Goal: Task Accomplishment & Management: Manage account settings

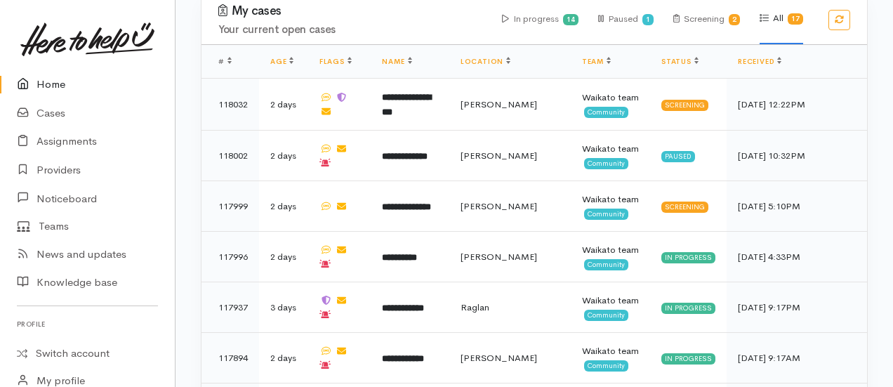
scroll to position [1453, 0]
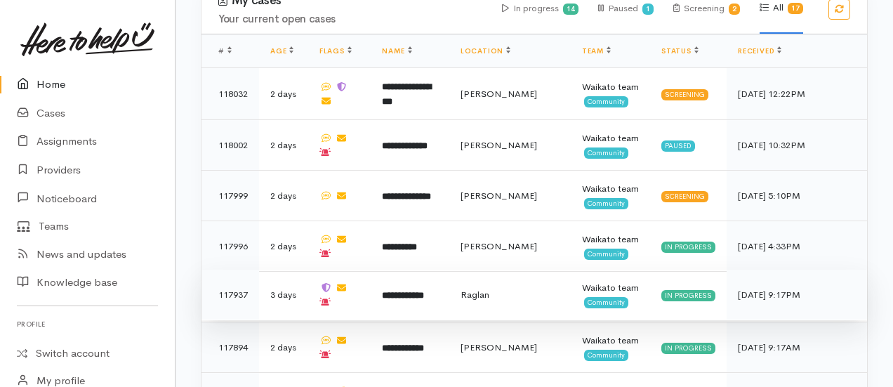
click at [424, 291] on b "**********" at bounding box center [403, 295] width 42 height 9
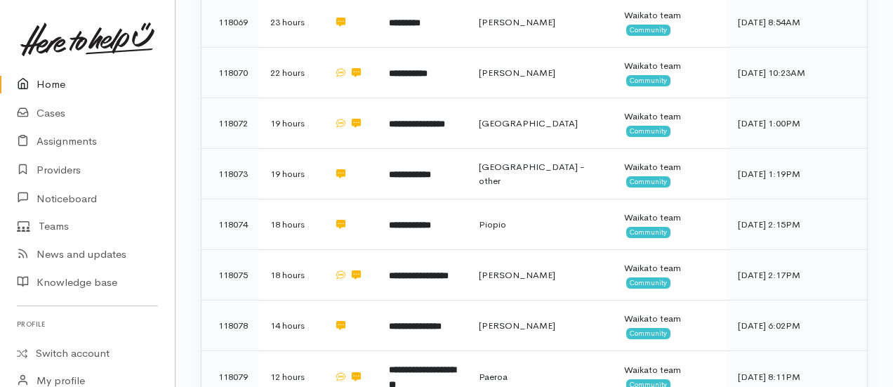
scroll to position [983, 0]
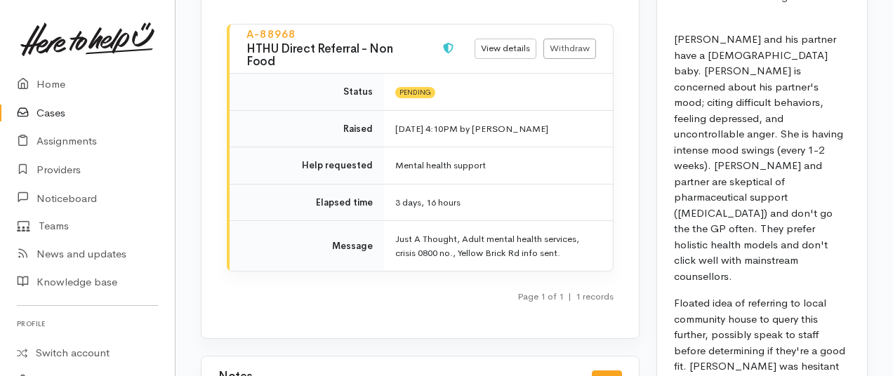
scroll to position [1350, 0]
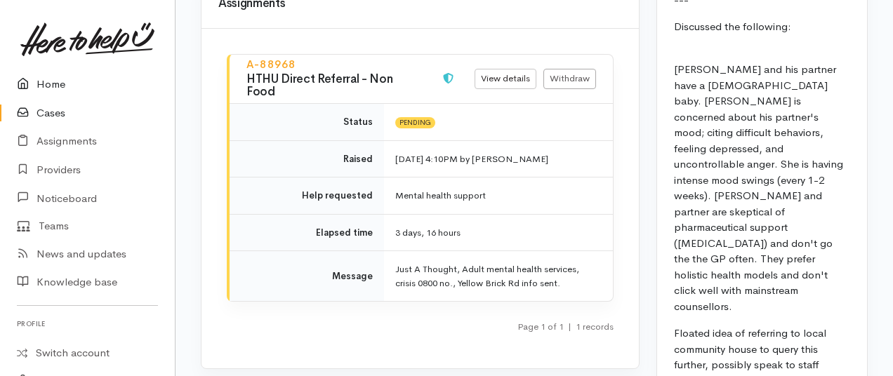
click at [46, 85] on link "Home" at bounding box center [87, 84] width 175 height 29
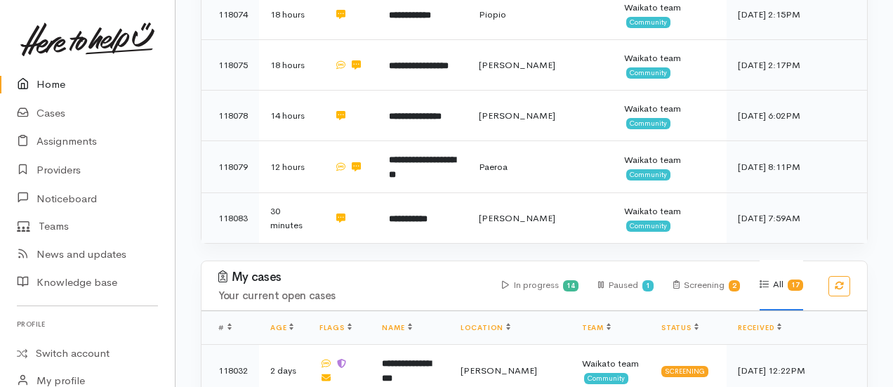
scroll to position [1353, 0]
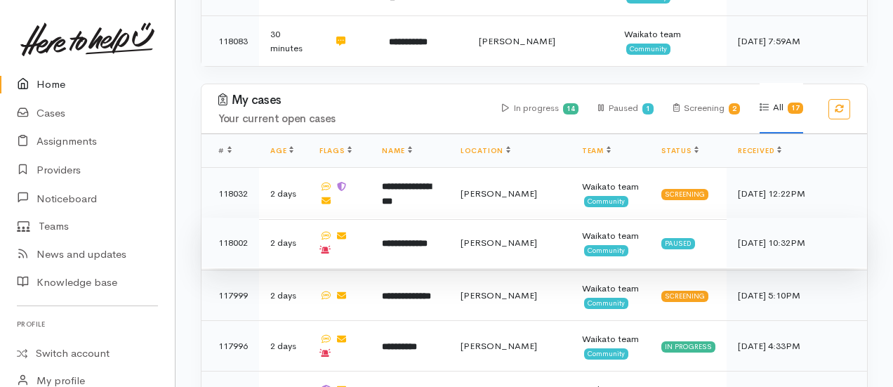
click at [427, 239] on b "**********" at bounding box center [405, 243] width 46 height 9
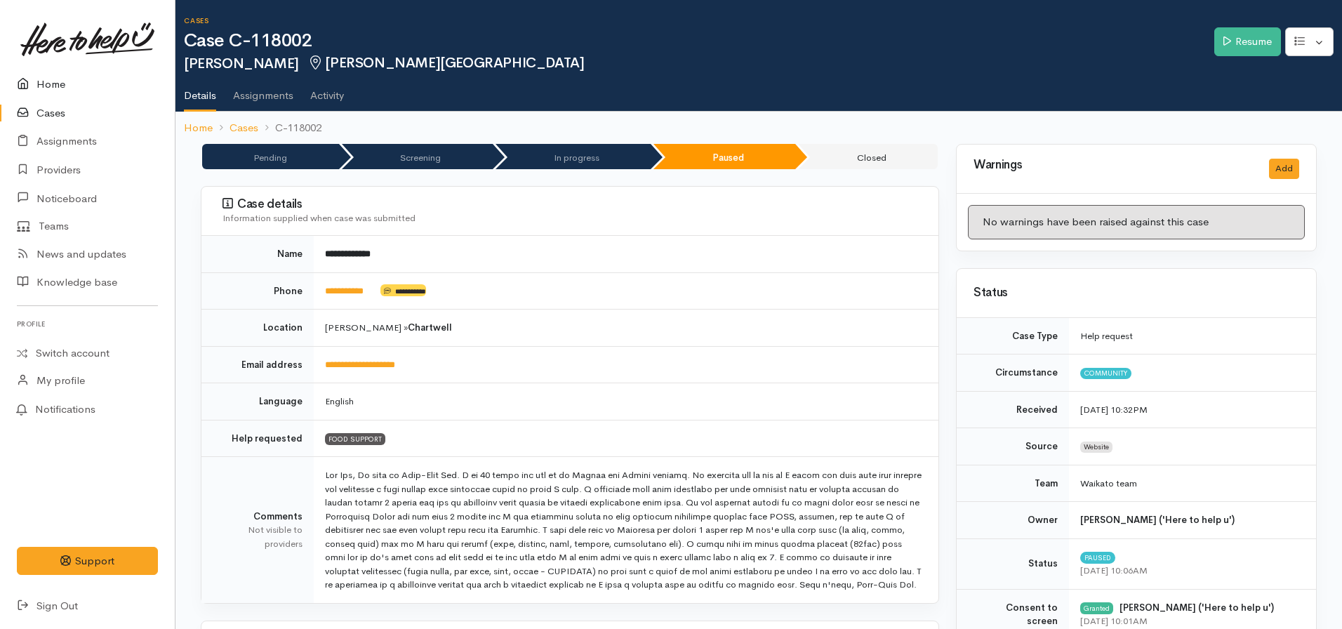
click at [48, 88] on link "Home" at bounding box center [87, 84] width 175 height 29
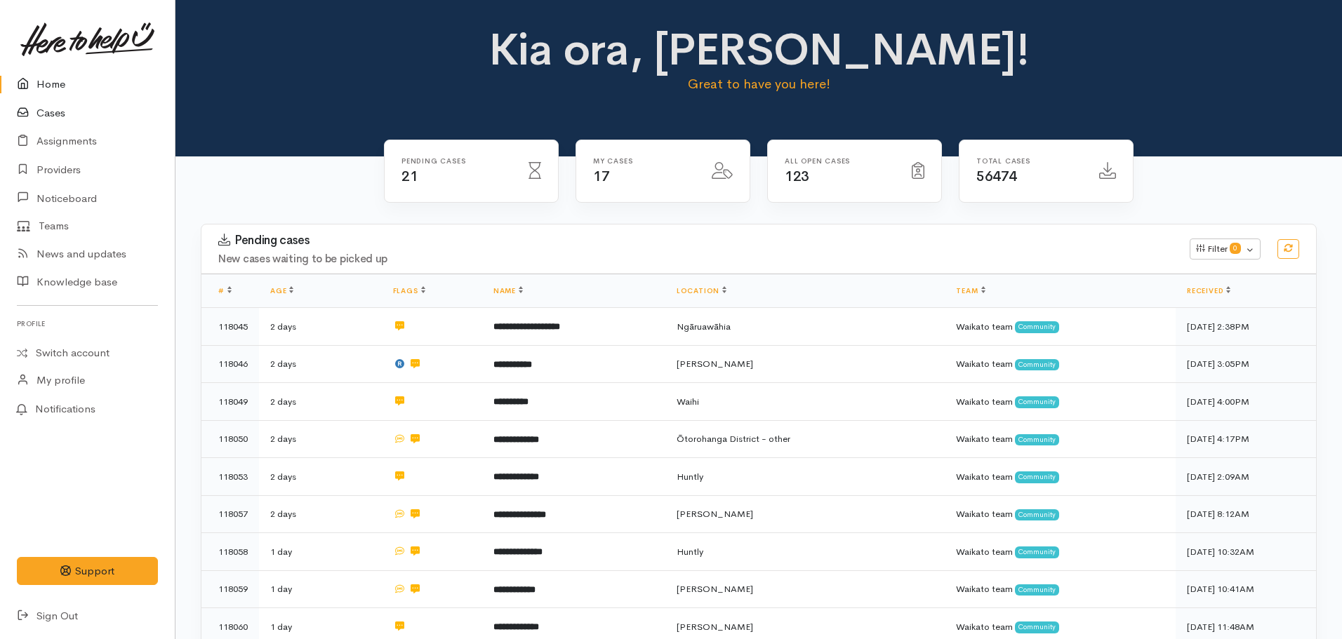
click at [44, 112] on link "Cases" at bounding box center [87, 113] width 175 height 29
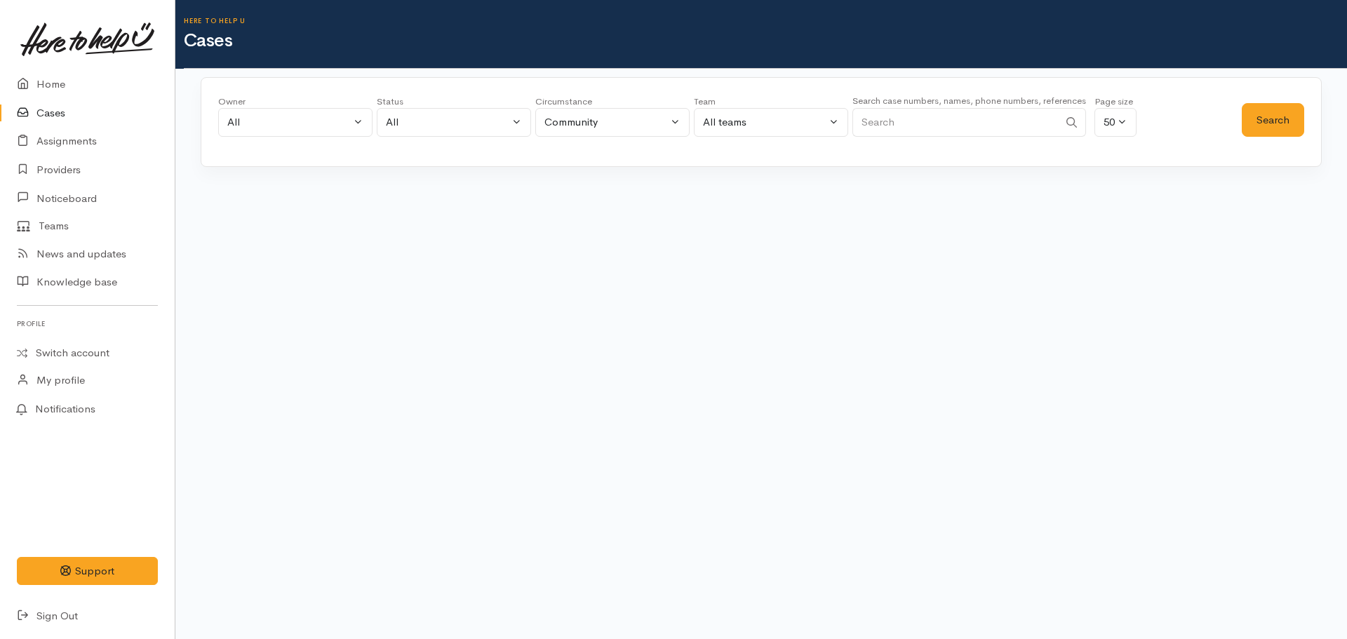
click at [1016, 126] on input "Search" at bounding box center [956, 122] width 206 height 29
paste input "[PHONE_NUMBER]"
type input "[PHONE_NUMBER]"
click at [1274, 108] on button "Search" at bounding box center [1273, 120] width 62 height 34
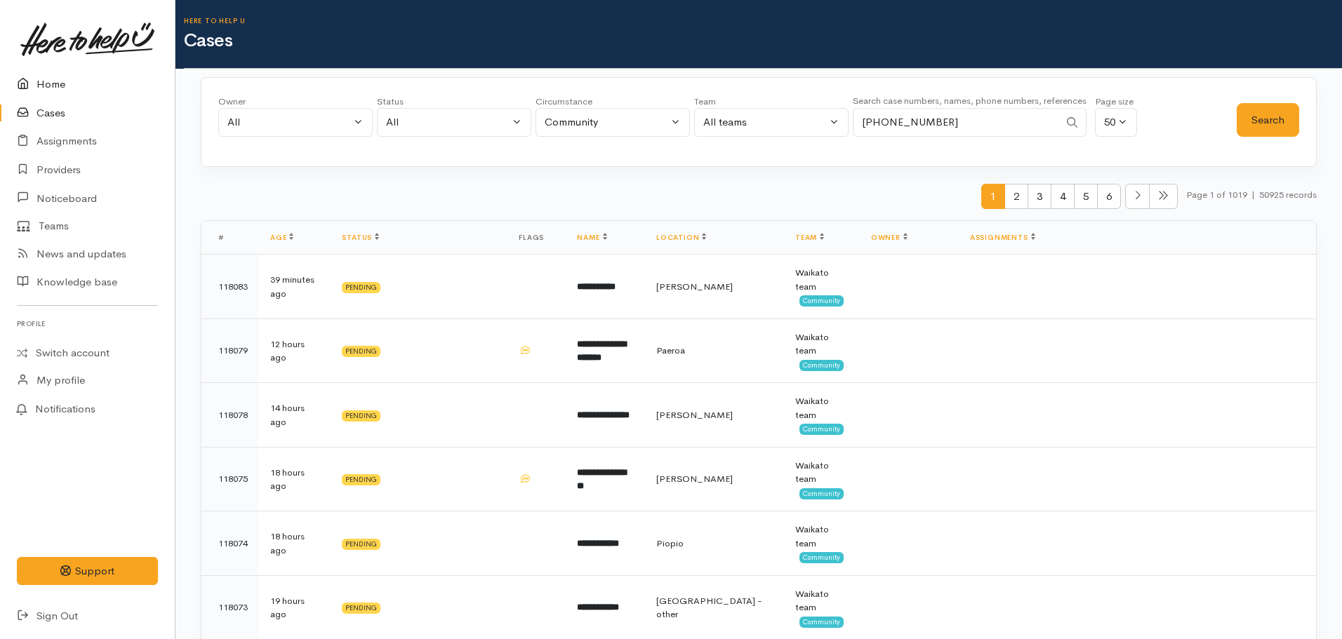
click at [44, 79] on link "Home" at bounding box center [87, 84] width 175 height 29
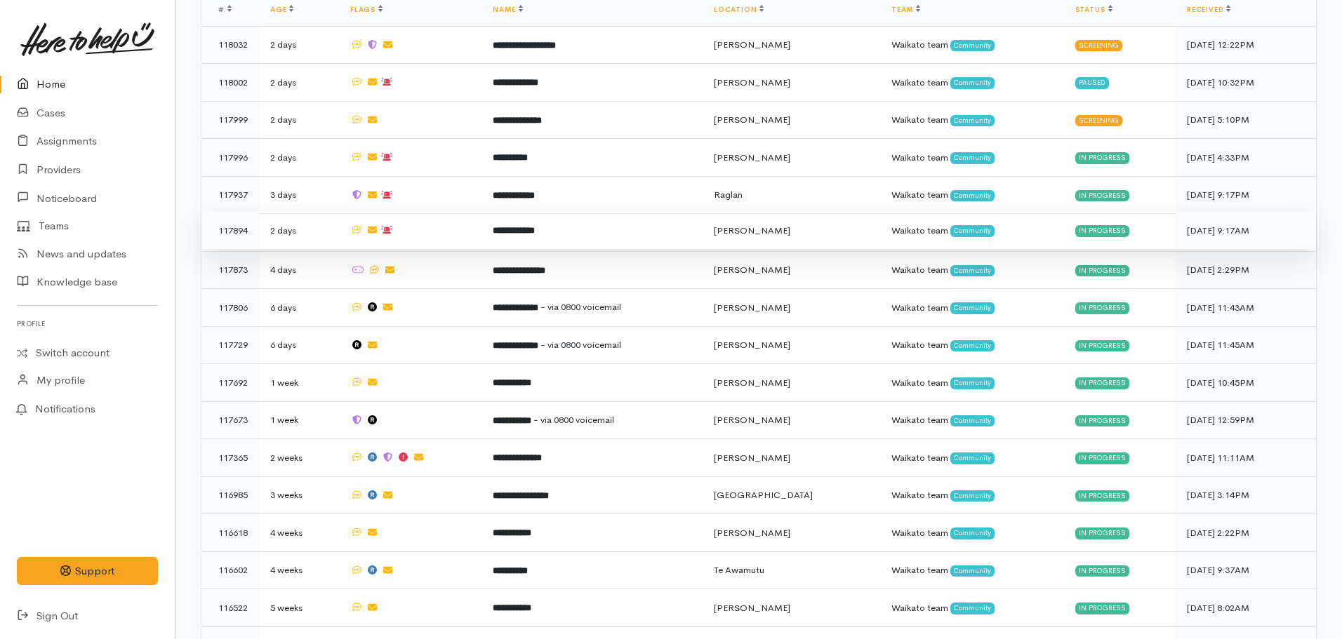
scroll to position [1223, 0]
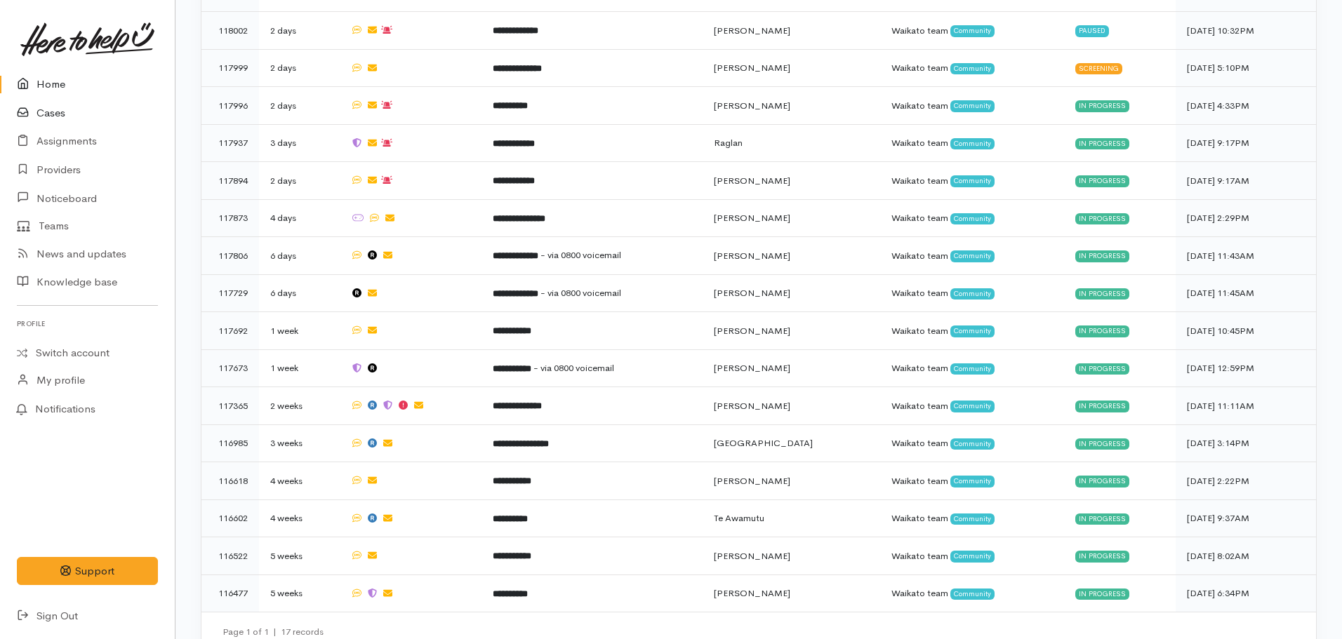
drag, startPoint x: 56, startPoint y: 112, endPoint x: 103, endPoint y: 112, distance: 47.0
click at [58, 112] on link "Cases" at bounding box center [87, 113] width 175 height 29
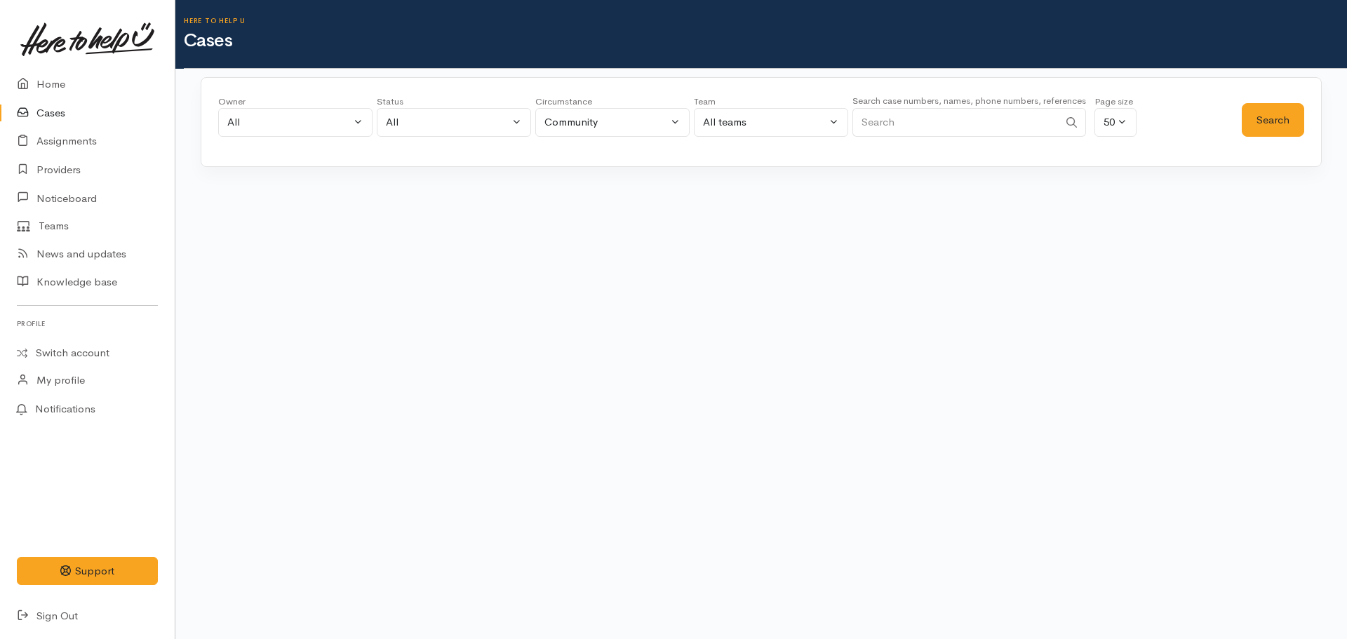
click at [971, 117] on input "Search" at bounding box center [956, 122] width 206 height 29
type input "rora"
click at [1271, 109] on button "Search" at bounding box center [1273, 120] width 62 height 34
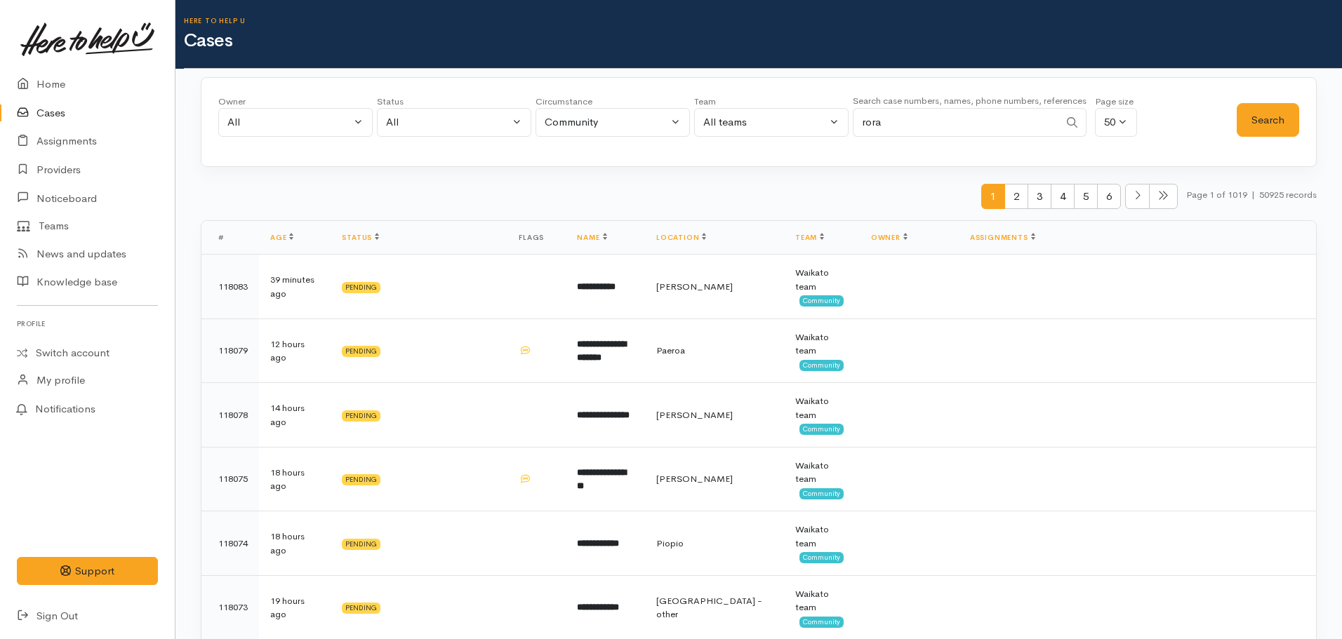
click at [981, 126] on input "rora" at bounding box center [956, 122] width 206 height 29
click at [1290, 125] on button "Search" at bounding box center [1268, 120] width 62 height 34
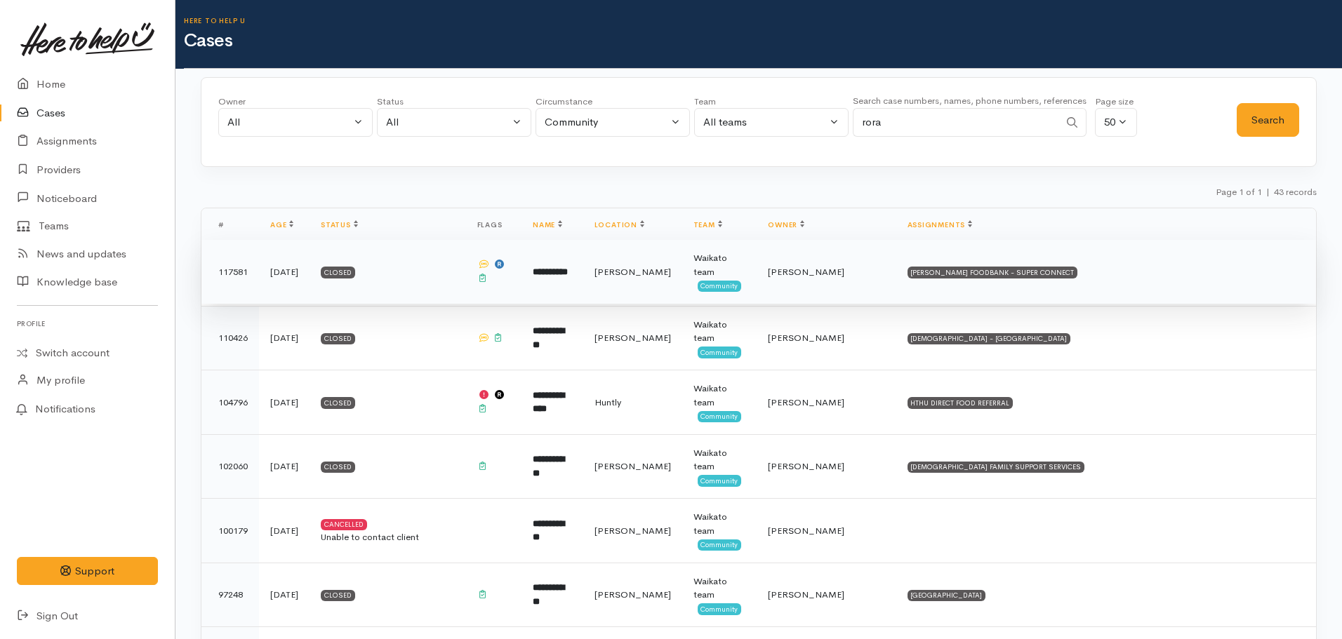
click at [582, 283] on td "**********" at bounding box center [551, 272] width 61 height 65
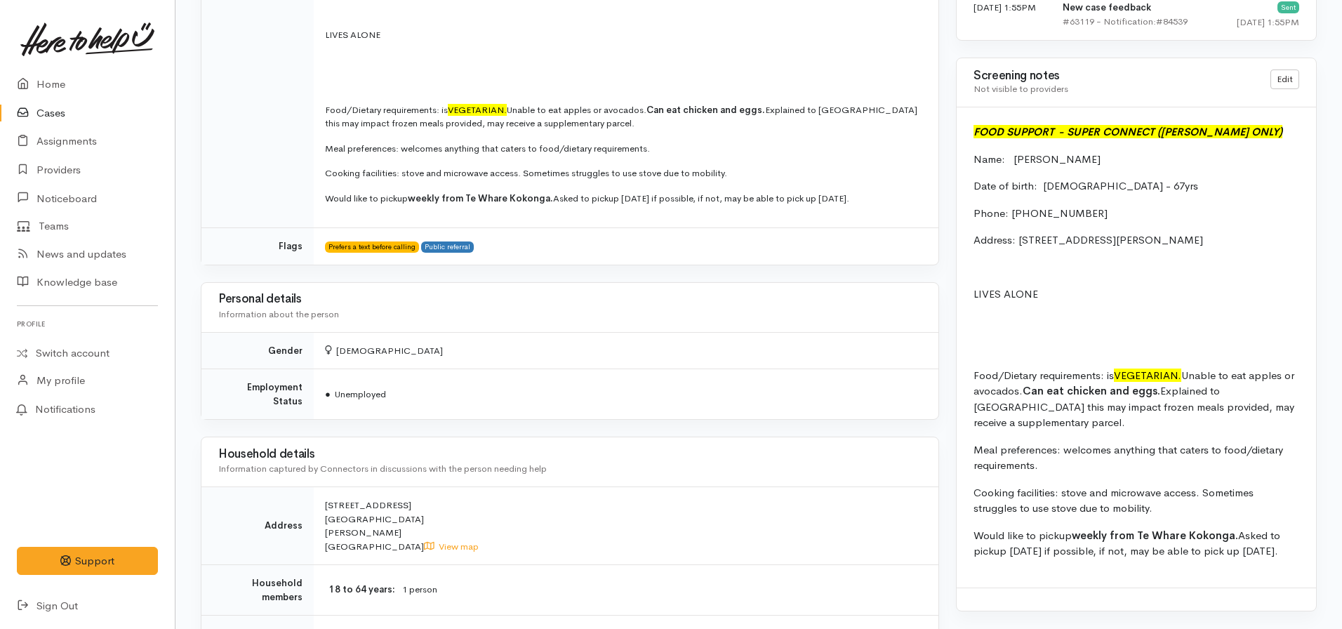
scroll to position [842, 0]
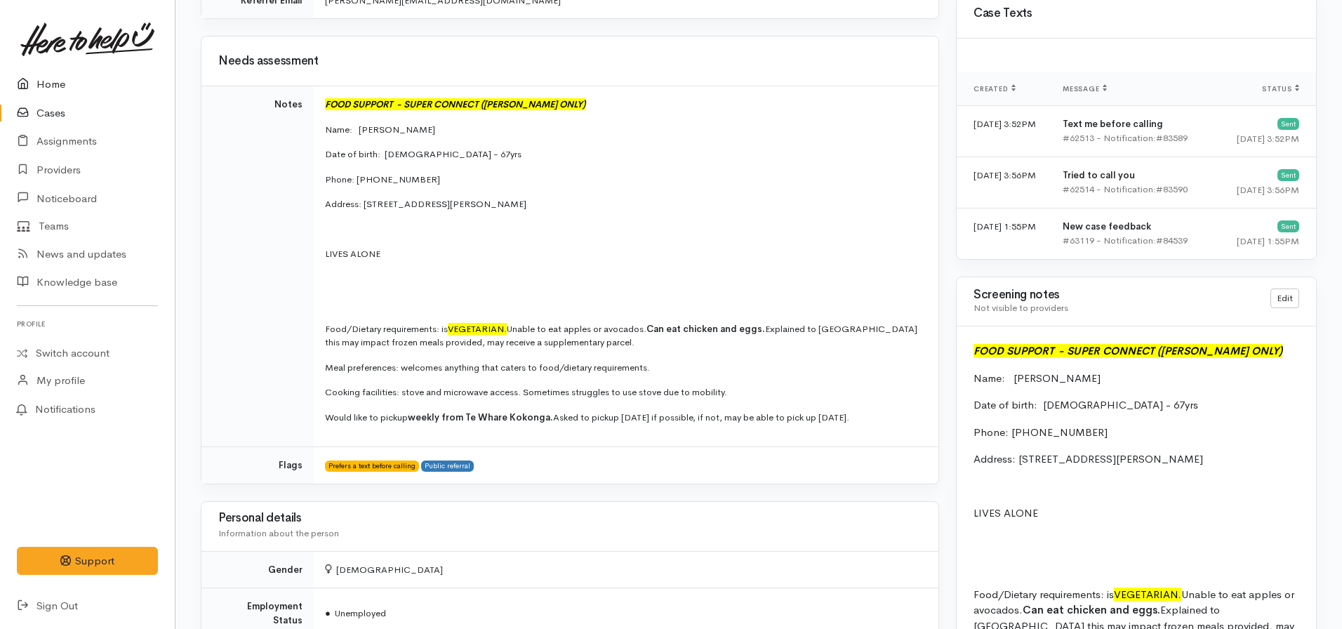
click at [58, 78] on link "Home" at bounding box center [87, 84] width 175 height 29
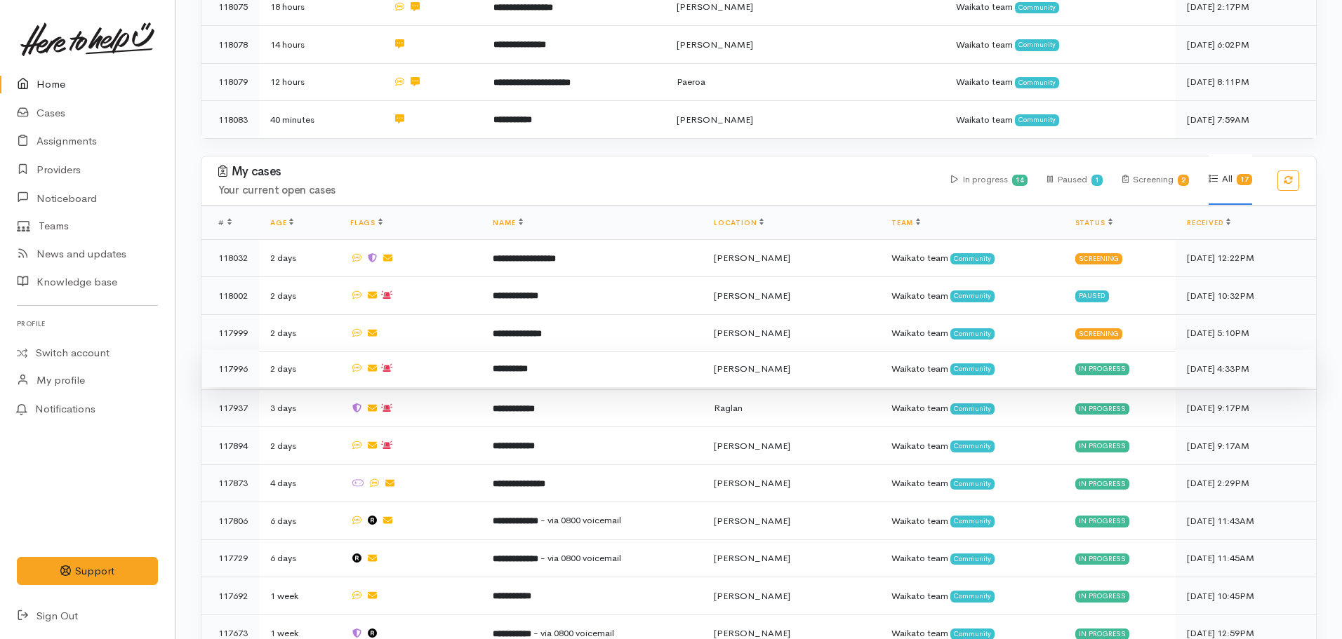
scroll to position [943, 0]
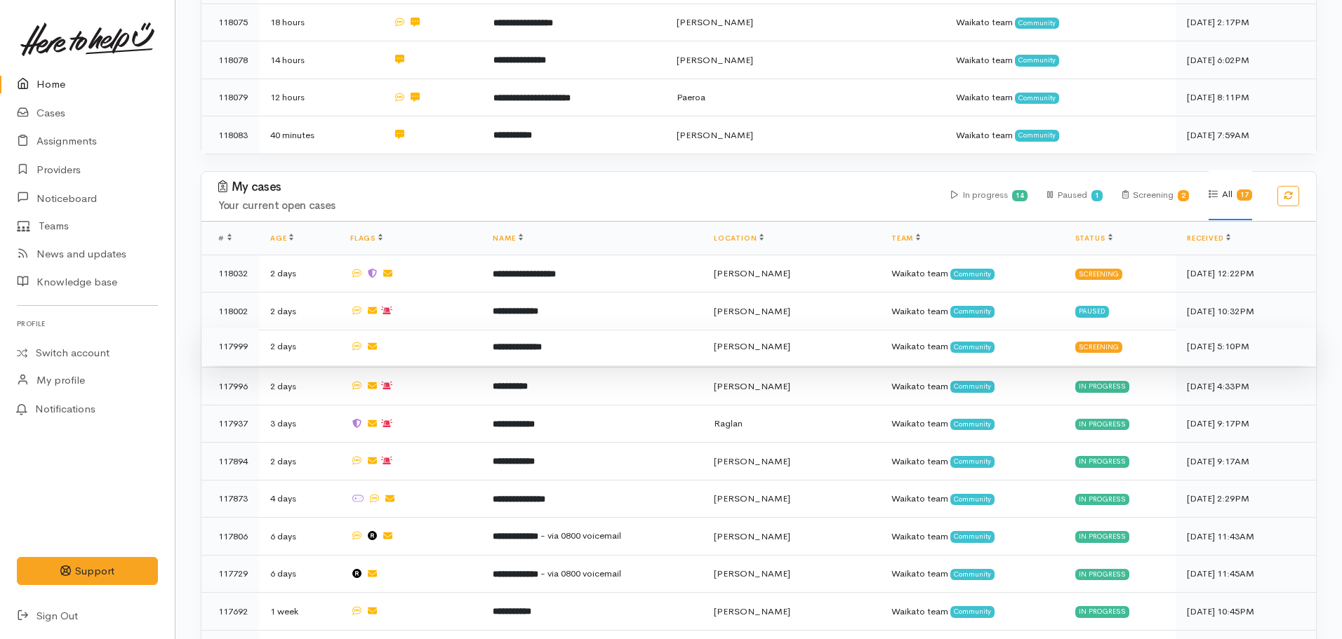
click at [542, 342] on b "**********" at bounding box center [517, 346] width 49 height 9
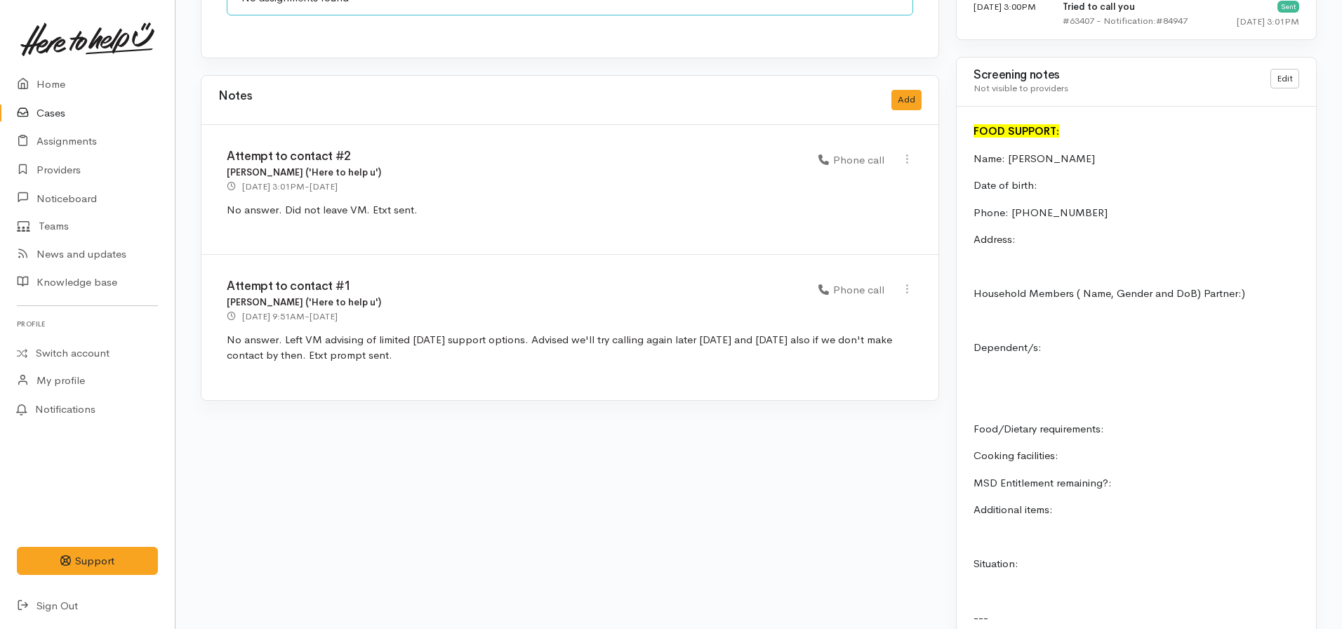
scroll to position [1193, 0]
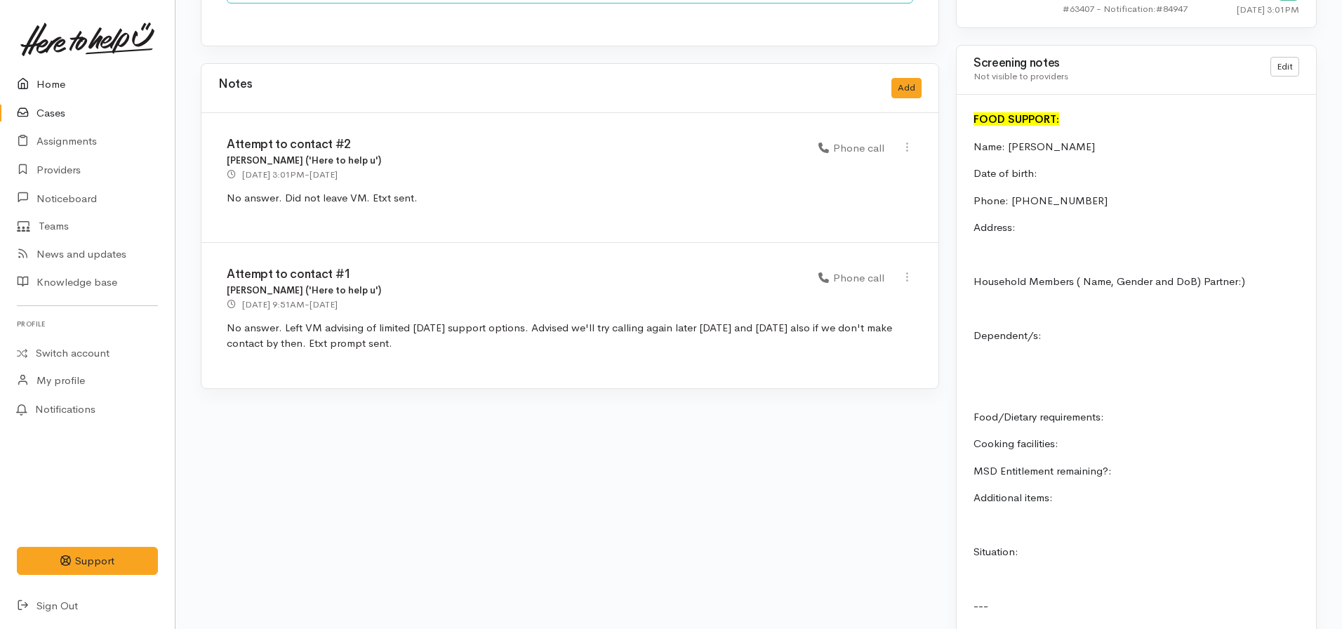
click at [58, 88] on link "Home" at bounding box center [87, 84] width 175 height 29
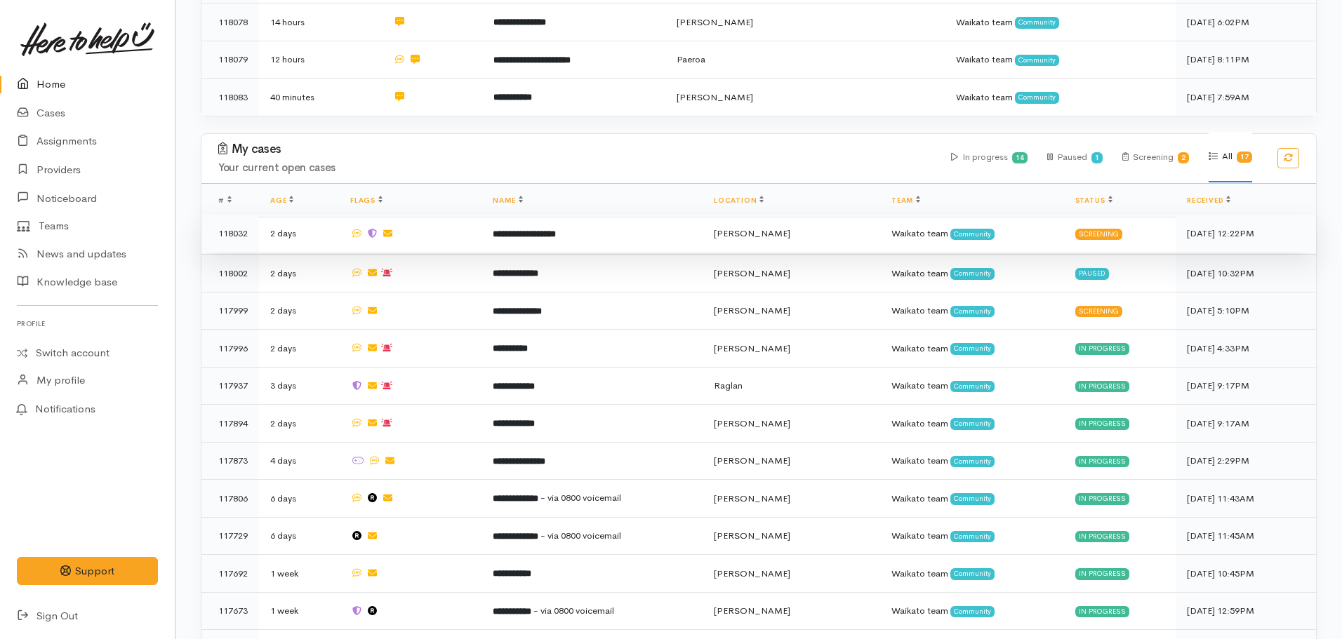
scroll to position [983, 0]
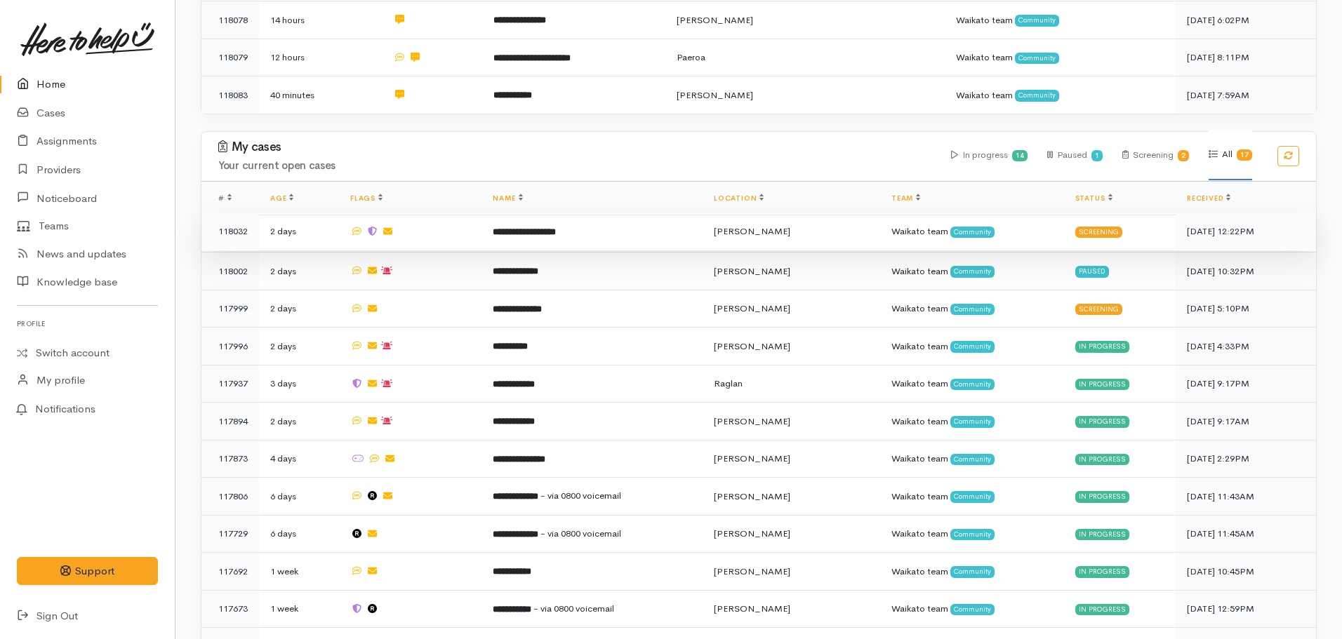
click at [527, 227] on b "**********" at bounding box center [524, 231] width 63 height 9
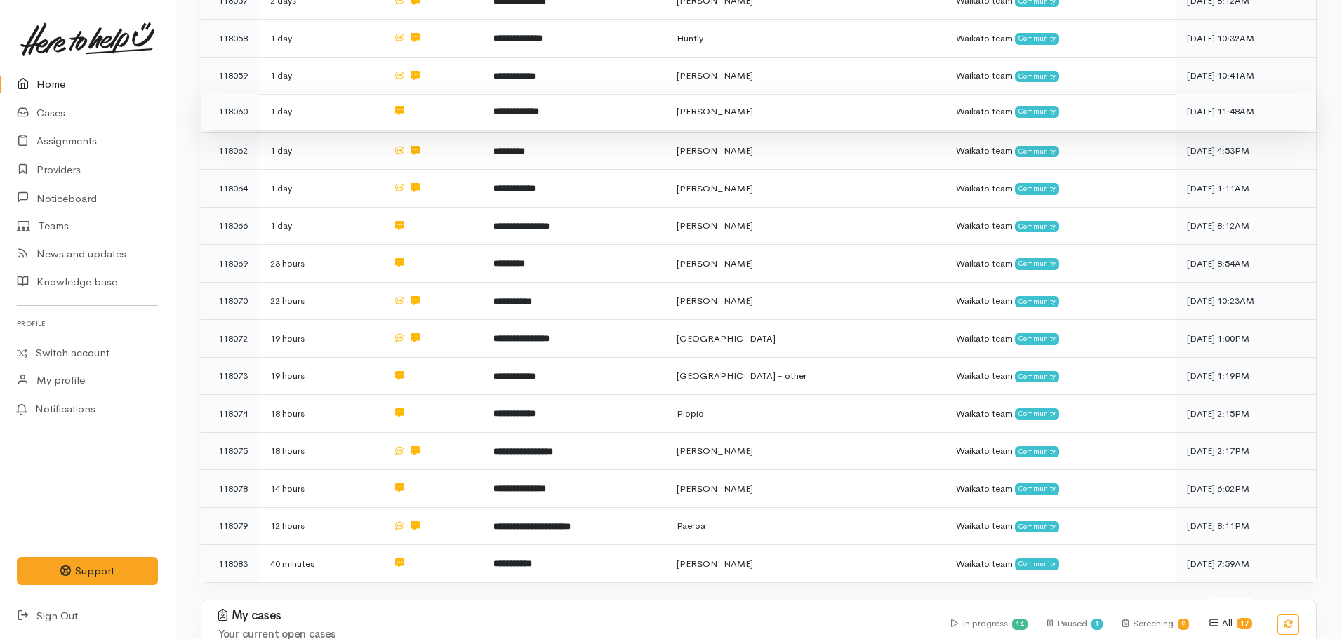
scroll to position [842, 0]
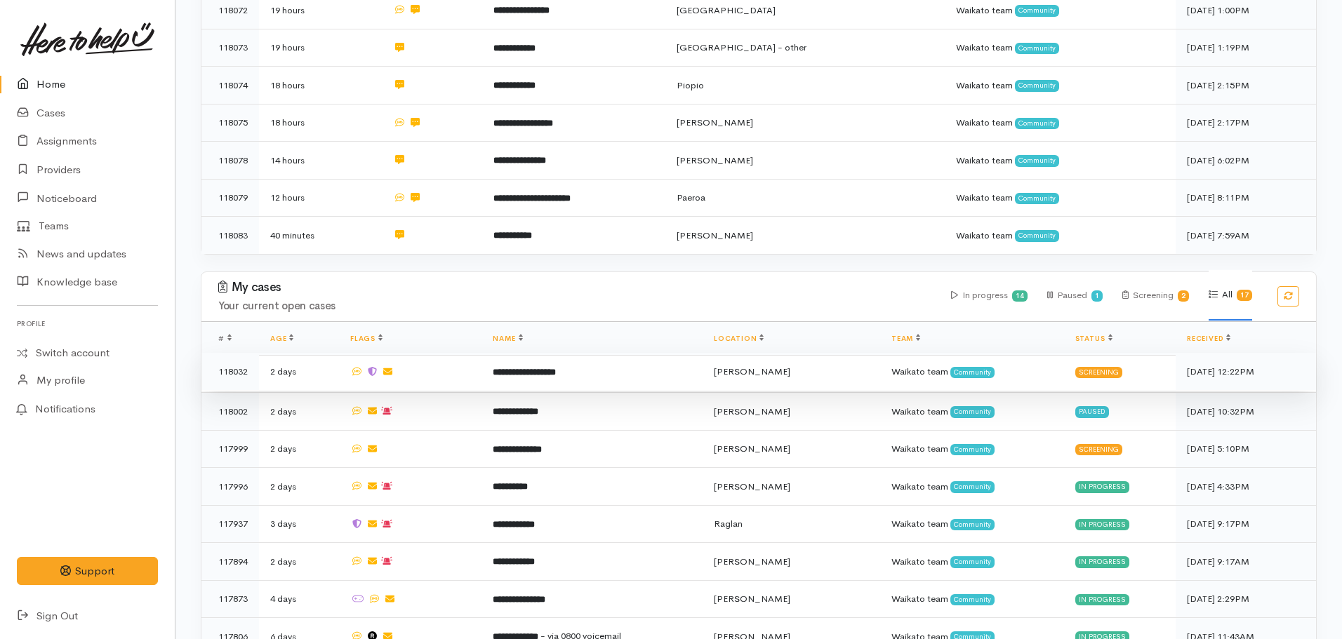
click at [551, 368] on b "**********" at bounding box center [524, 372] width 63 height 9
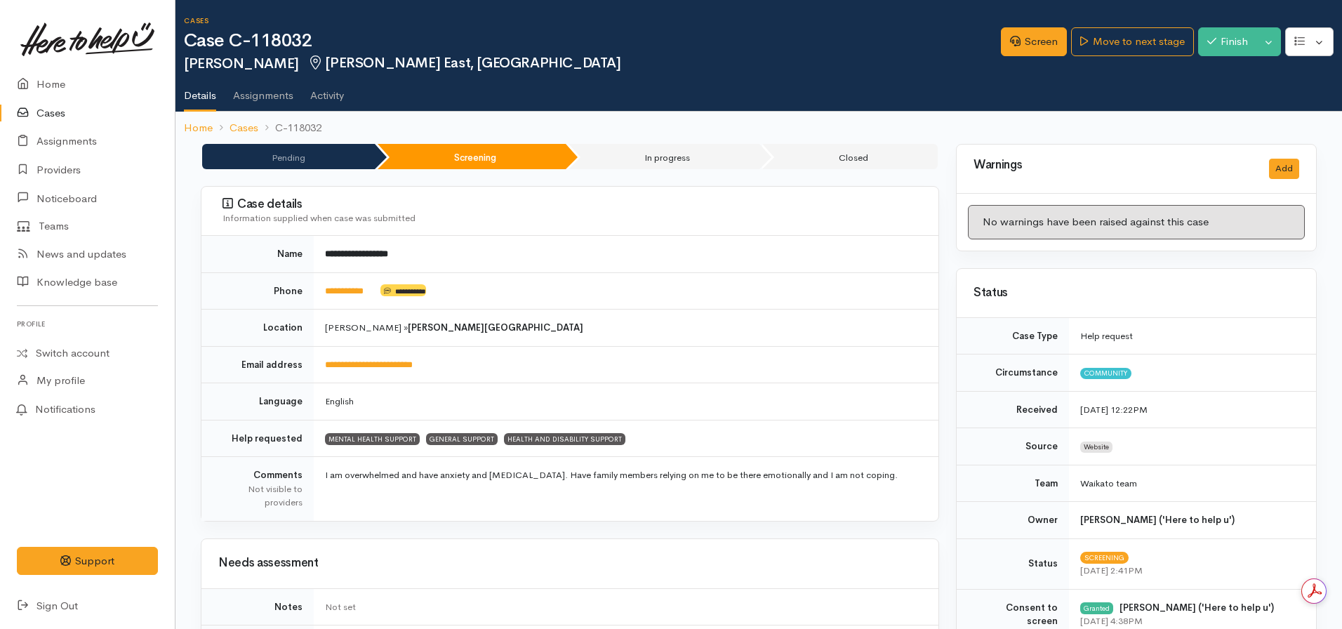
click at [1028, 64] on div "Screen Move to next stage Finish Toggle Dropdown Pause Cancel" at bounding box center [1171, 44] width 341 height 46
click at [1101, 44] on link "Move to next stage" at bounding box center [1132, 41] width 122 height 29
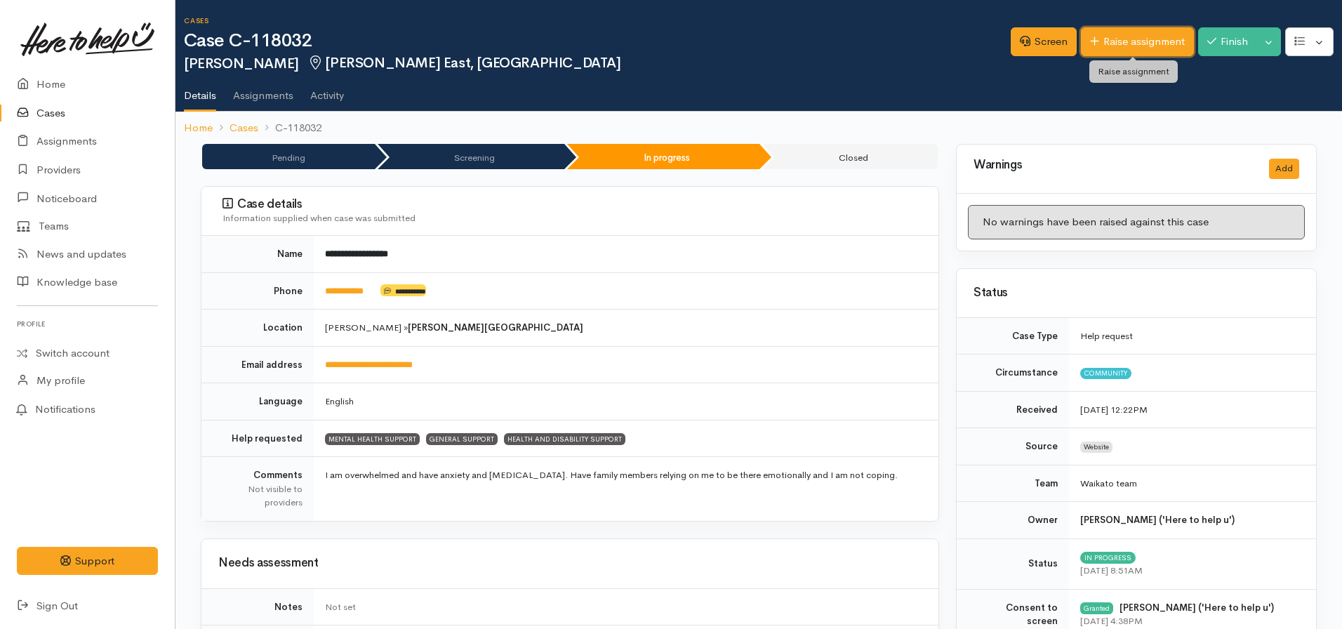
click at [1135, 39] on link "Raise assignment" at bounding box center [1137, 41] width 113 height 29
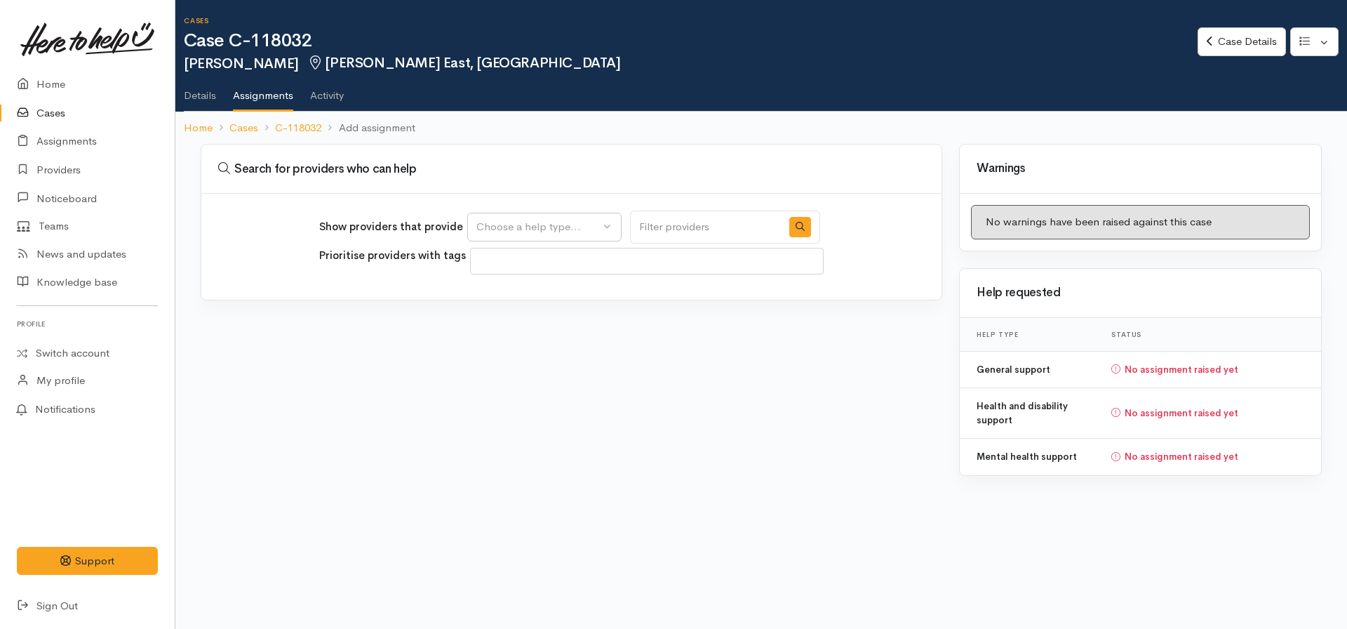
select select
click at [556, 238] on button "Choose a help type..." at bounding box center [544, 227] width 154 height 29
click at [557, 298] on span "Mental health support" at bounding box center [538, 294] width 107 height 16
select select "5"
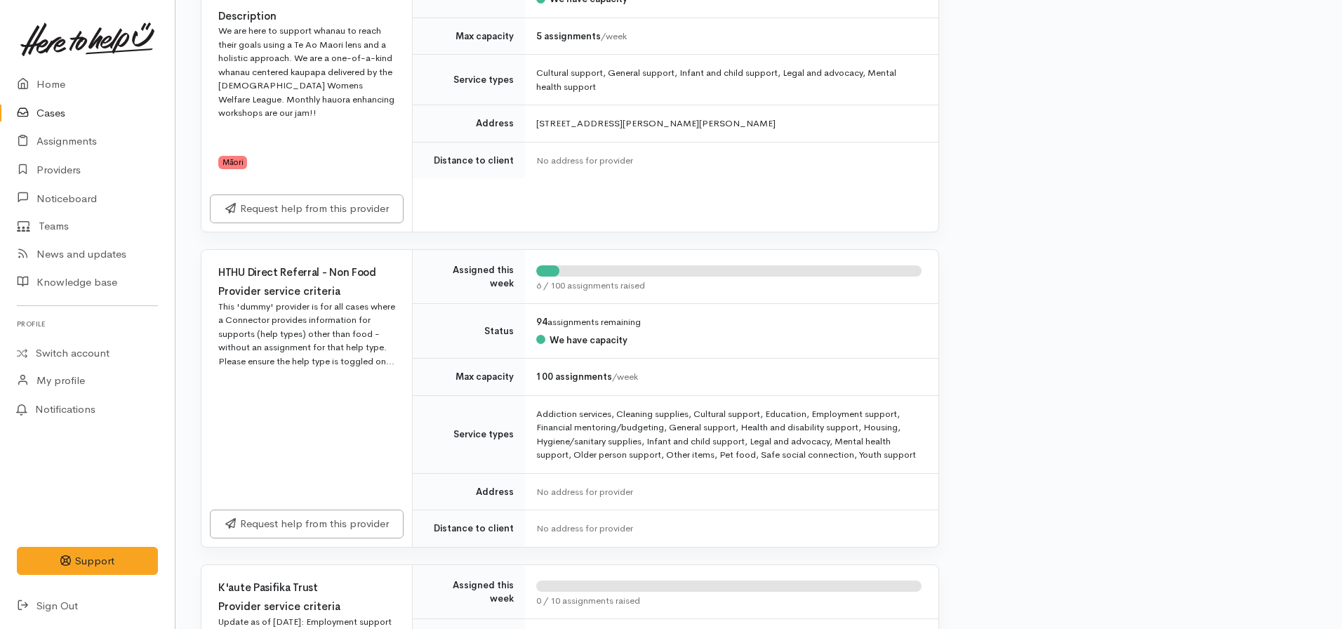
scroll to position [1895, 0]
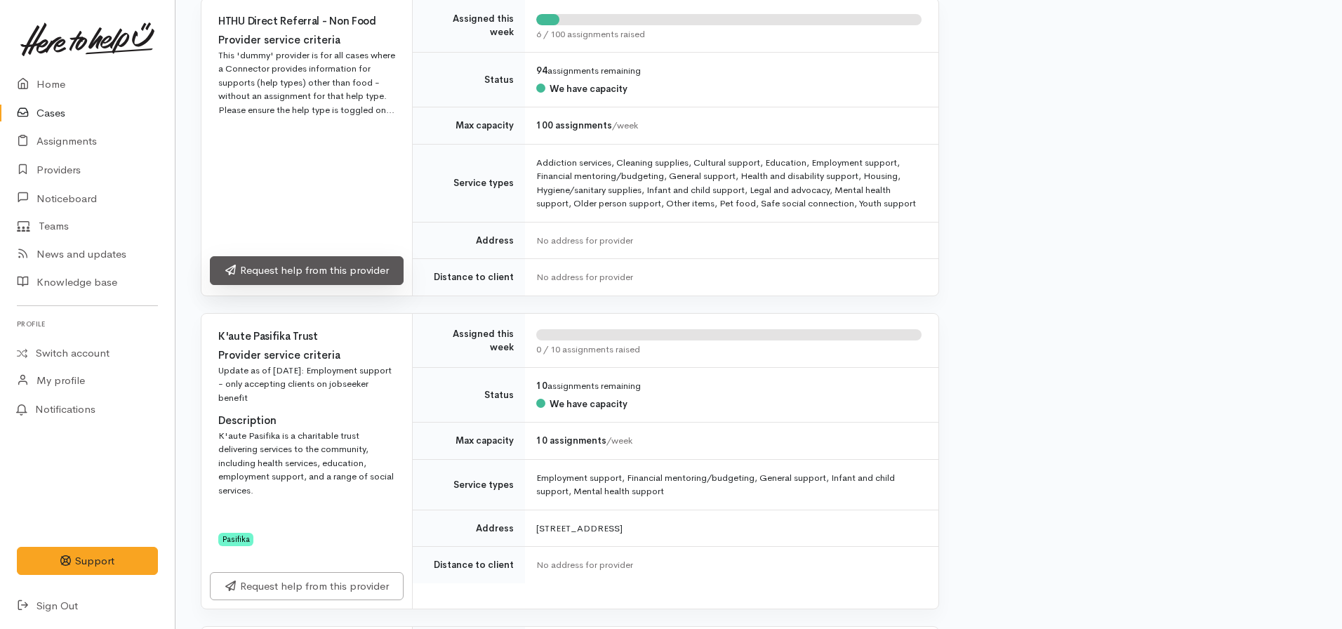
click at [315, 256] on link "Request help from this provider" at bounding box center [307, 270] width 194 height 29
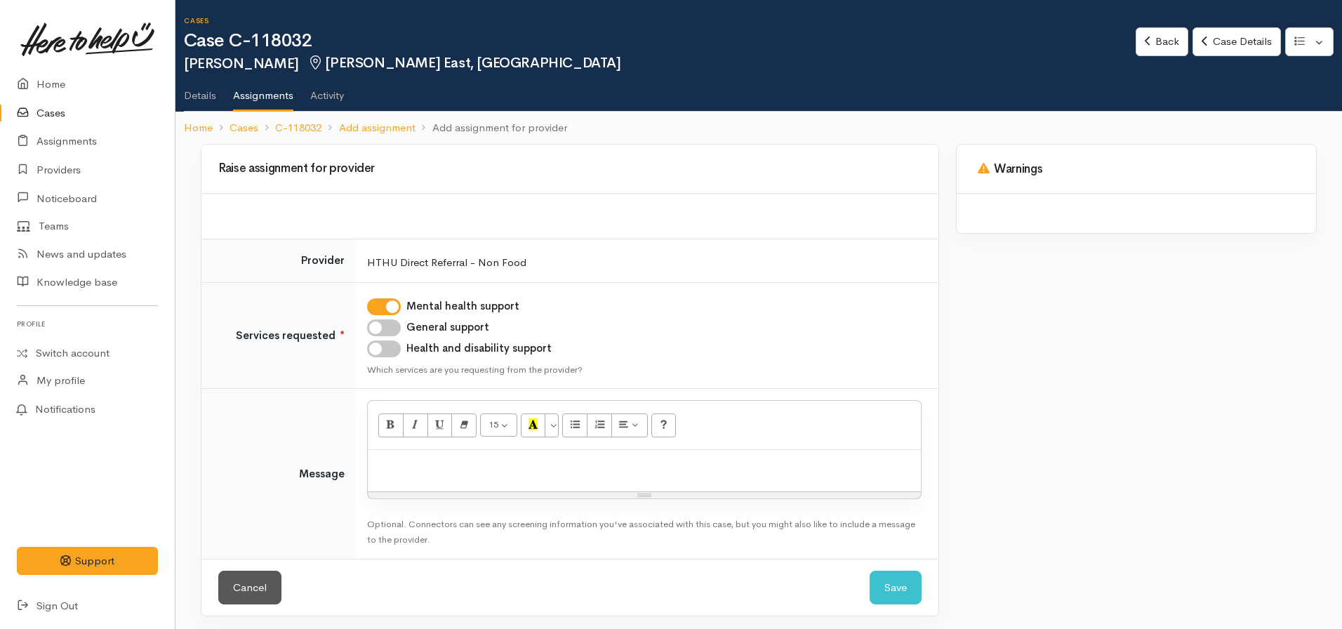
click at [382, 349] on input "Health and disability support" at bounding box center [384, 348] width 34 height 17
checkbox input "true"
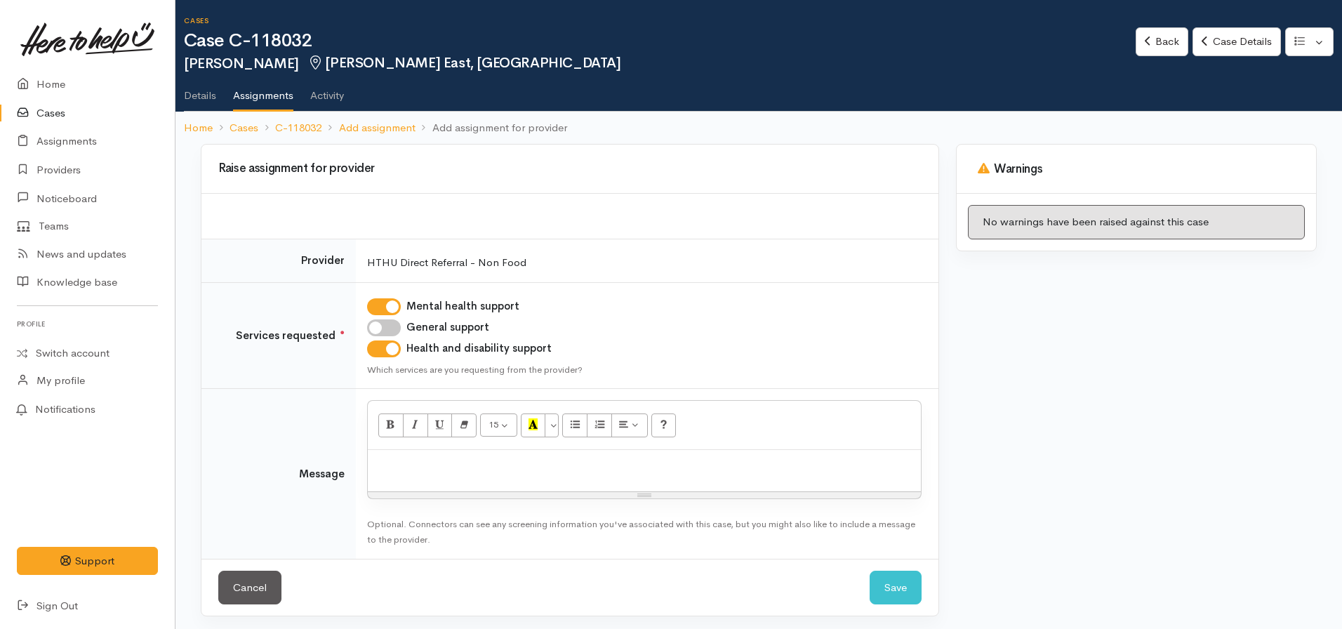
click at [389, 446] on div "15 8 9 10 11 12 14 18 24 36 Background Color Transparent Select #ffff00 Text Co…" at bounding box center [644, 425] width 553 height 49
click at [387, 469] on p at bounding box center [644, 465] width 539 height 16
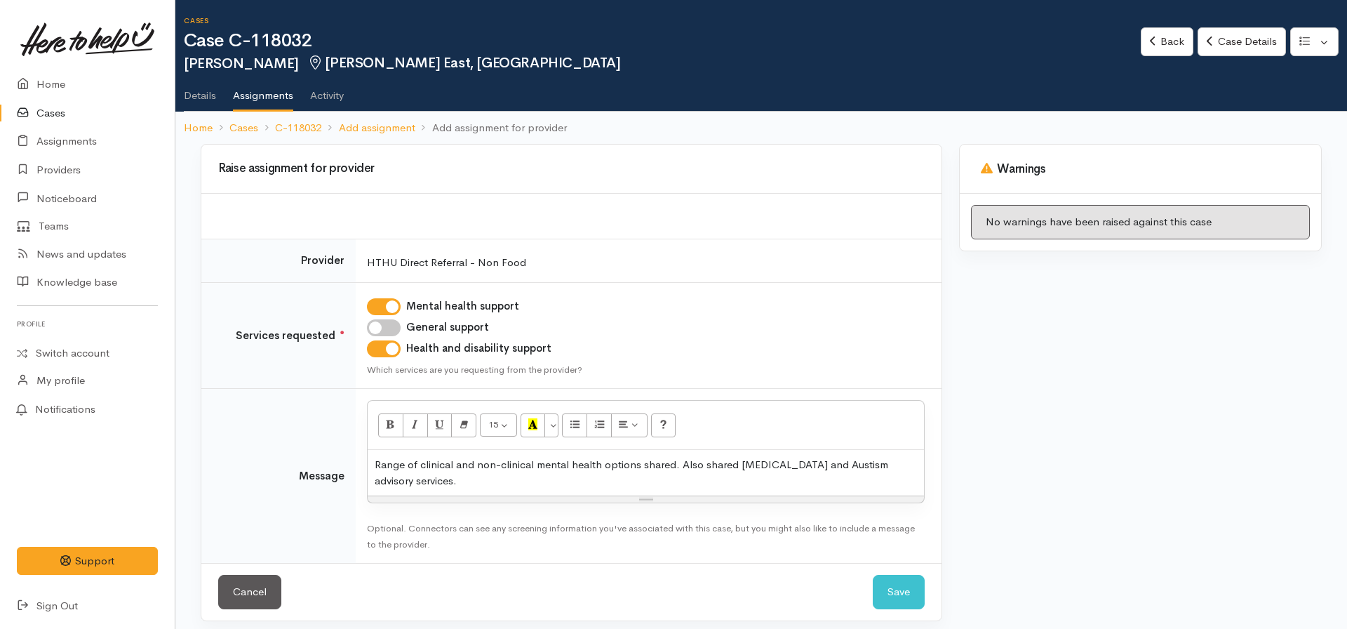
click at [809, 460] on div "Range of clinical and non-clinical mental health options shared. Also shared AD…" at bounding box center [646, 473] width 557 height 46
click at [900, 575] on button "Save" at bounding box center [899, 592] width 52 height 34
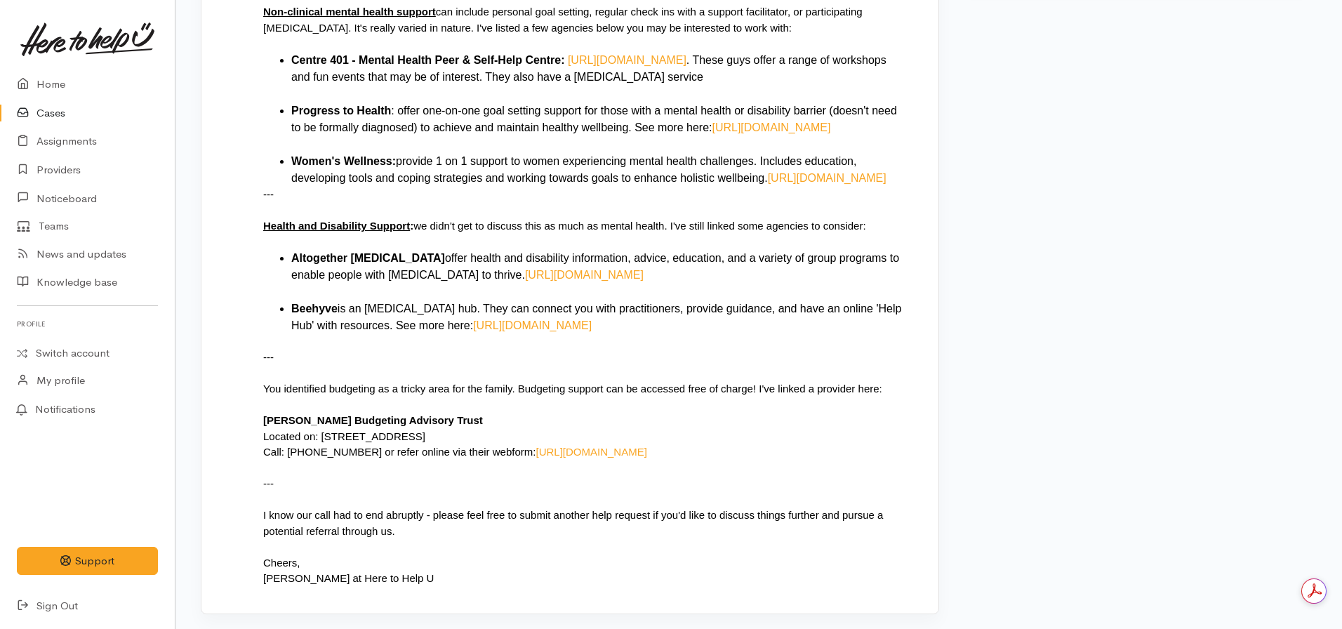
scroll to position [2049, 0]
click at [28, 83] on icon at bounding box center [27, 85] width 20 height 18
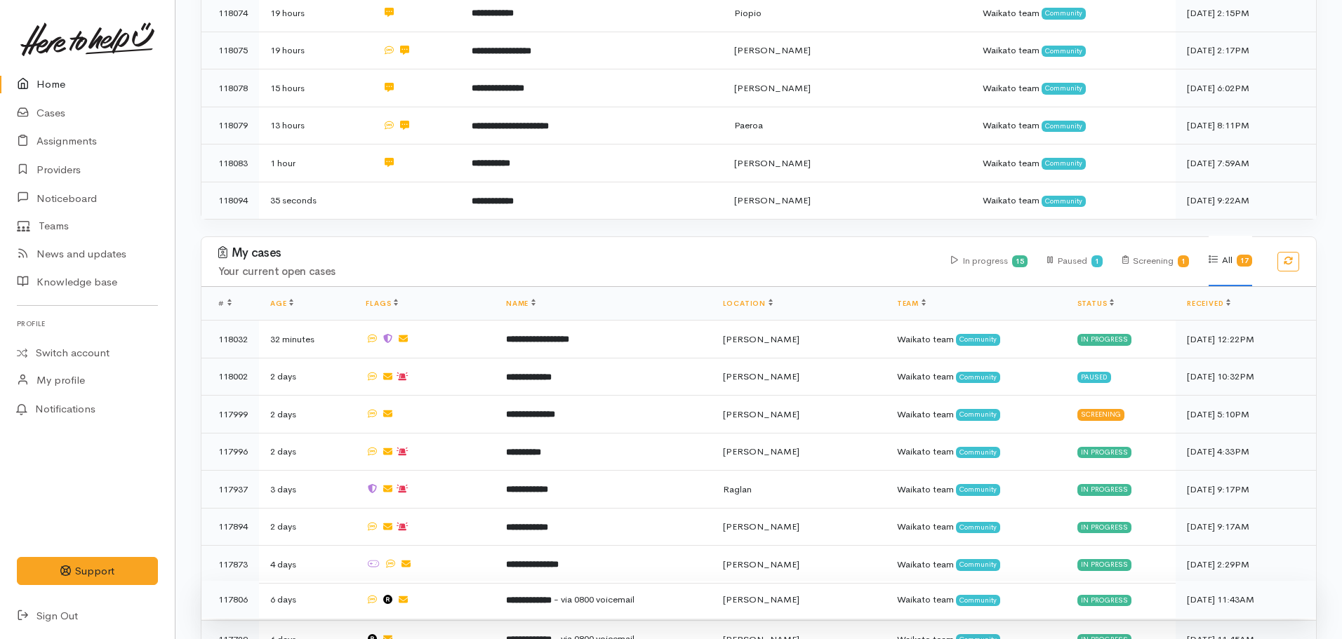
scroll to position [909, 0]
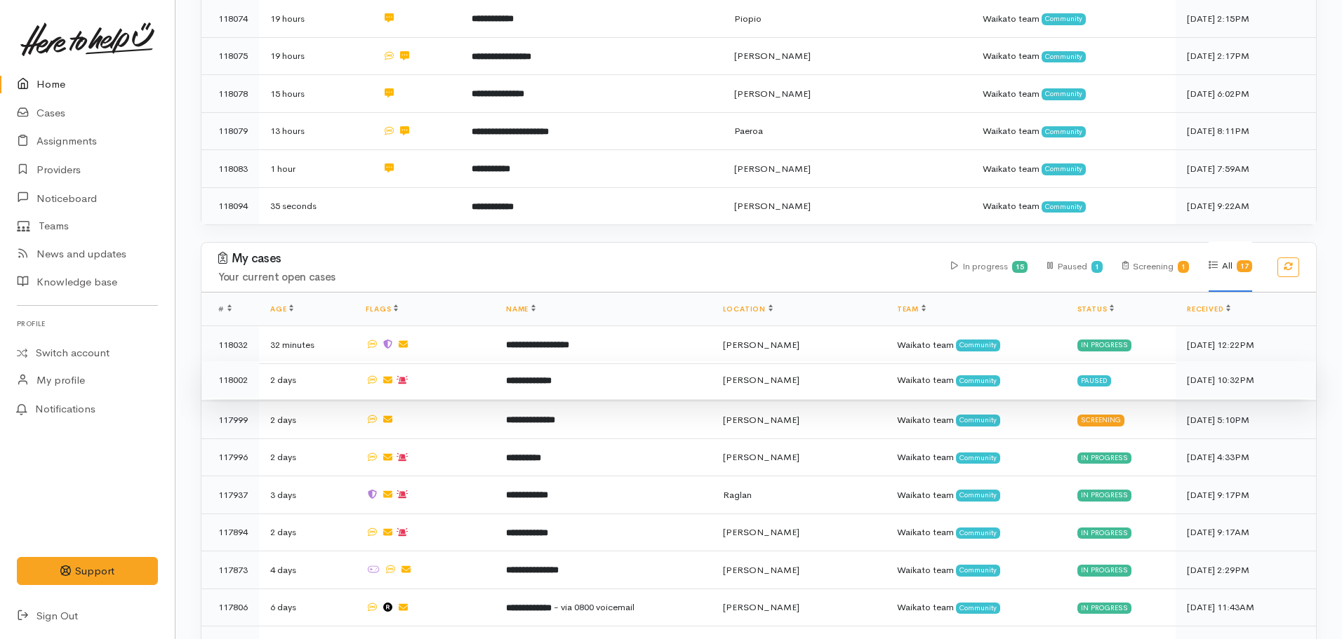
click at [550, 376] on b "**********" at bounding box center [529, 380] width 46 height 9
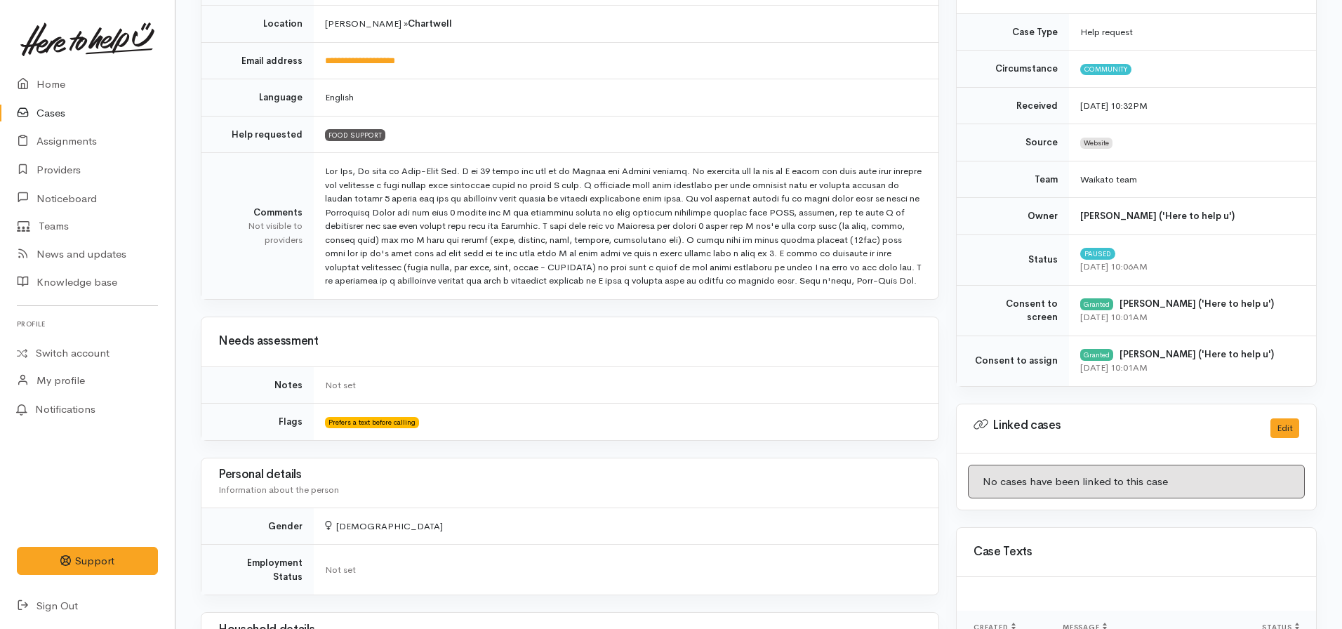
scroll to position [78, 0]
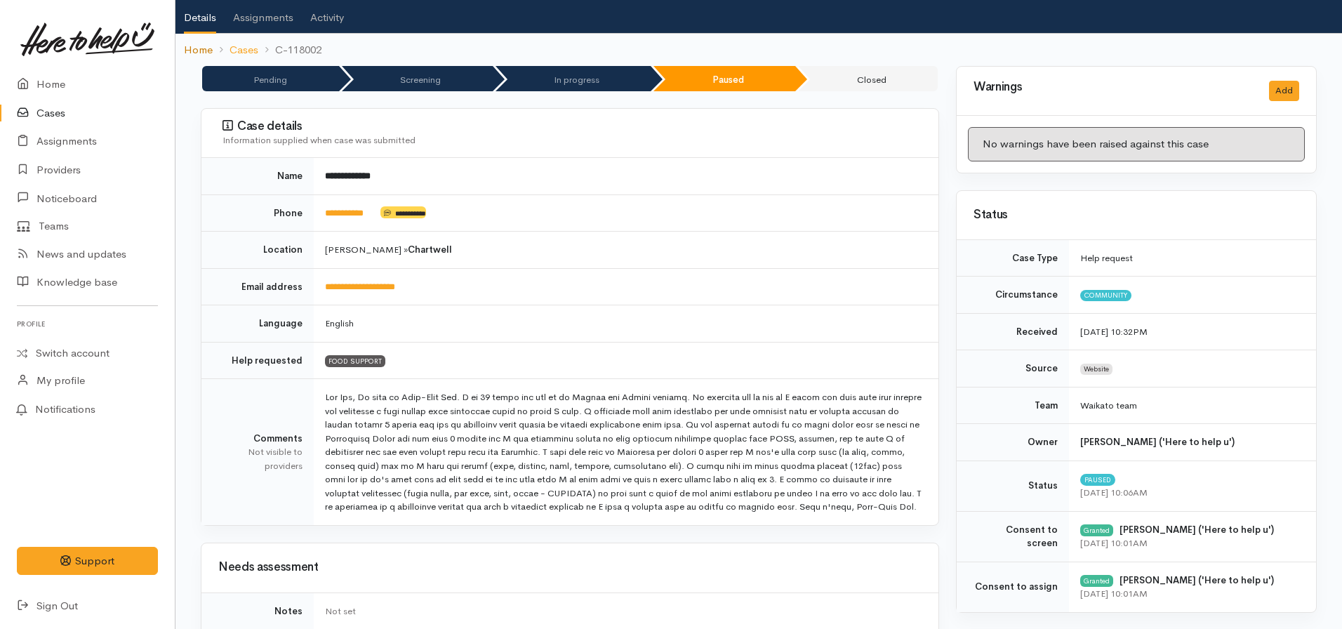
click at [199, 46] on link "Home" at bounding box center [198, 50] width 29 height 16
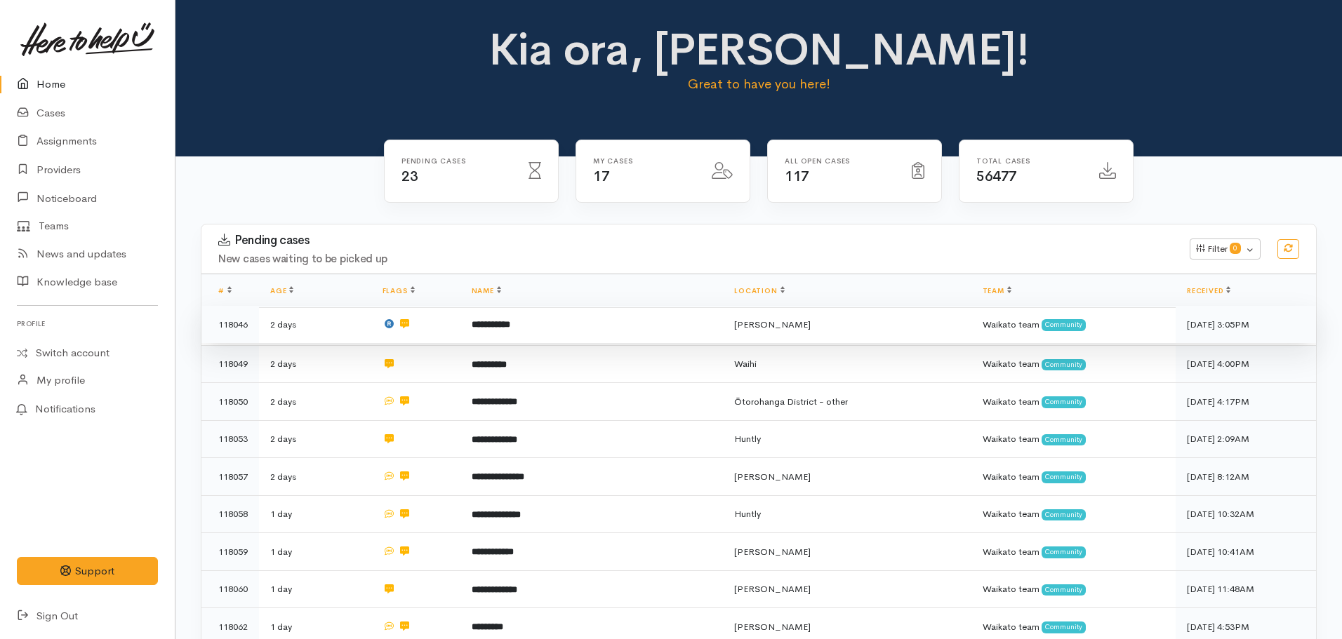
click at [510, 317] on td "**********" at bounding box center [591, 325] width 263 height 38
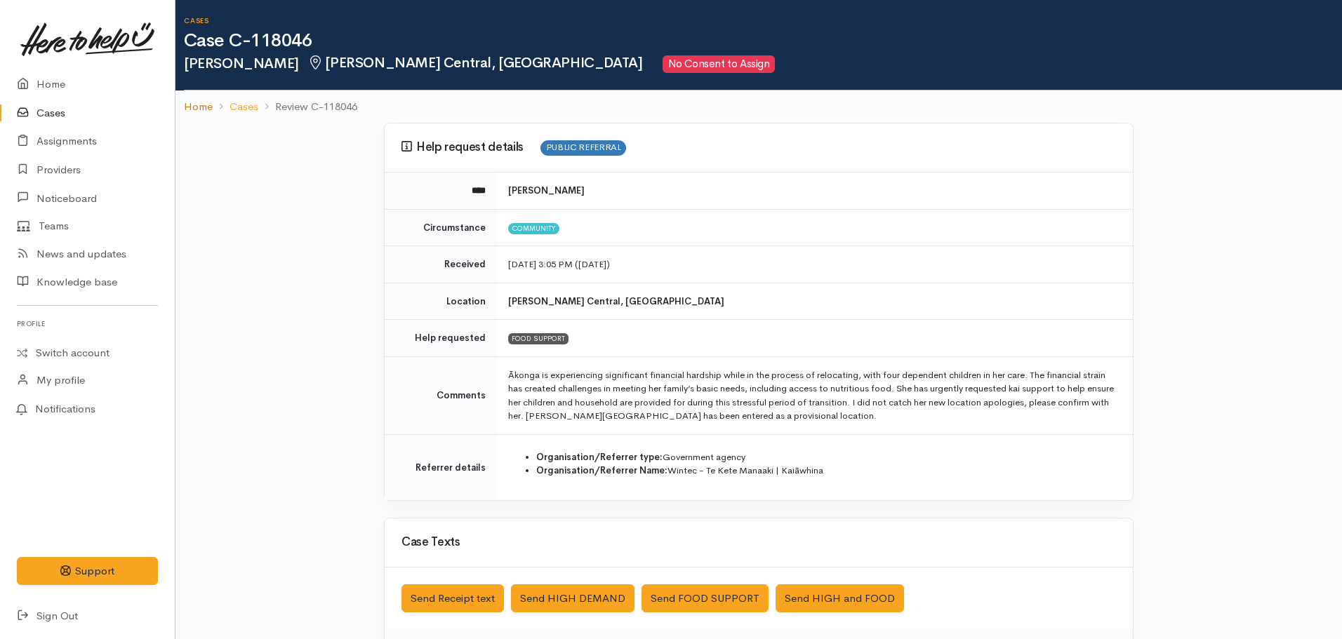
click at [202, 103] on link "Home" at bounding box center [198, 107] width 29 height 16
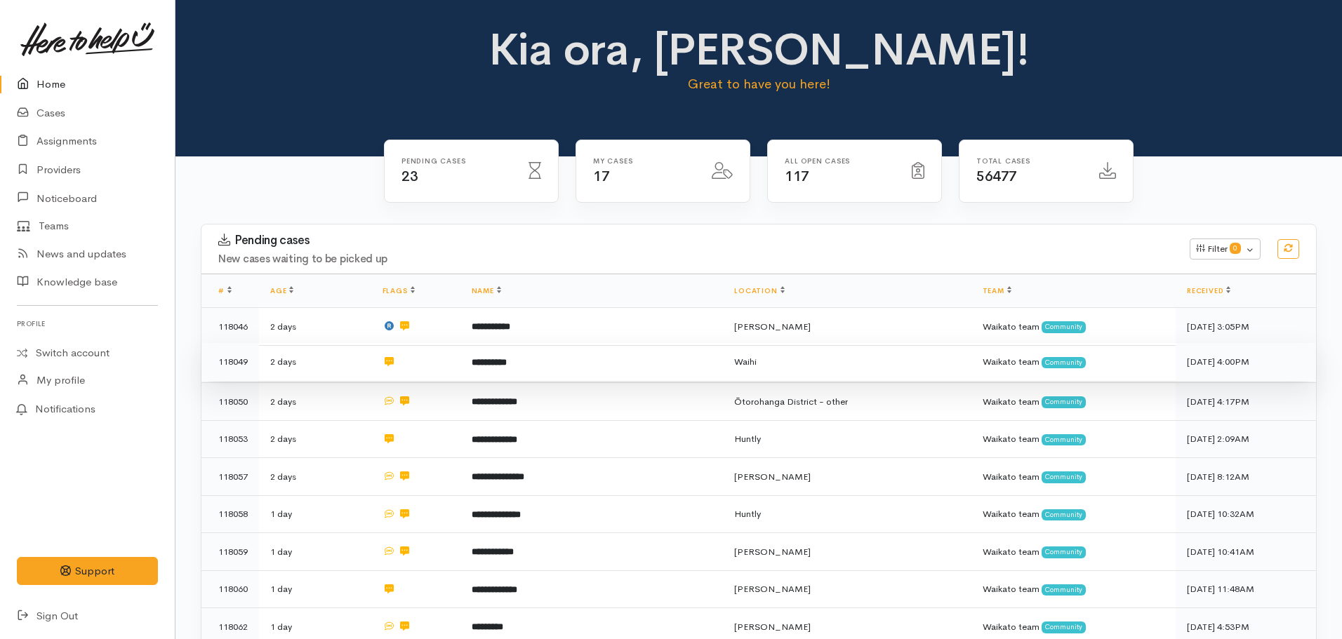
click at [546, 354] on td "**********" at bounding box center [591, 362] width 263 height 38
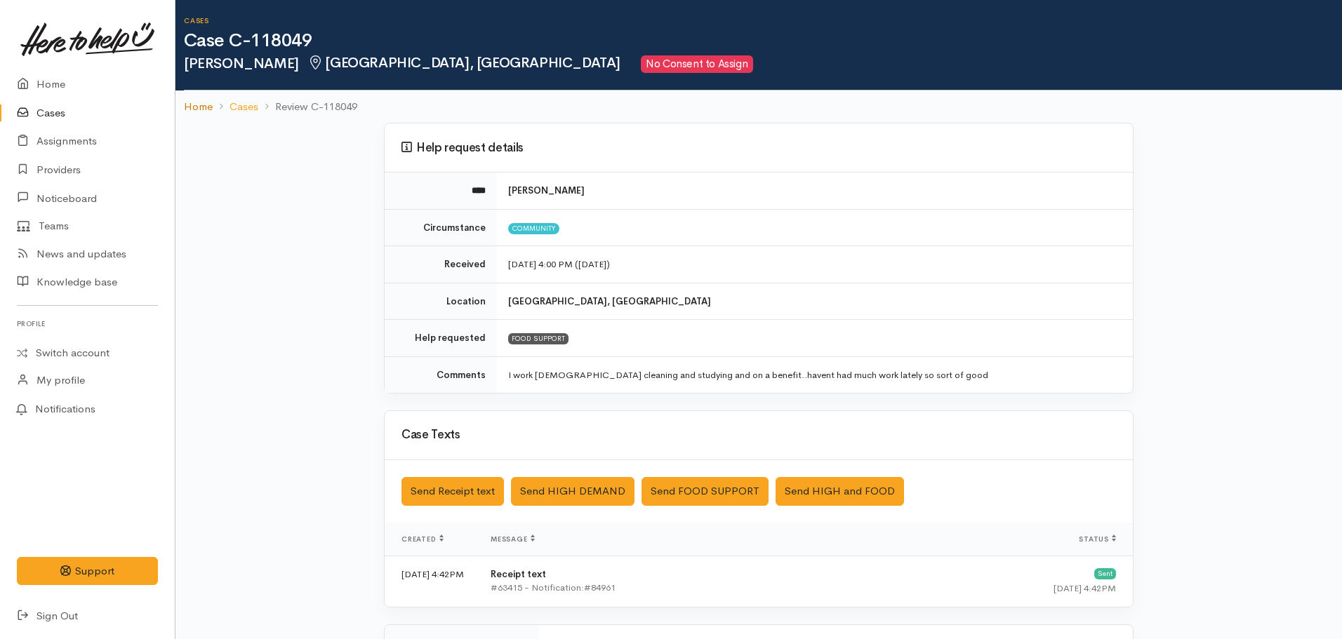
click at [201, 105] on link "Home" at bounding box center [198, 107] width 29 height 16
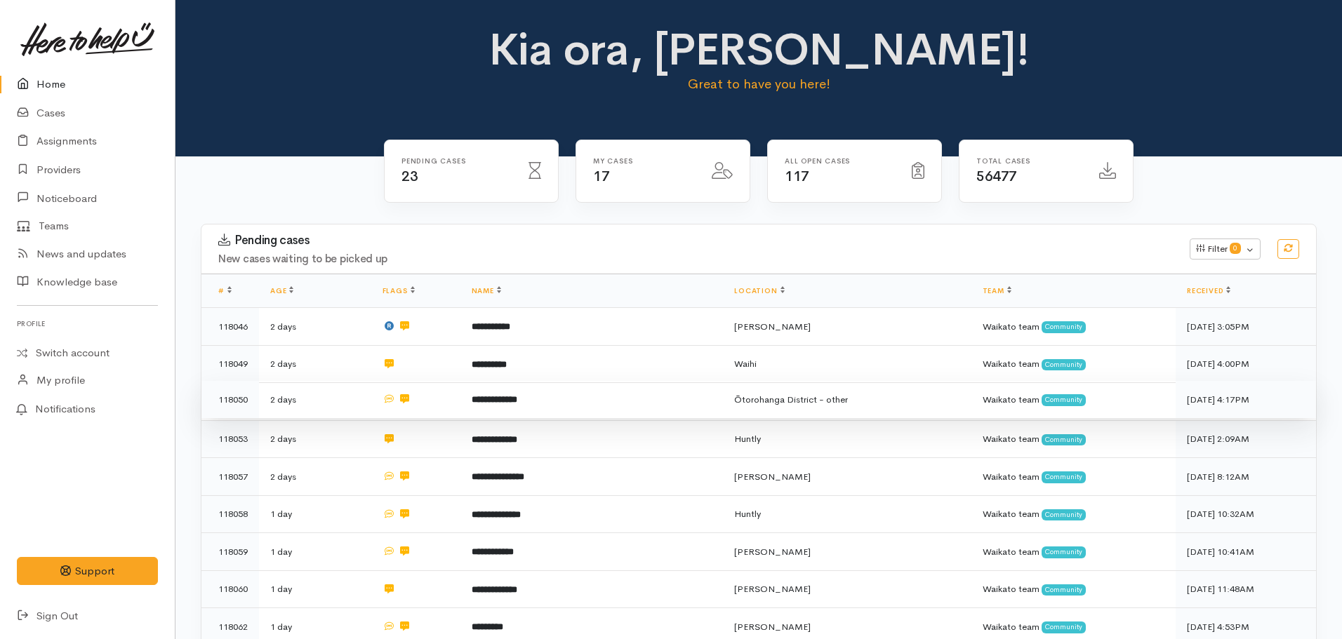
click at [564, 401] on td "**********" at bounding box center [591, 400] width 263 height 38
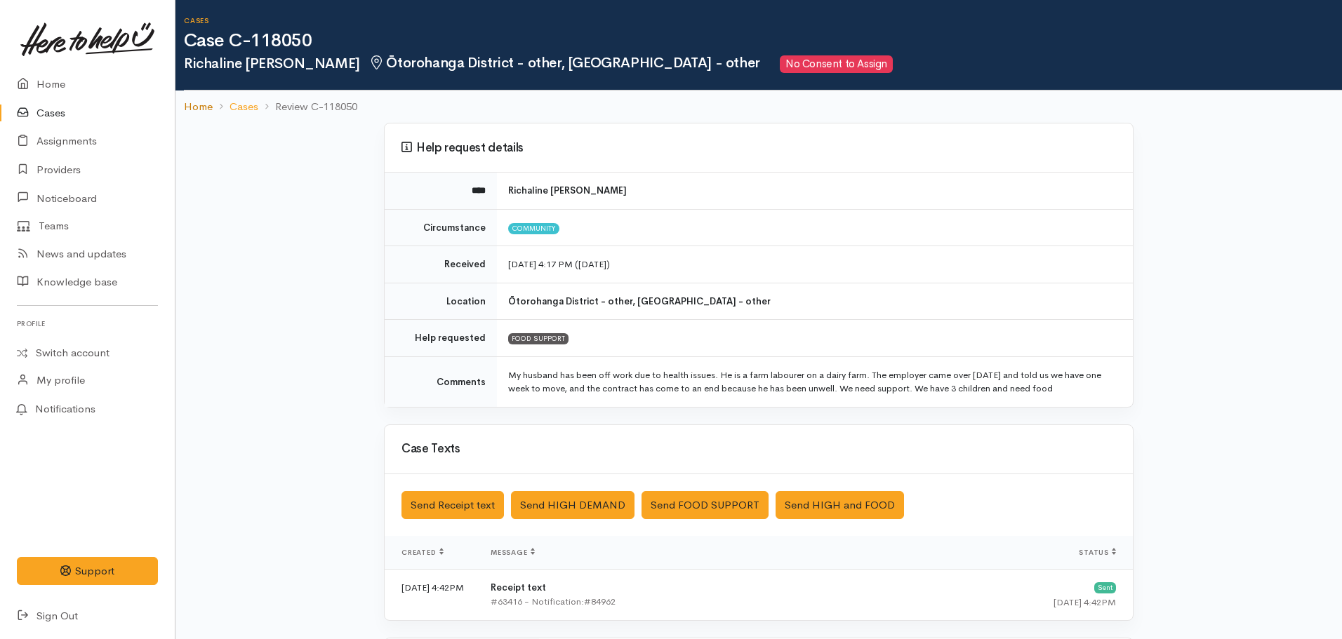
click at [202, 105] on link "Home" at bounding box center [198, 107] width 29 height 16
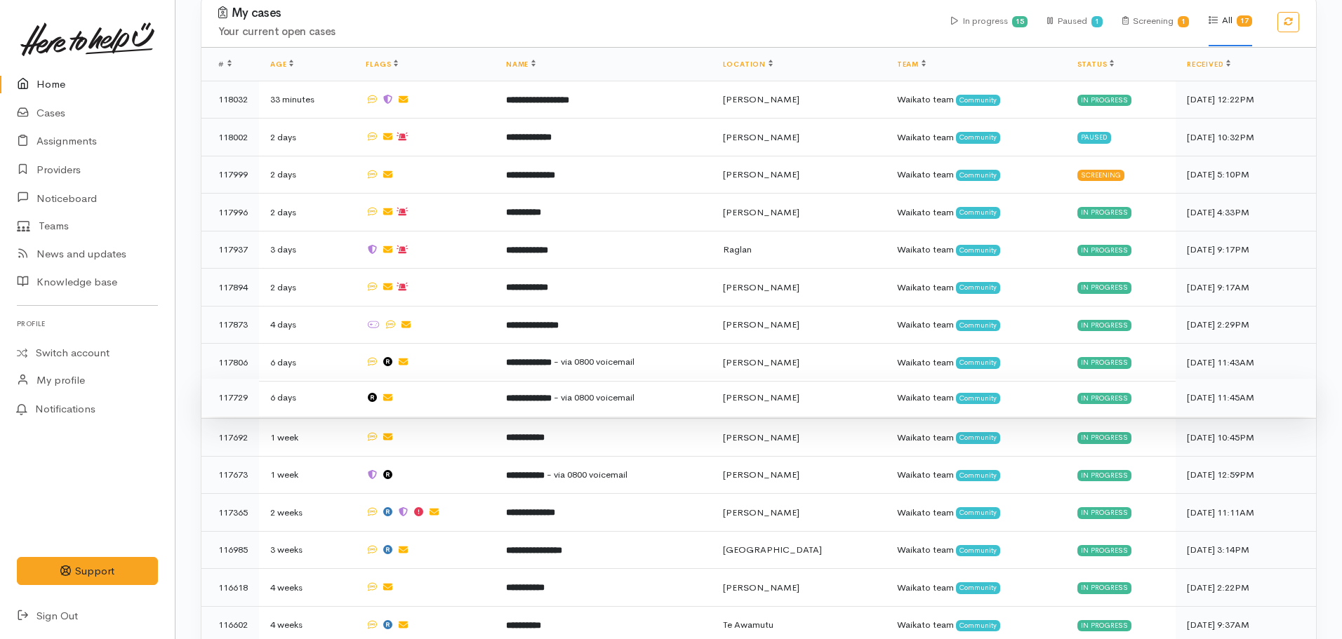
scroll to position [1193, 0]
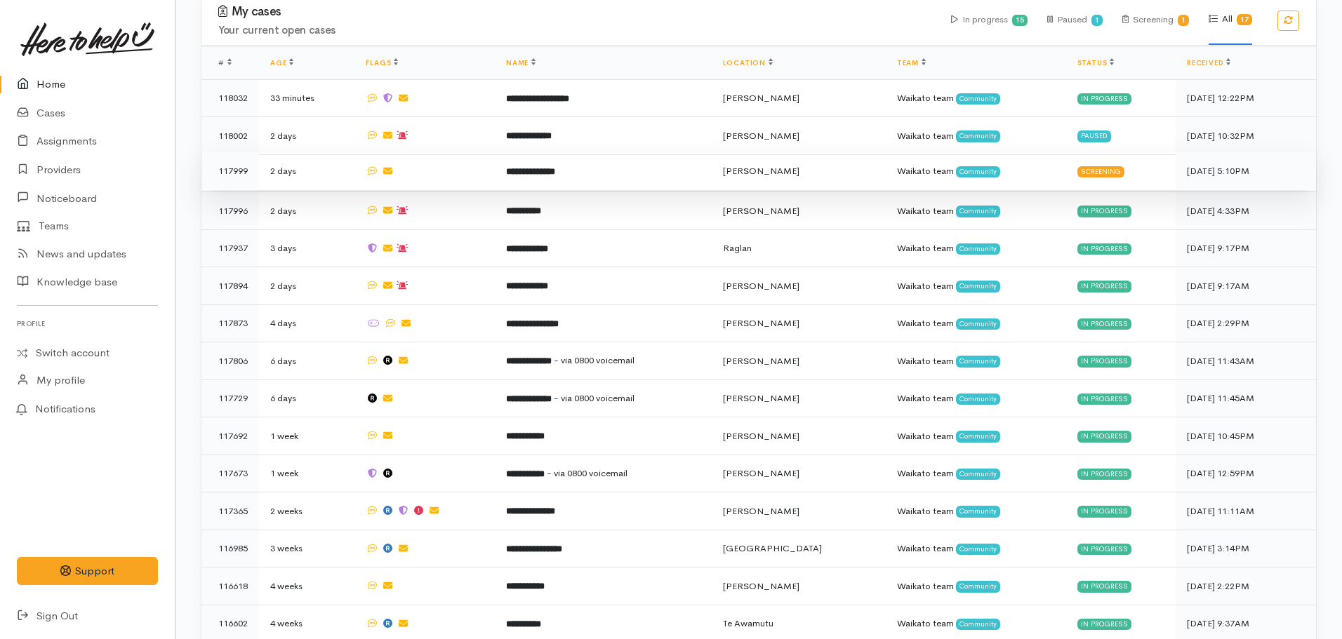
click at [601, 162] on td "**********" at bounding box center [603, 171] width 217 height 38
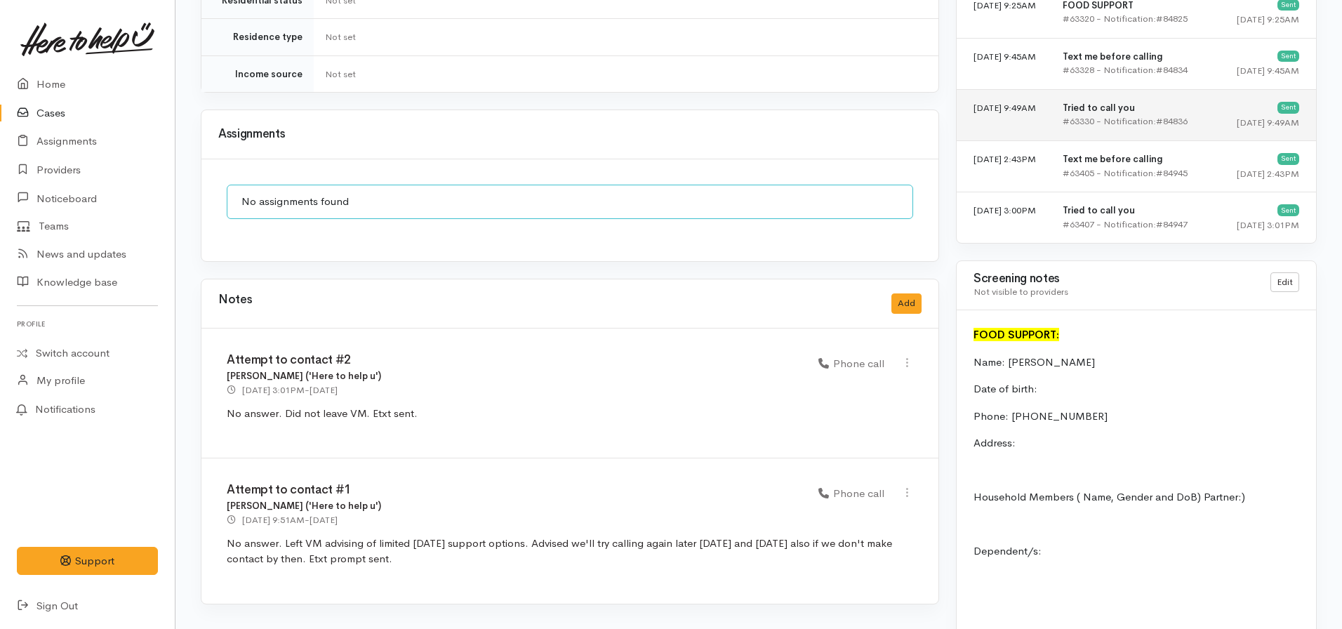
scroll to position [823, 0]
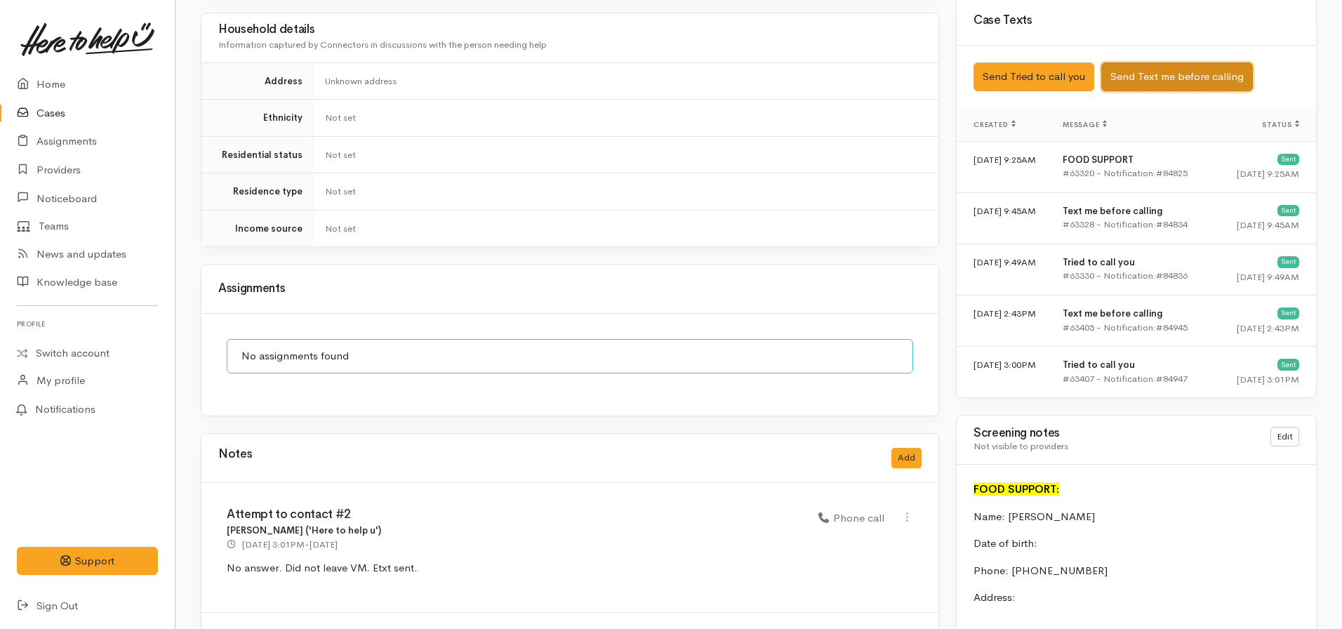
click at [1156, 62] on button "Send Text me before calling" at bounding box center [1177, 76] width 152 height 29
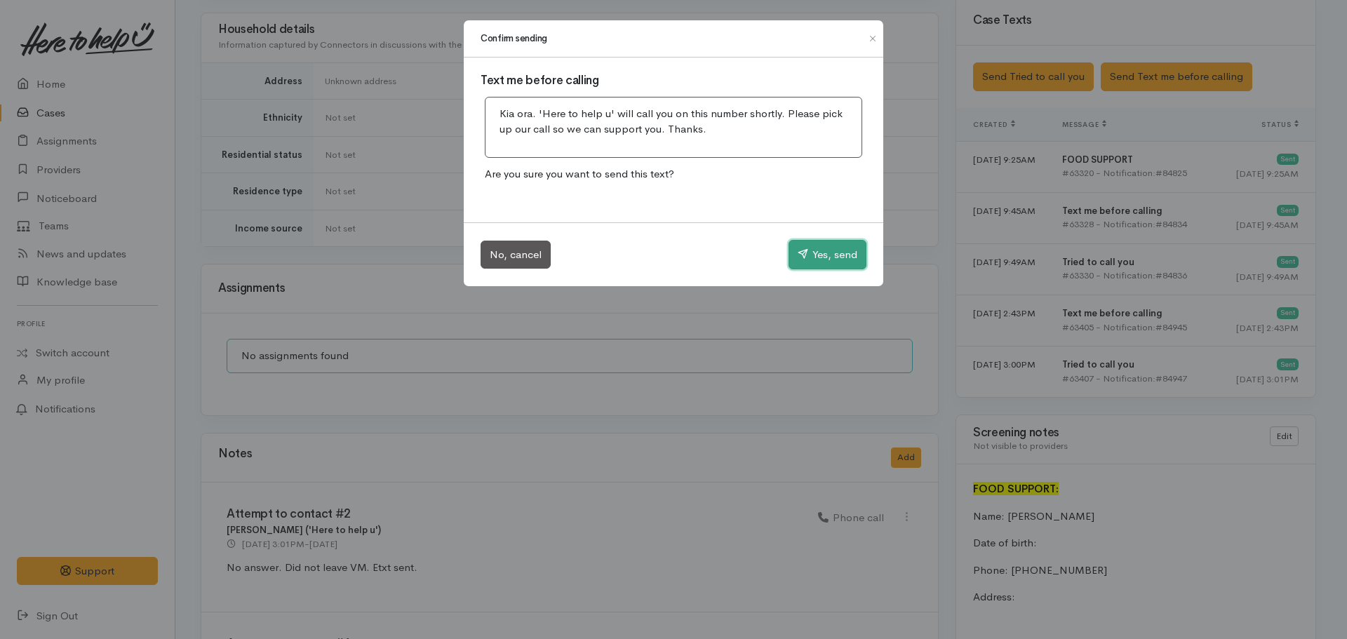
click at [821, 244] on button "Yes, send" at bounding box center [828, 254] width 78 height 29
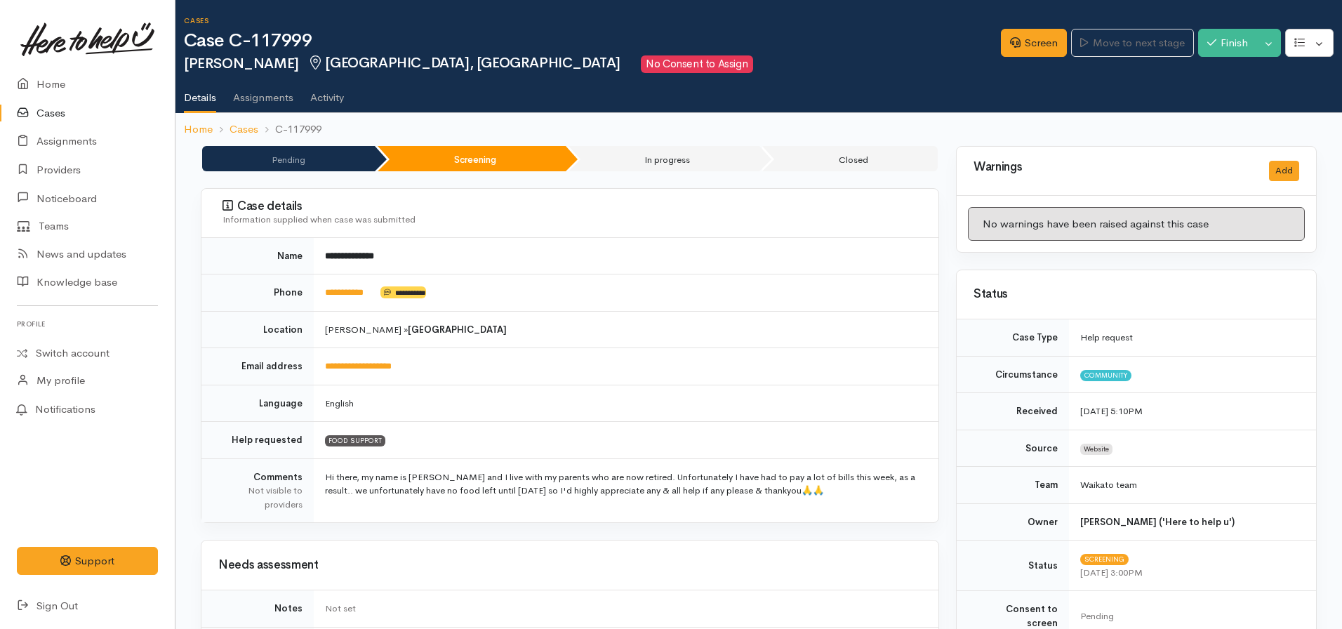
click at [972, 25] on div "Cases Case C-117999 Tevita Tagaloa Fairfield, Hamilton No Consent to Assign" at bounding box center [592, 45] width 817 height 56
click at [1052, 56] on link "Screen" at bounding box center [1034, 43] width 66 height 29
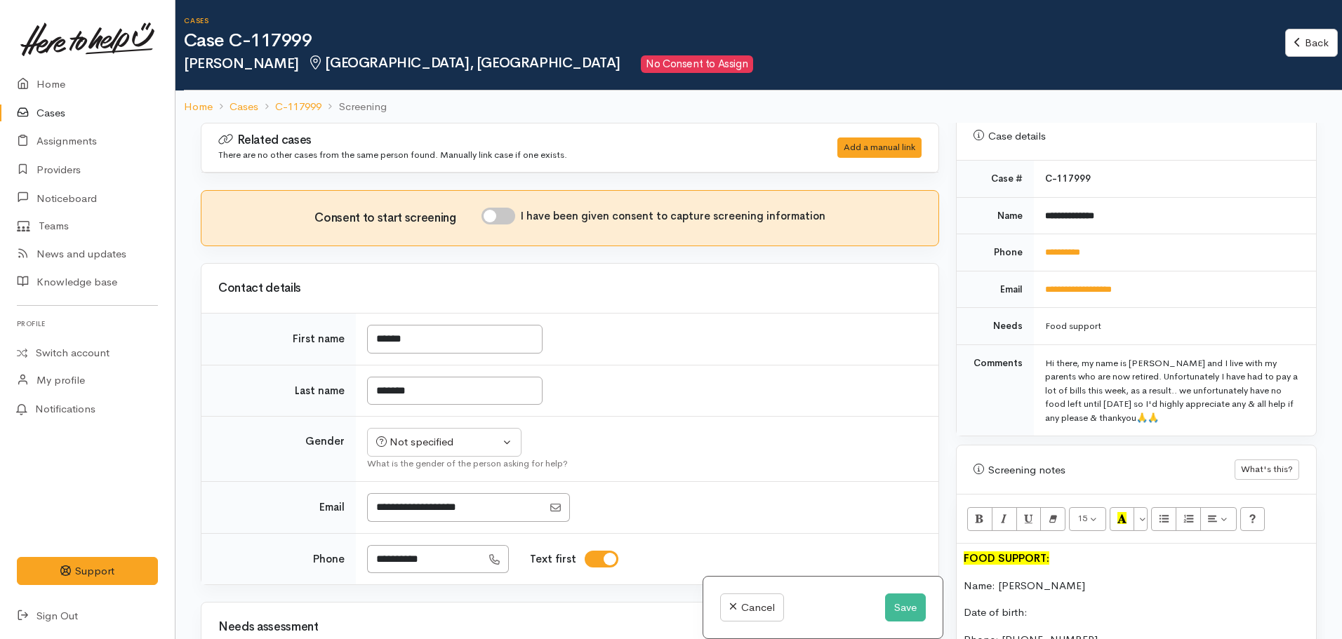
scroll to position [632, 0]
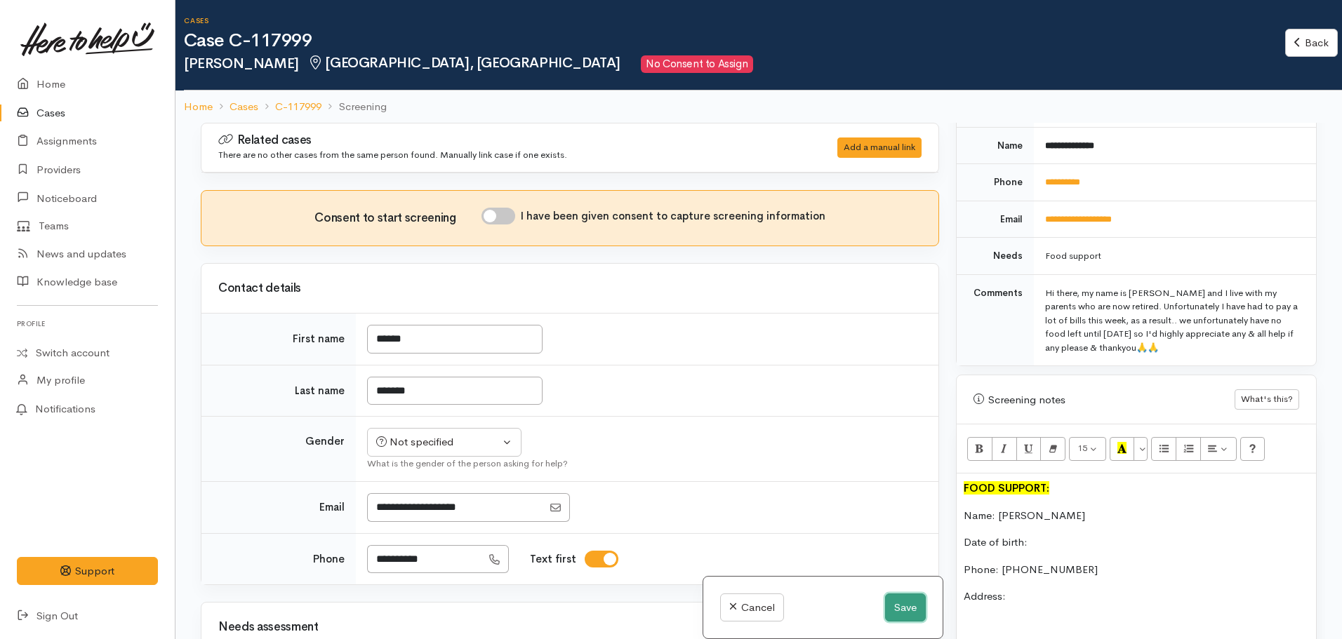
click at [904, 603] on button "Save" at bounding box center [905, 608] width 41 height 29
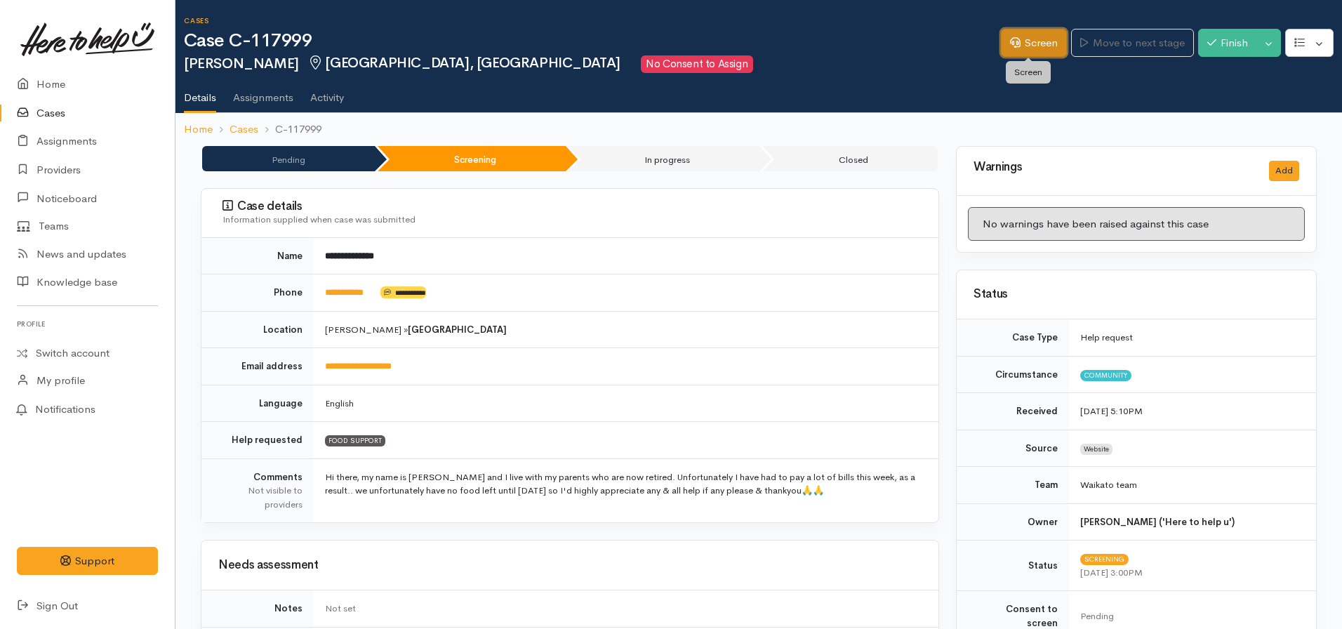
click at [1020, 47] on link "Screen" at bounding box center [1034, 43] width 66 height 29
click at [1040, 43] on link "Screen" at bounding box center [1034, 43] width 66 height 29
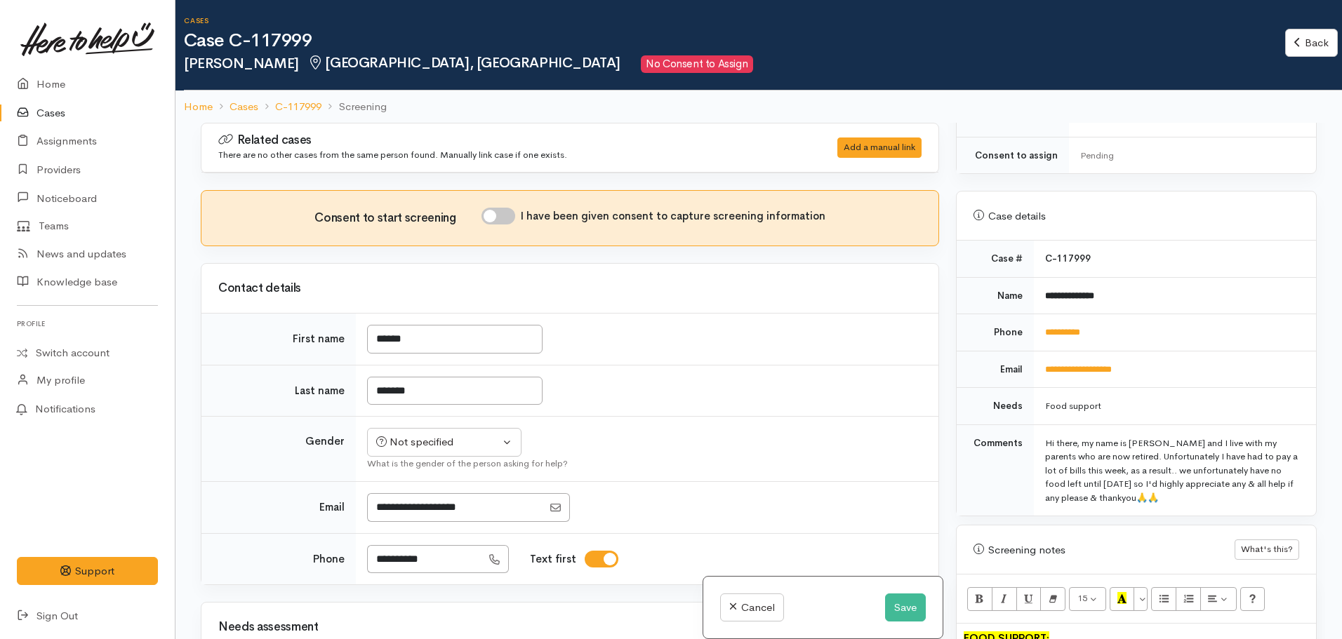
scroll to position [491, 0]
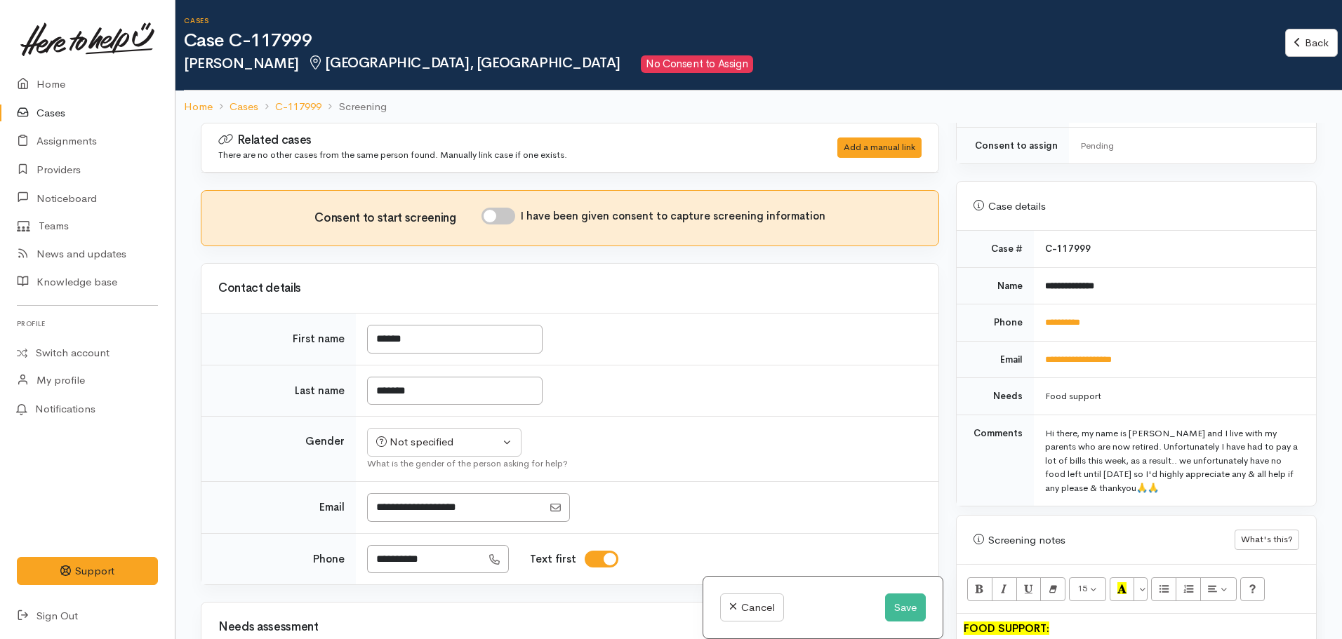
click at [1050, 305] on td "**********" at bounding box center [1175, 323] width 282 height 37
click at [1053, 318] on link "**********" at bounding box center [1062, 322] width 35 height 9
click at [915, 601] on button "Save" at bounding box center [905, 608] width 41 height 29
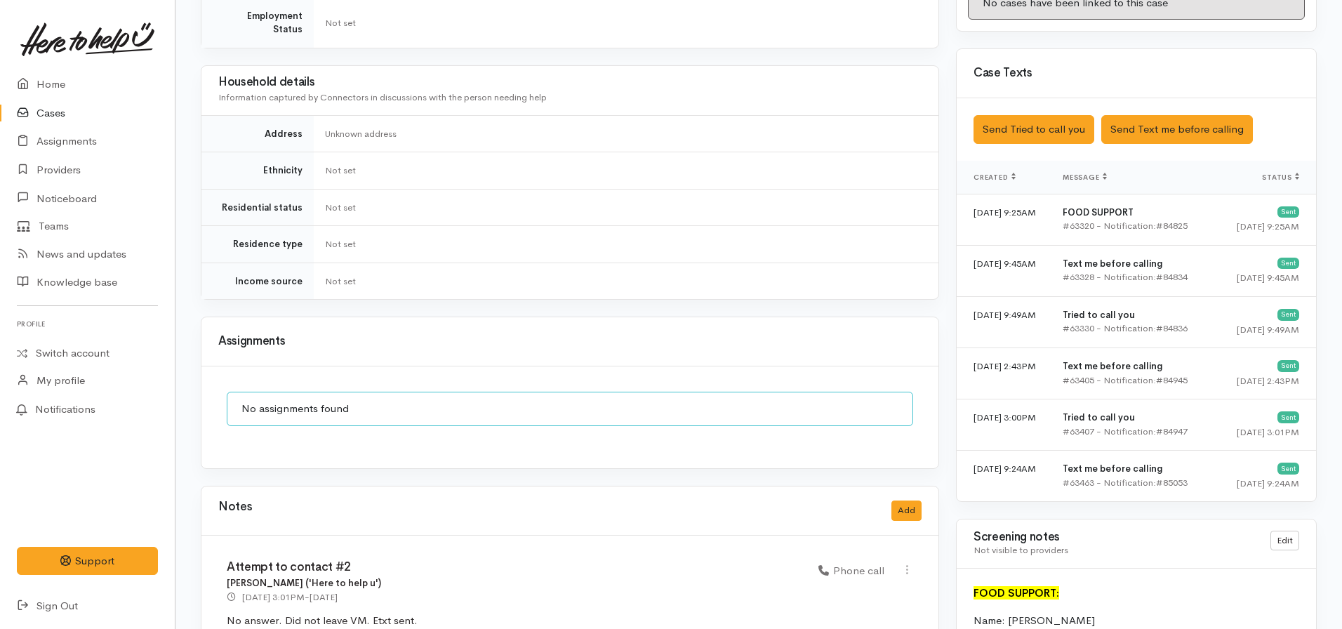
scroll to position [772, 0]
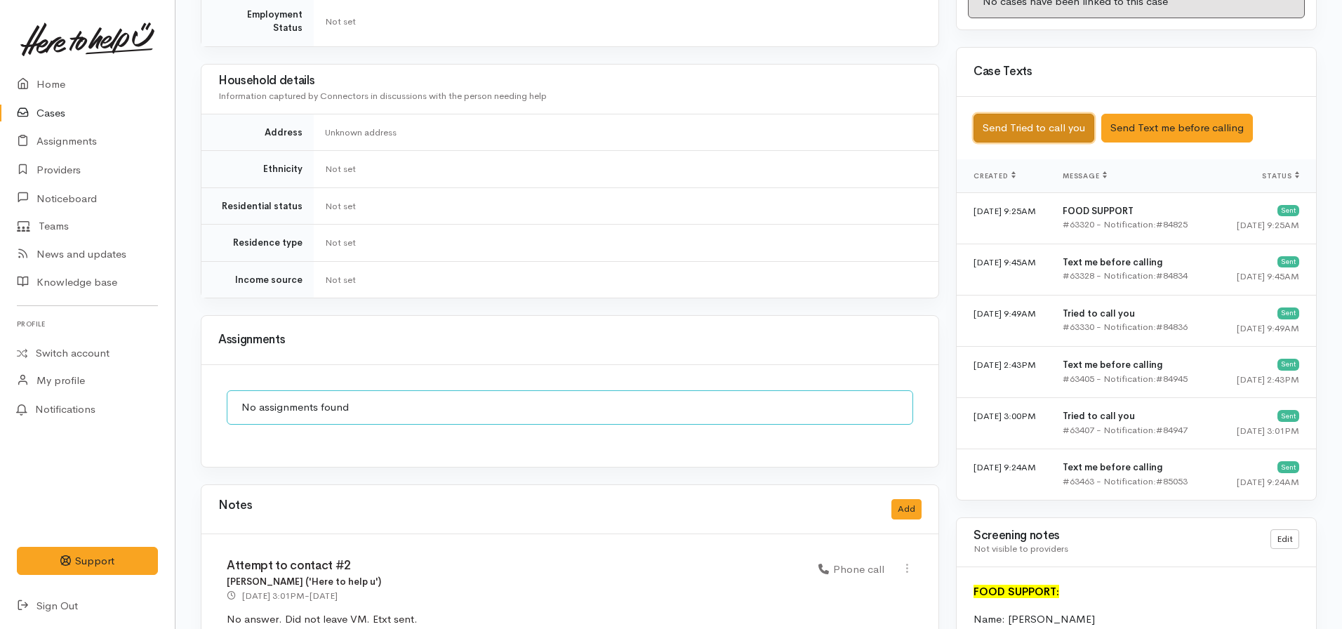
click at [1020, 120] on button "Send Tried to call you" at bounding box center [1033, 128] width 121 height 29
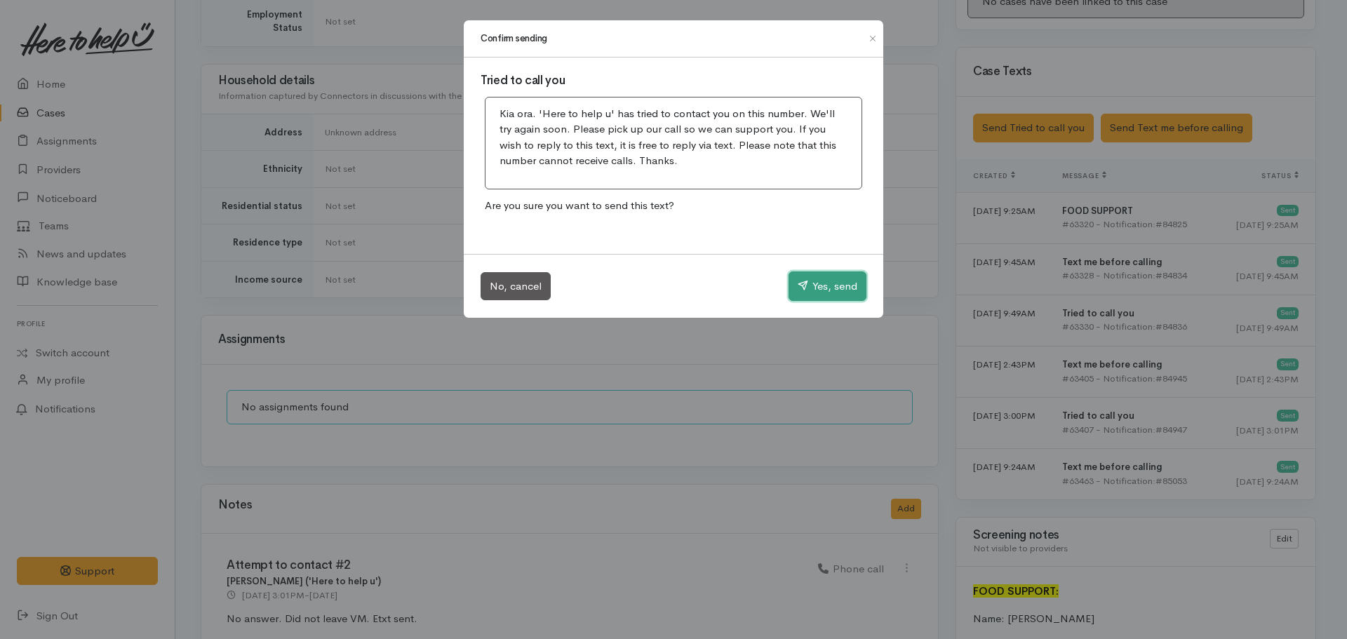
click at [813, 291] on button "Yes, send" at bounding box center [828, 286] width 78 height 29
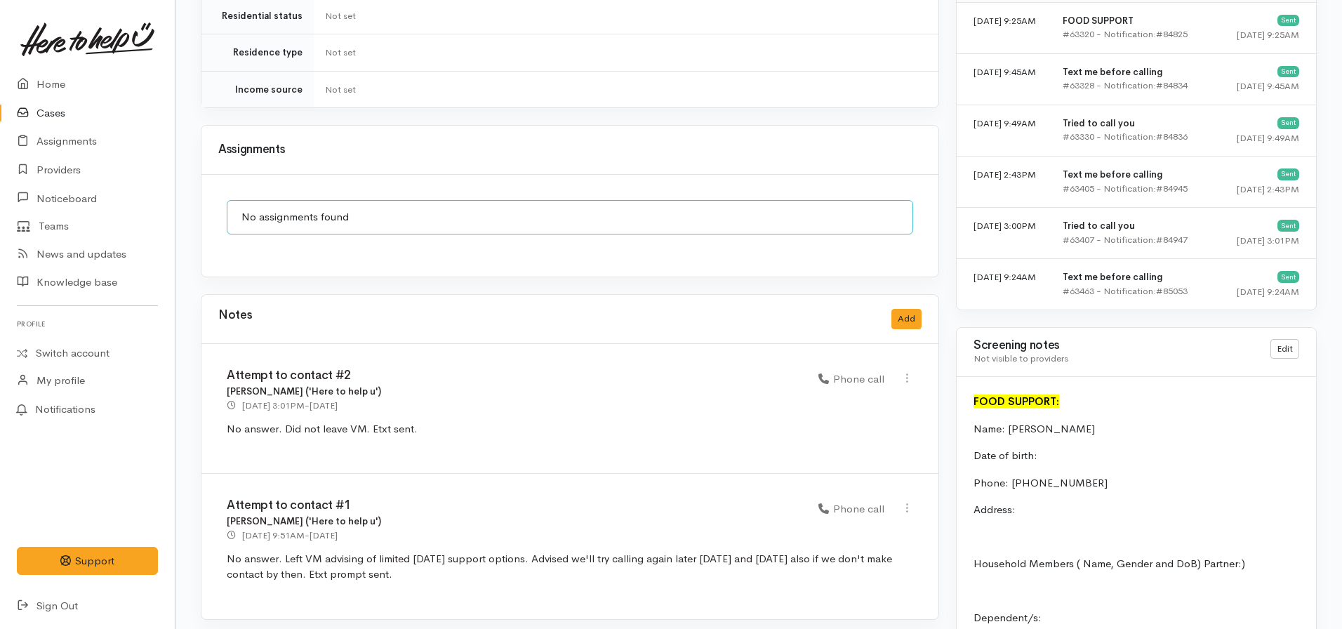
scroll to position [983, 0]
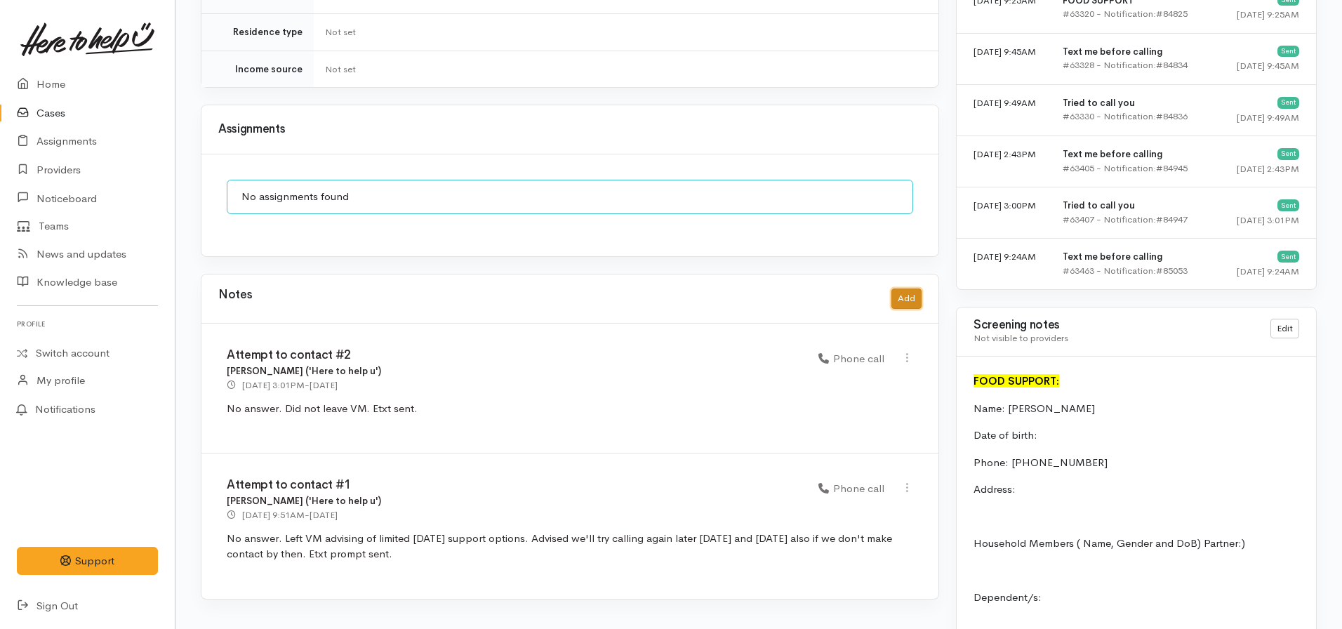
click at [894, 288] on button "Add" at bounding box center [906, 298] width 30 height 20
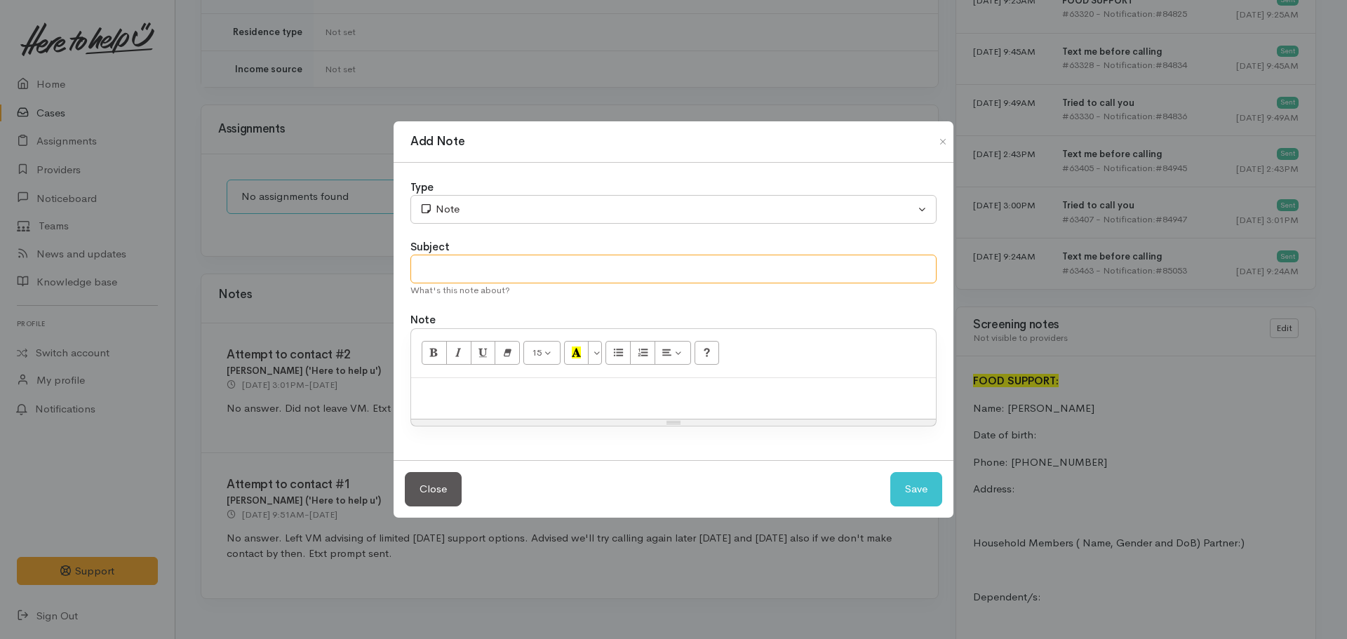
click at [472, 277] on input "text" at bounding box center [674, 269] width 526 height 29
type input "Attempt to contact #3"
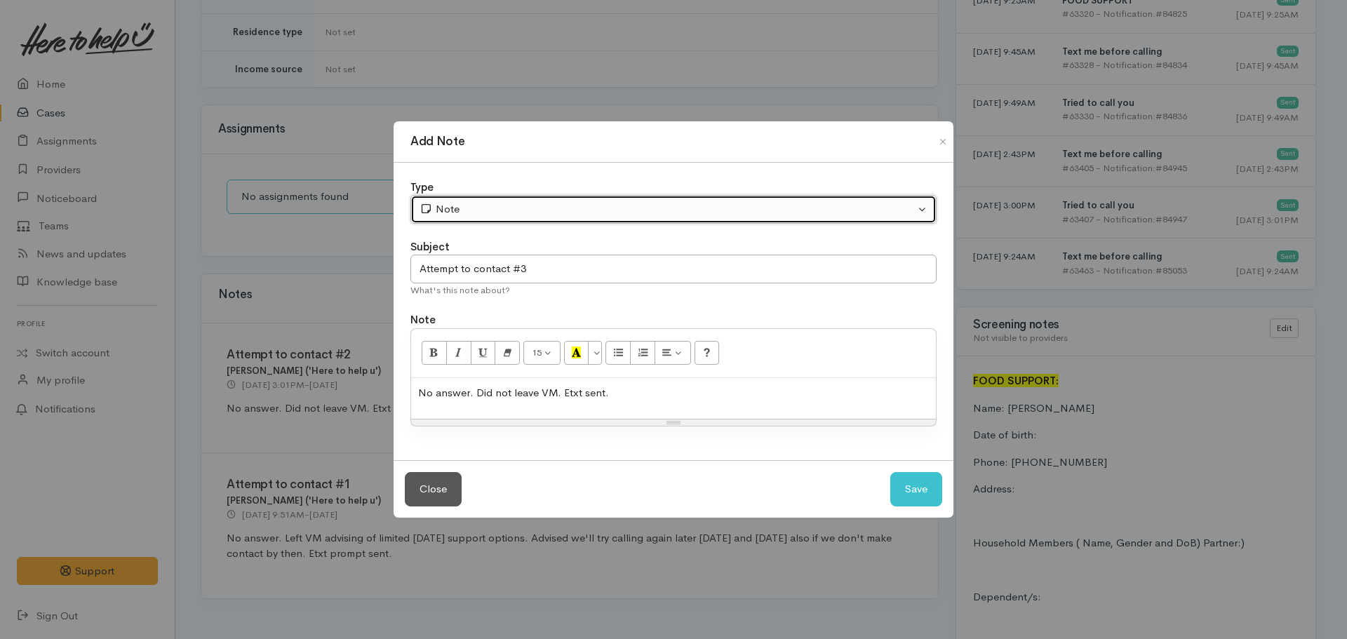
click at [471, 200] on button "Note" at bounding box center [674, 209] width 526 height 29
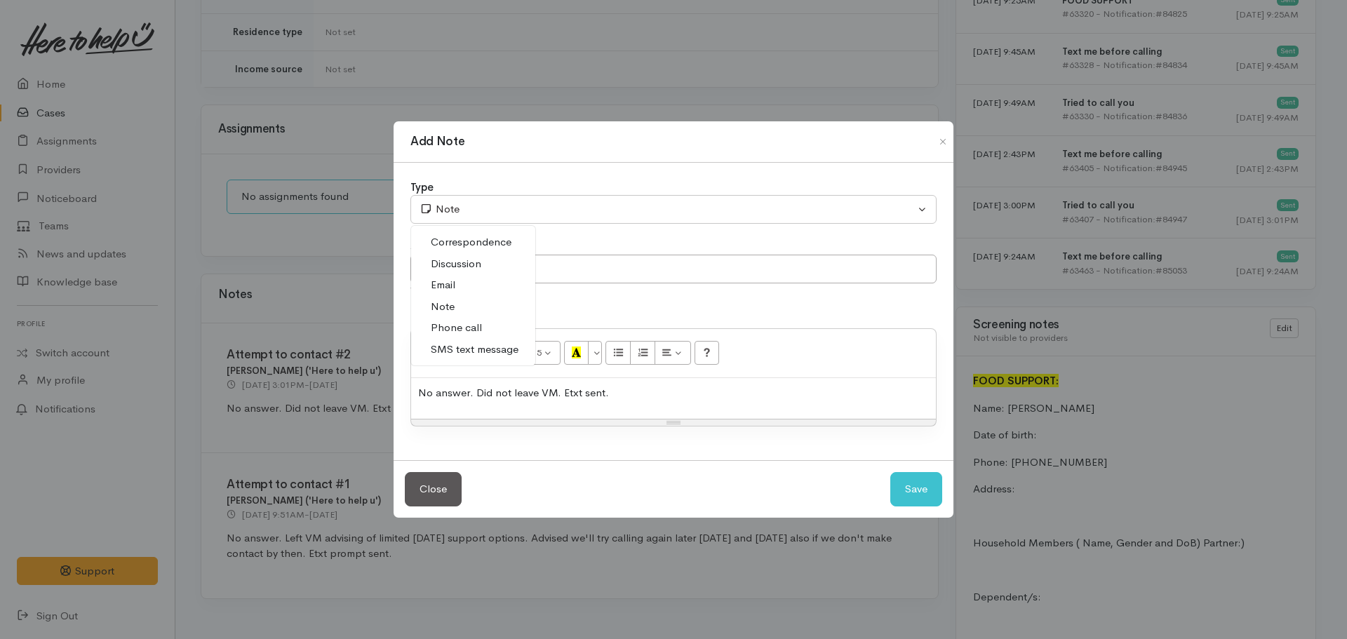
click at [436, 322] on span "Phone call" at bounding box center [456, 328] width 51 height 16
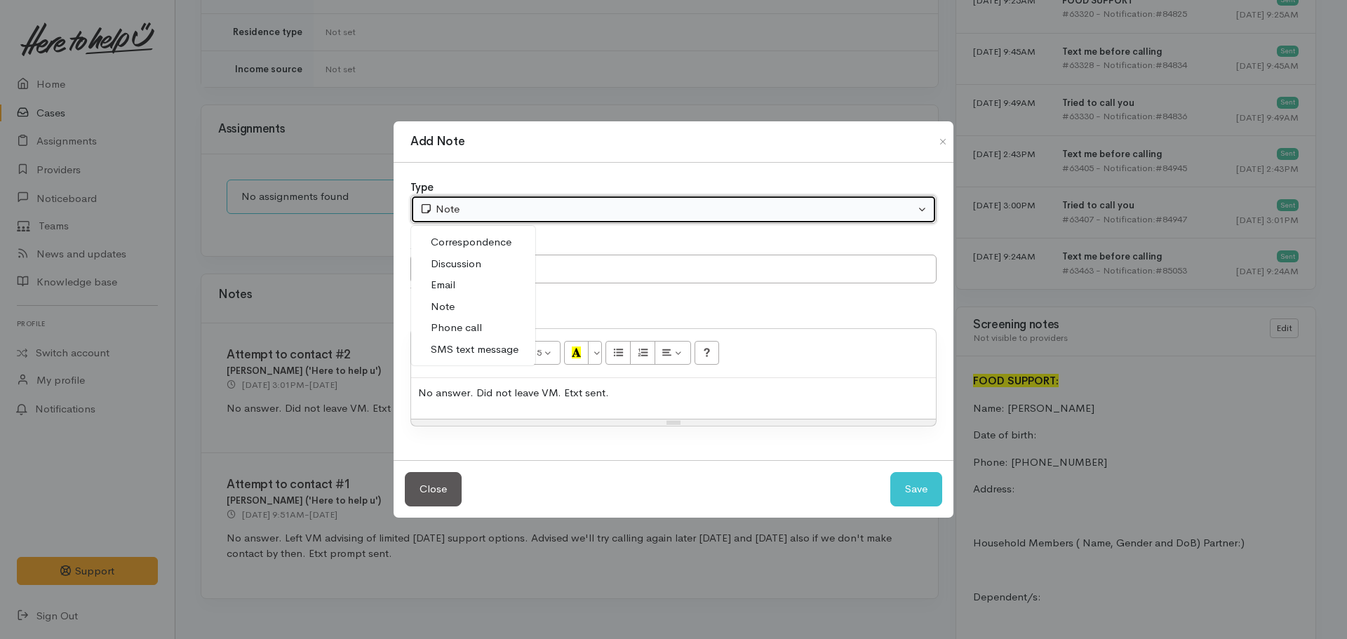
select select "3"
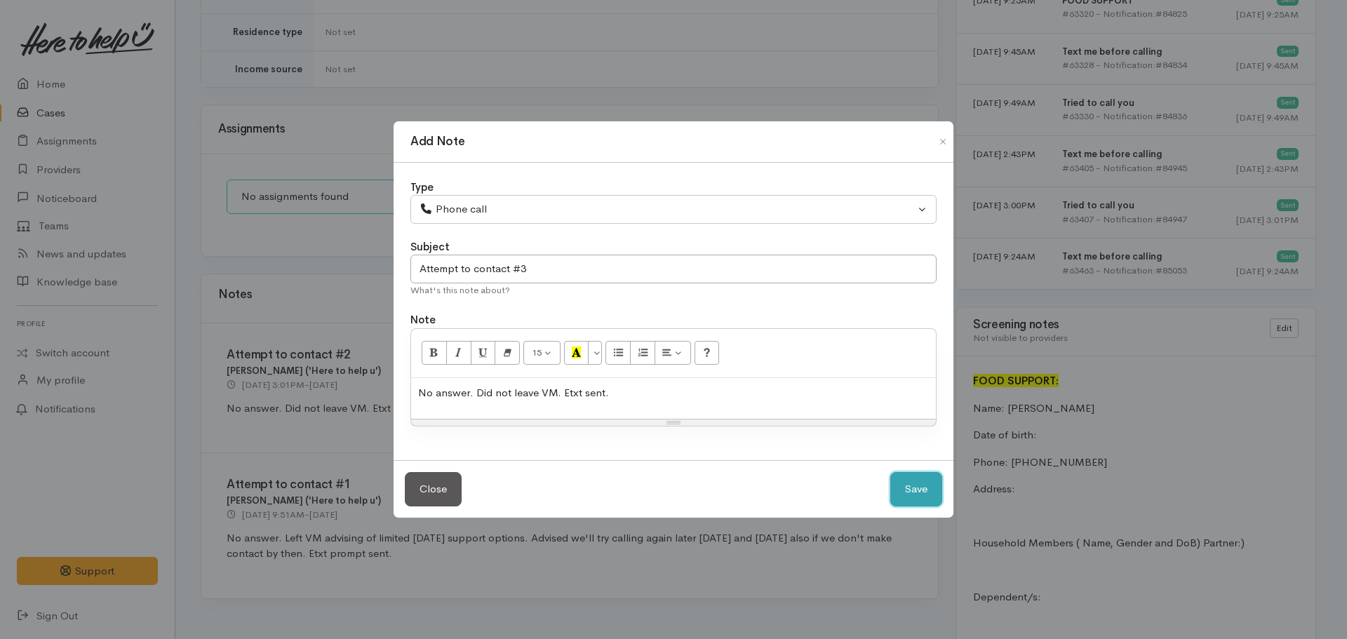
click at [902, 490] on button "Save" at bounding box center [917, 489] width 52 height 34
select select "1"
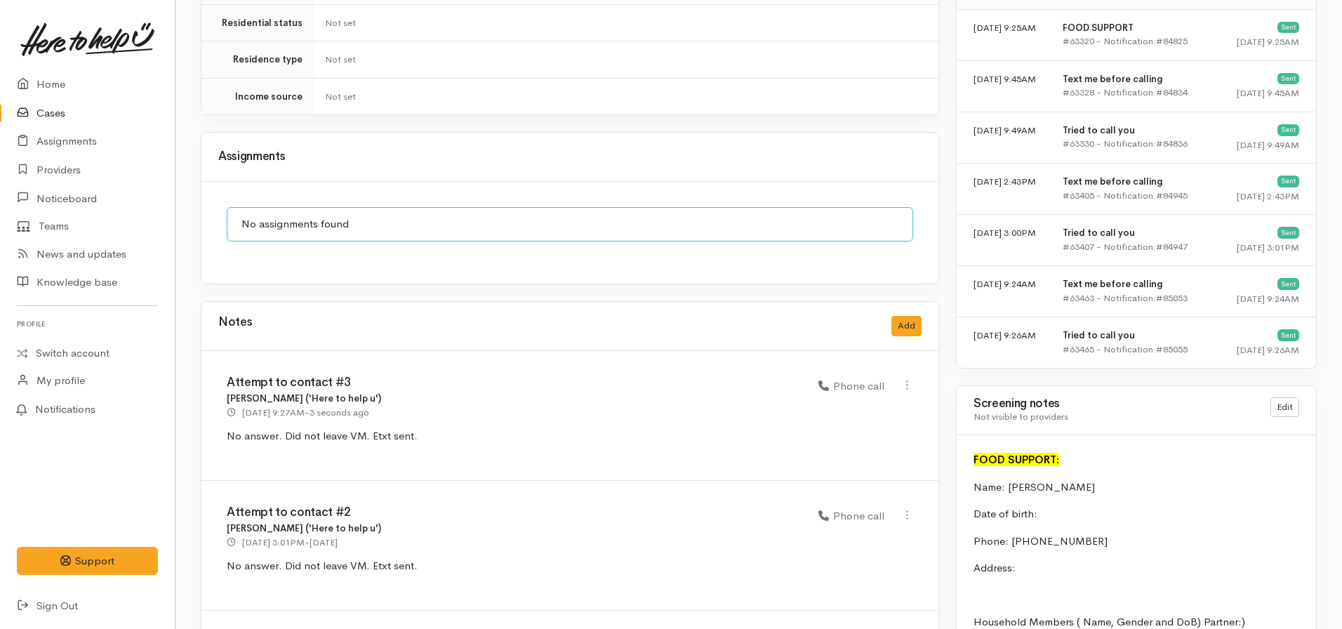
scroll to position [1053, 0]
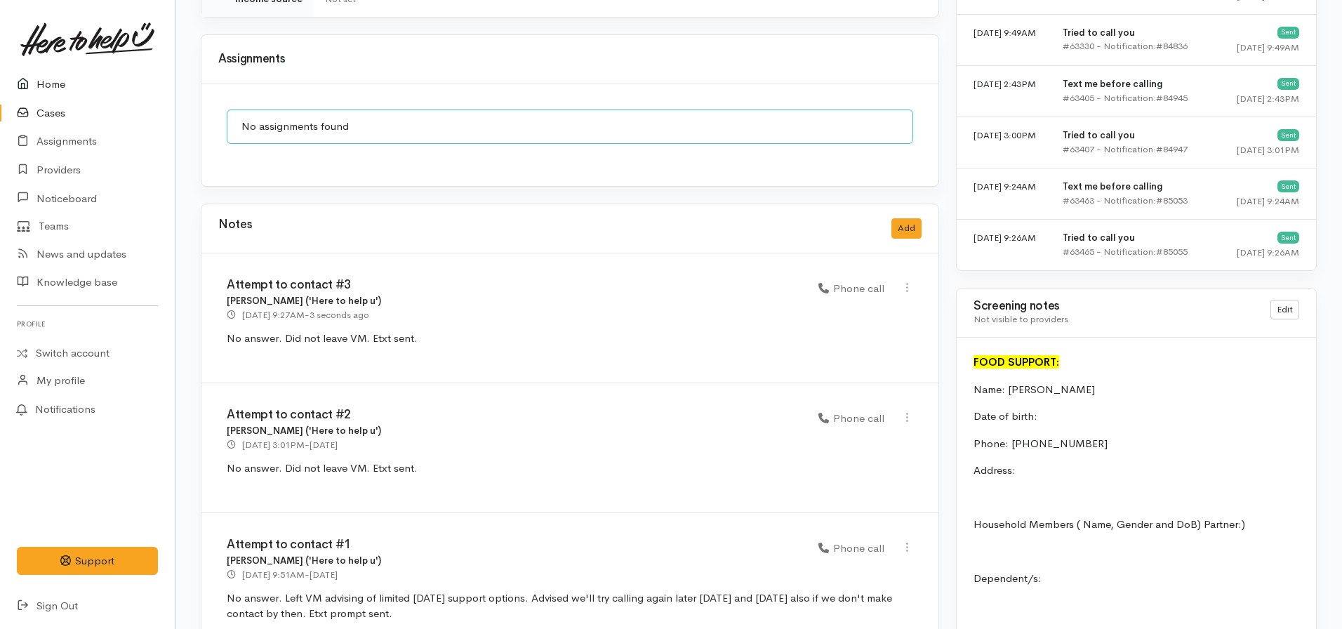
click at [67, 91] on link "Home" at bounding box center [87, 84] width 175 height 29
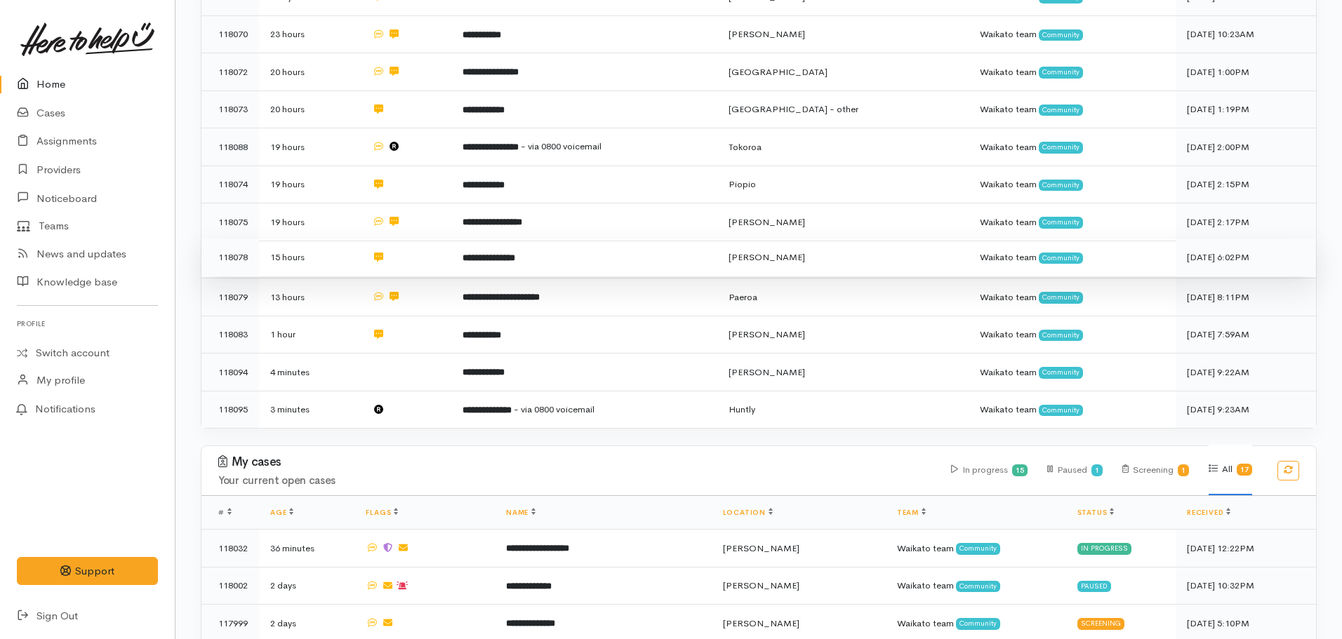
scroll to position [912, 0]
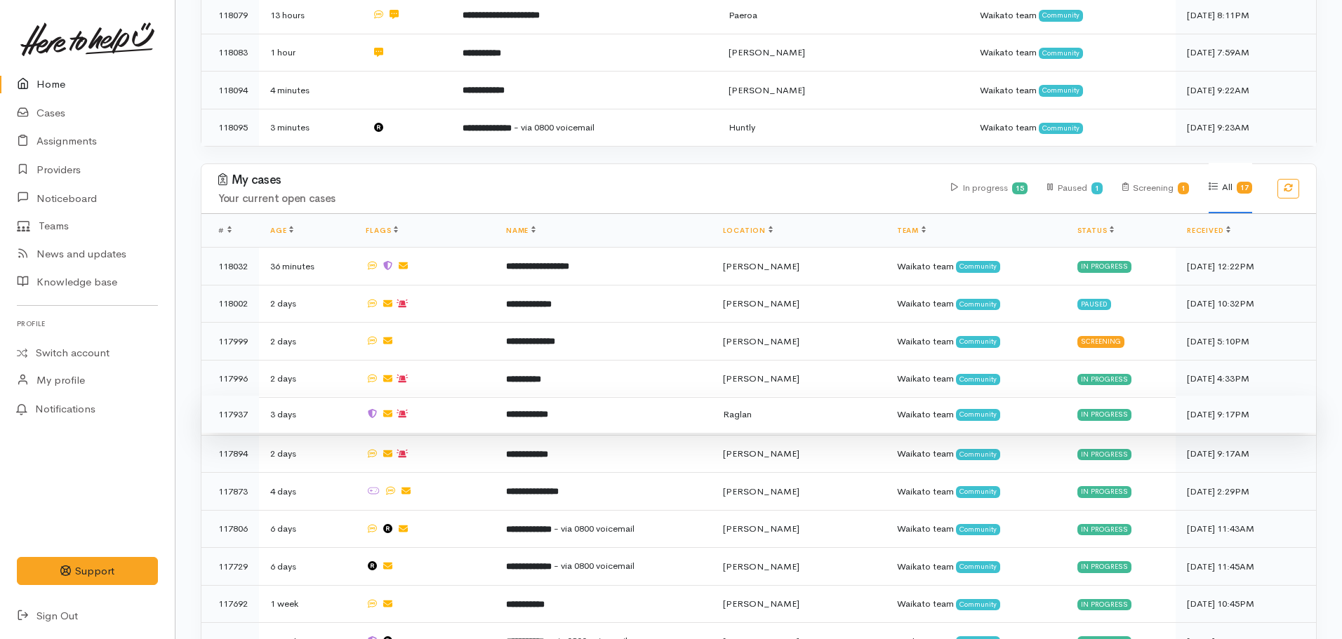
click at [548, 410] on b "**********" at bounding box center [527, 414] width 42 height 9
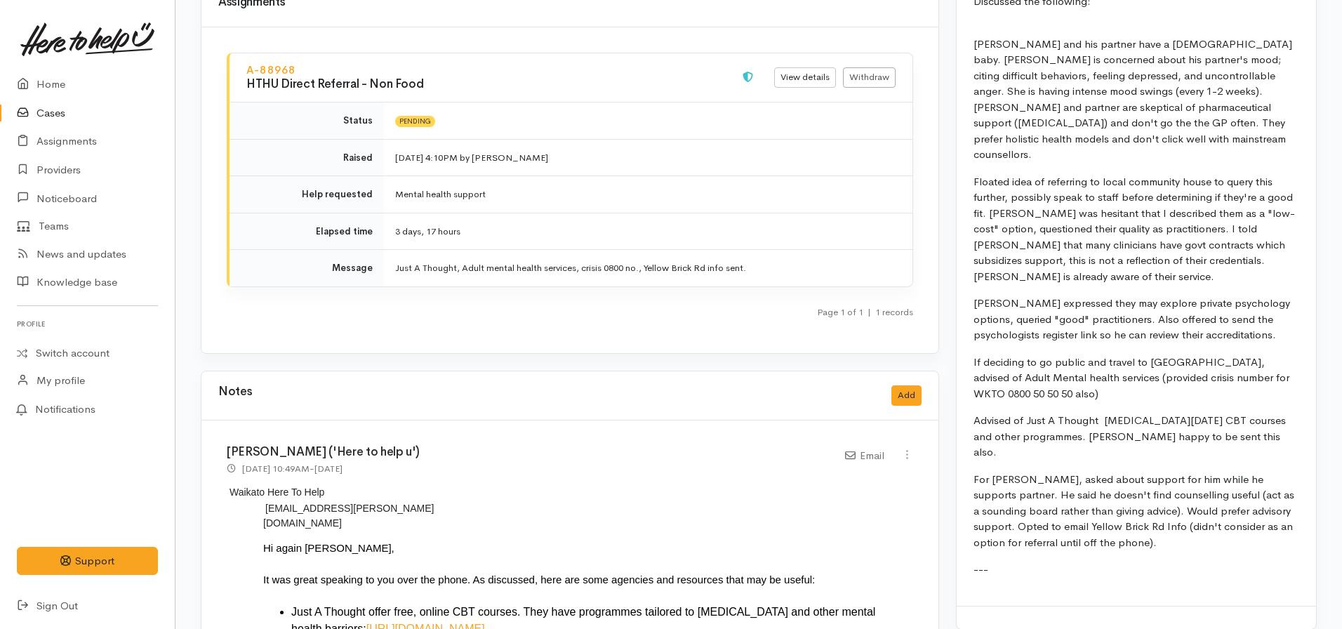
scroll to position [1263, 0]
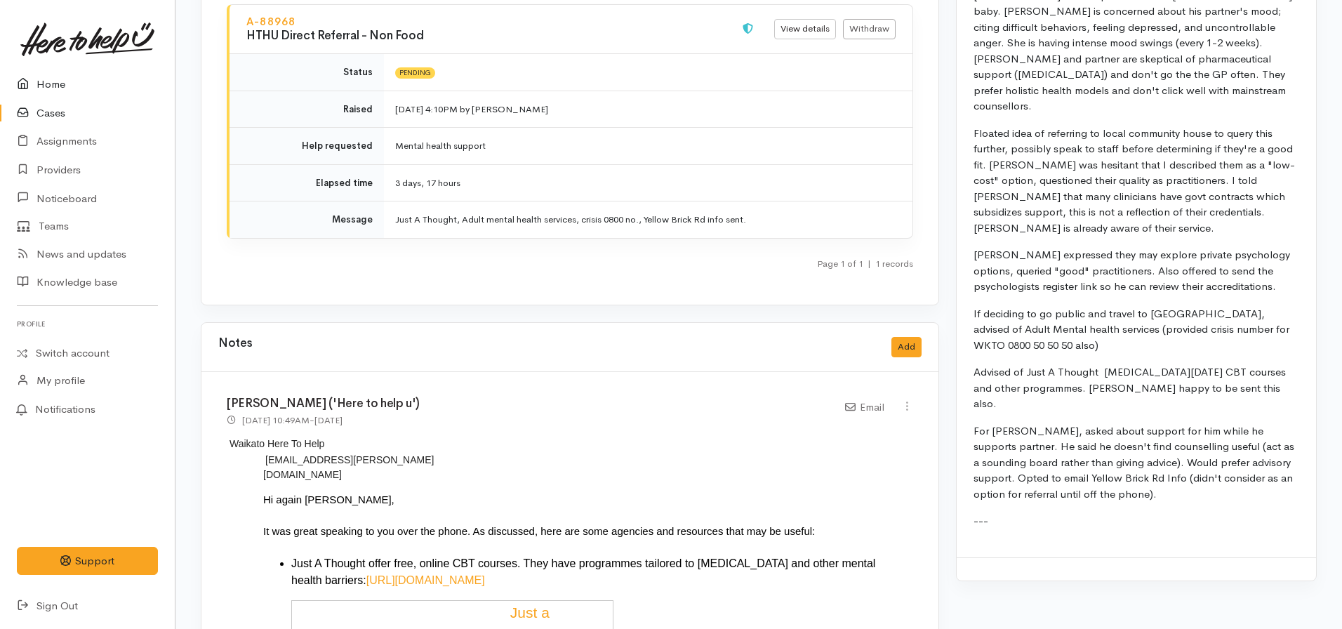
click at [57, 74] on link "Home" at bounding box center [87, 84] width 175 height 29
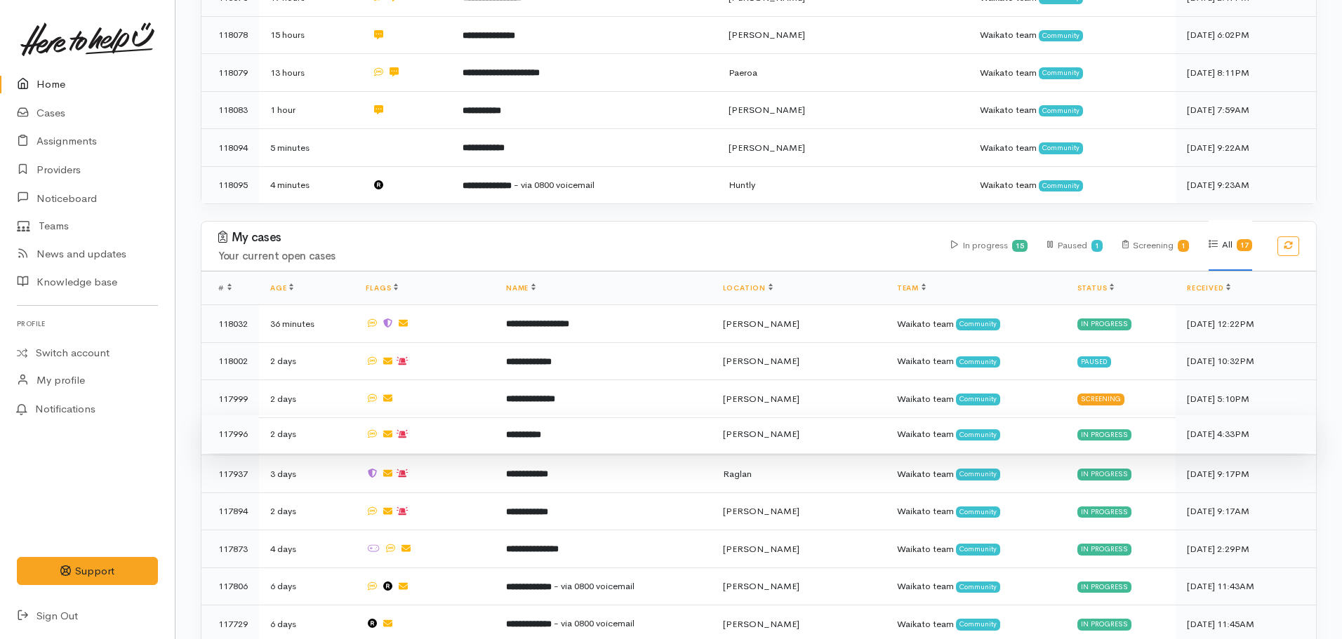
scroll to position [912, 0]
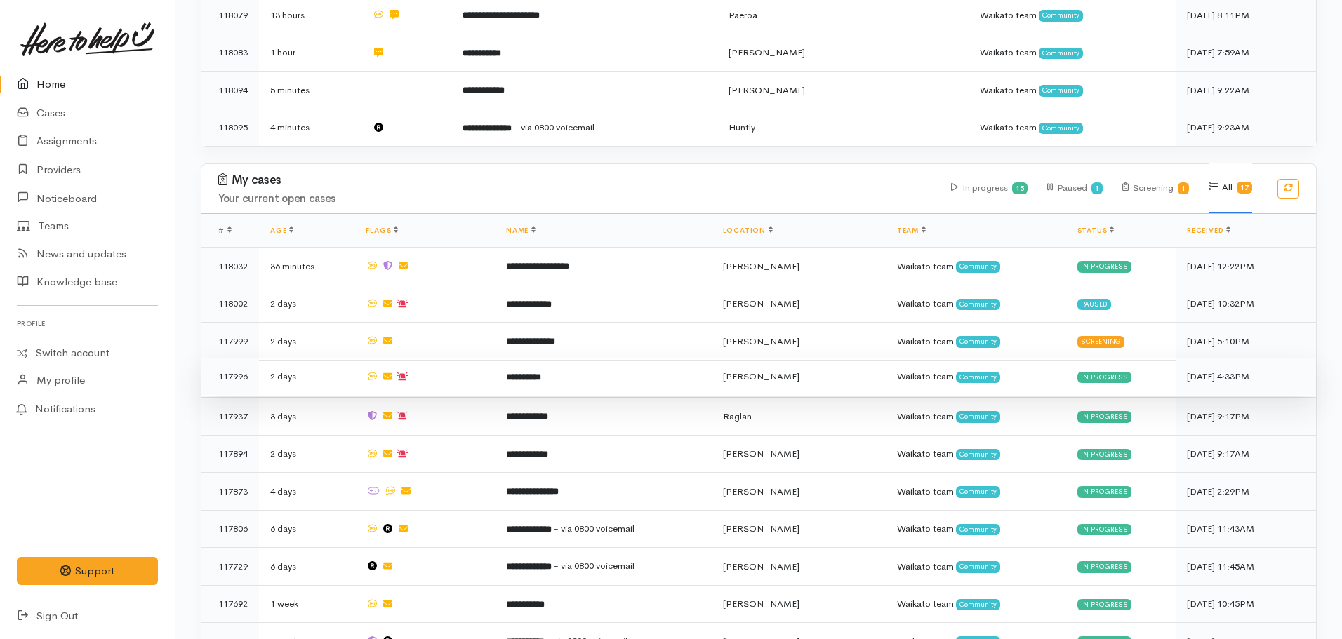
click at [521, 373] on b "**********" at bounding box center [523, 377] width 35 height 9
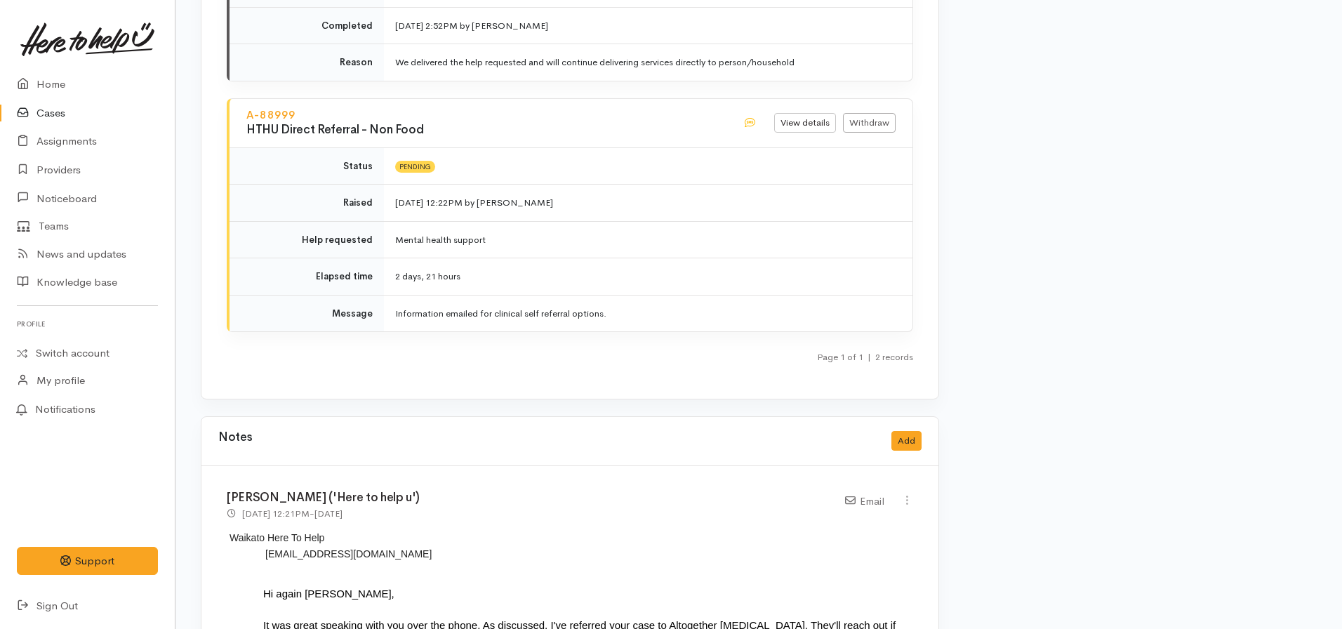
scroll to position [1404, 0]
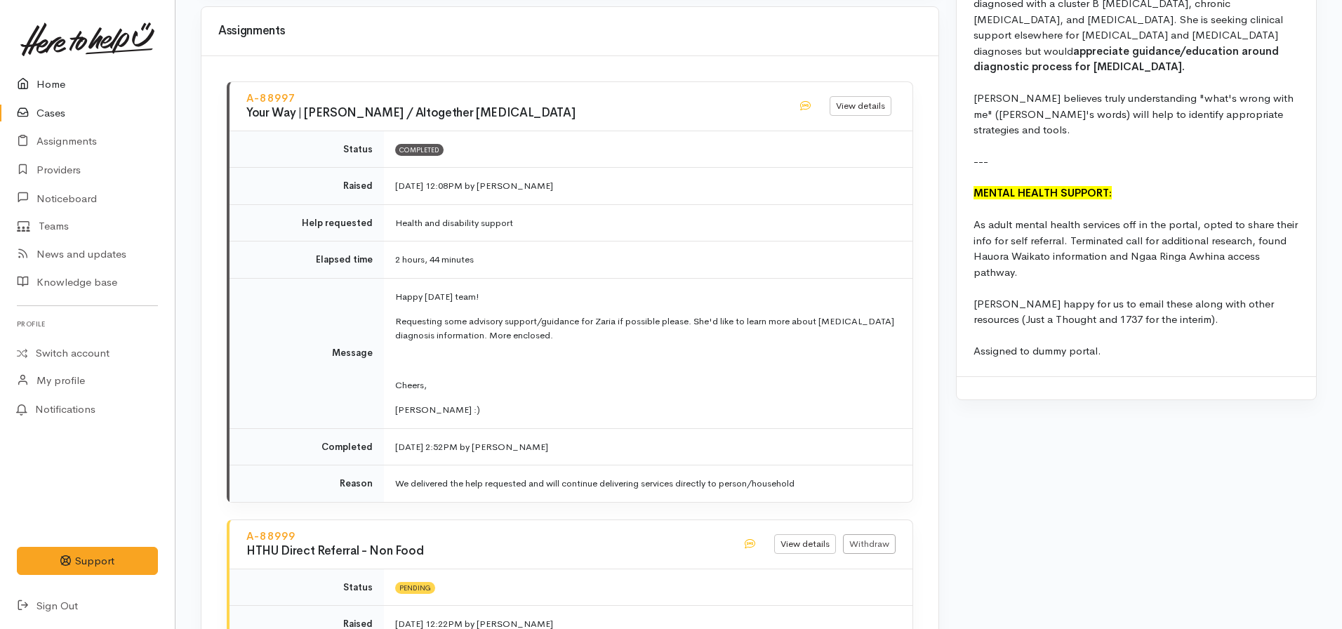
click at [72, 80] on link "Home" at bounding box center [87, 84] width 175 height 29
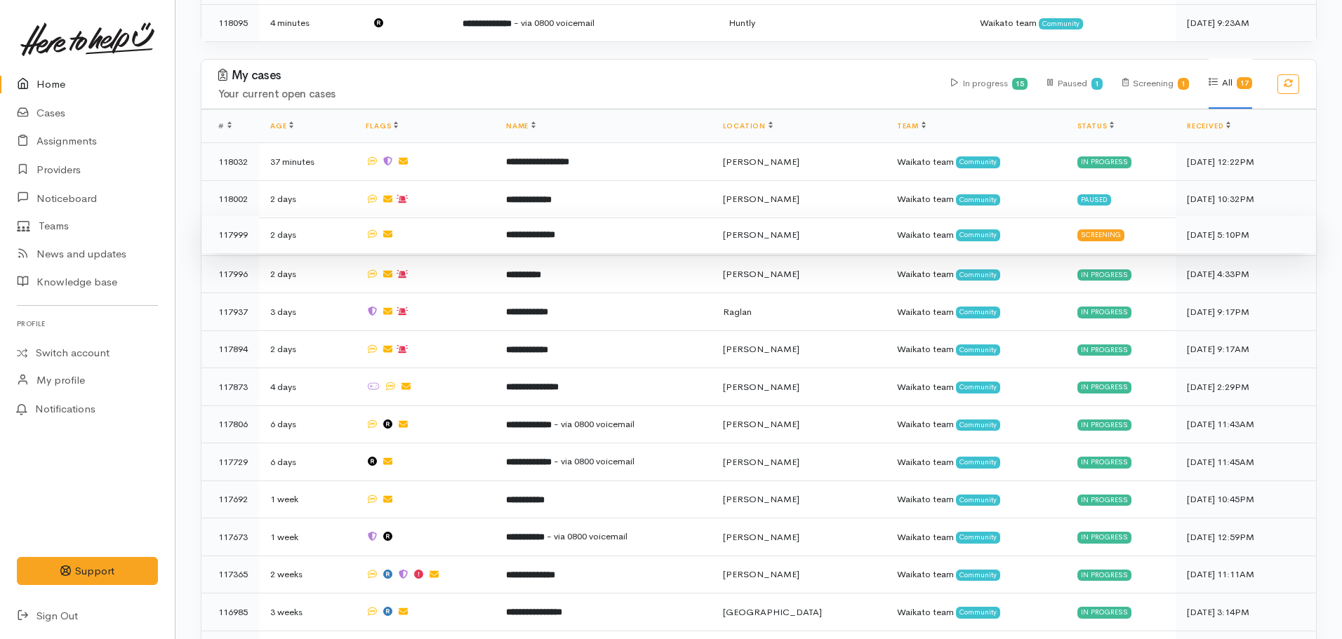
scroll to position [1123, 0]
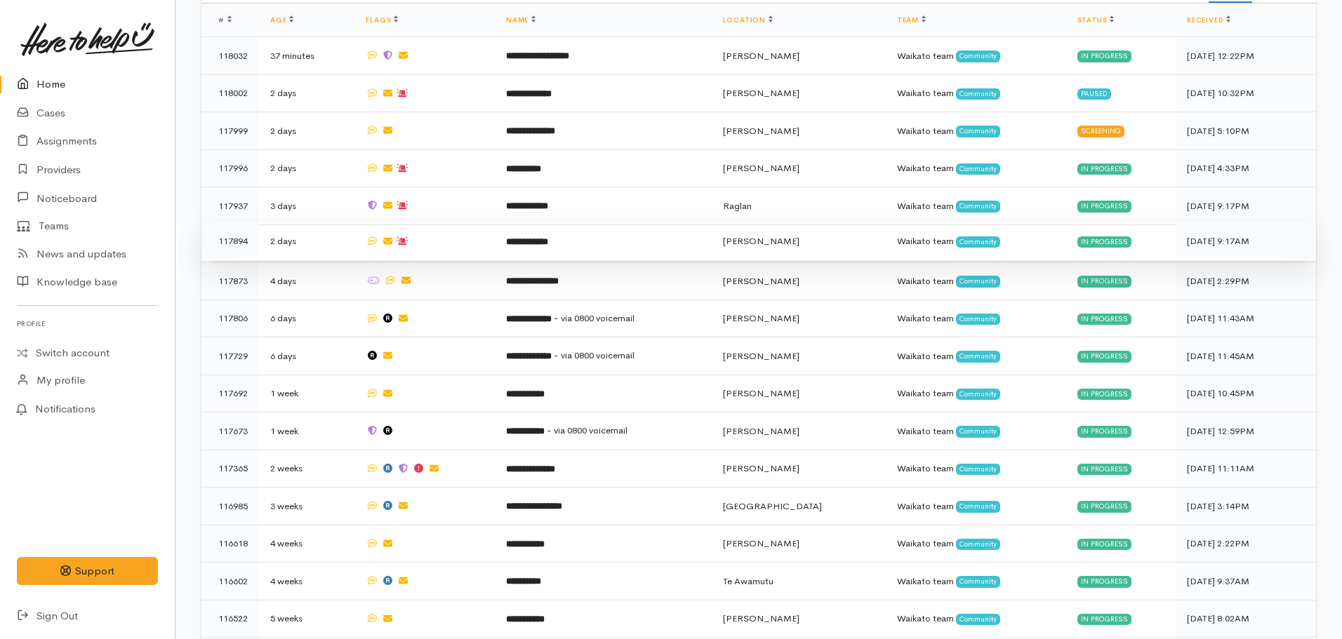
click at [463, 230] on td at bounding box center [424, 241] width 140 height 38
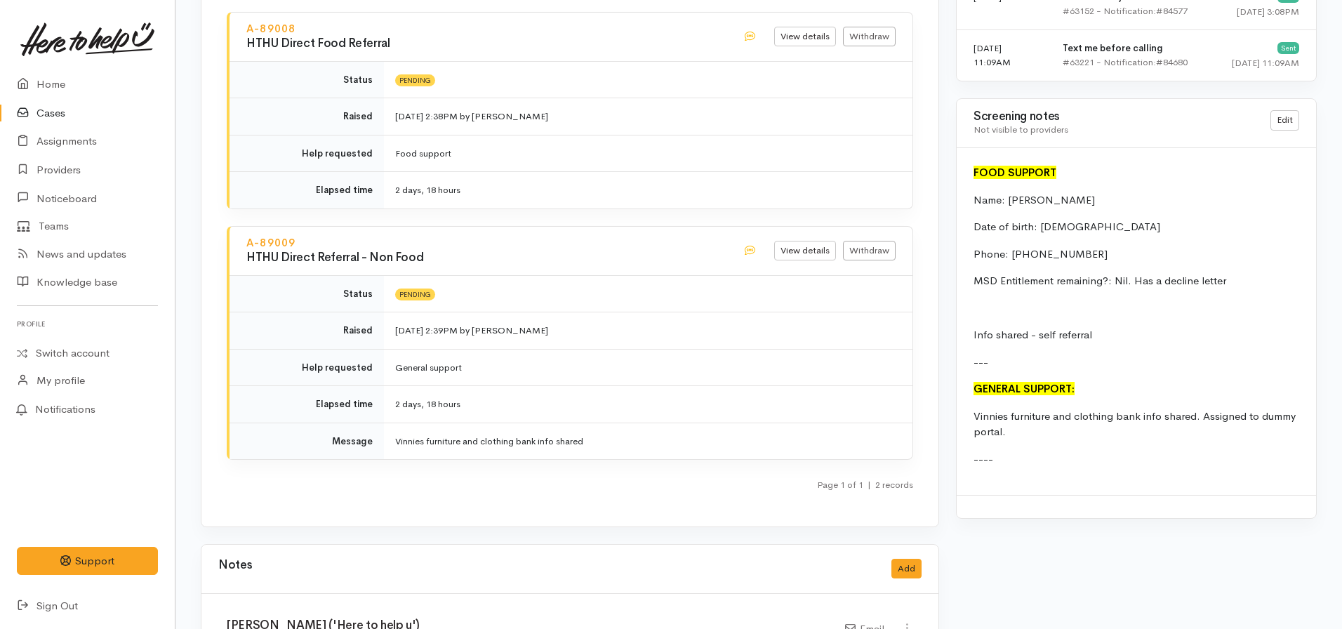
scroll to position [983, 0]
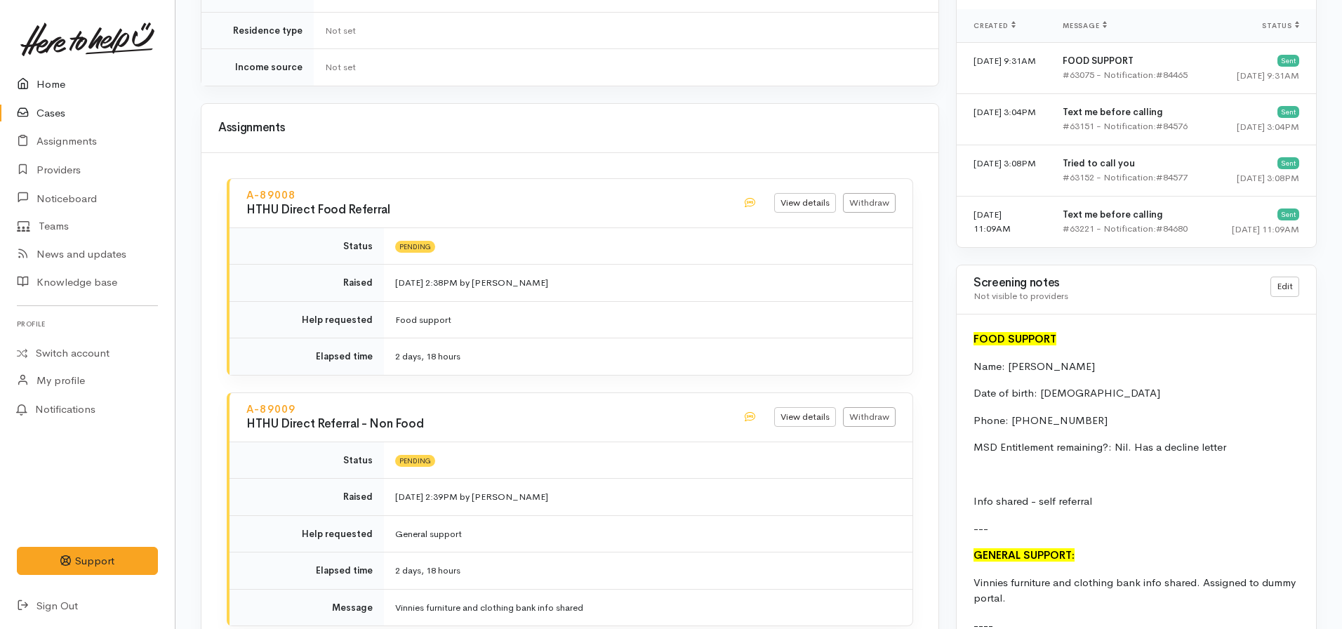
click at [49, 86] on link "Home" at bounding box center [87, 84] width 175 height 29
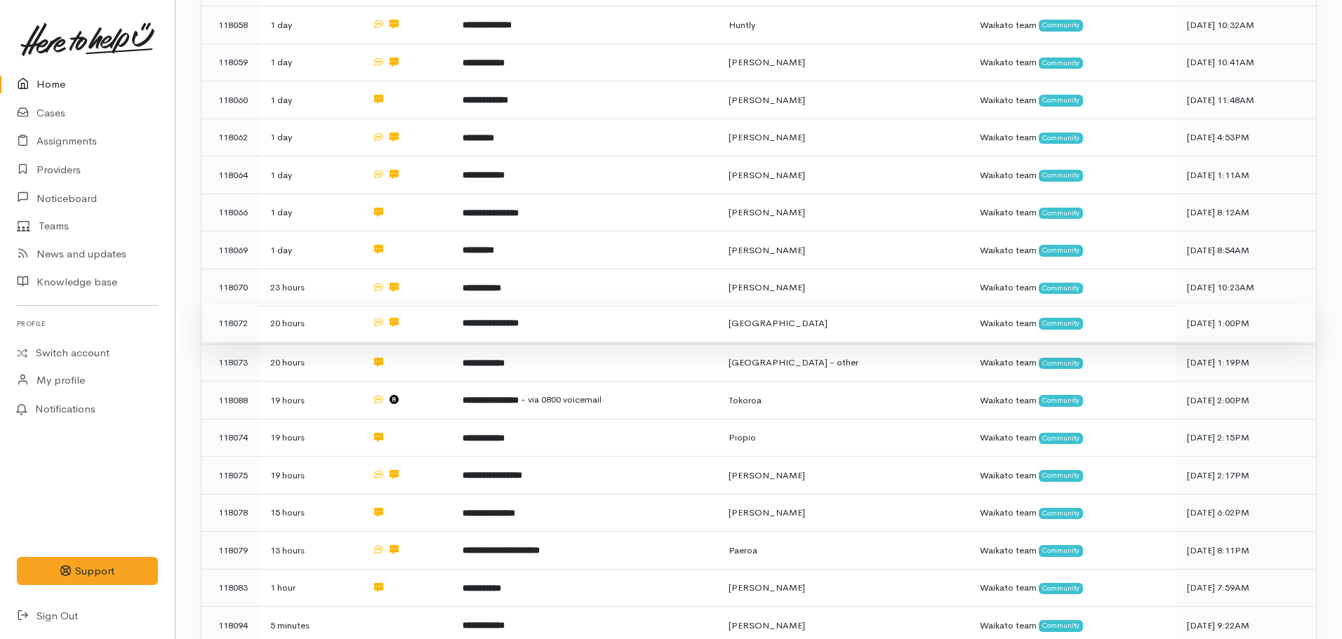
scroll to position [772, 0]
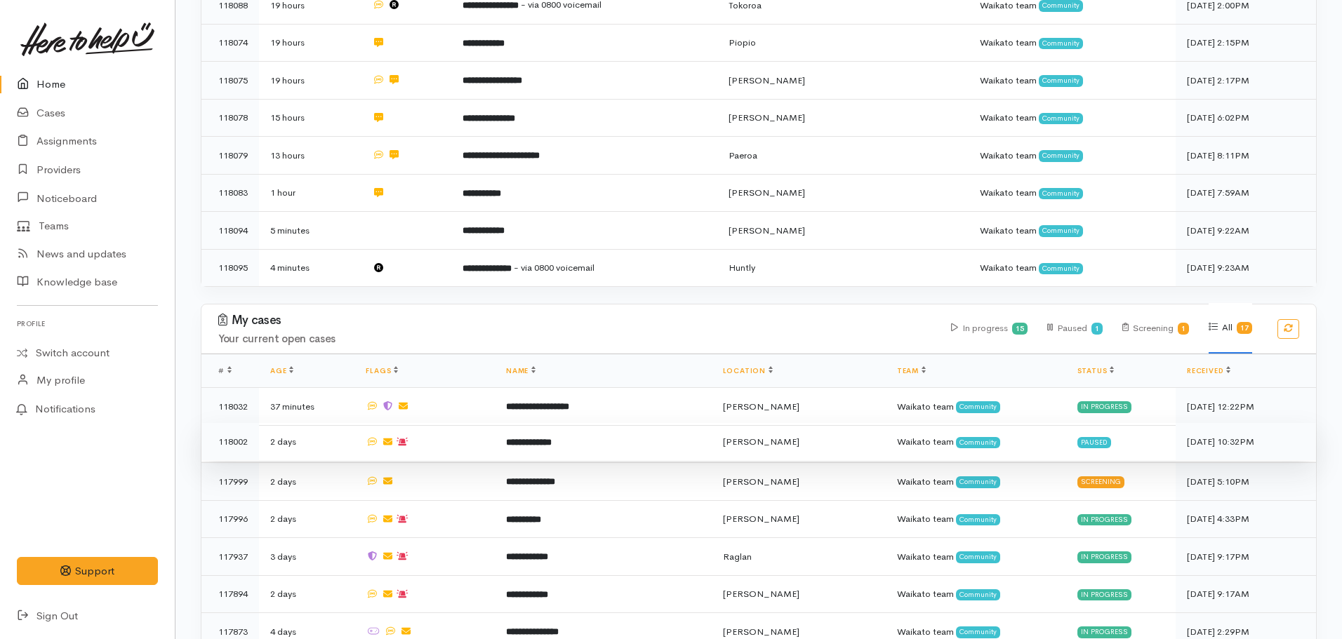
click at [552, 438] on b "**********" at bounding box center [529, 442] width 46 height 9
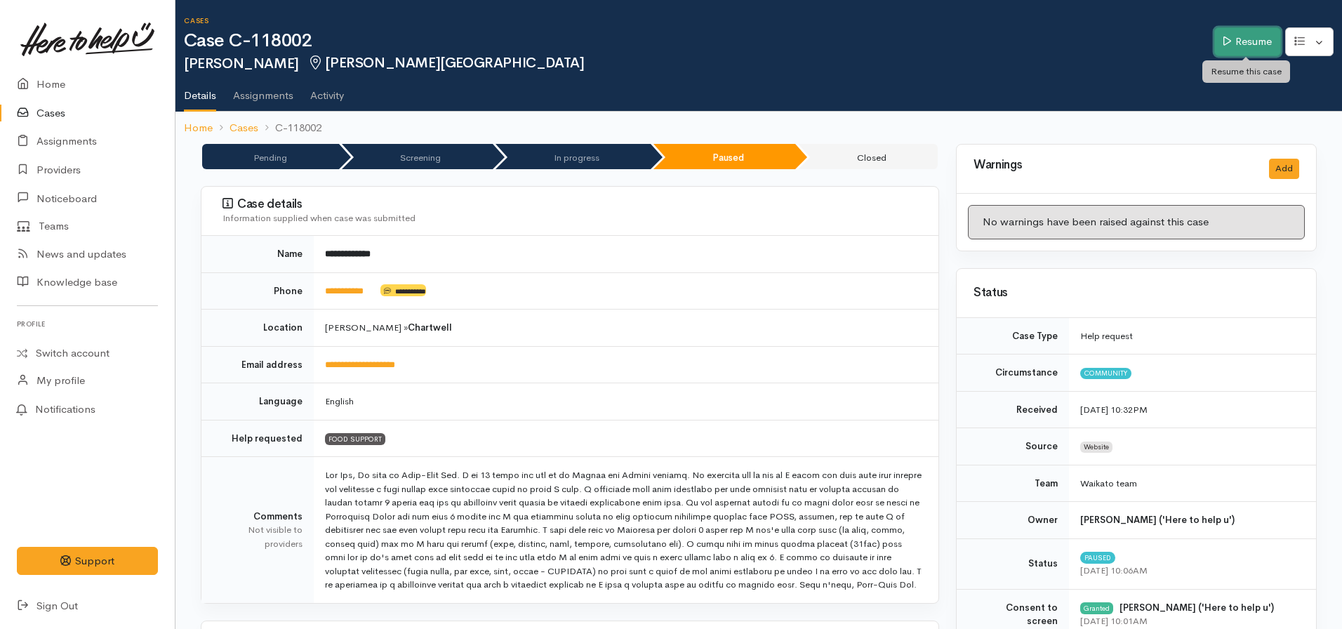
click at [1246, 46] on link "Resume" at bounding box center [1247, 41] width 67 height 29
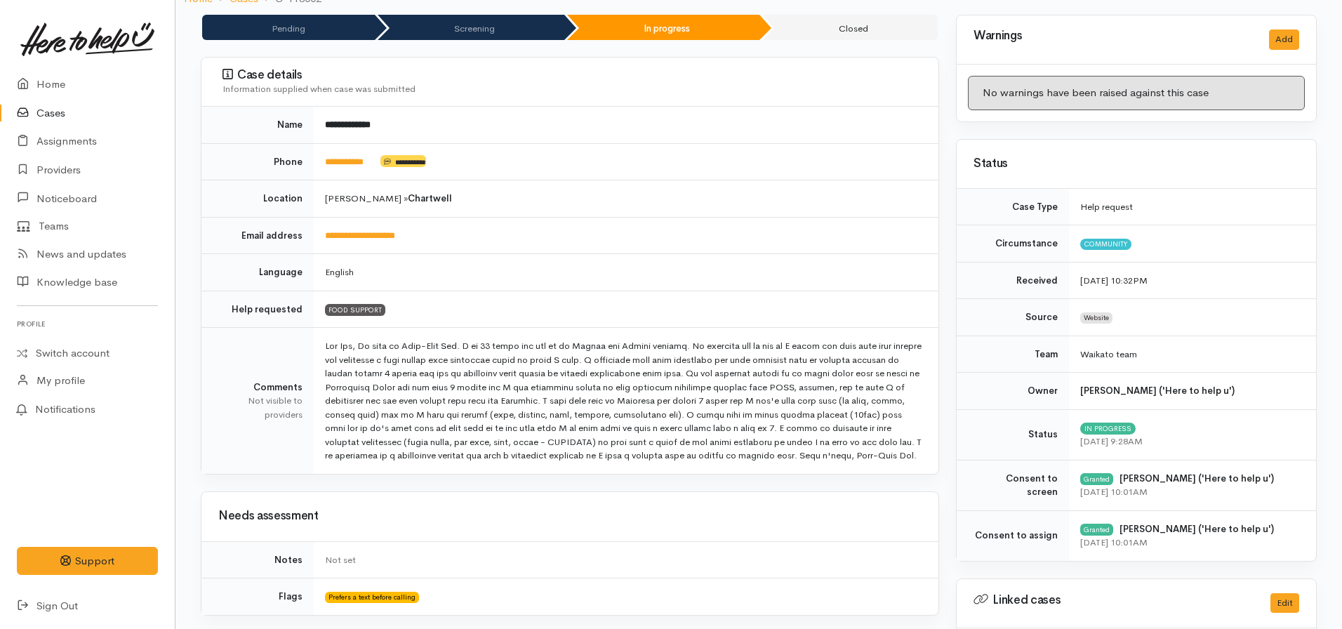
scroll to position [70, 0]
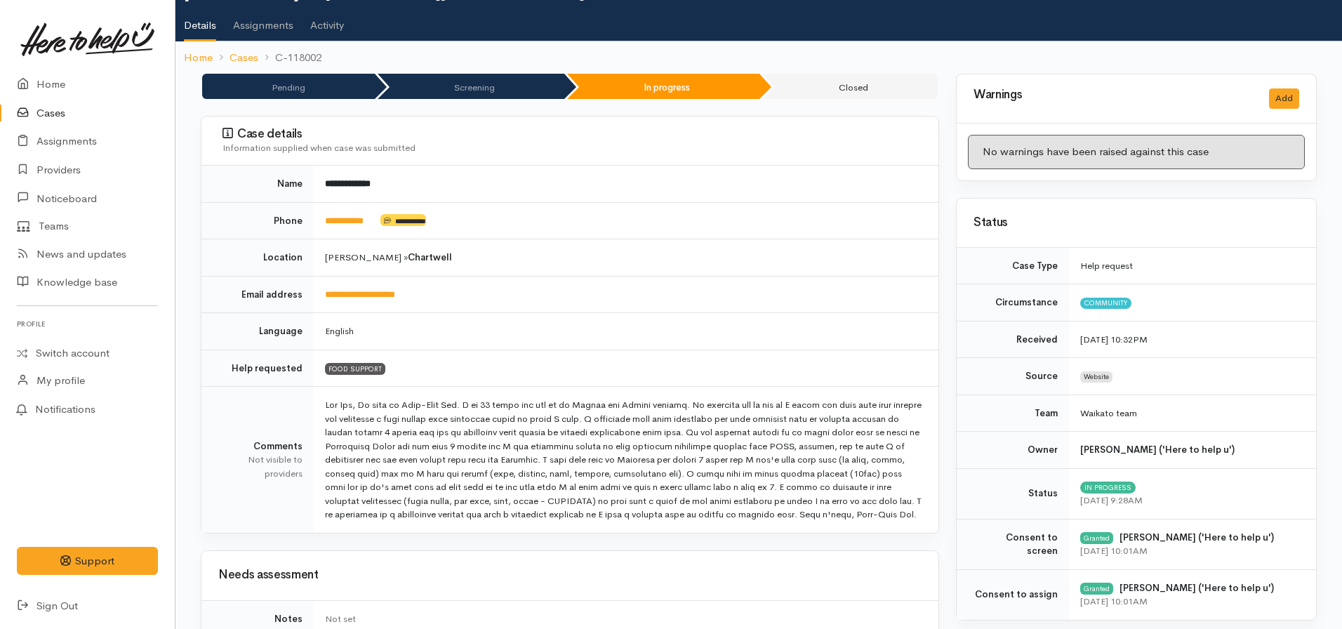
click at [344, 227] on td "**********" at bounding box center [626, 220] width 625 height 37
click at [345, 218] on link "**********" at bounding box center [344, 220] width 39 height 9
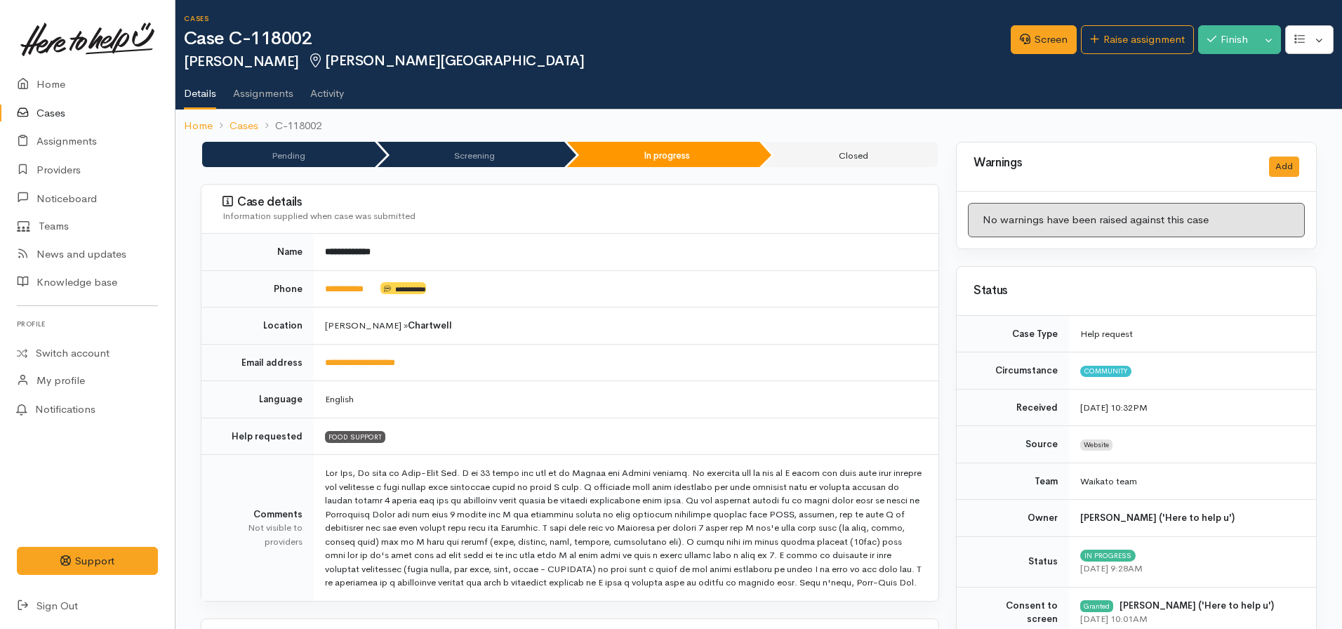
scroll to position [0, 0]
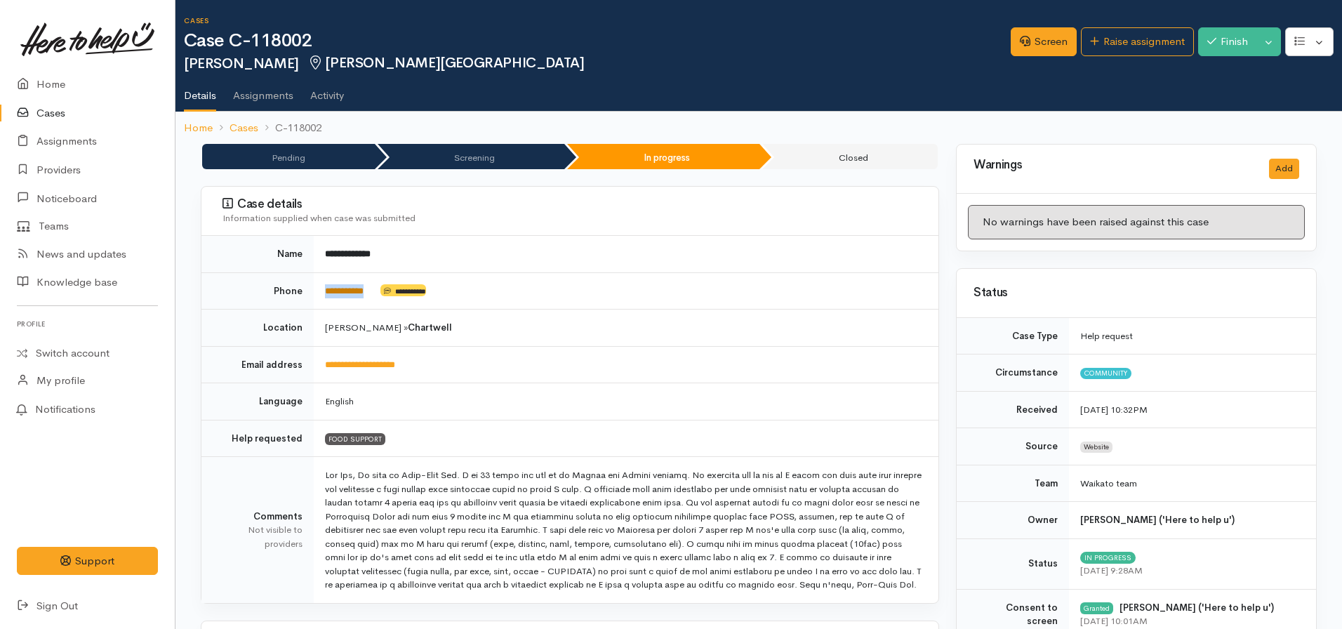
drag, startPoint x: 382, startPoint y: 286, endPoint x: 328, endPoint y: 286, distance: 54.0
click at [327, 287] on td "**********" at bounding box center [626, 290] width 625 height 37
copy td "**********"
click at [726, 428] on td "FOOD SUPPORT" at bounding box center [626, 438] width 625 height 37
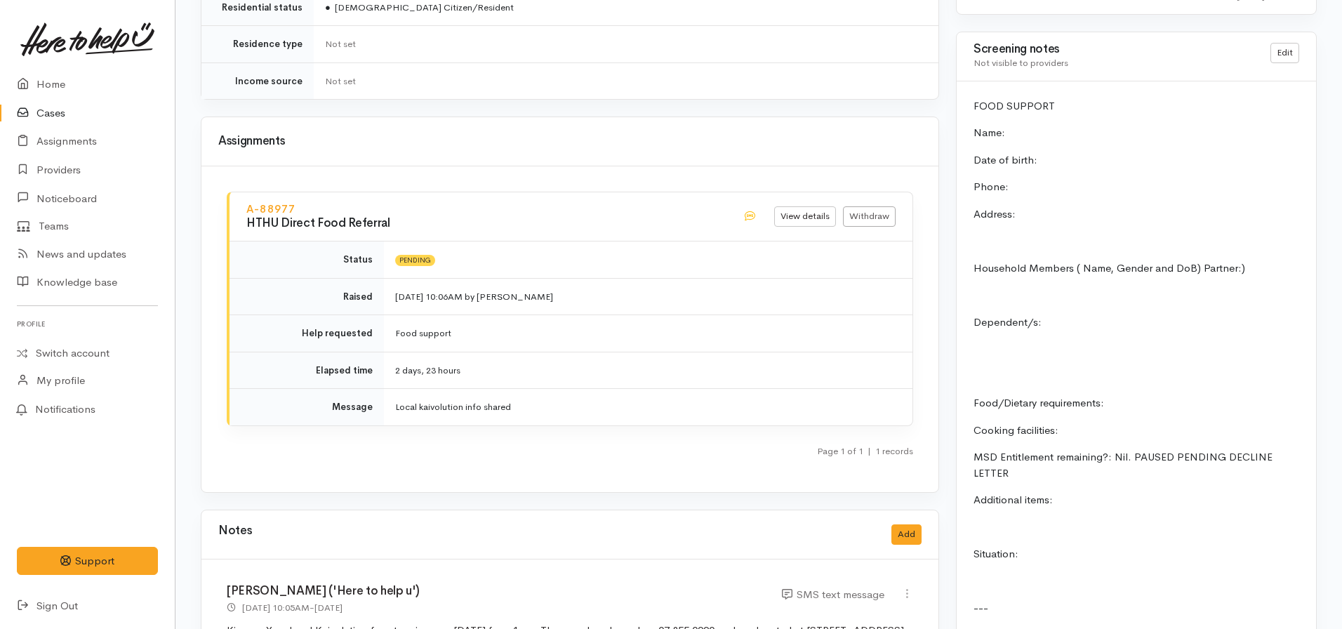
scroll to position [1333, 0]
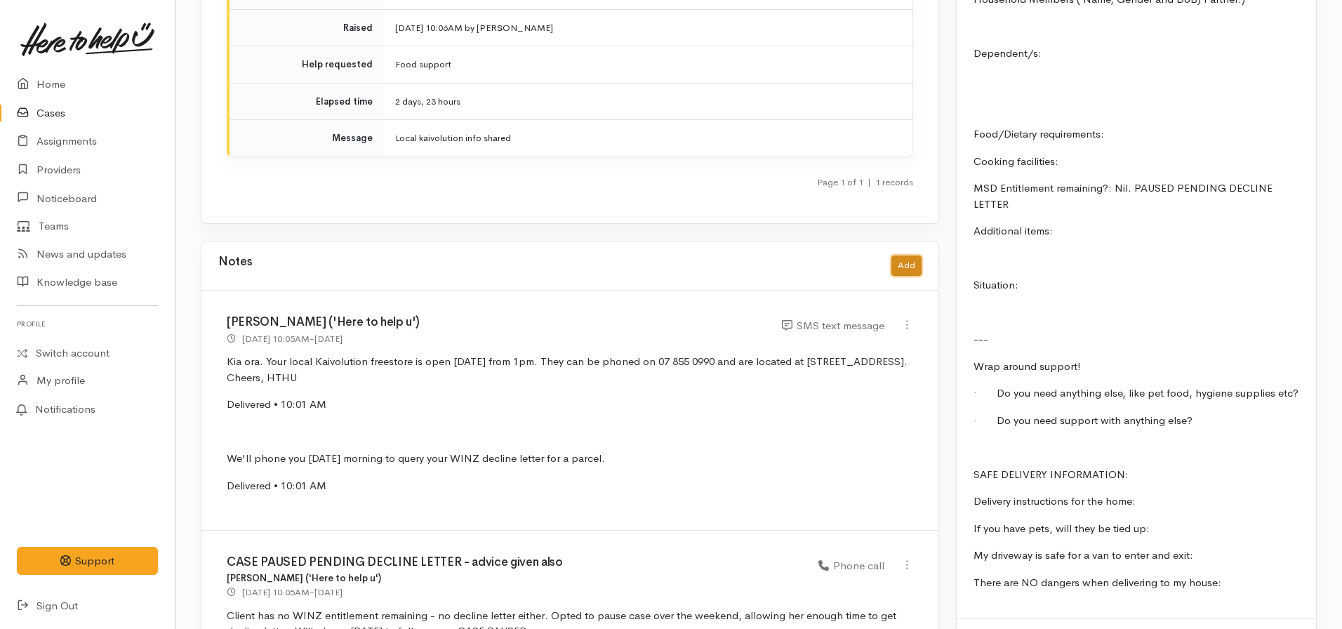
click at [905, 255] on button "Add" at bounding box center [906, 265] width 30 height 20
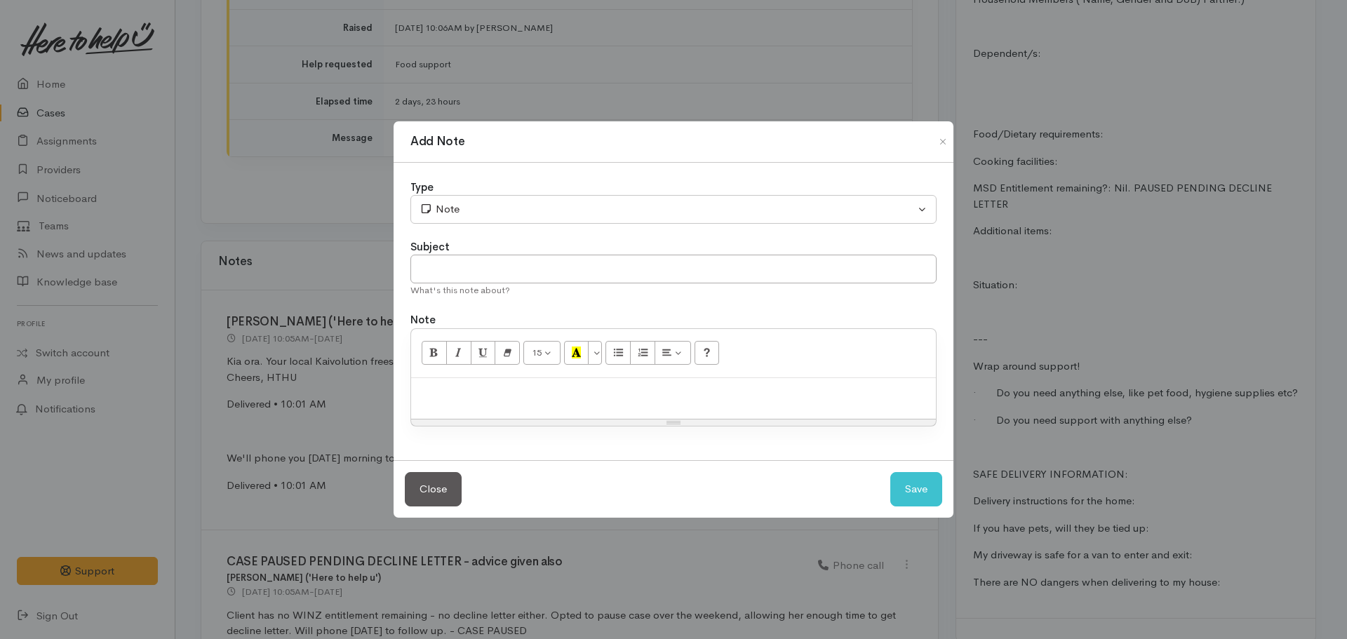
drag, startPoint x: 462, startPoint y: 408, endPoint x: 454, endPoint y: 427, distance: 20.1
click at [454, 427] on div "15 8 9 10 11 12 14 18 24 36 Background Color Transparent Select #ffff00 Text Co…" at bounding box center [674, 377] width 526 height 99
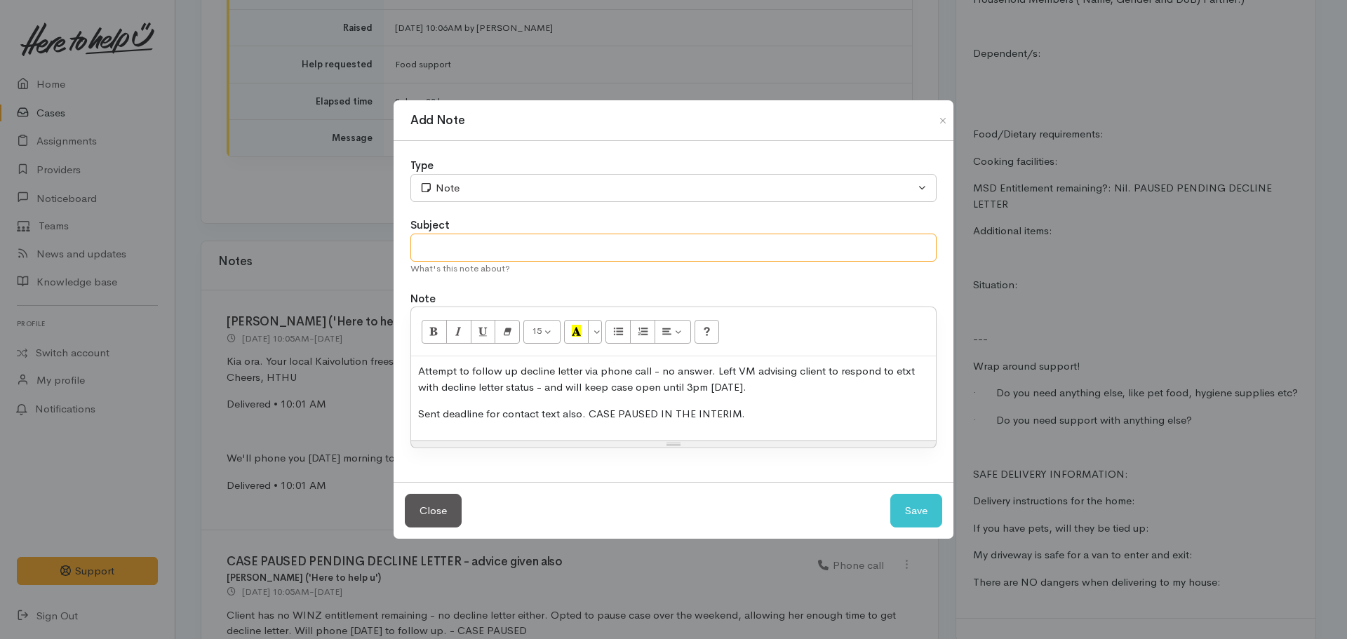
click at [479, 255] on input "text" at bounding box center [674, 248] width 526 height 29
type input "CASE PAUSED - Decline letter follow up &"
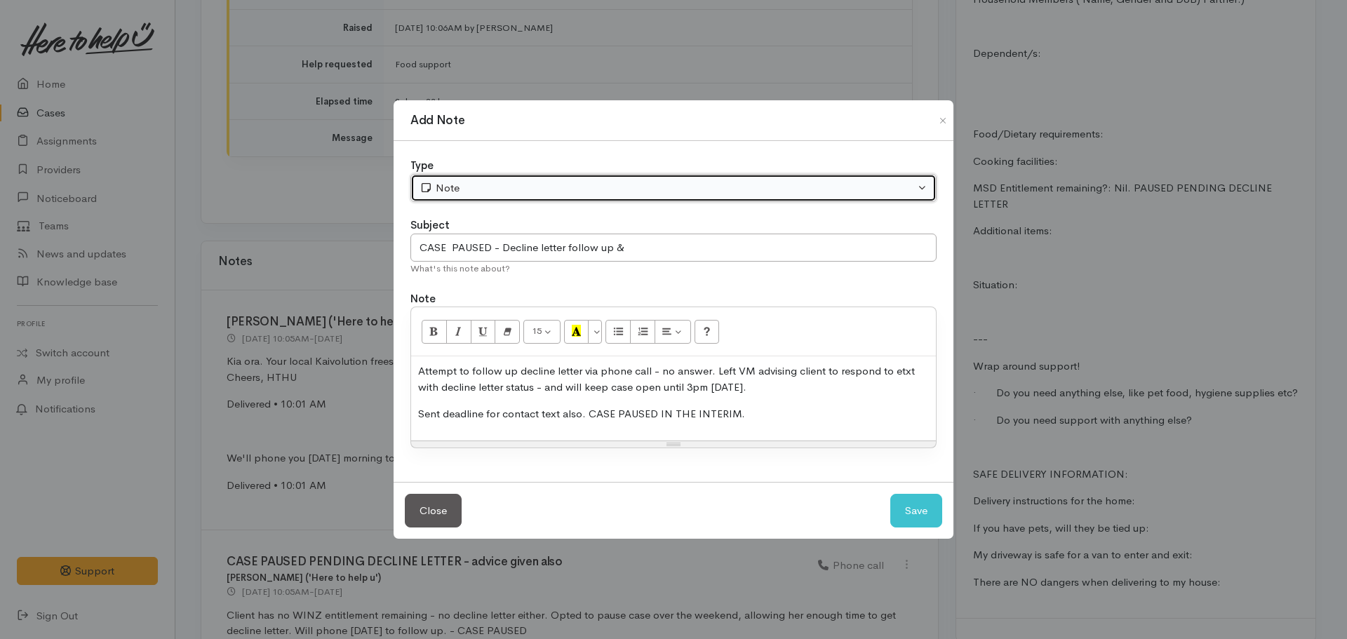
click at [511, 202] on button "Note" at bounding box center [674, 188] width 526 height 29
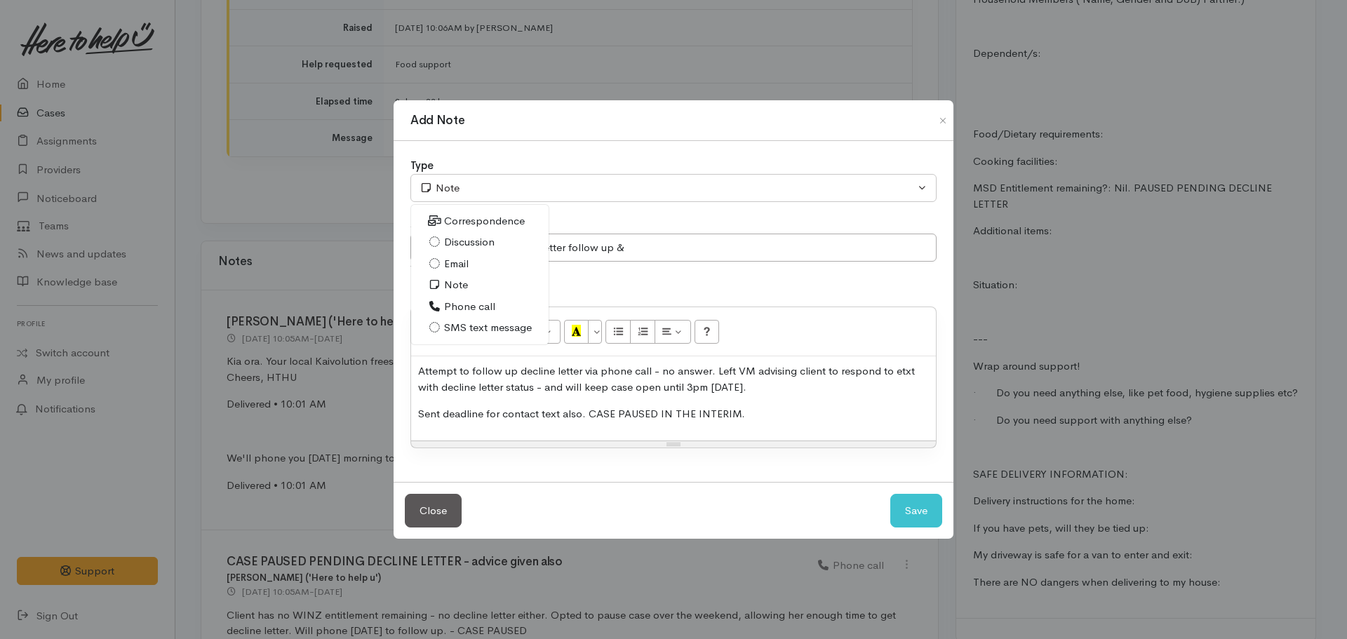
drag, startPoint x: 464, startPoint y: 307, endPoint x: 461, endPoint y: 263, distance: 44.3
click at [464, 307] on span "Phone call" at bounding box center [469, 307] width 51 height 16
select select "3"
click at [451, 250] on input "CASE PAUSED - Decline letter follow up &" at bounding box center [674, 248] width 526 height 29
click at [657, 256] on input "CASE PAUSED - Decline letter follow up &" at bounding box center [674, 248] width 526 height 29
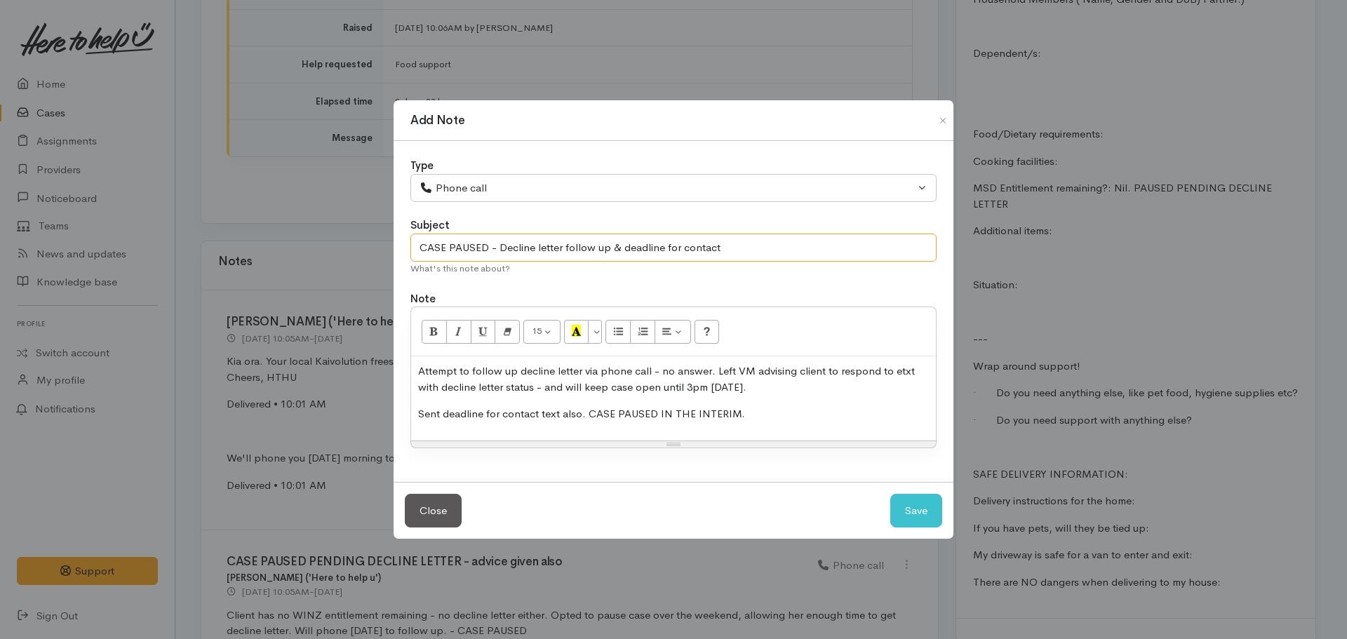
click at [622, 244] on input "CASE PAUSED - Decline letter follow up & deadline for contact" at bounding box center [674, 248] width 526 height 29
type input "CASE PAUSED - Decline letter follow up + deadline for contact"
click at [905, 497] on button "Save" at bounding box center [917, 511] width 52 height 34
select select "1"
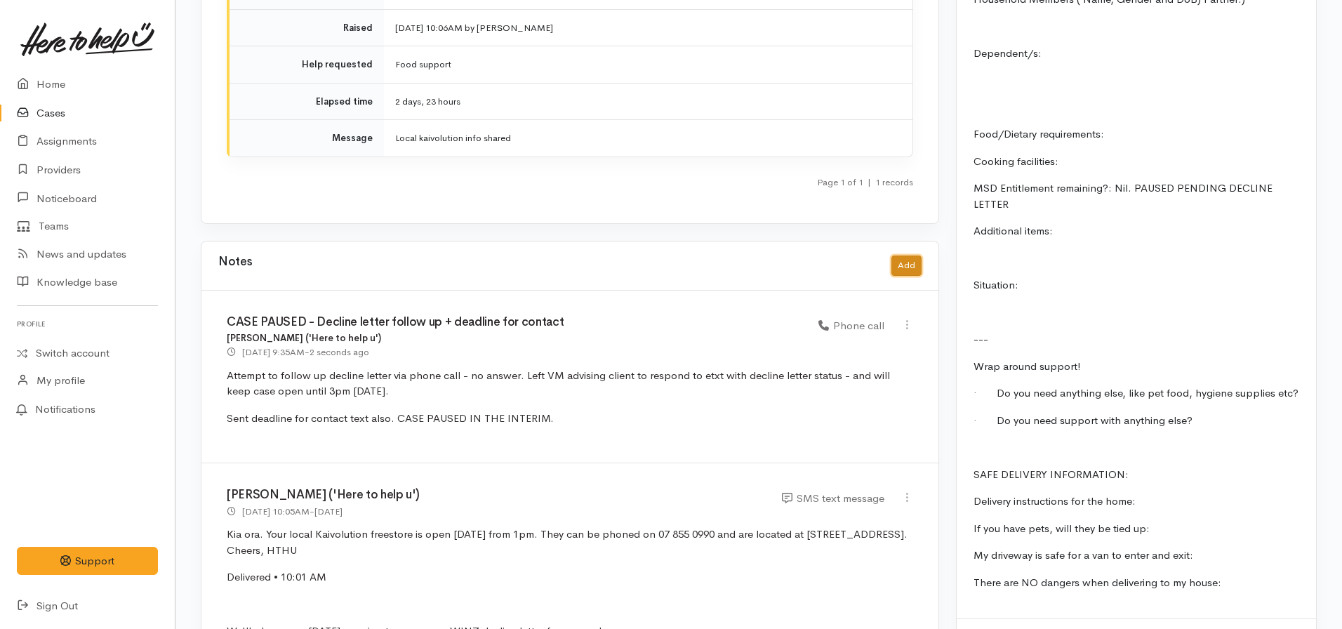
click at [918, 256] on button "Add" at bounding box center [906, 265] width 30 height 20
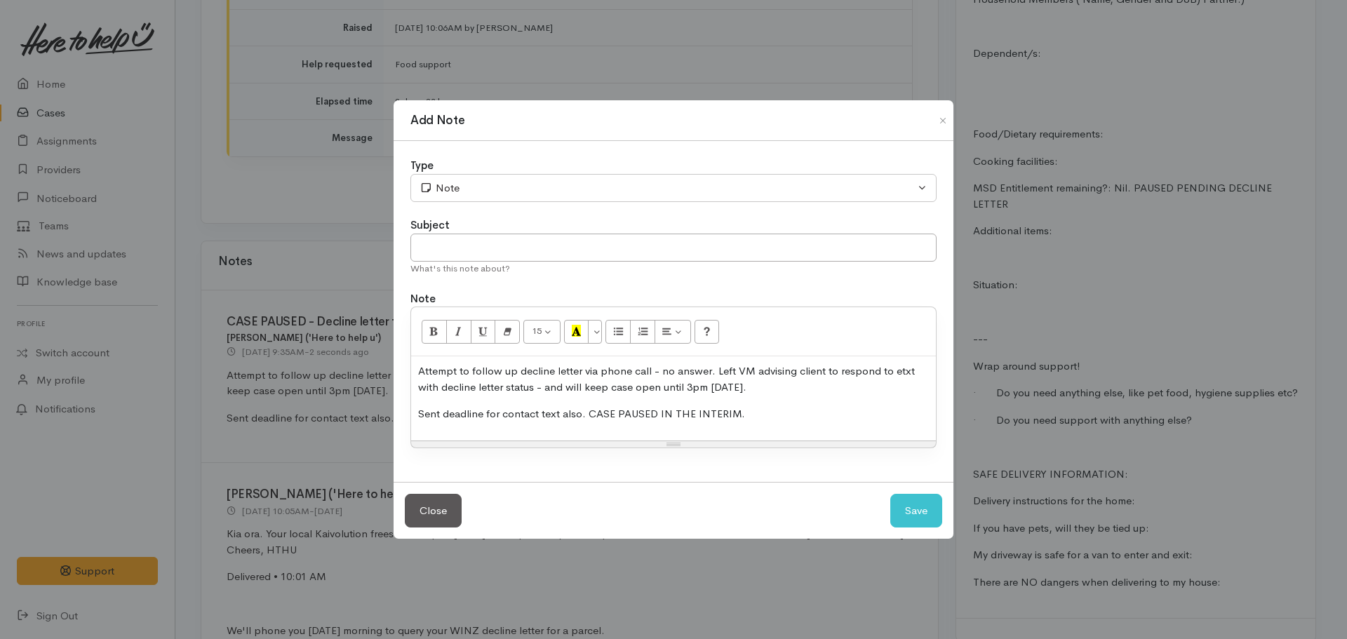
click at [541, 392] on p "Attempt to follow up decline letter via phone call - no answer. Left VM advisin…" at bounding box center [673, 380] width 511 height 32
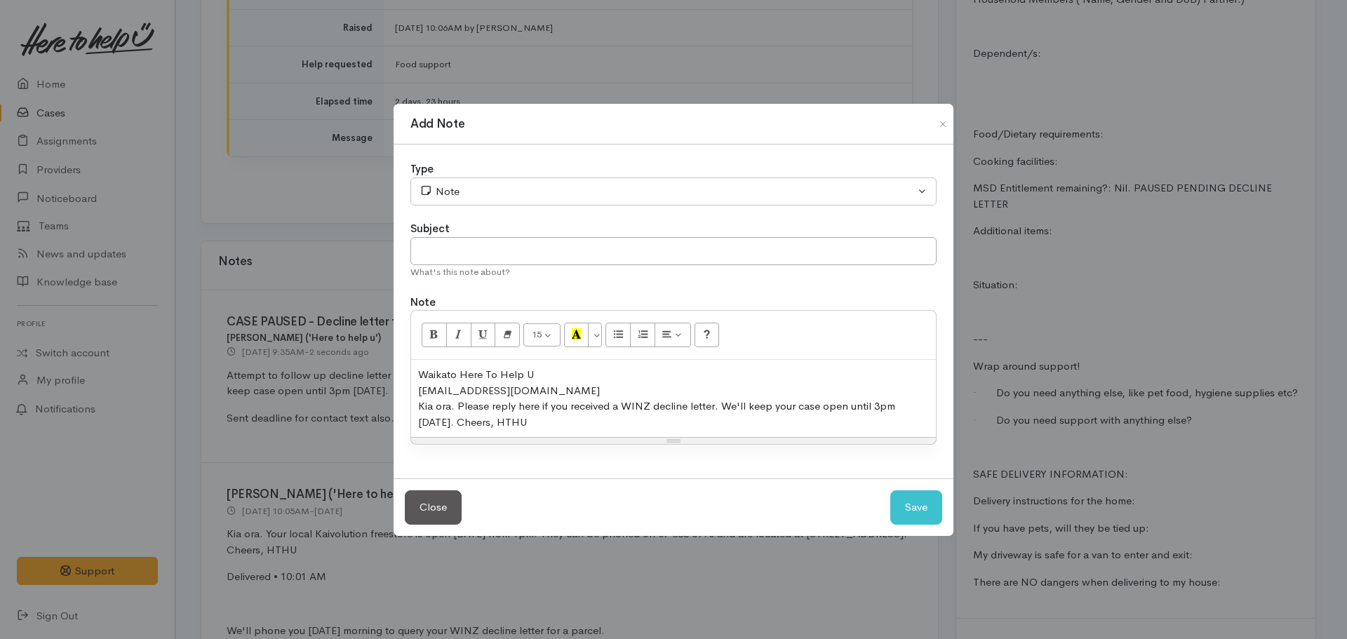
click at [546, 390] on div "​0272385300@etxt.co.nz​" at bounding box center [673, 391] width 511 height 16
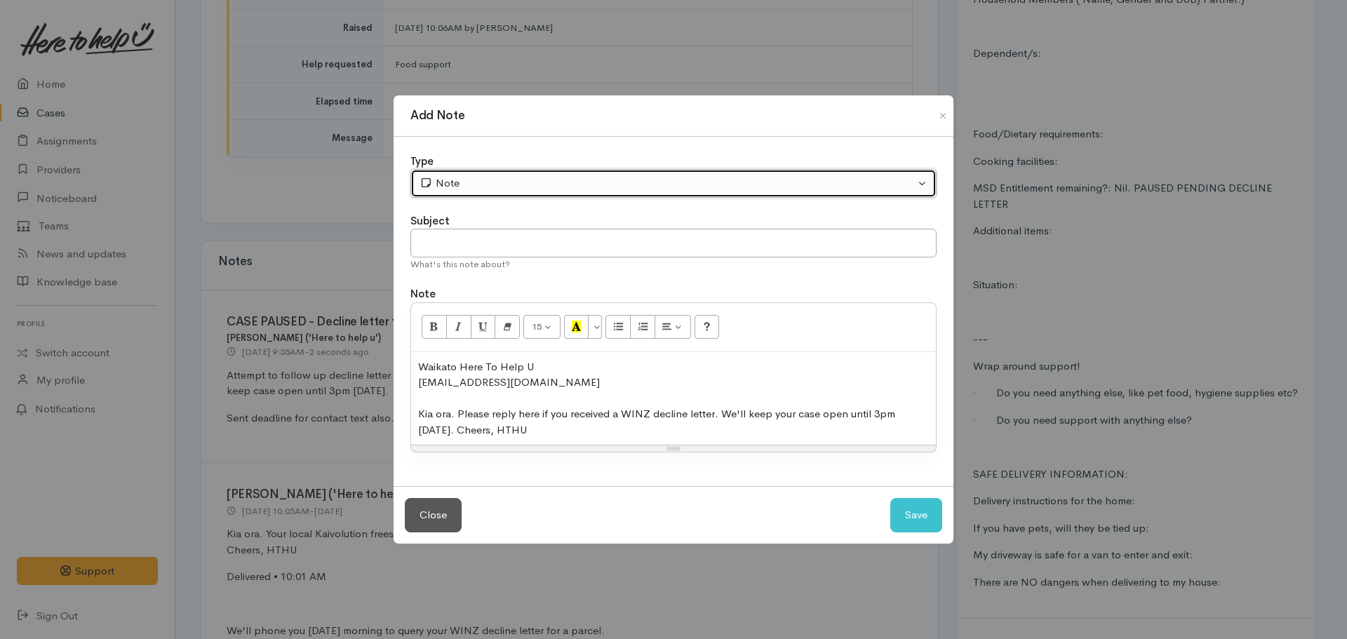
click at [467, 187] on div "Note" at bounding box center [667, 183] width 495 height 16
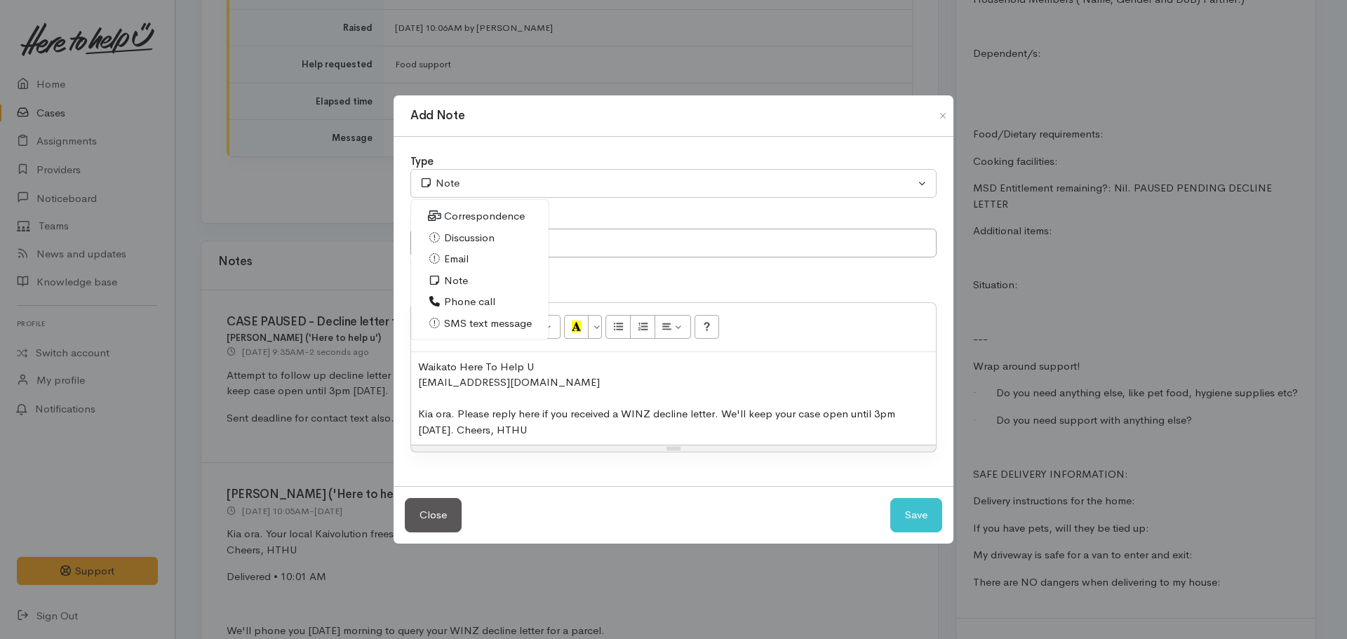
click at [460, 323] on span "SMS text message" at bounding box center [488, 324] width 88 height 16
click at [917, 509] on button "Save" at bounding box center [917, 515] width 52 height 34
select select "1"
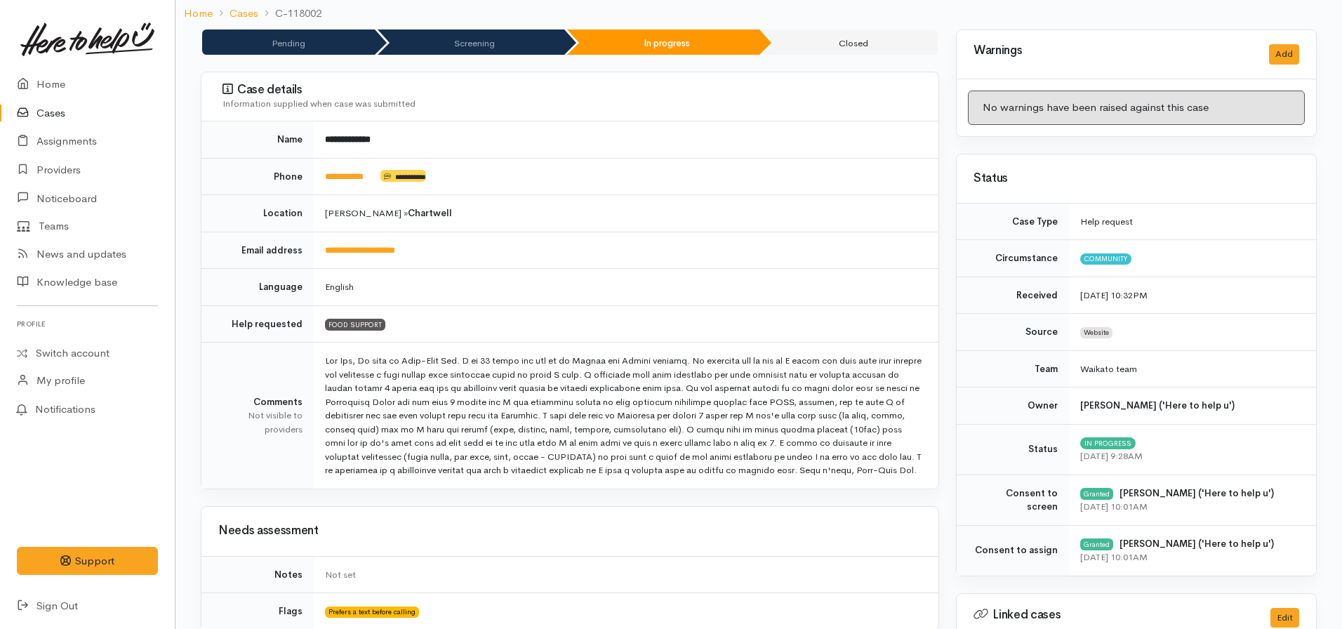
scroll to position [0, 0]
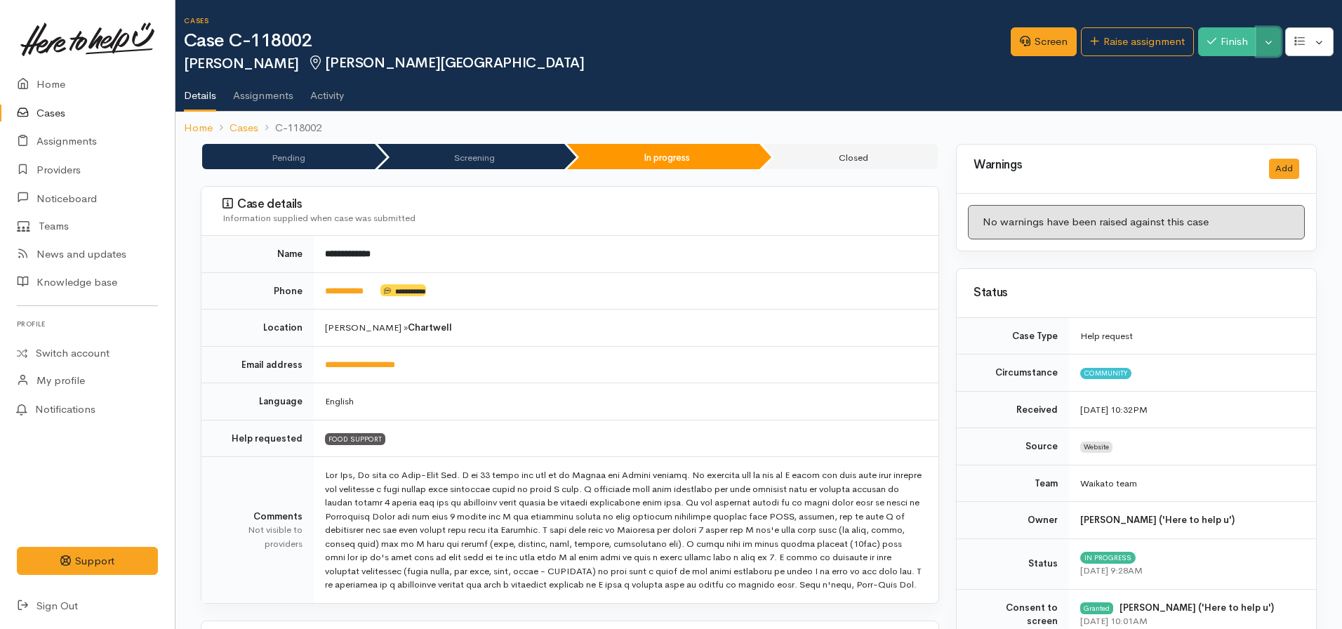
click at [1270, 48] on button "Toggle Dropdown" at bounding box center [1268, 41] width 25 height 29
click at [1194, 74] on link "Pause" at bounding box center [1224, 75] width 111 height 22
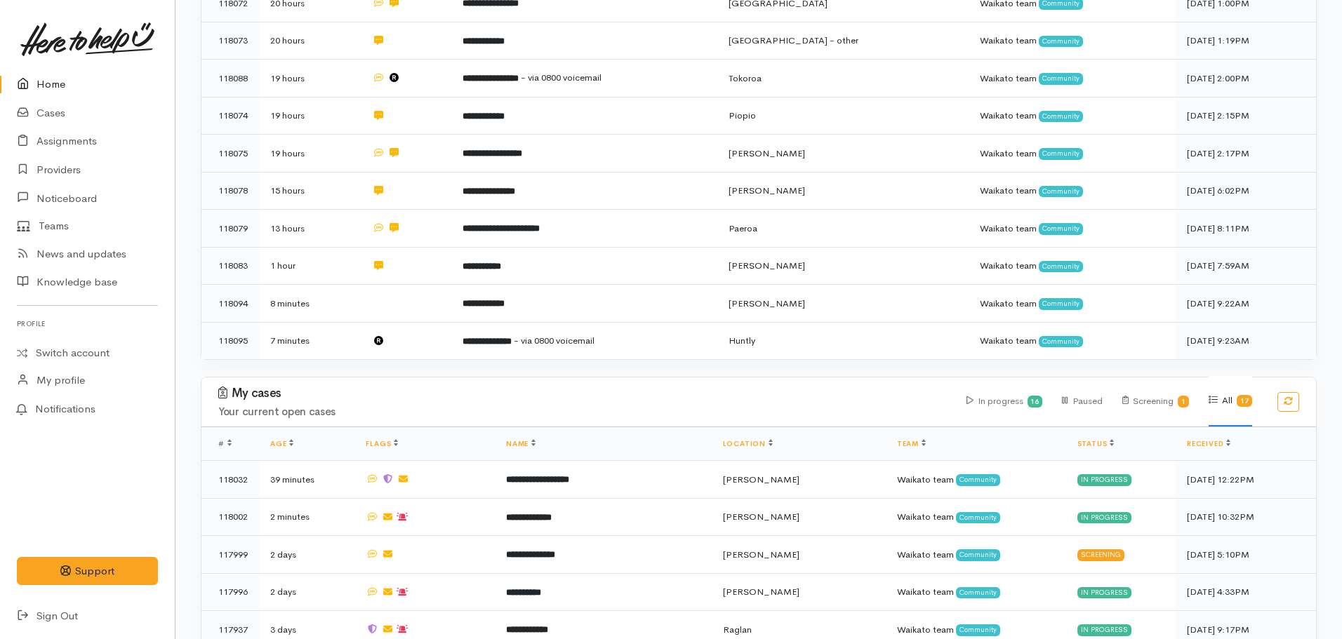
scroll to position [772, 0]
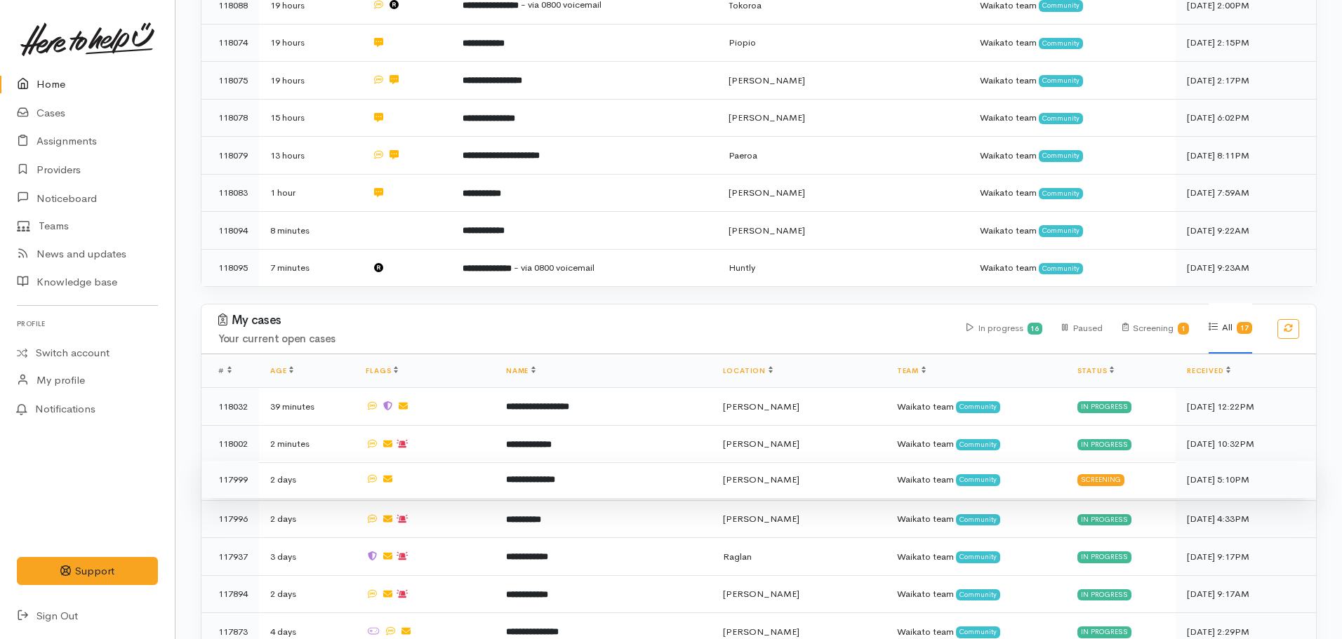
click at [555, 475] on b "**********" at bounding box center [530, 479] width 49 height 9
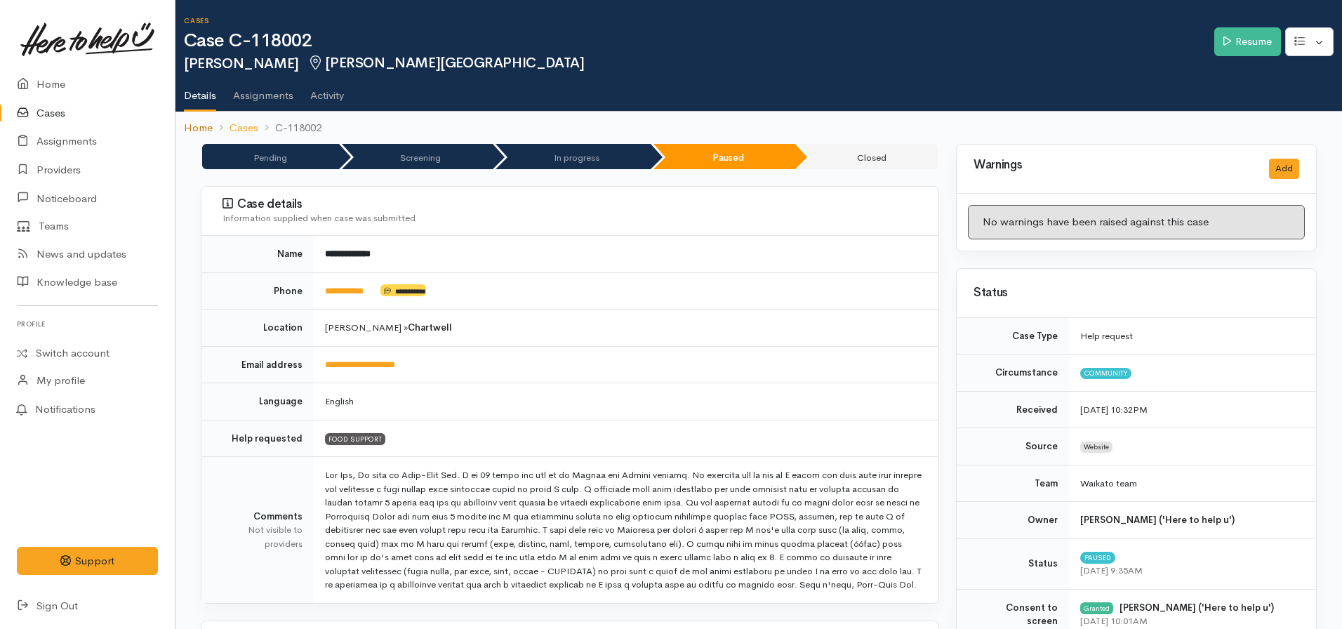
click at [191, 126] on link "Home" at bounding box center [198, 128] width 29 height 16
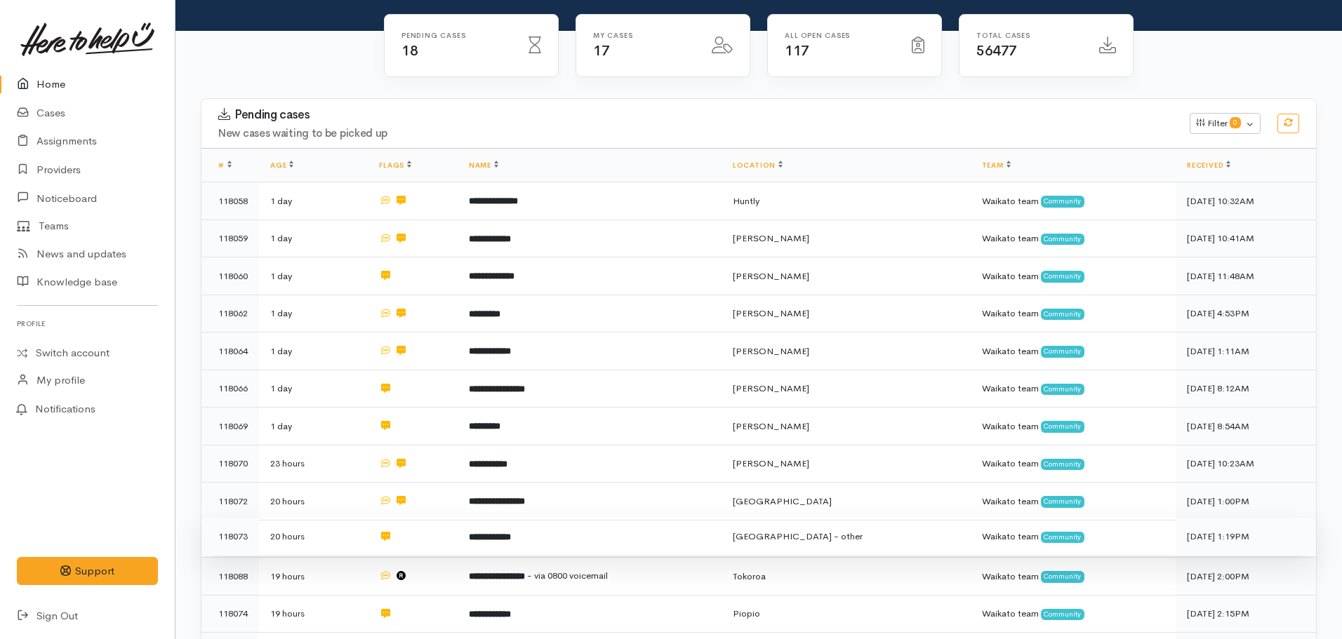
scroll to position [60, 0]
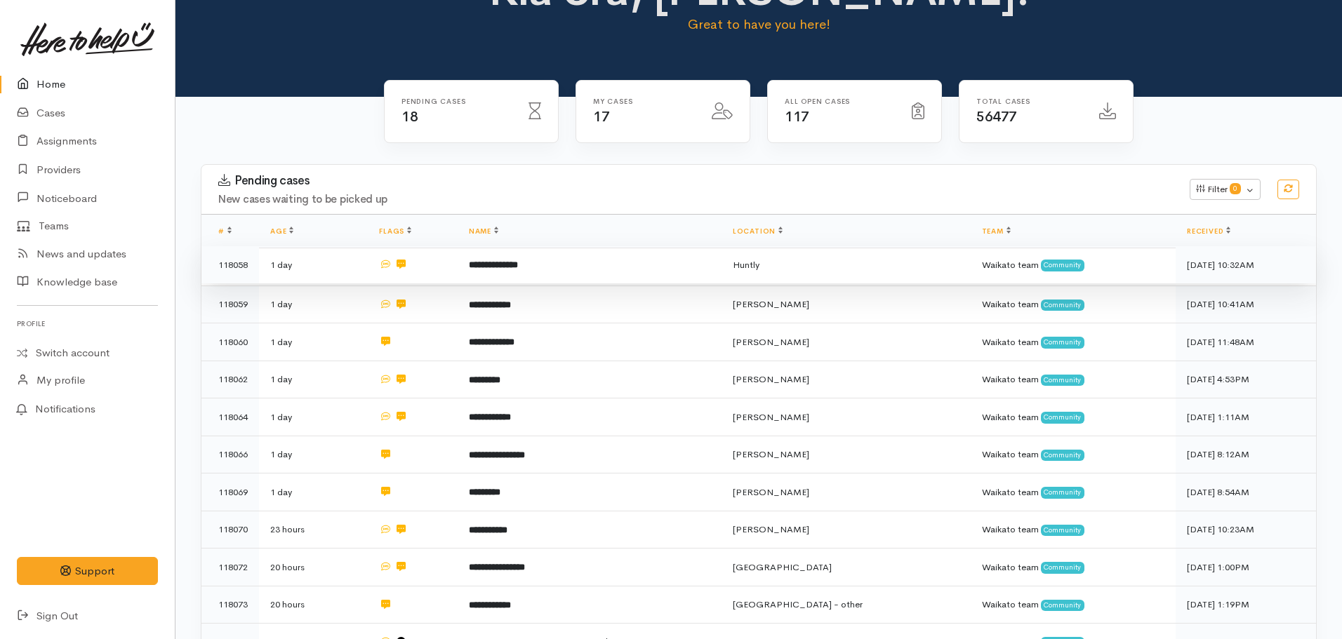
click at [518, 262] on b "**********" at bounding box center [493, 264] width 49 height 9
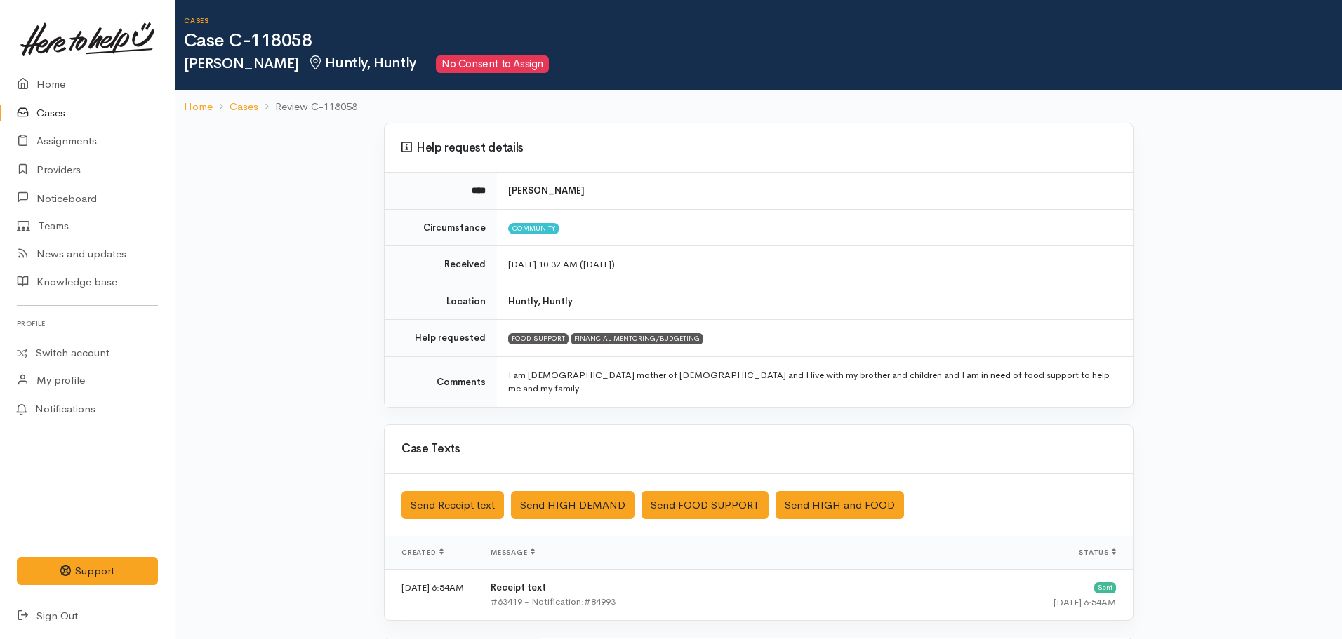
click at [183, 106] on nav "Home Cases Review C-118058" at bounding box center [758, 107] width 1166 height 33
click at [189, 102] on link "Home" at bounding box center [198, 107] width 29 height 16
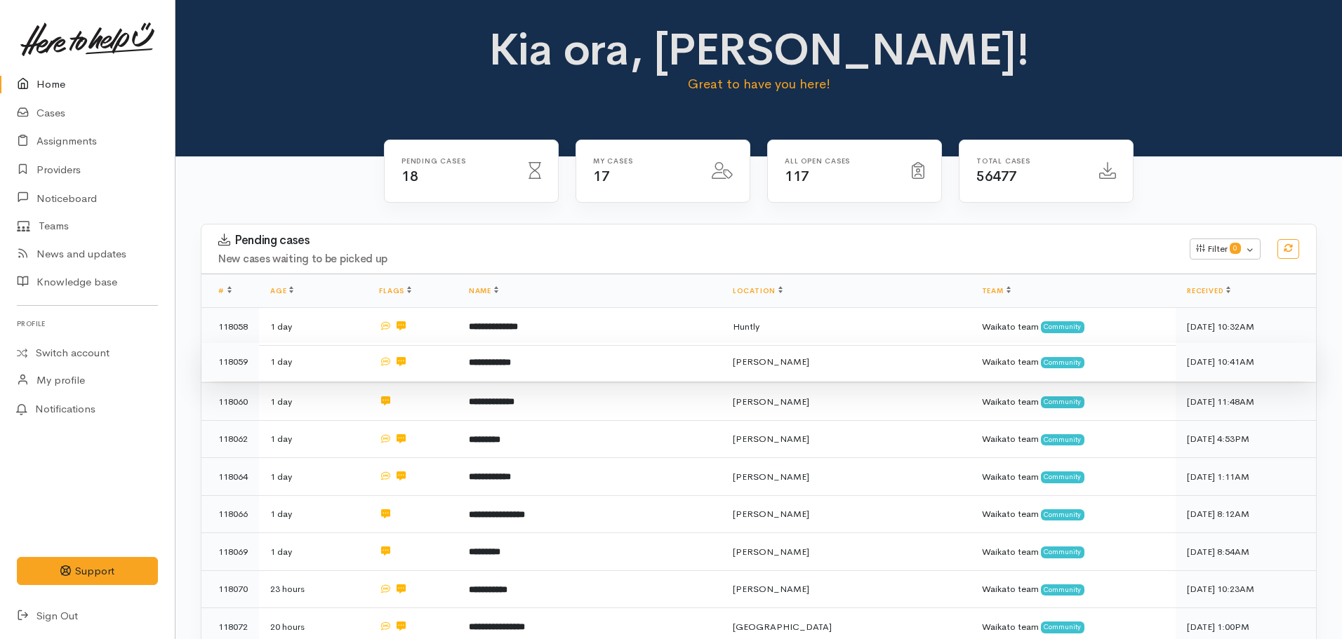
click at [529, 354] on td "**********" at bounding box center [590, 362] width 264 height 38
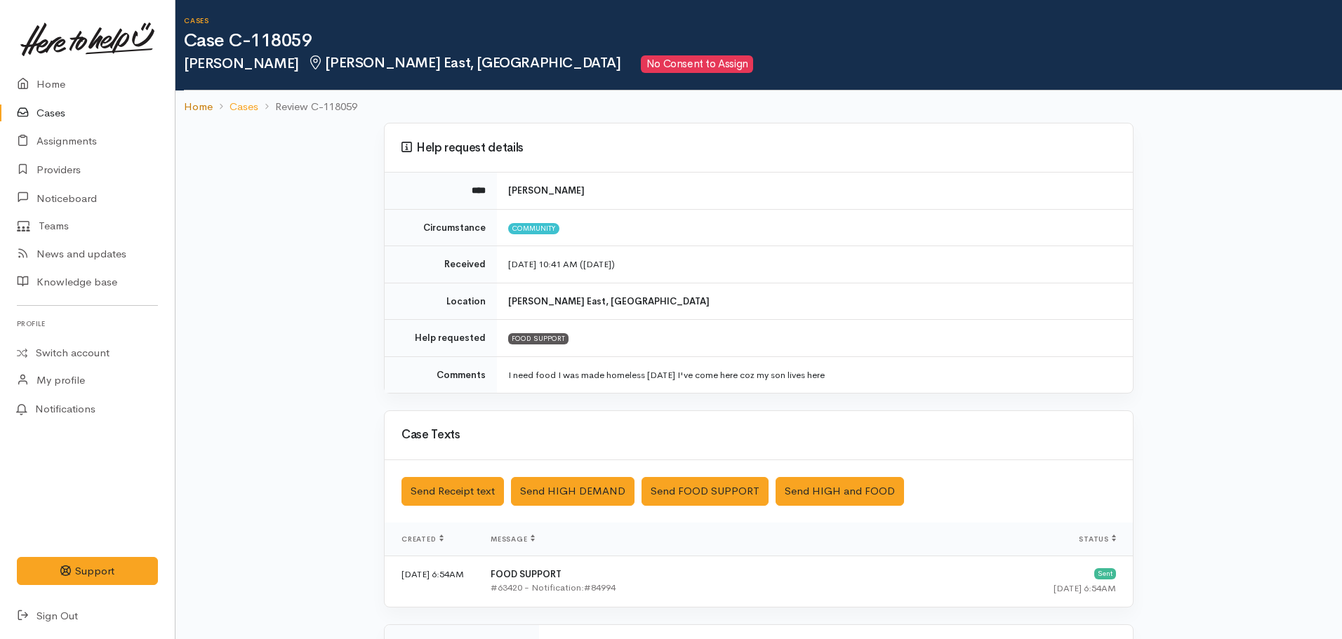
click at [199, 103] on link "Home" at bounding box center [198, 107] width 29 height 16
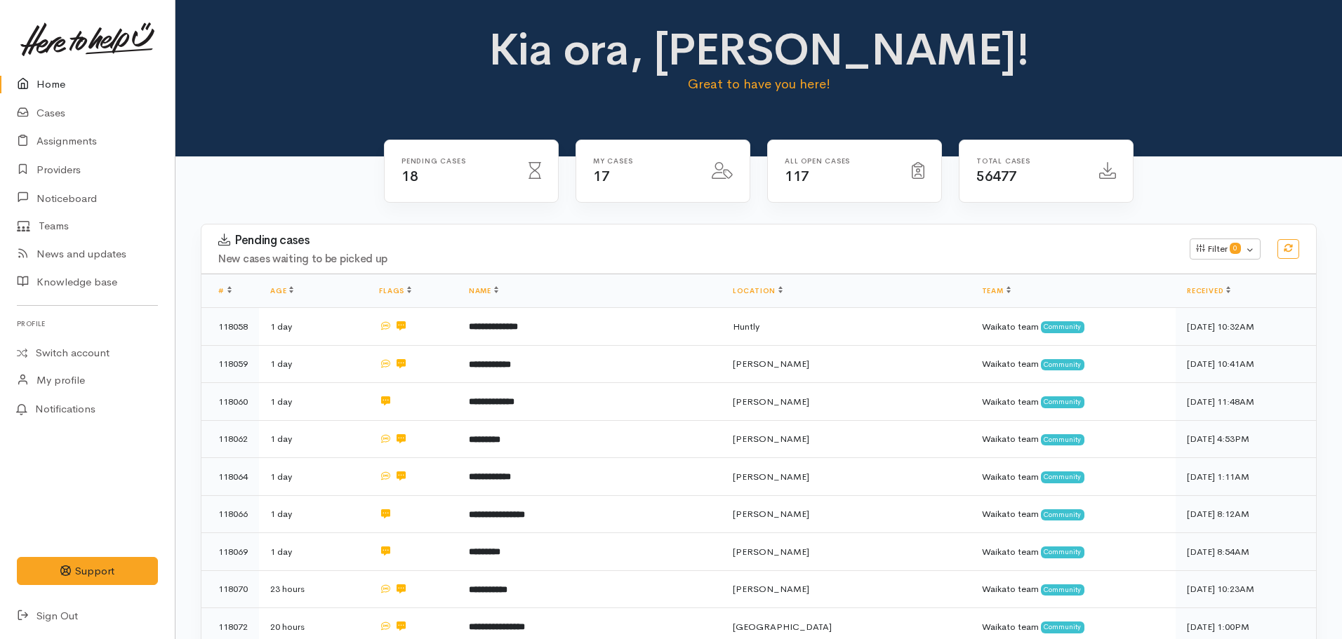
click at [1264, 71] on div "Kia ora, [PERSON_NAME]! Great to have you here!" at bounding box center [758, 65] width 1133 height 81
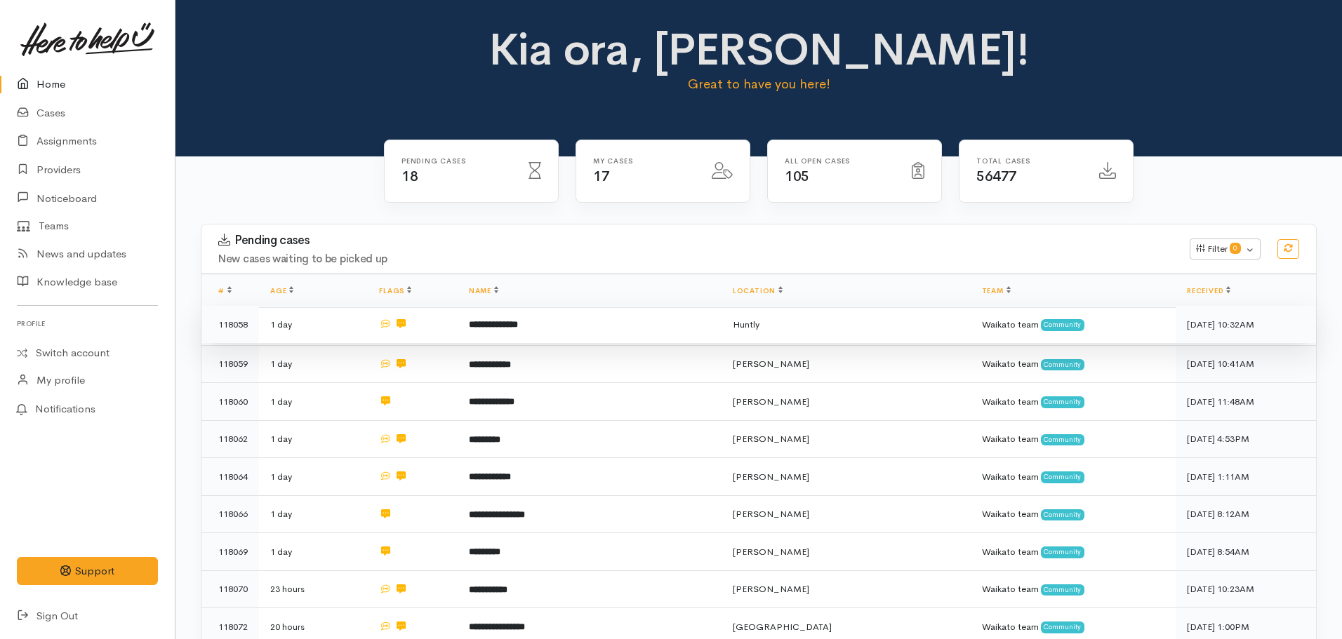
click at [531, 334] on td "**********" at bounding box center [590, 325] width 264 height 38
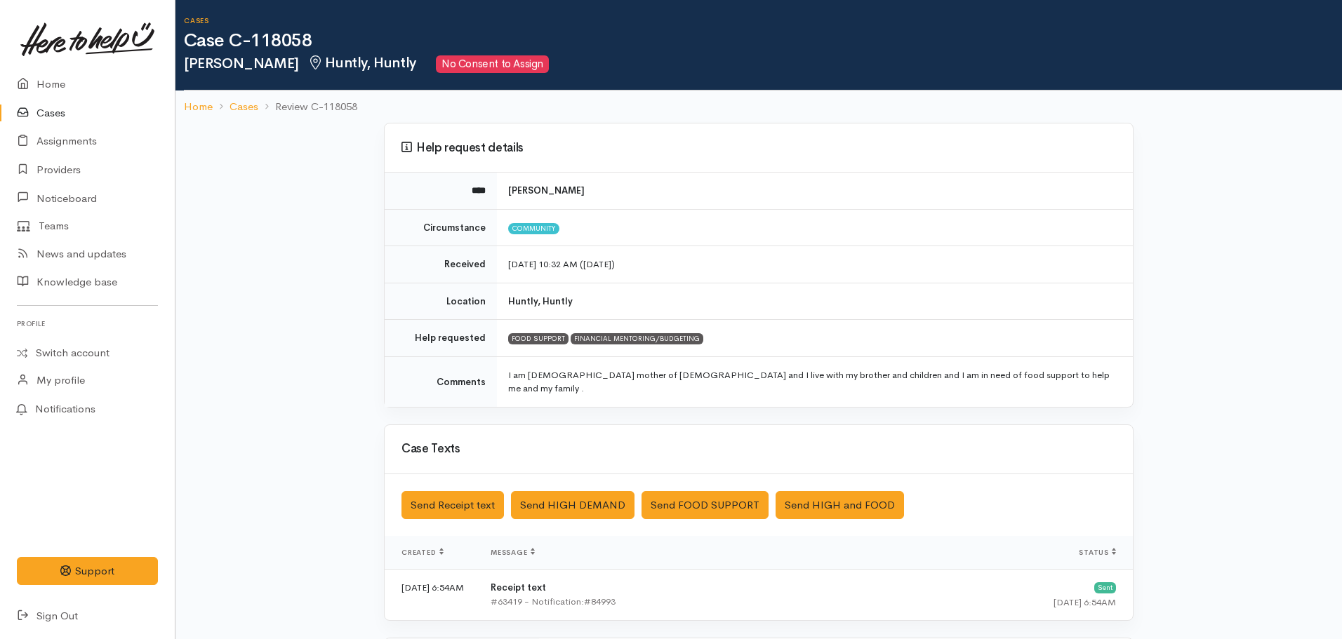
scroll to position [242, 0]
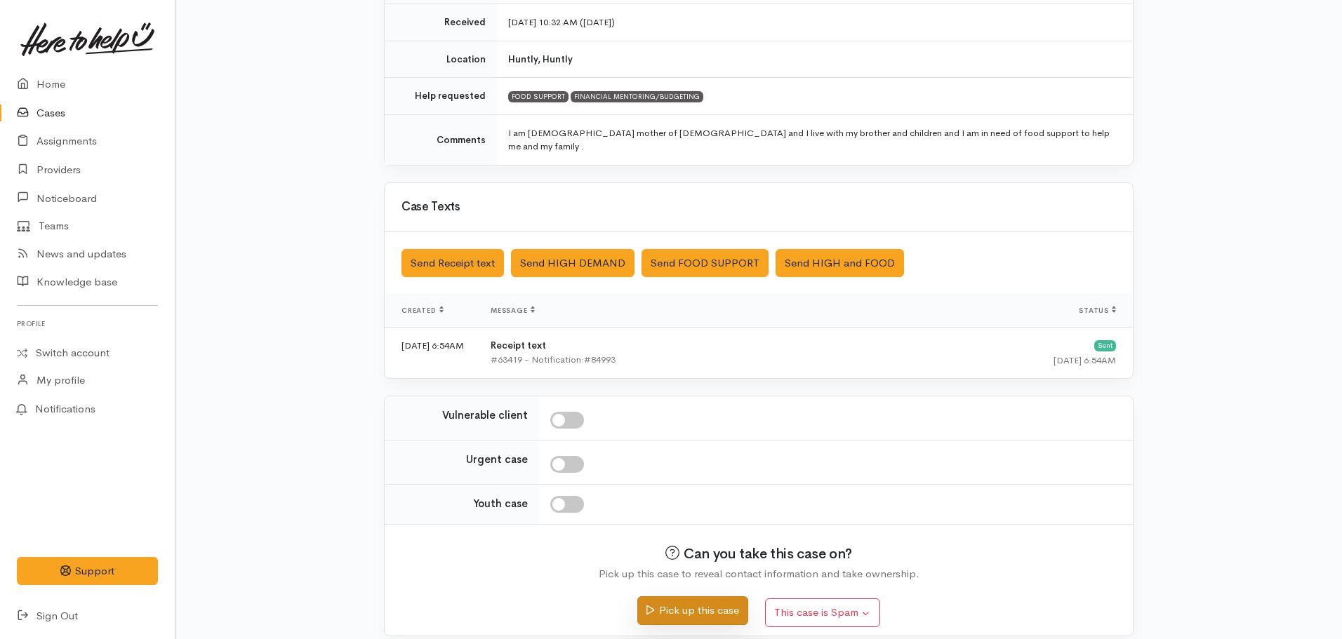
click at [691, 597] on button "Pick up this case" at bounding box center [692, 611] width 110 height 29
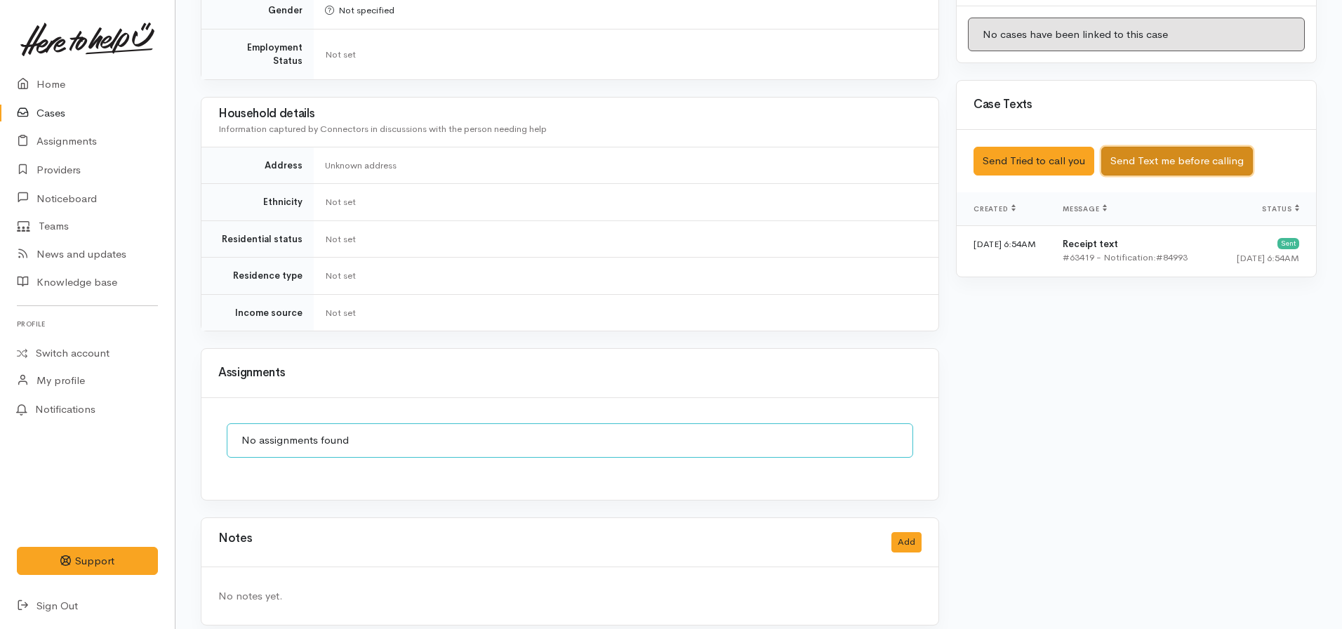
click at [1144, 149] on button "Send Text me before calling" at bounding box center [1177, 161] width 152 height 29
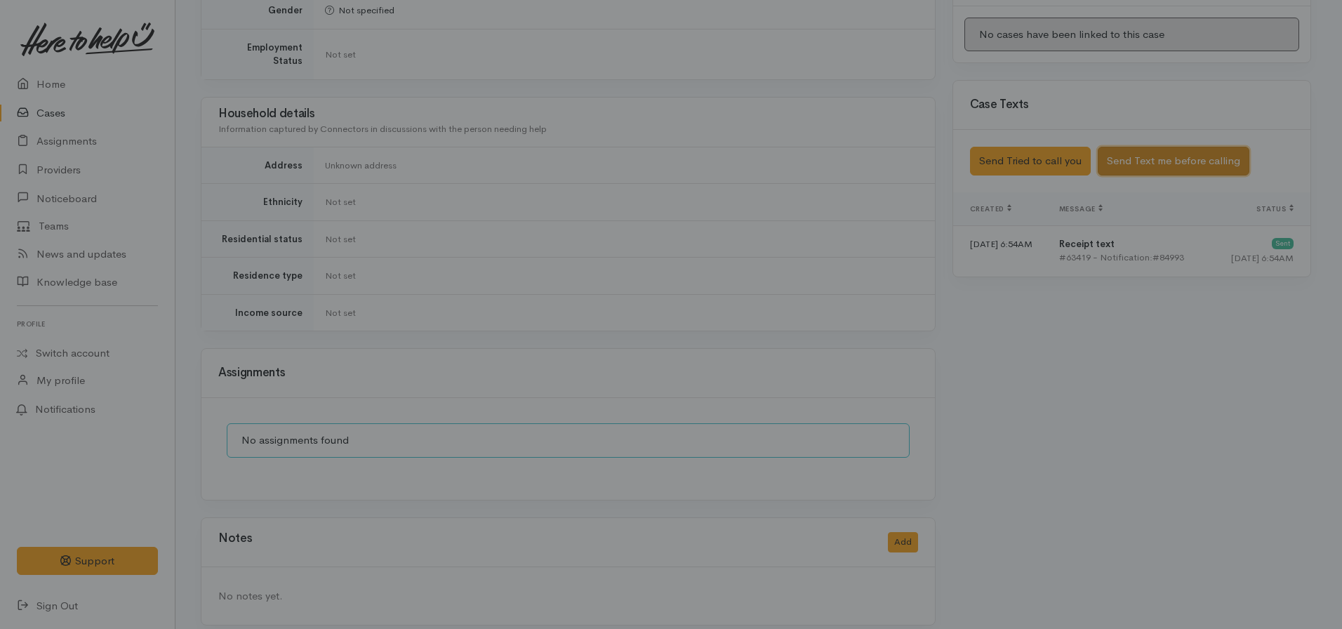
scroll to position [728, 0]
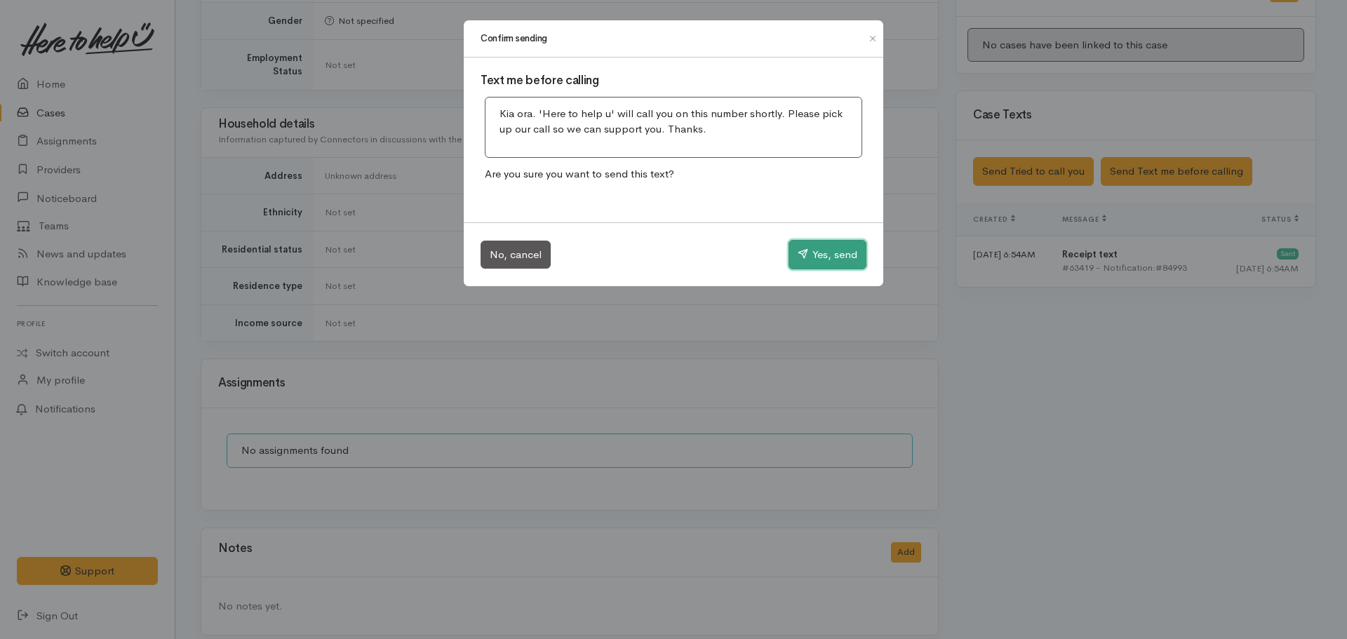
click at [804, 254] on icon "button" at bounding box center [803, 253] width 11 height 11
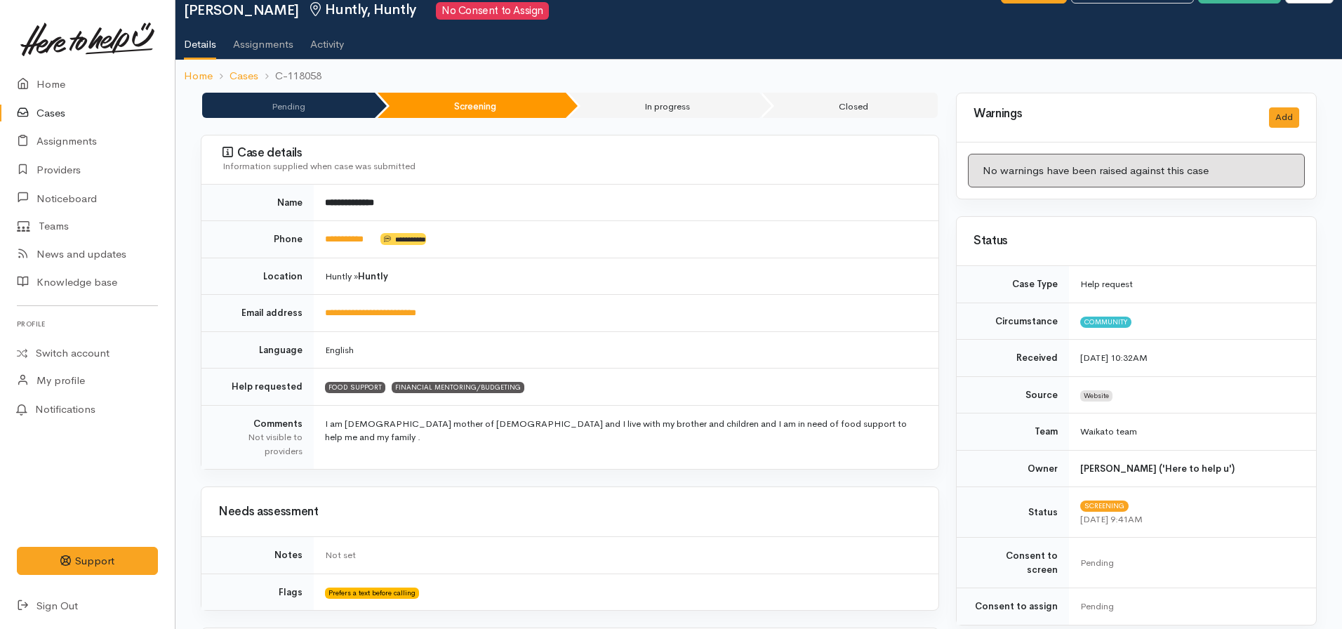
scroll to position [0, 0]
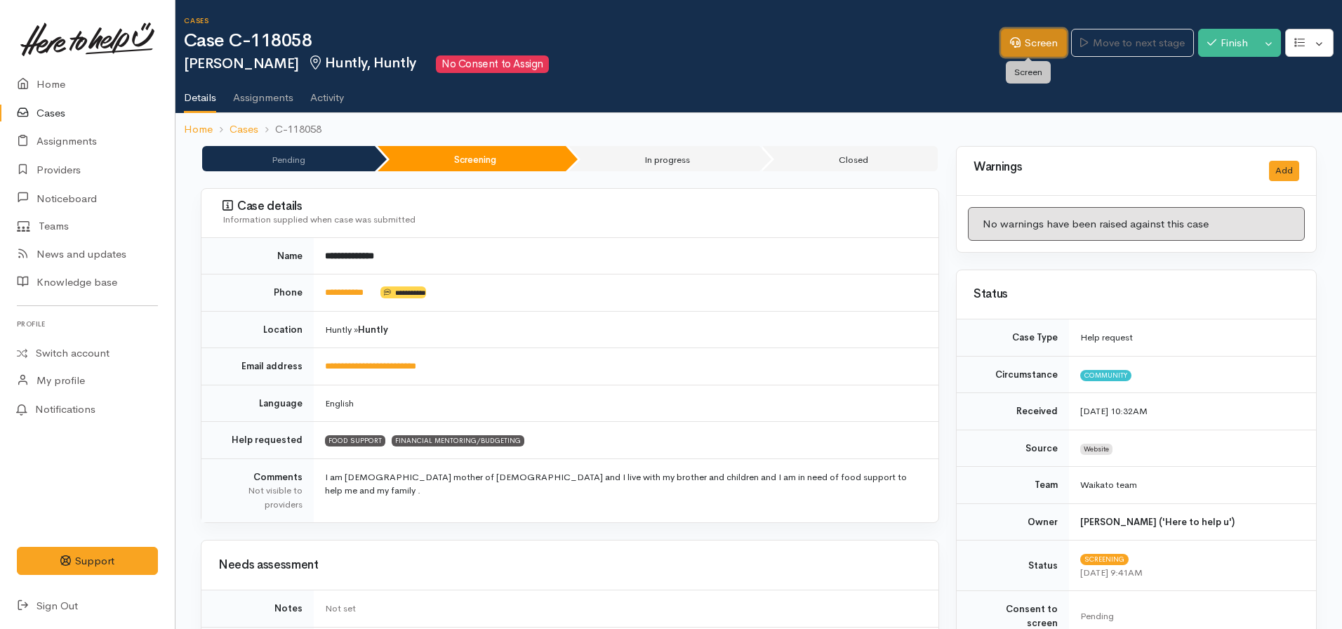
click at [1011, 49] on link "Screen" at bounding box center [1034, 43] width 66 height 29
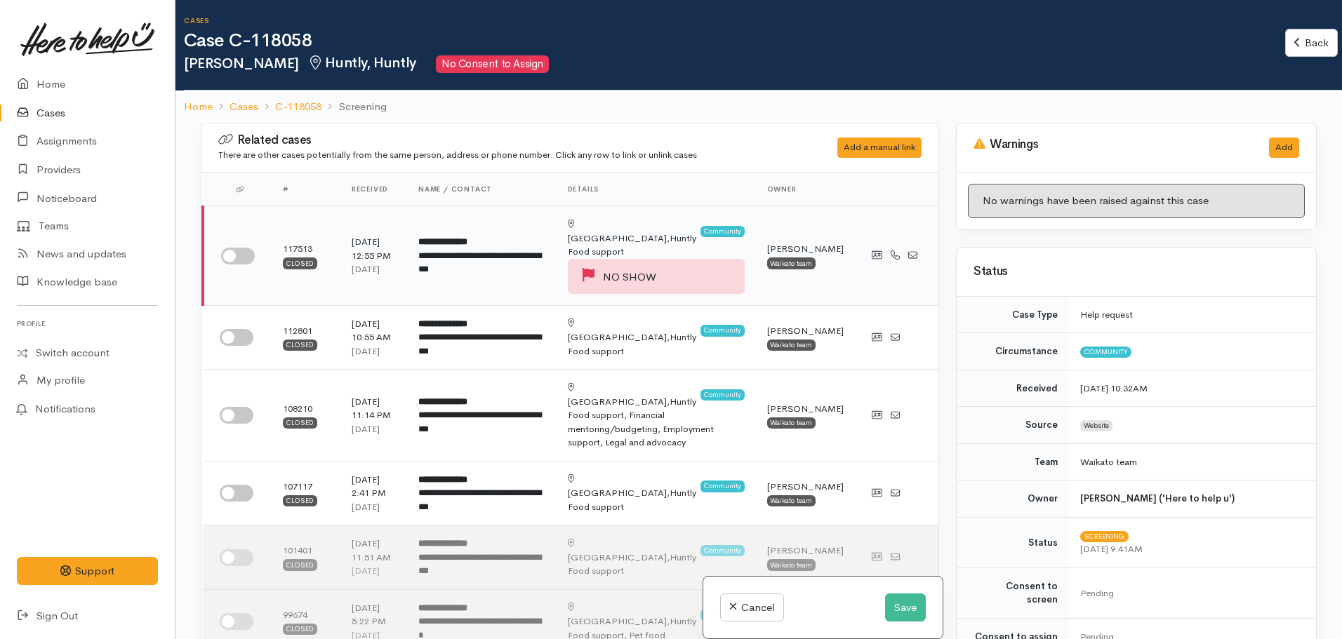
click at [246, 248] on input "checkbox" at bounding box center [238, 256] width 34 height 17
checkbox input "true"
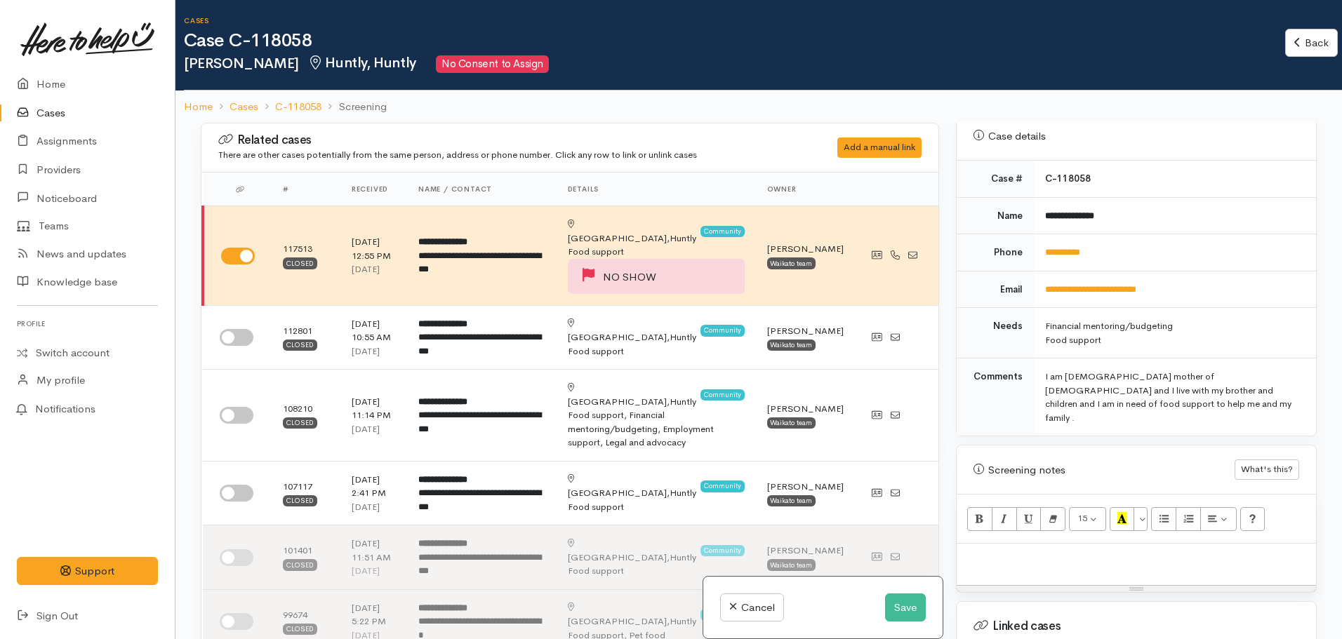
scroll to position [851, 0]
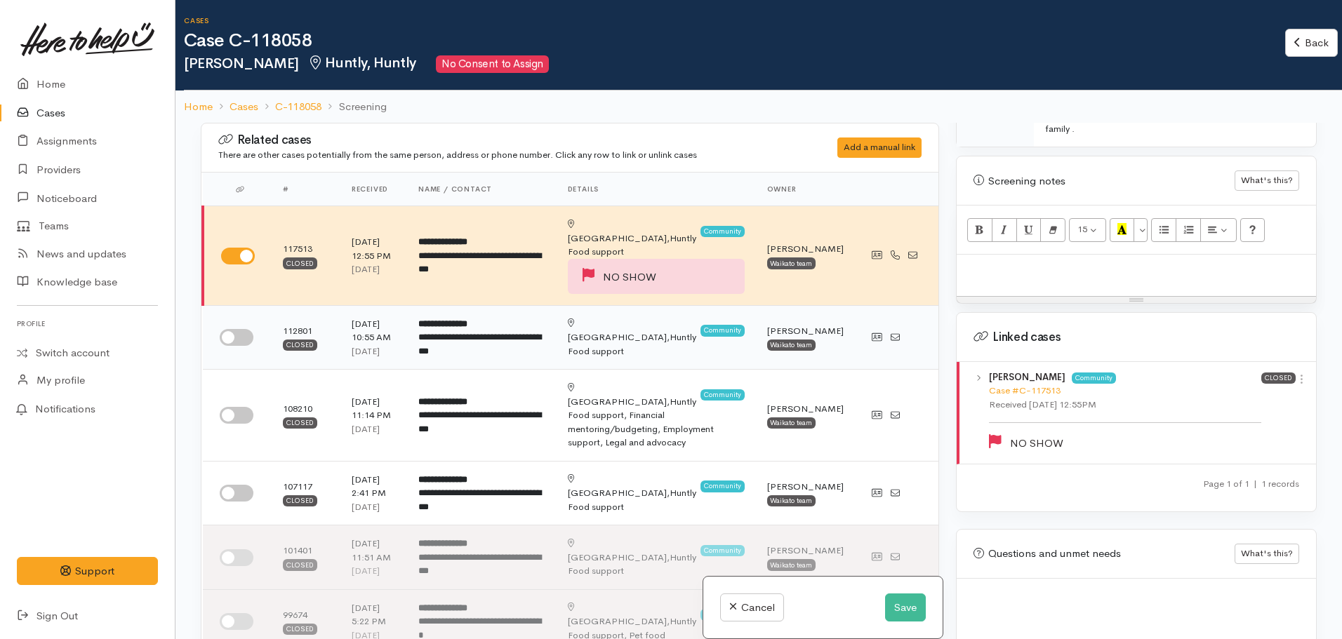
click at [248, 329] on div at bounding box center [240, 337] width 41 height 17
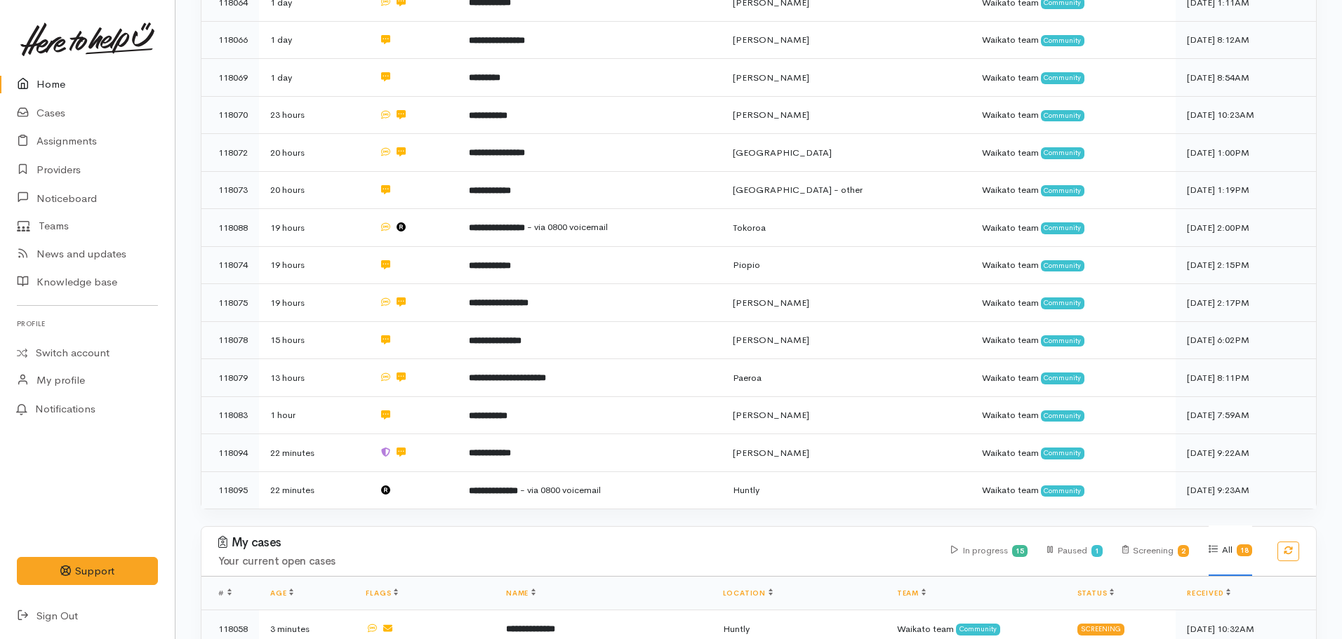
scroll to position [421, 0]
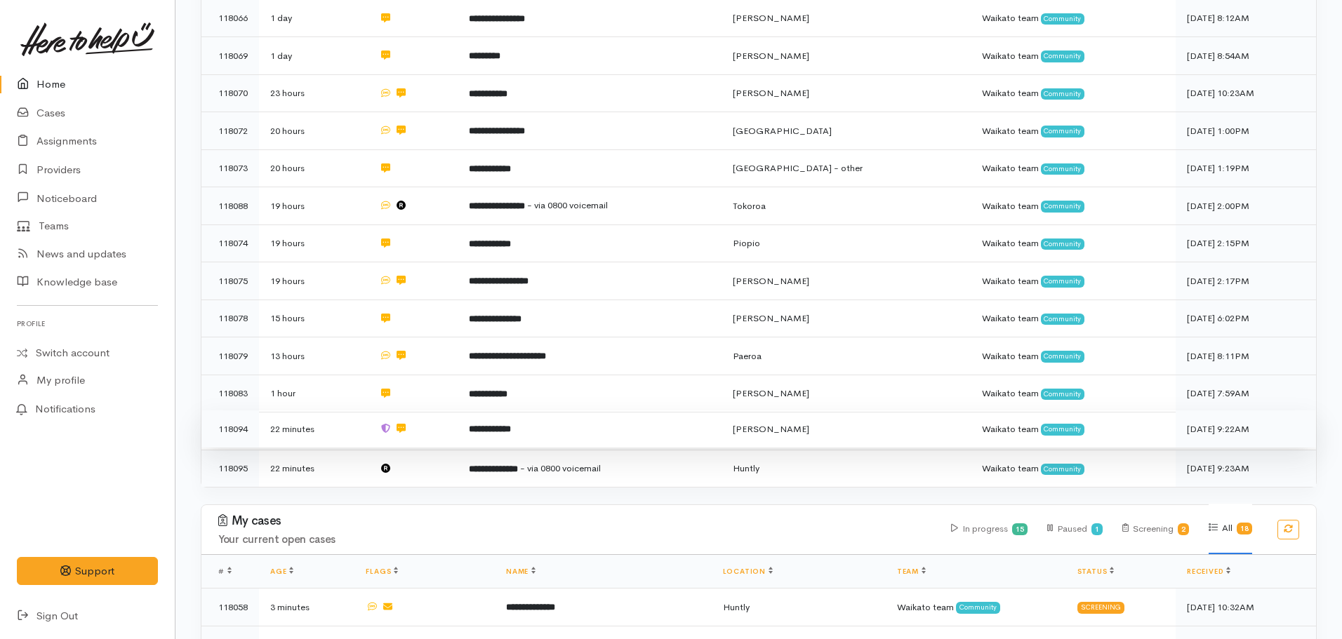
click at [495, 425] on b "**********" at bounding box center [490, 429] width 42 height 9
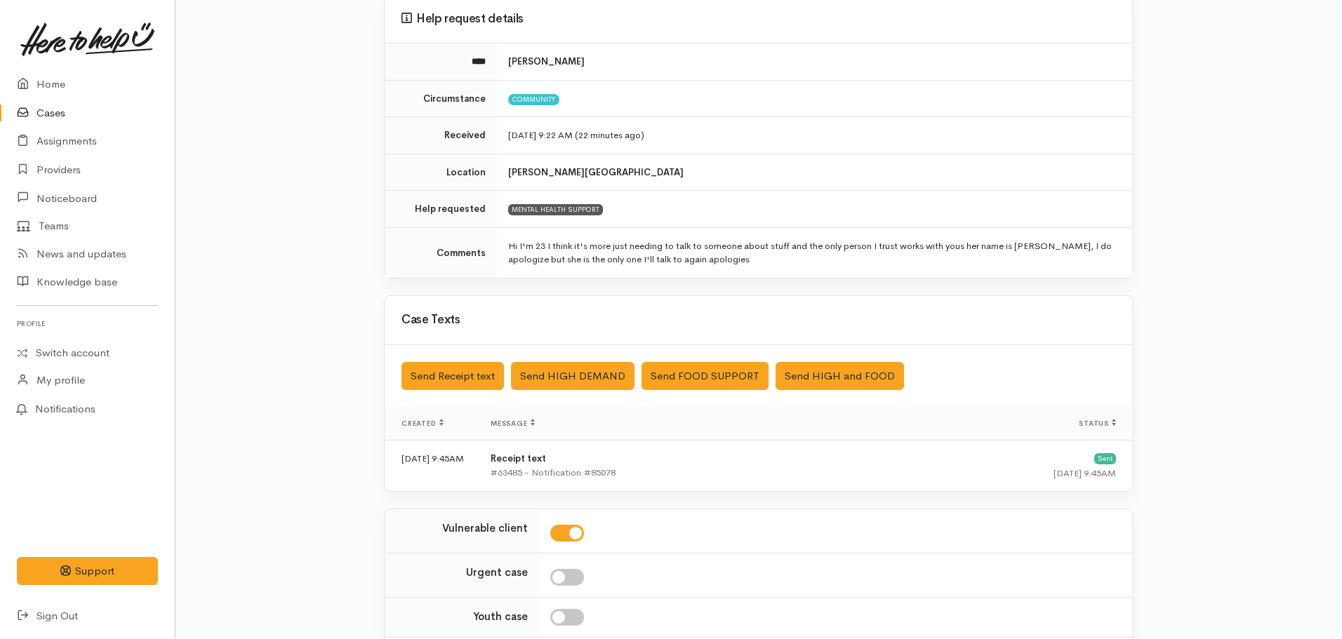
scroll to position [256, 0]
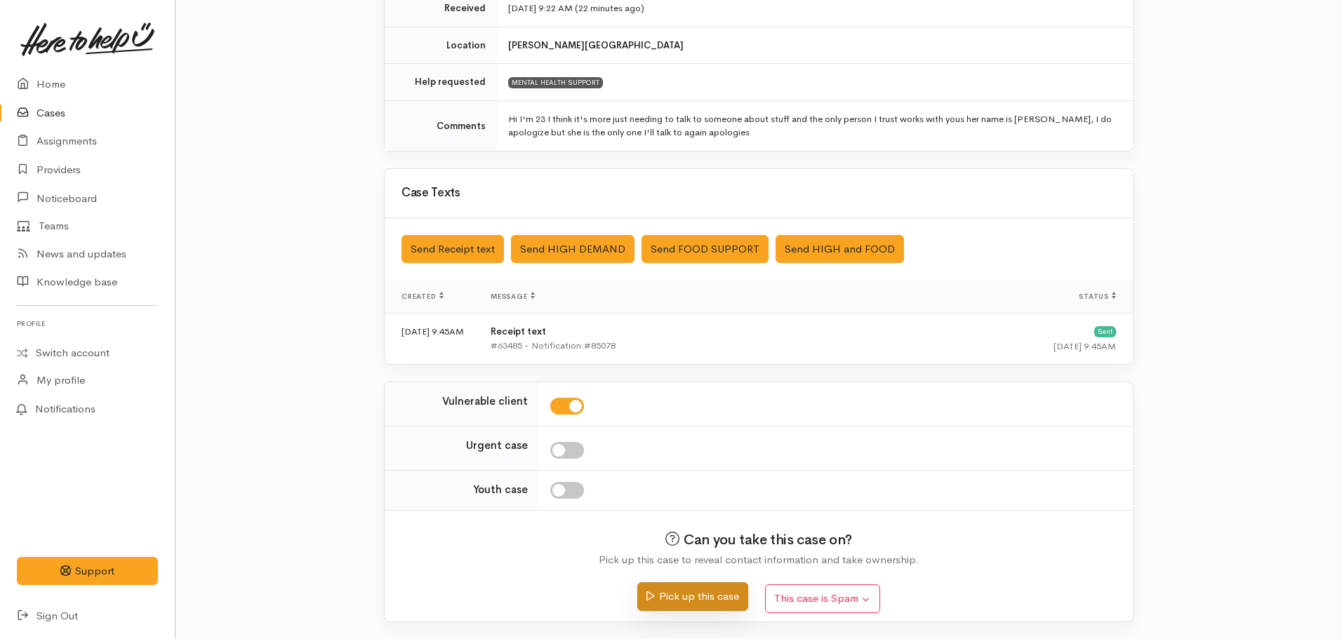
click at [698, 590] on button "Pick up this case" at bounding box center [692, 596] width 110 height 29
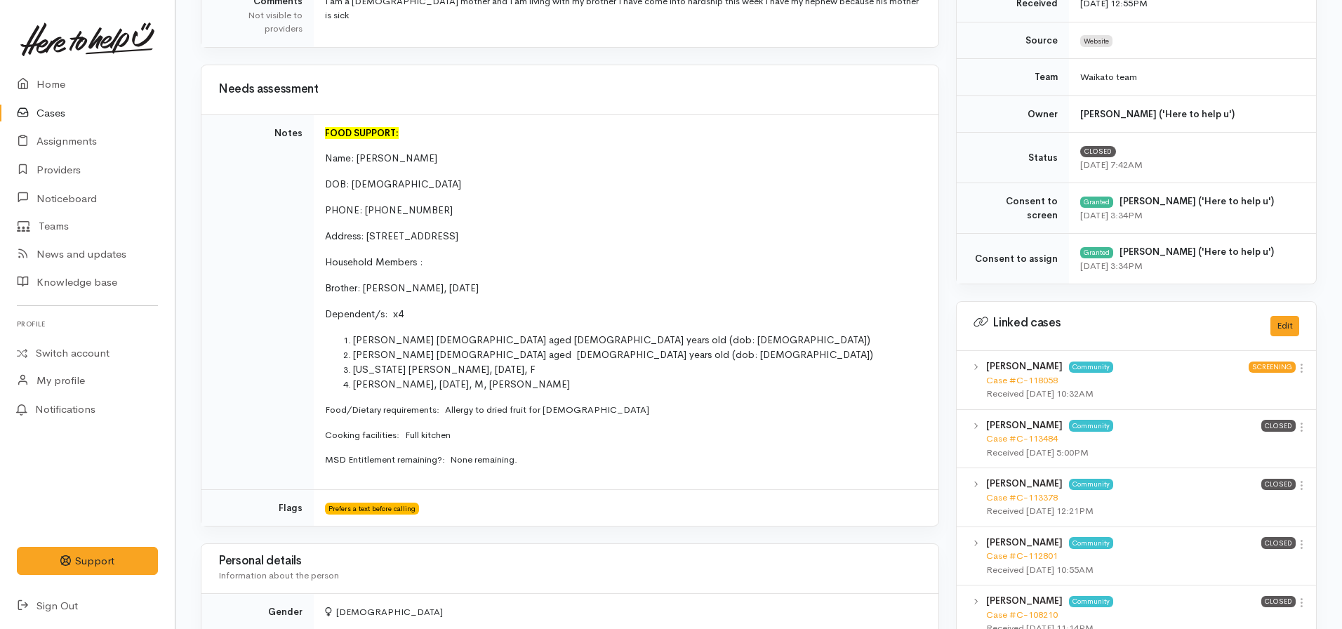
scroll to position [491, 0]
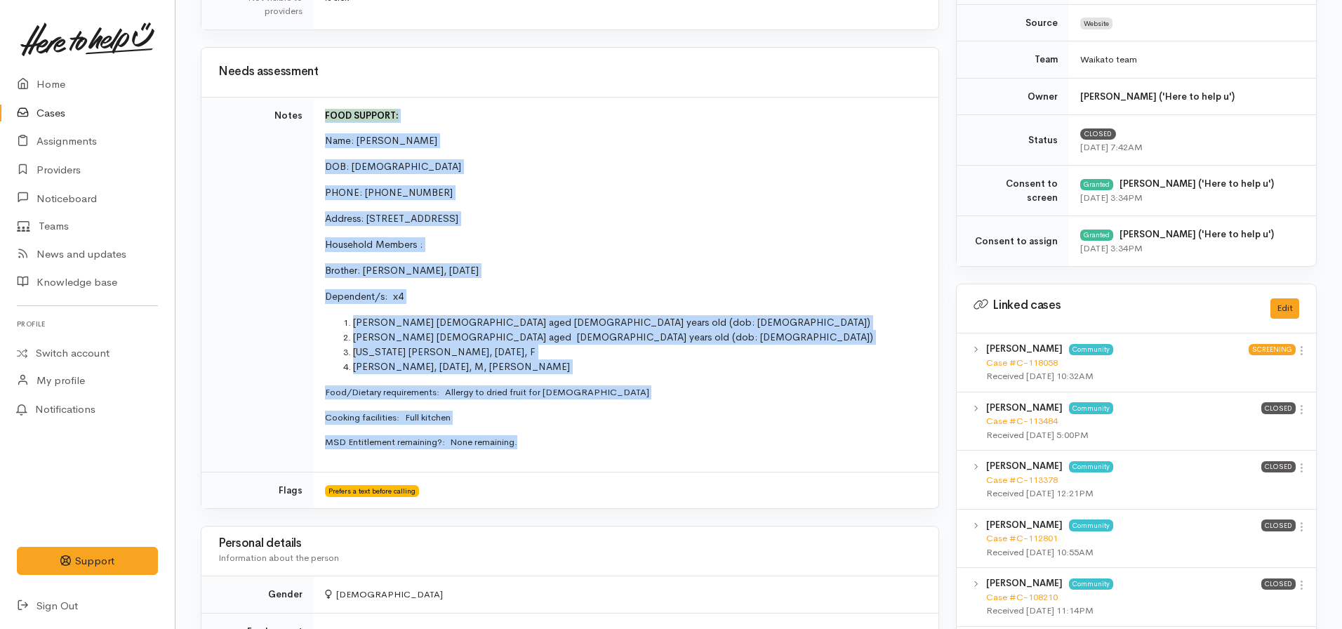
drag, startPoint x: 535, startPoint y: 440, endPoint x: 322, endPoint y: 108, distance: 394.6
click at [322, 108] on td "FOOD SUPPORT: Name: [PERSON_NAME] DOB: [DEMOGRAPHIC_DATA] PHONE: 0211443583 Add…" at bounding box center [626, 284] width 625 height 375
copy td "FOOD SUPPORT: Name: [PERSON_NAME] DOB: [DEMOGRAPHIC_DATA] PHONE: 0211443583 Add…"
click at [617, 248] on p "Household Members :" at bounding box center [623, 244] width 597 height 15
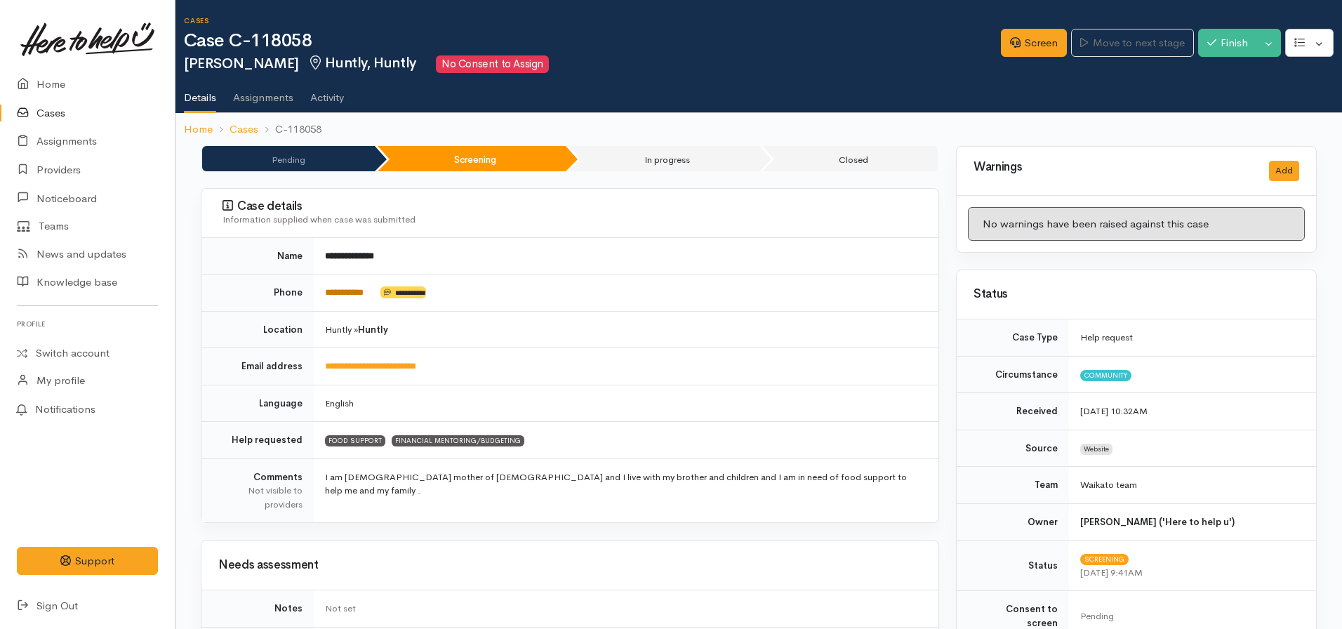
click at [349, 297] on link "**********" at bounding box center [344, 292] width 39 height 9
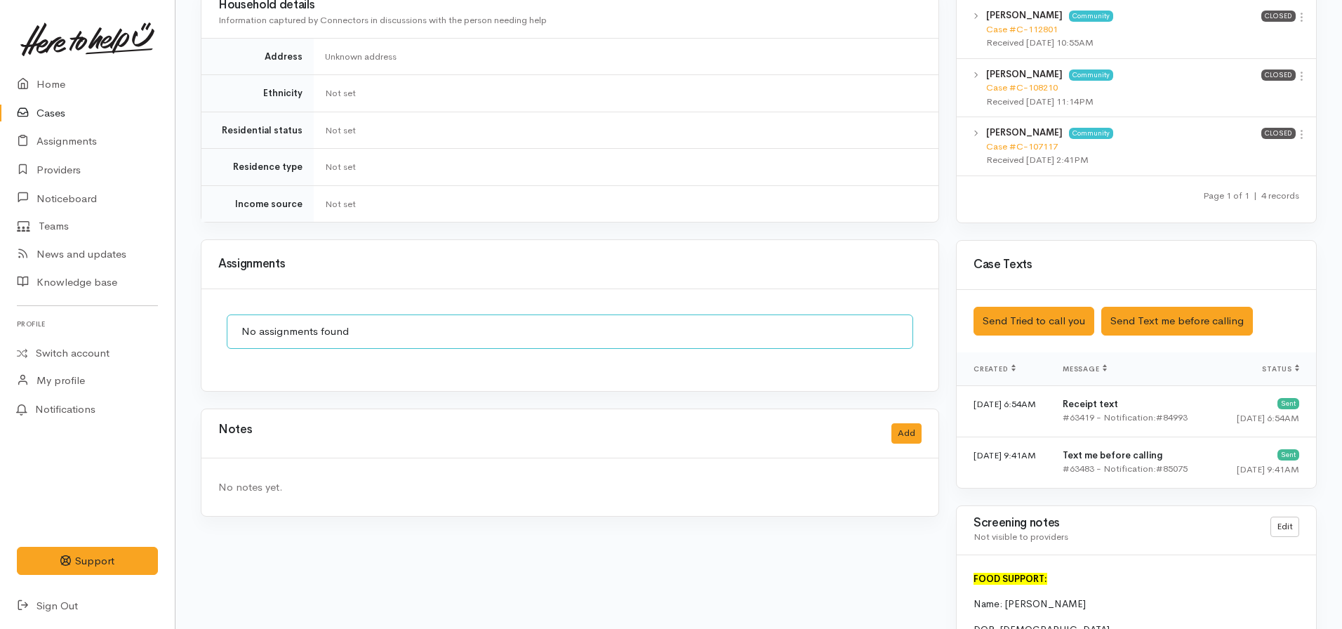
scroll to position [1053, 0]
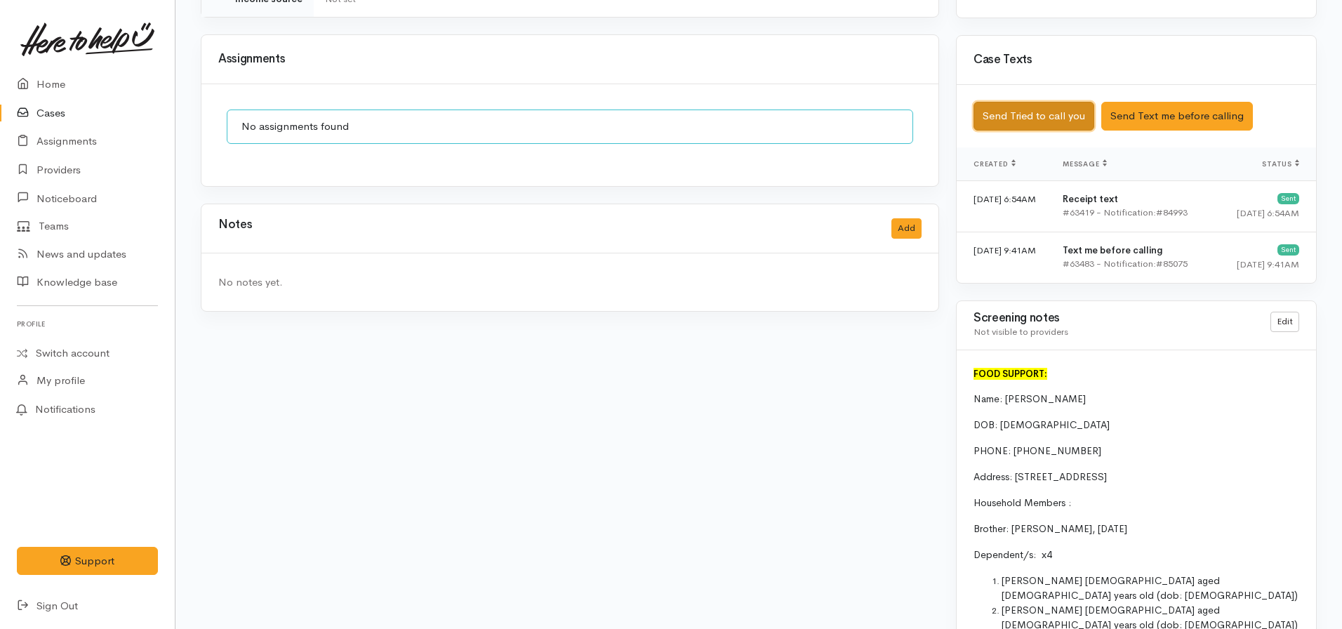
click at [1010, 103] on button "Send Tried to call you" at bounding box center [1033, 116] width 121 height 29
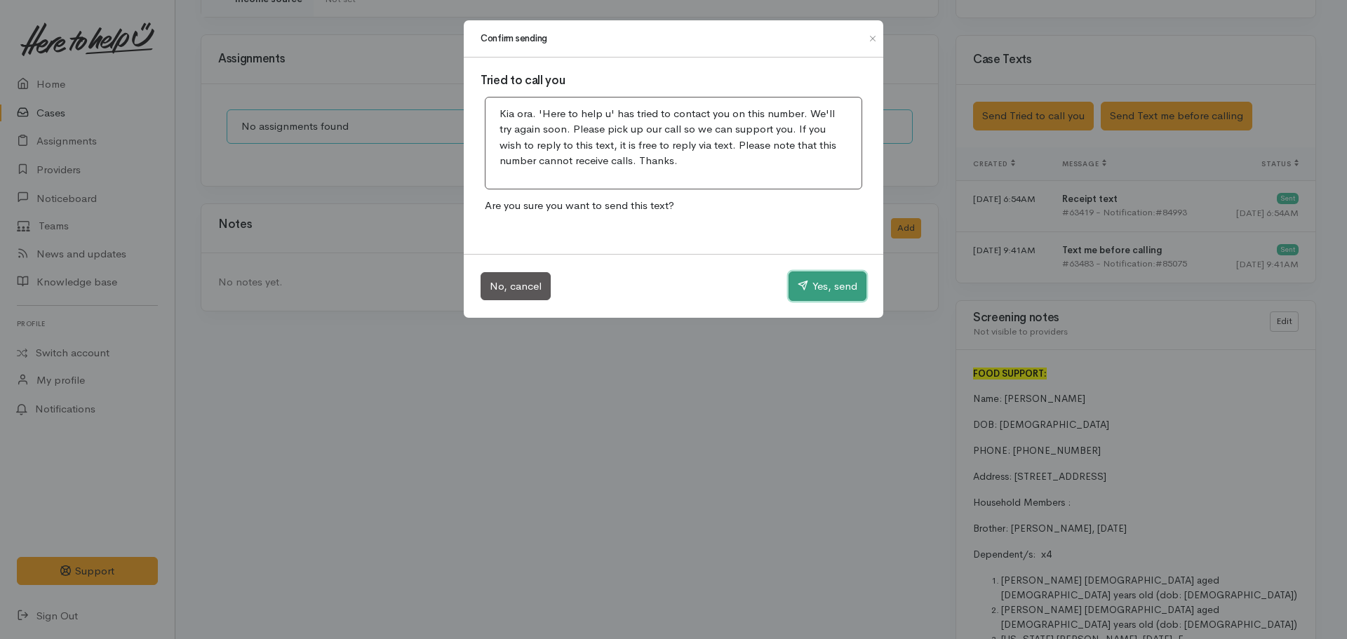
click at [817, 281] on button "Yes, send" at bounding box center [828, 286] width 78 height 29
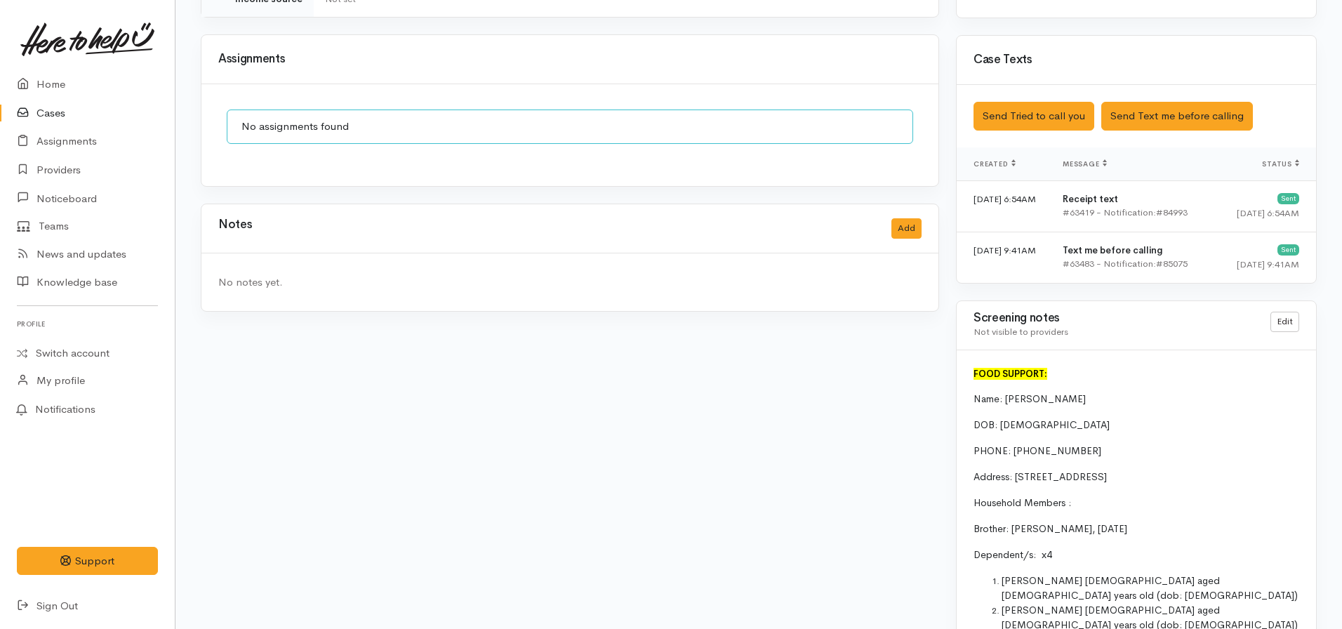
click at [909, 214] on div "Notes Add" at bounding box center [569, 228] width 703 height 29
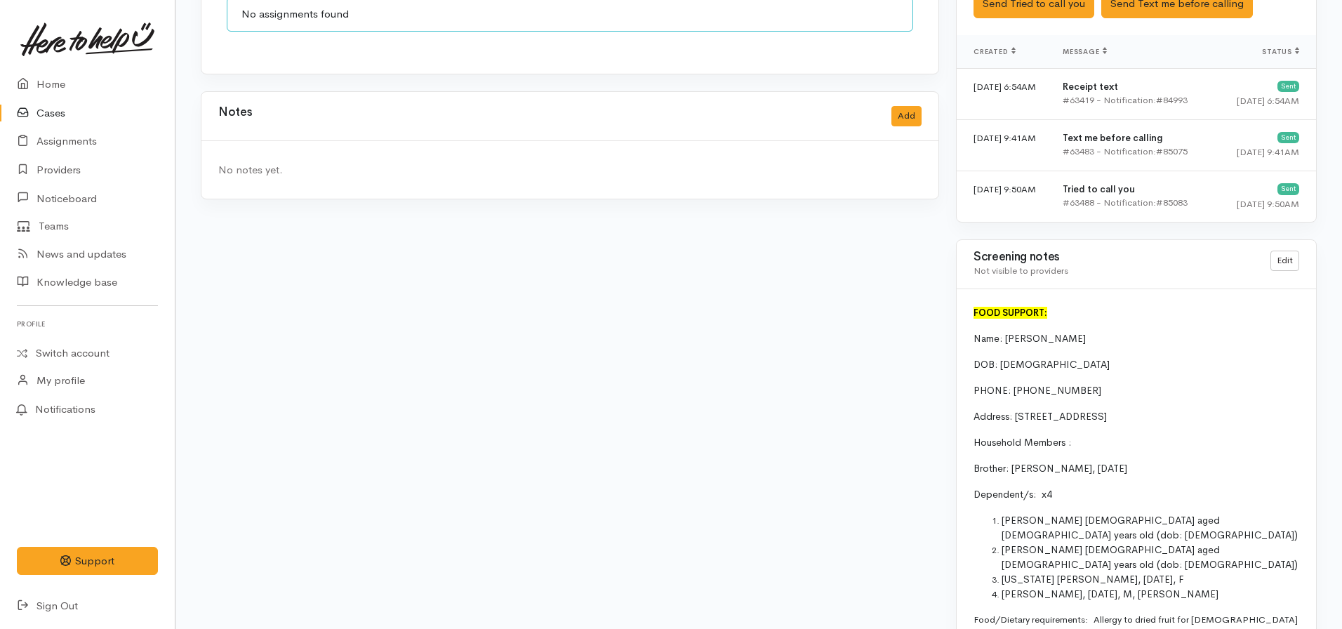
scroll to position [1166, 0]
click at [903, 105] on button "Add" at bounding box center [906, 115] width 30 height 20
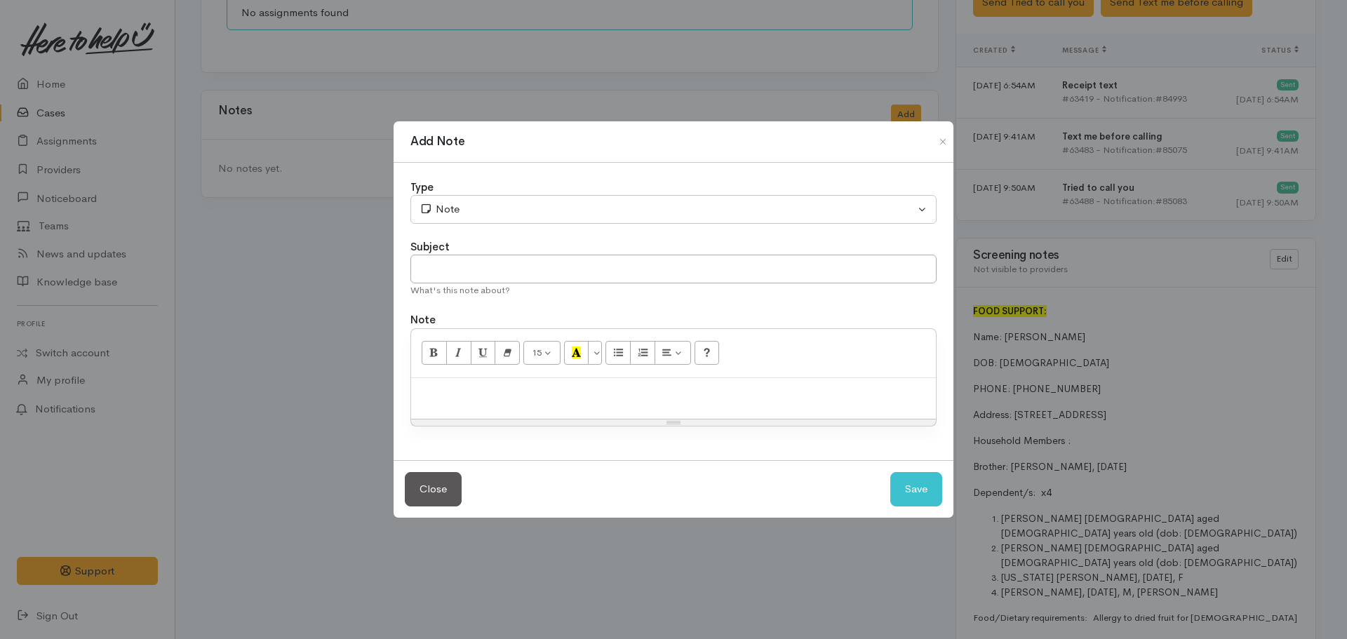
drag, startPoint x: 441, startPoint y: 253, endPoint x: 441, endPoint y: 261, distance: 8.4
click at [441, 259] on div "Subject What's this note about?" at bounding box center [674, 268] width 526 height 58
click at [444, 261] on input "text" at bounding box center [674, 269] width 526 height 29
type input "Attempt to contact #1"
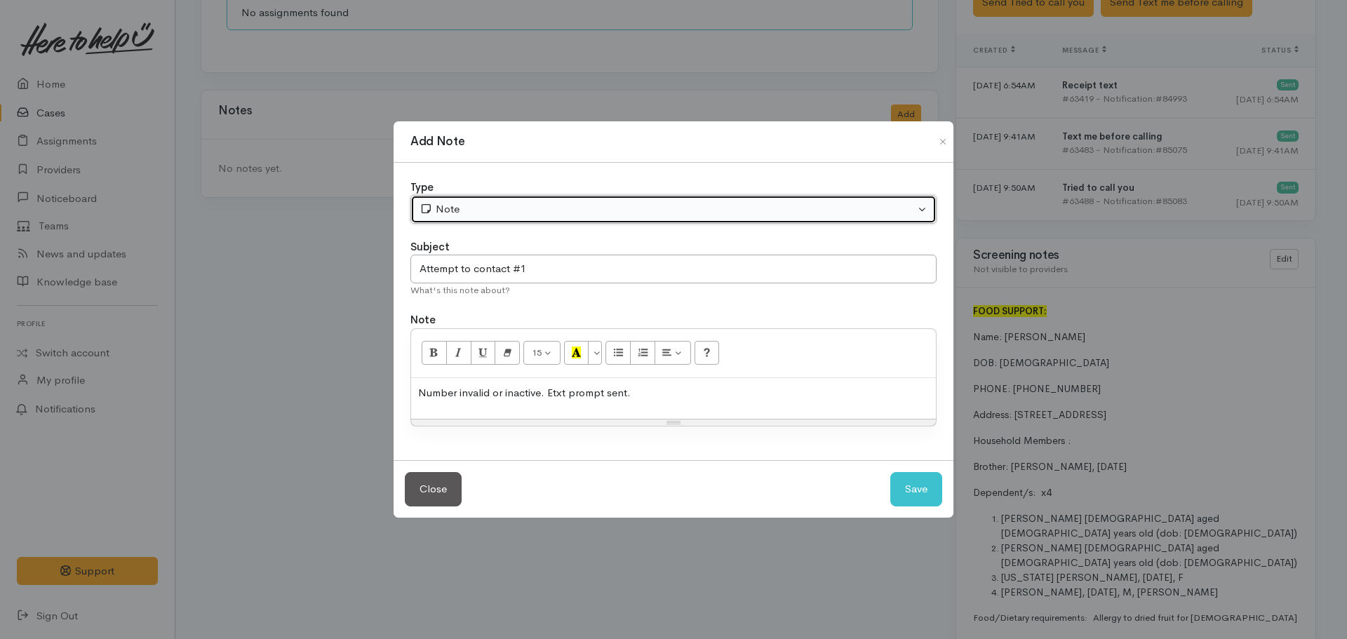
click at [471, 213] on div "Note" at bounding box center [667, 209] width 495 height 16
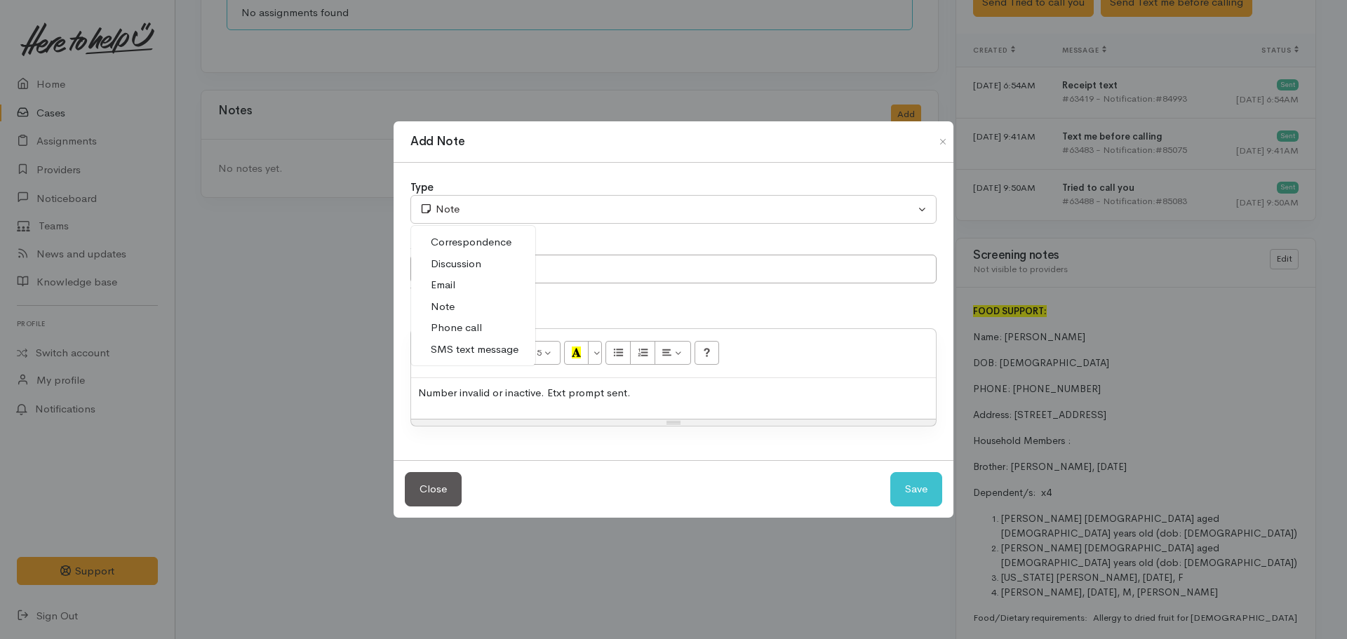
click at [482, 324] on link "Phone call" at bounding box center [473, 328] width 124 height 22
select select "3"
click at [902, 481] on button "Save" at bounding box center [917, 489] width 52 height 34
select select "1"
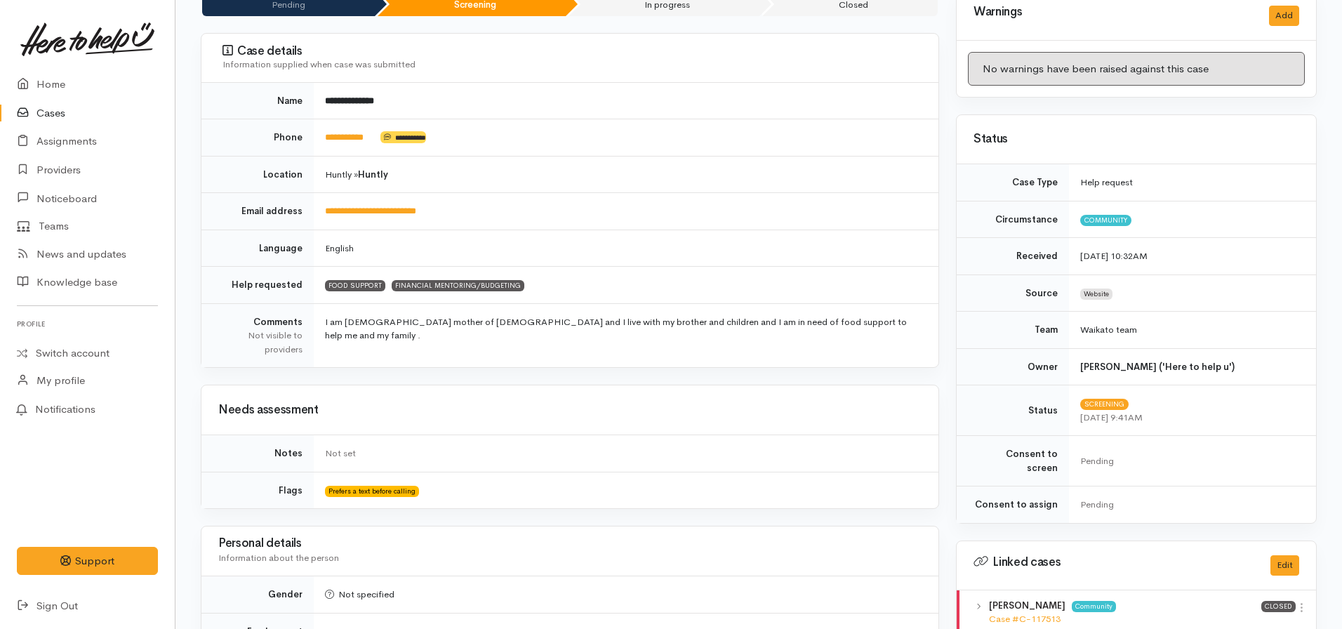
scroll to position [0, 0]
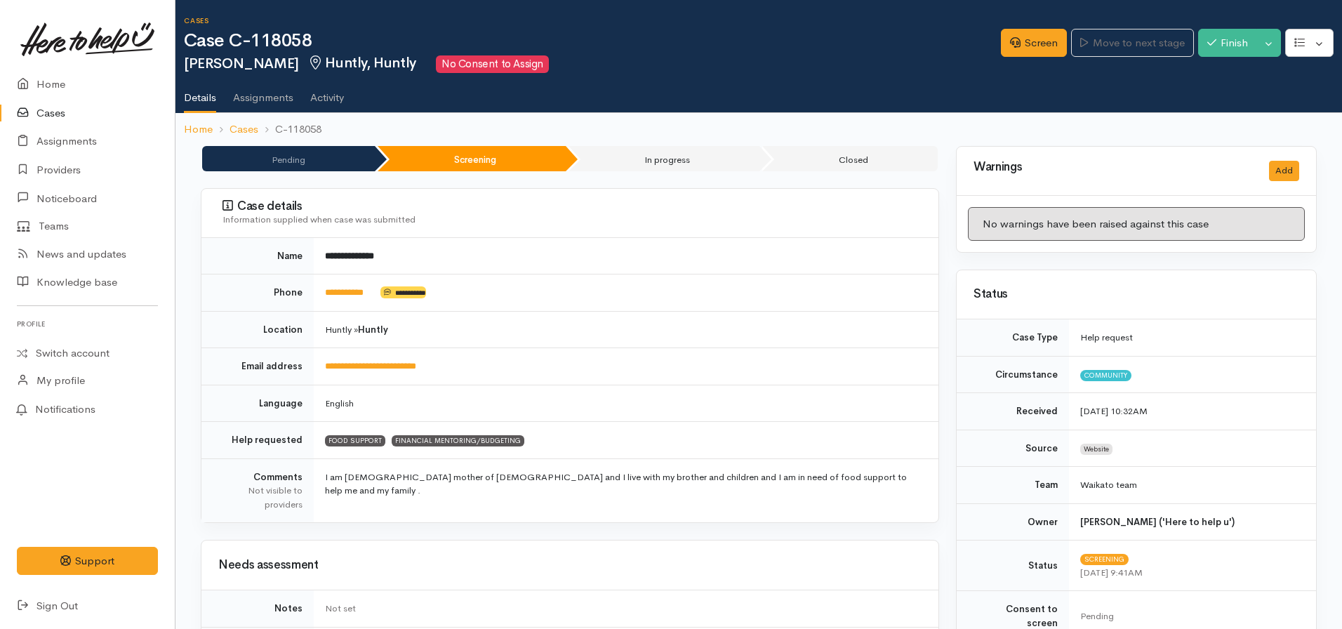
click at [983, 43] on h1 "Case C-118058" at bounding box center [592, 41] width 817 height 20
click at [1020, 54] on link "Screen" at bounding box center [1034, 43] width 66 height 29
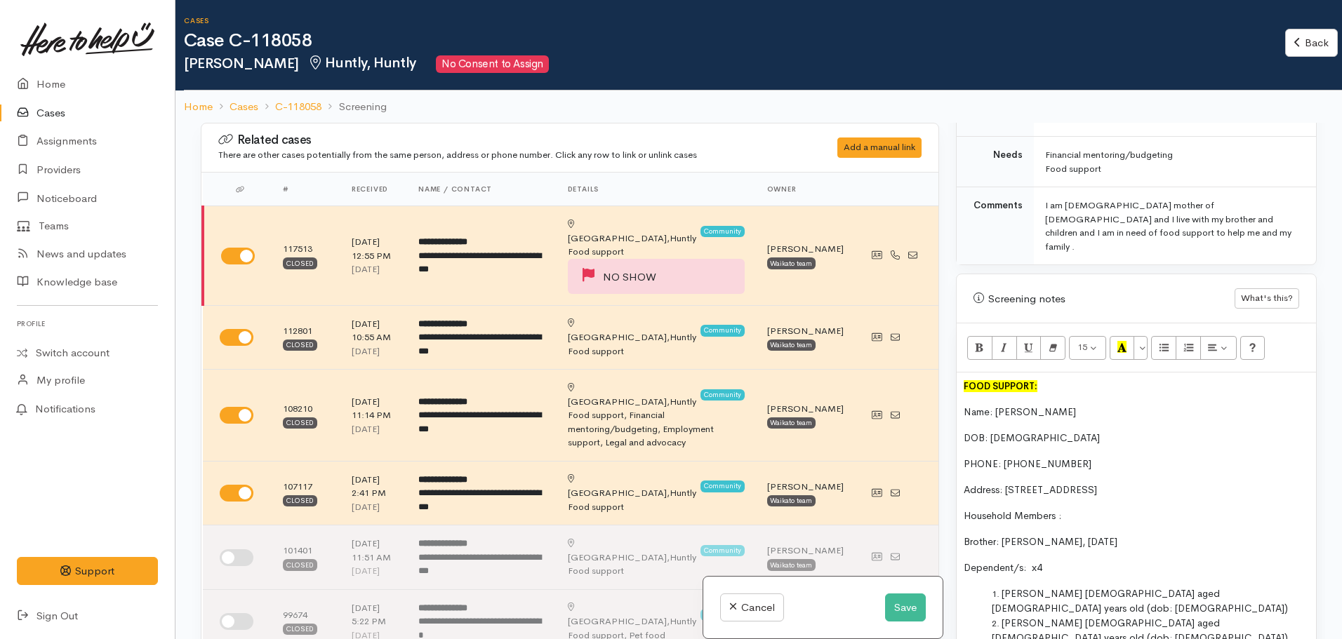
scroll to position [912, 0]
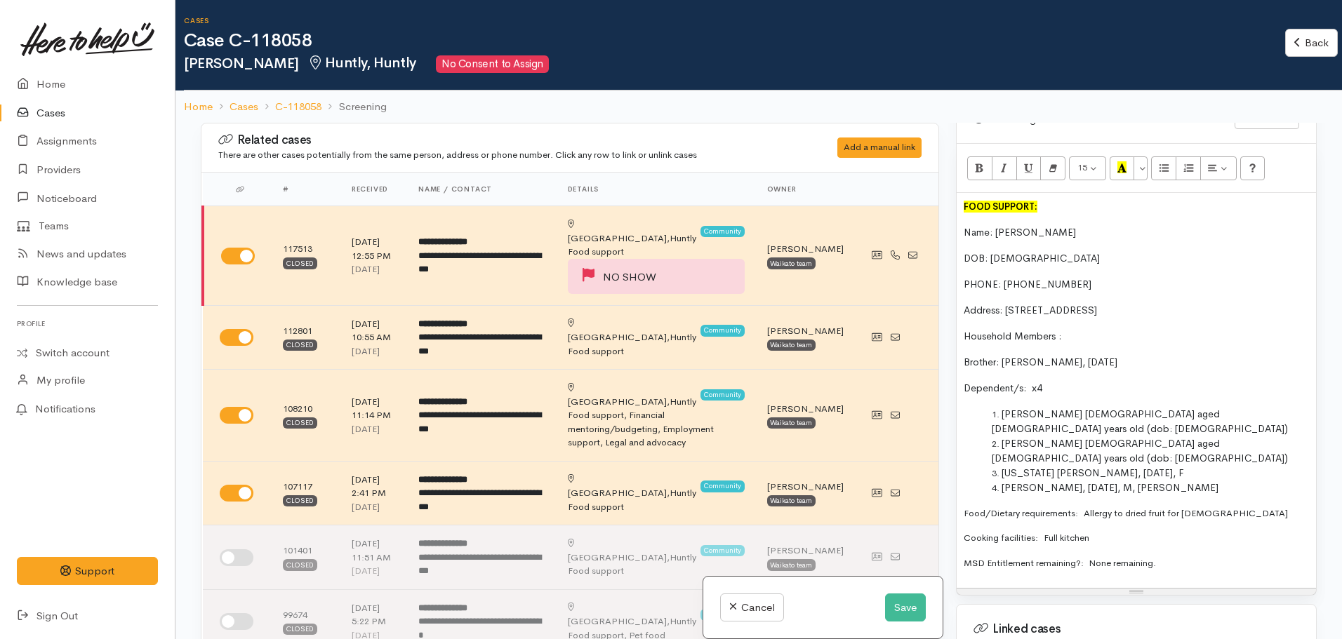
click at [961, 193] on div "FOOD SUPPORT: Name: Hinemaia Smith DOB: 29/11/1982 PHONE: 0211443583 Address:  …" at bounding box center [1136, 390] width 359 height 395
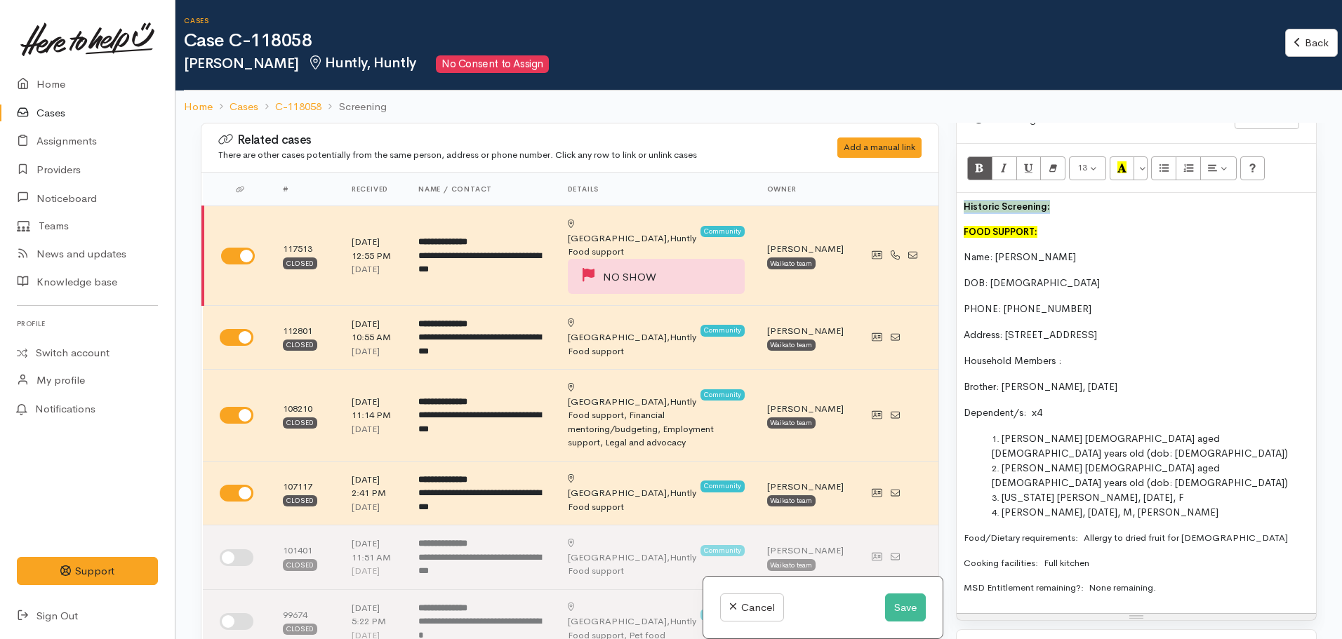
drag, startPoint x: 1055, startPoint y: 183, endPoint x: 961, endPoint y: 156, distance: 97.9
click at [923, 178] on div "Related cases There are other cases potentially from the same person, address o…" at bounding box center [758, 442] width 1133 height 639
click at [1140, 156] on button "More Color" at bounding box center [1140, 168] width 14 height 24
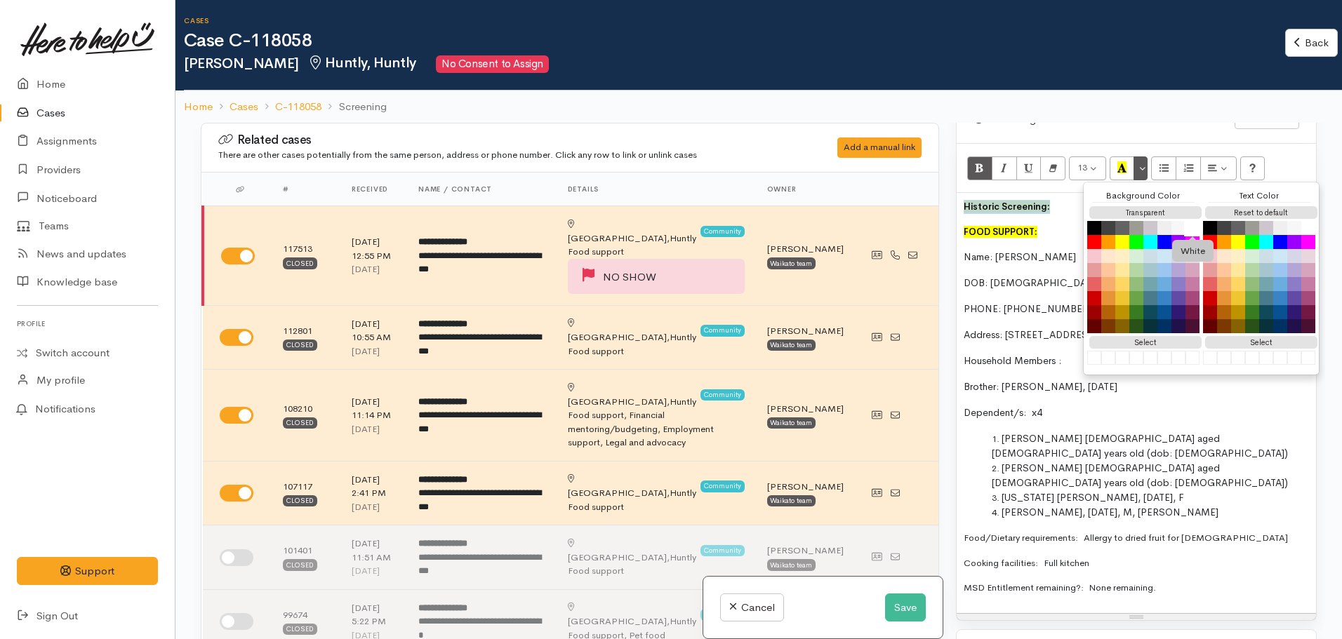
click at [1197, 220] on button "White" at bounding box center [1192, 228] width 17 height 17
click at [1065, 193] on div "Historic Screening: FOOD SUPPORT: Name: Hinemaia Smith DOB: 29/11/1982 PHONE: 0…" at bounding box center [1136, 403] width 359 height 420
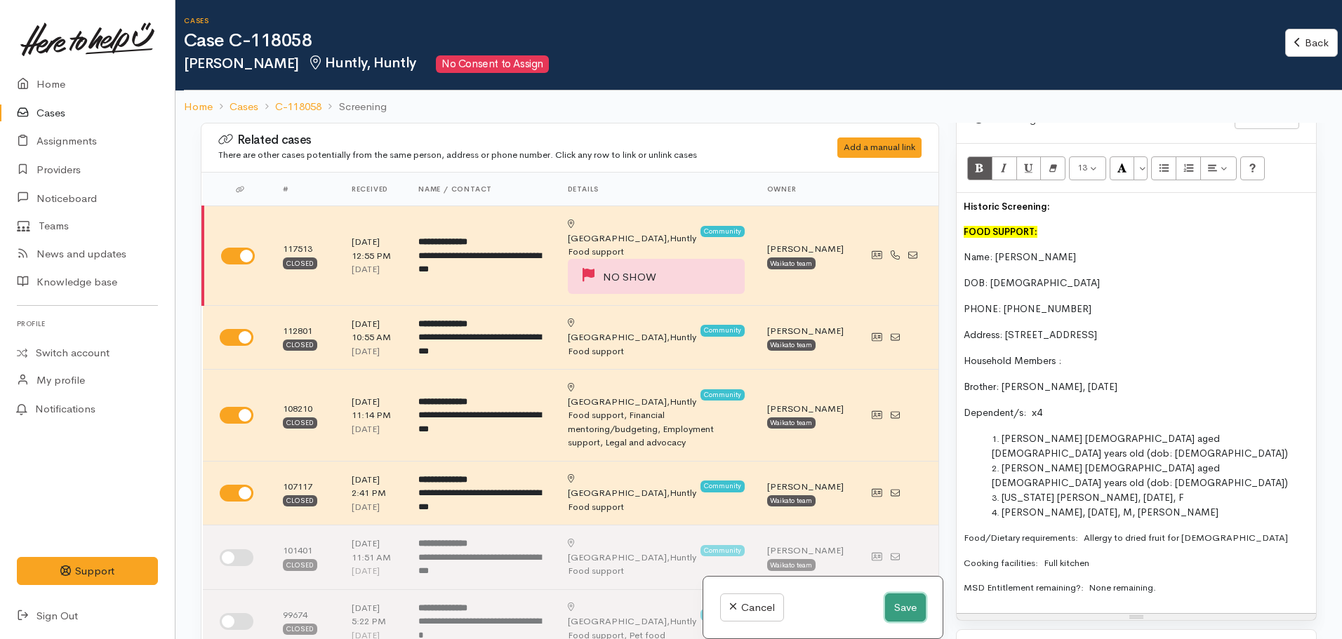
drag, startPoint x: 901, startPoint y: 598, endPoint x: 902, endPoint y: 579, distance: 19.0
click at [901, 599] on button "Save" at bounding box center [905, 608] width 41 height 29
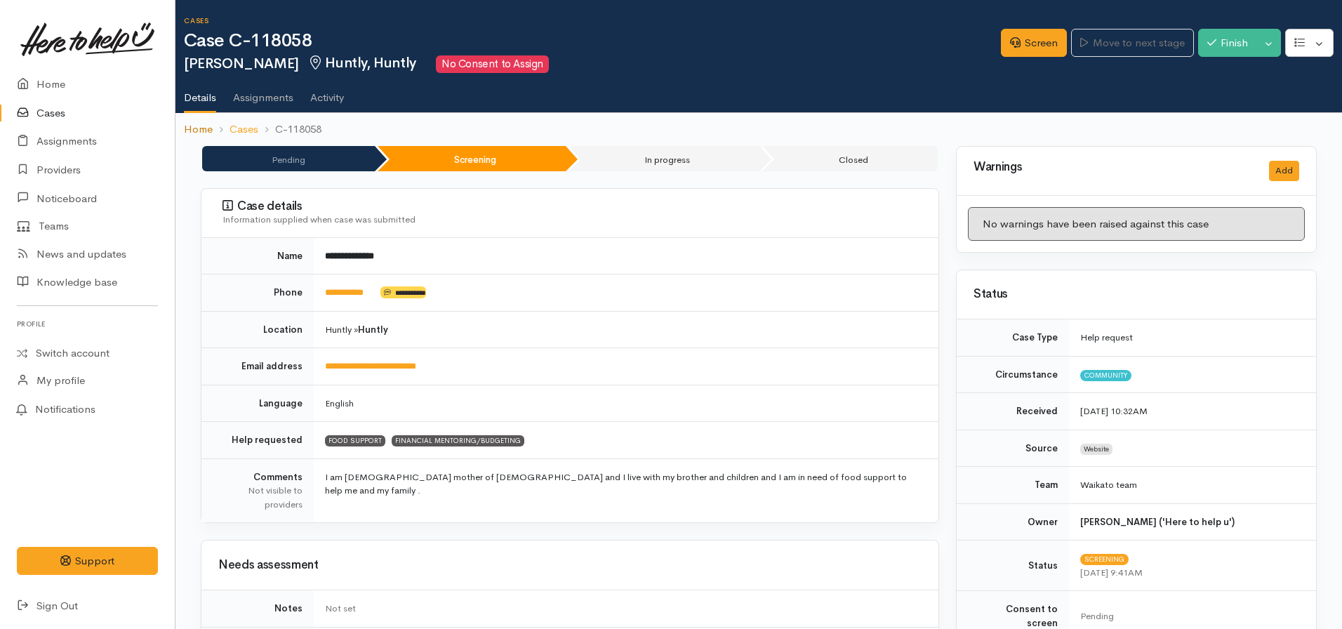
click at [194, 129] on link "Home" at bounding box center [198, 129] width 29 height 16
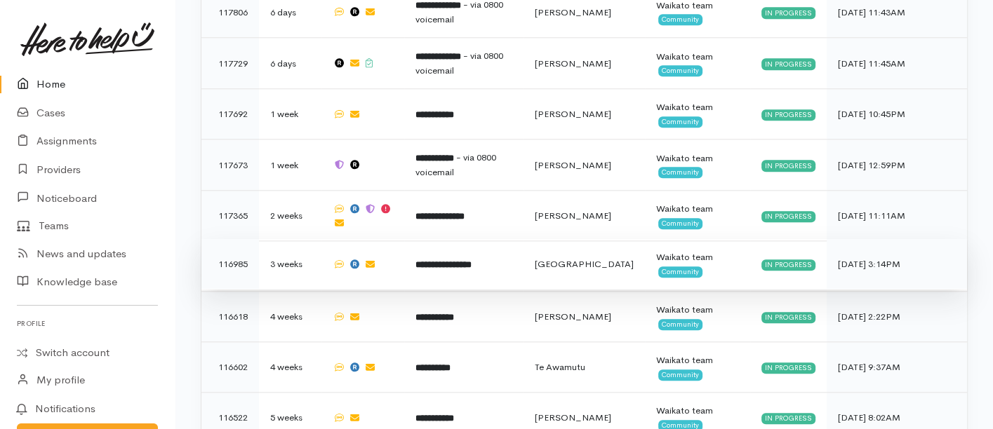
scroll to position [1183, 0]
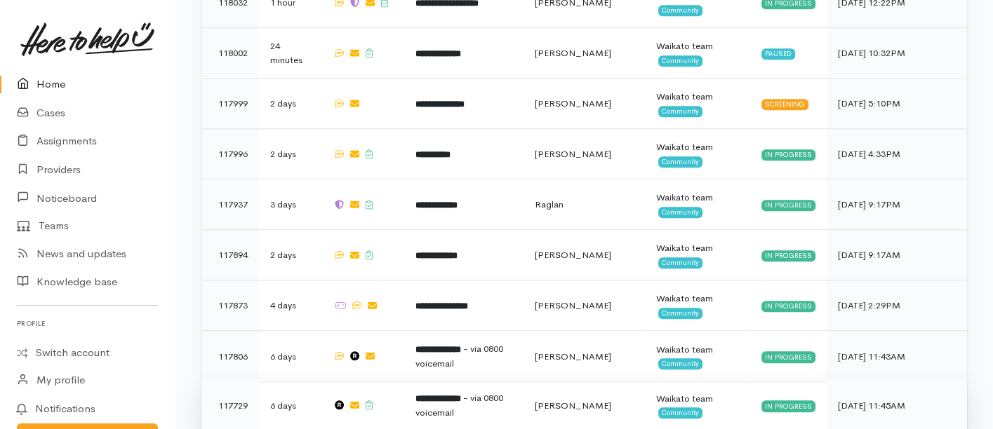
click at [460, 380] on td "**********" at bounding box center [463, 405] width 119 height 51
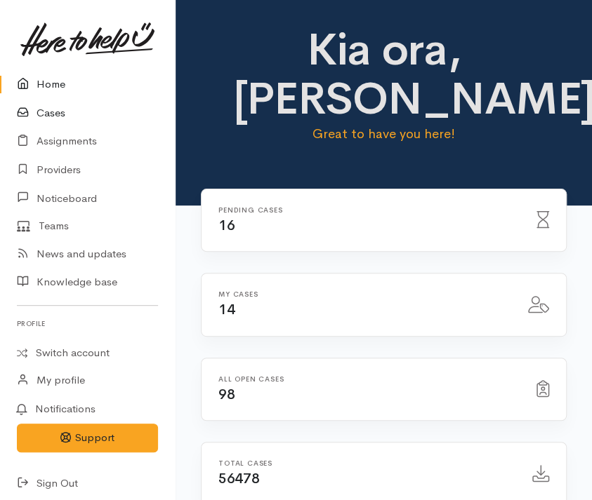
click at [54, 115] on link "Cases" at bounding box center [87, 113] width 175 height 29
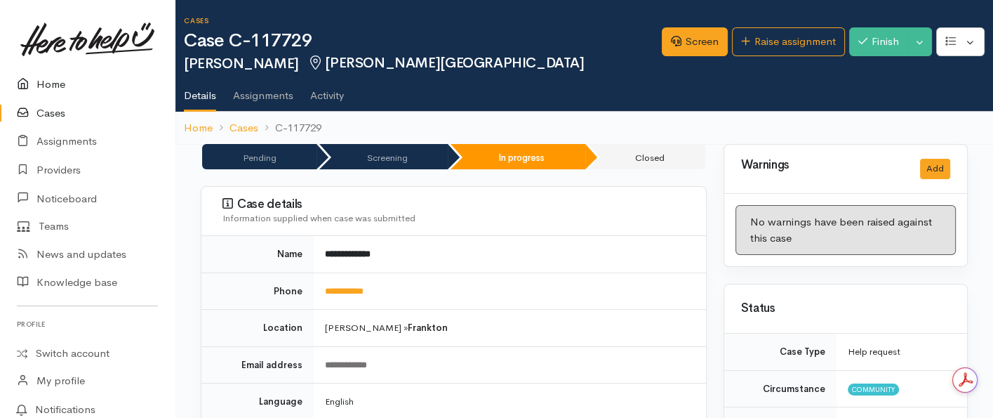
click at [57, 83] on link "Home" at bounding box center [87, 84] width 175 height 29
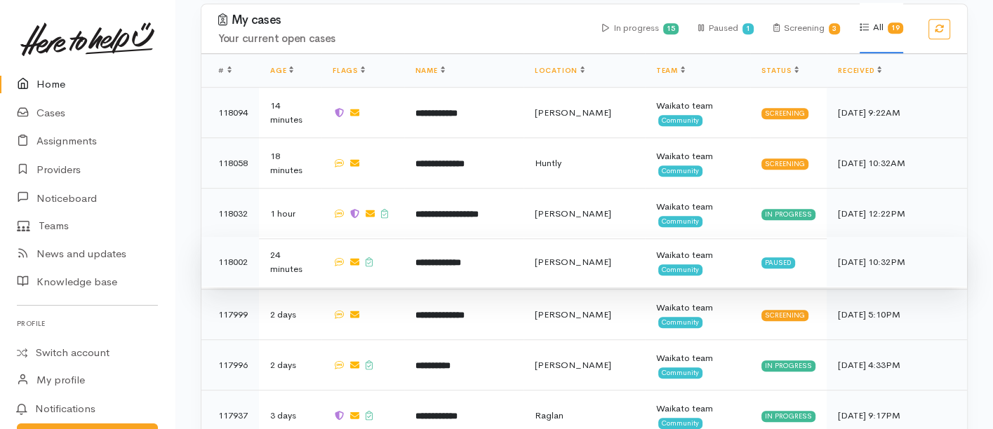
scroll to position [935, 0]
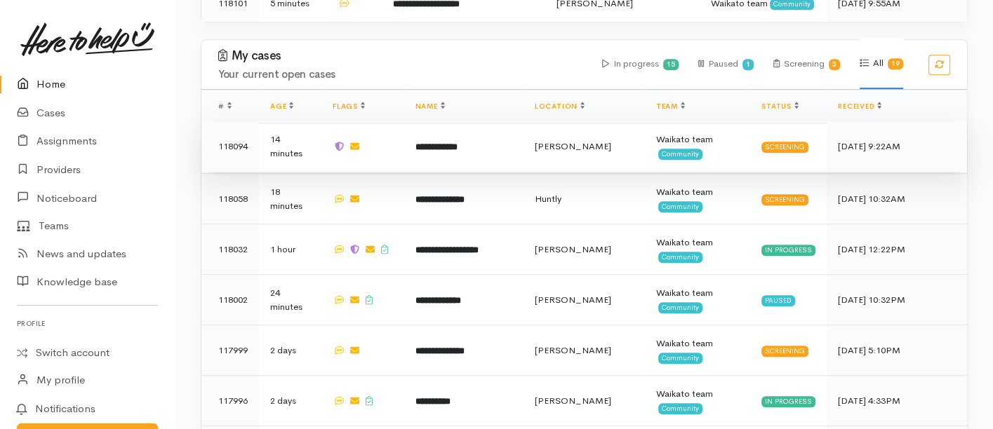
click at [451, 121] on td "**********" at bounding box center [463, 146] width 119 height 51
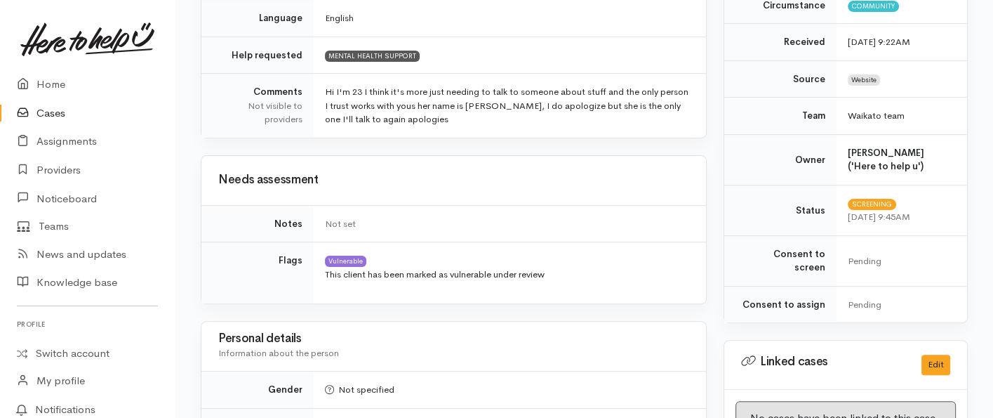
scroll to position [858, 0]
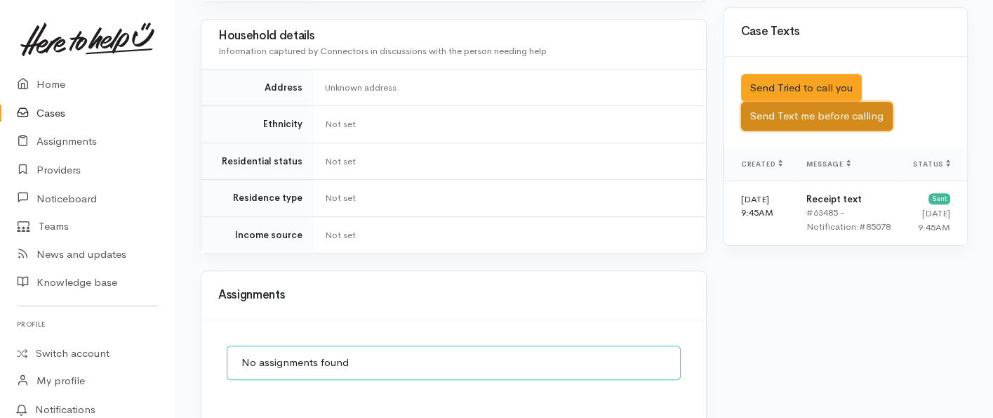
click at [801, 102] on button "Send Text me before calling" at bounding box center [817, 116] width 152 height 29
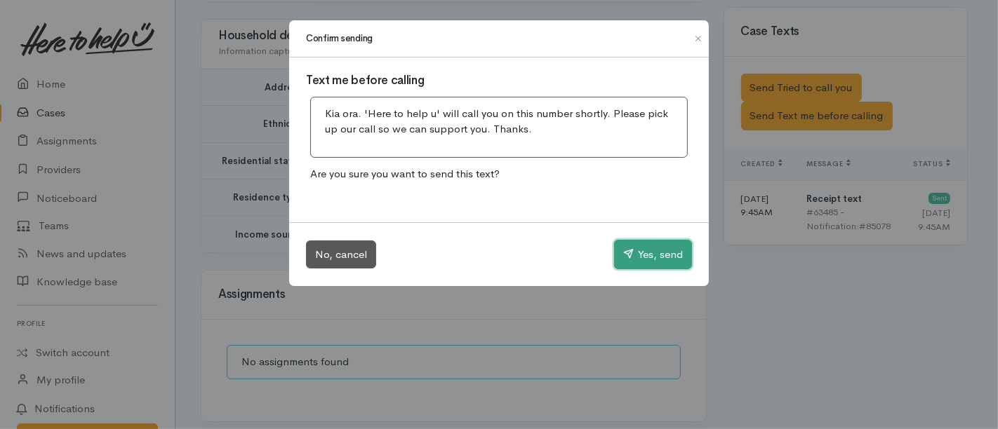
click at [632, 249] on button "Yes, send" at bounding box center [653, 254] width 78 height 29
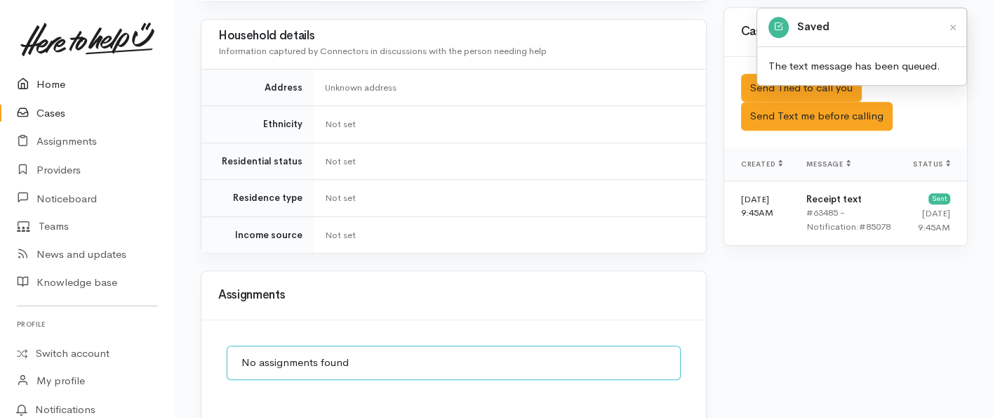
click at [51, 79] on link "Home" at bounding box center [87, 84] width 175 height 29
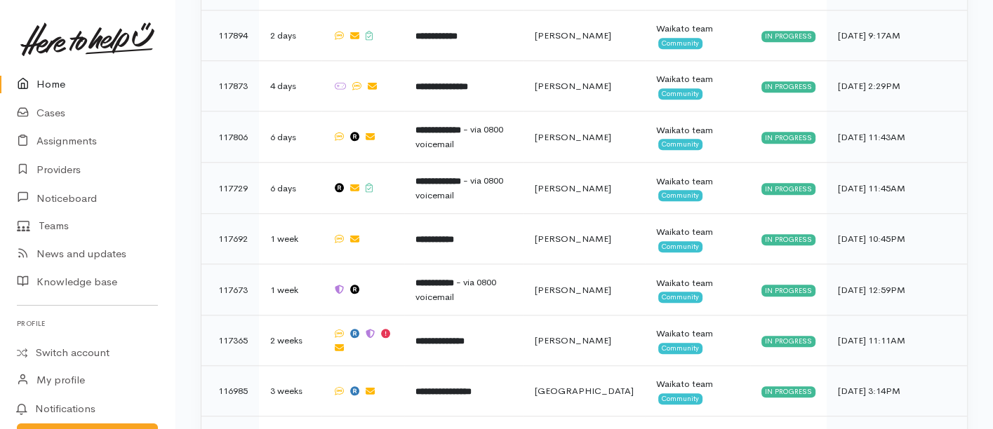
scroll to position [1404, 0]
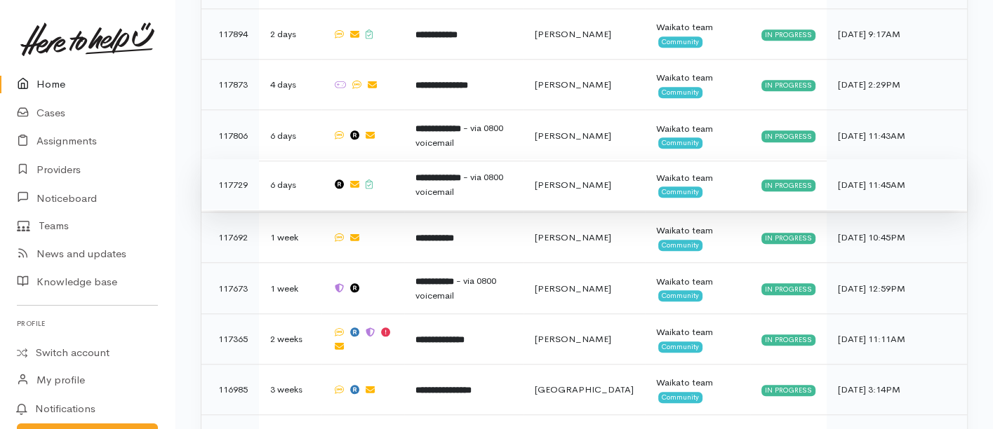
click at [453, 159] on td "**********" at bounding box center [463, 184] width 119 height 51
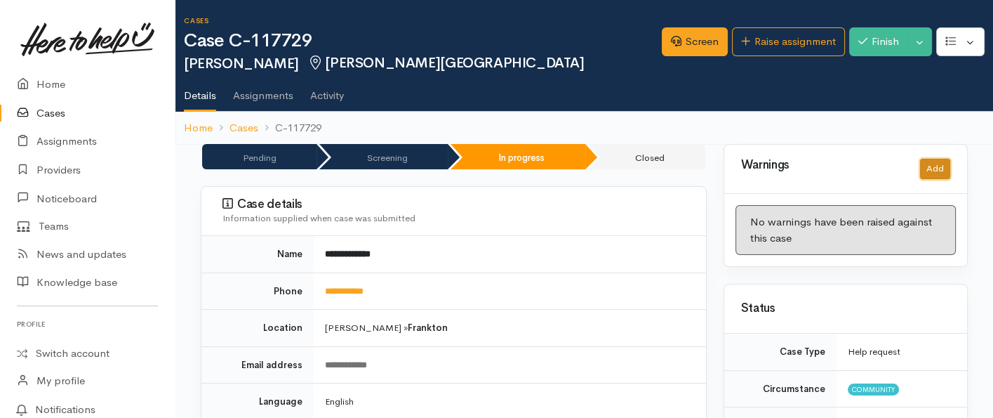
click at [934, 165] on button "Add" at bounding box center [935, 169] width 30 height 20
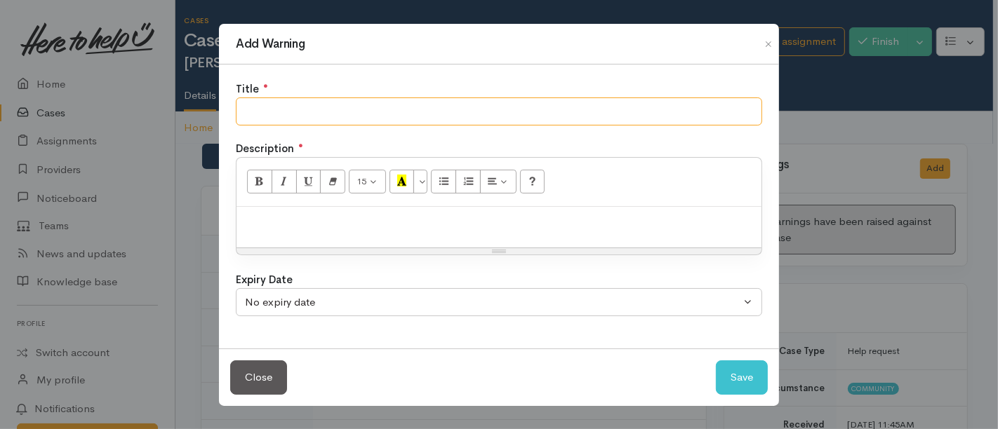
click at [427, 109] on input "text" at bounding box center [499, 112] width 526 height 29
type input "C"
type input "NO SHOW"
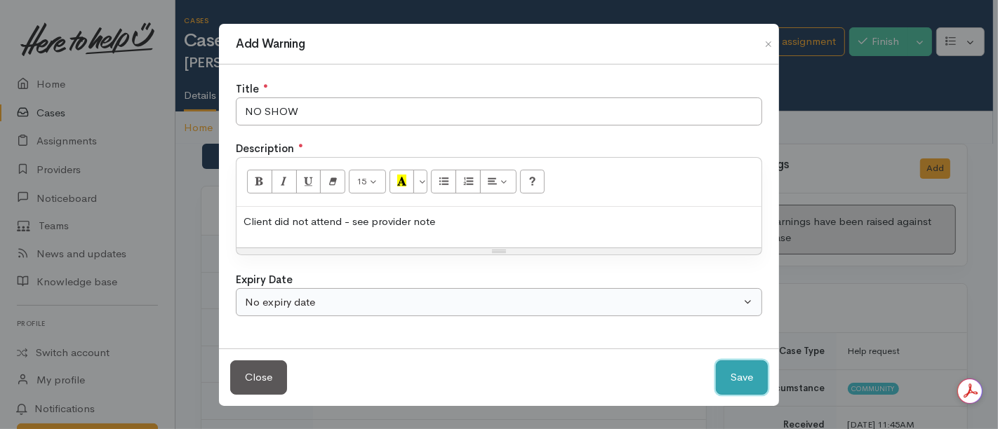
click at [716, 361] on button "Save" at bounding box center [742, 378] width 52 height 34
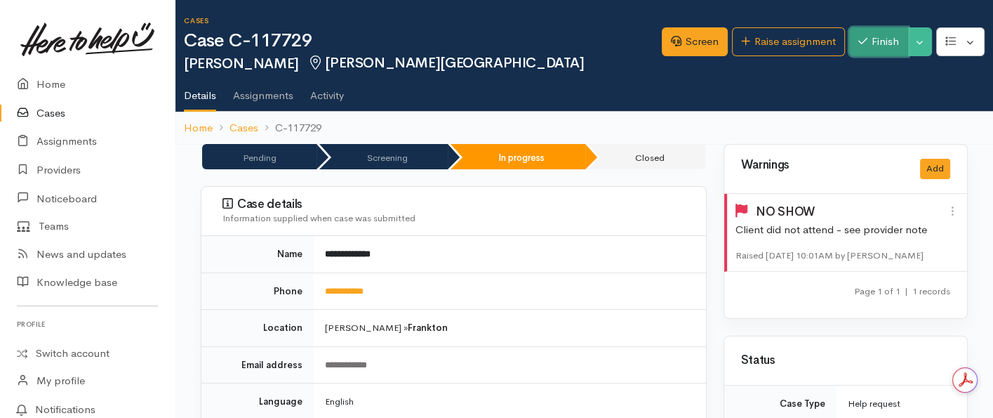
click at [879, 43] on button "Finish" at bounding box center [878, 41] width 59 height 29
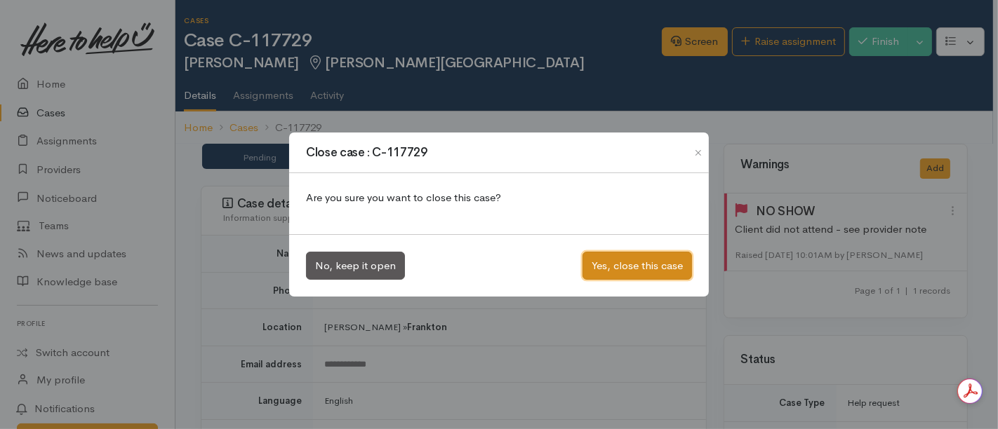
click at [648, 261] on button "Yes, close this case" at bounding box center [636, 266] width 109 height 29
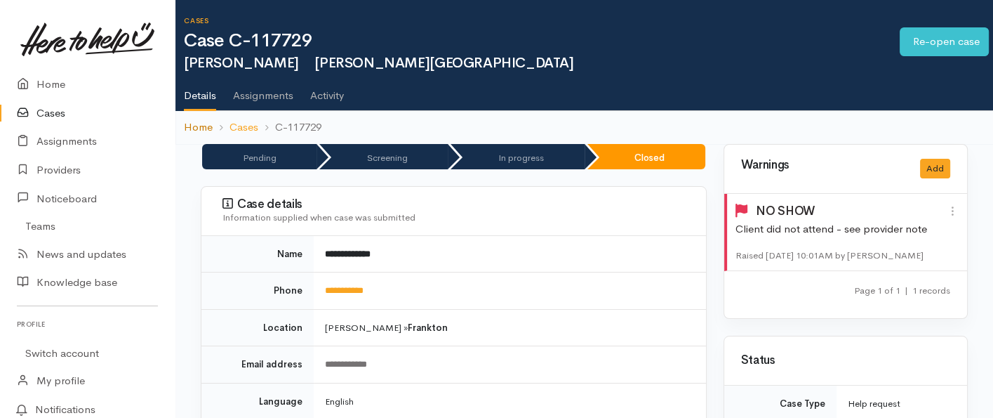
click at [194, 121] on link "Home" at bounding box center [198, 127] width 29 height 16
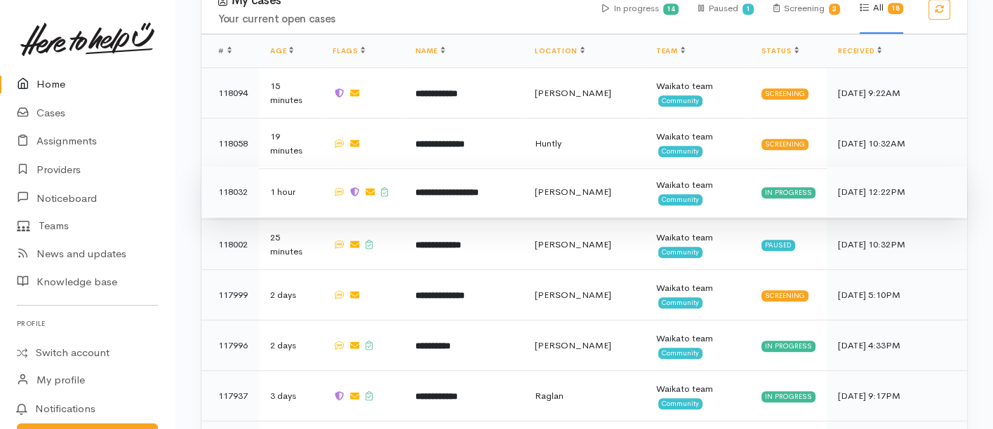
scroll to position [1247, 0]
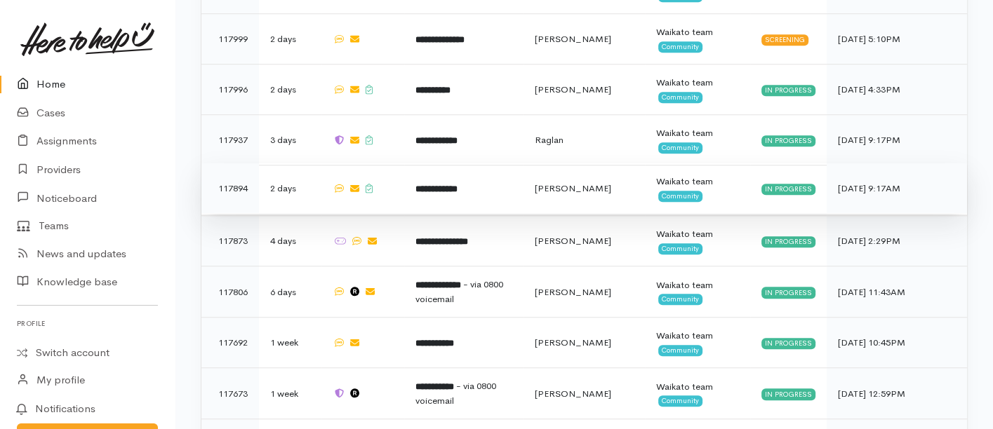
click at [448, 164] on td "**********" at bounding box center [463, 189] width 119 height 51
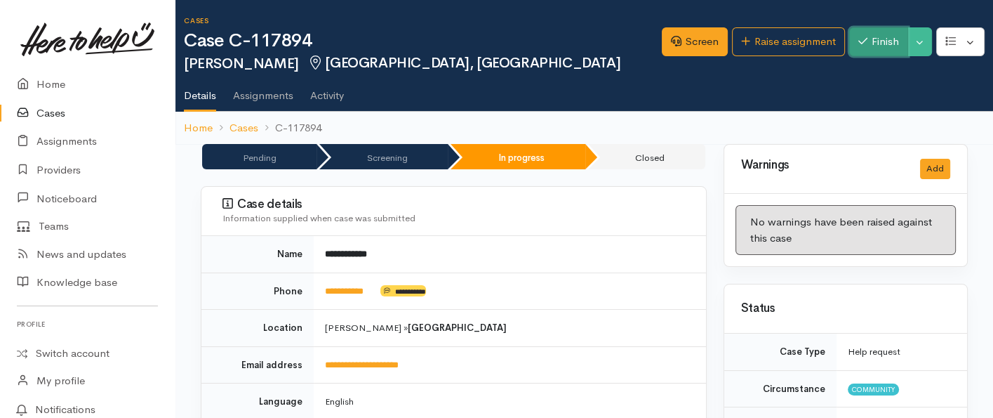
click at [865, 45] on icon "button" at bounding box center [862, 41] width 9 height 11
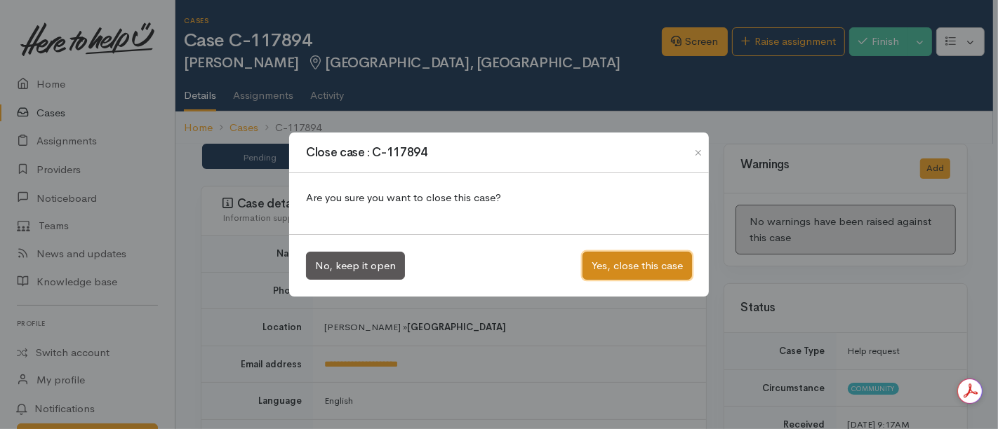
drag, startPoint x: 618, startPoint y: 261, endPoint x: 574, endPoint y: 251, distance: 44.6
click at [603, 264] on button "Yes, close this case" at bounding box center [636, 266] width 109 height 29
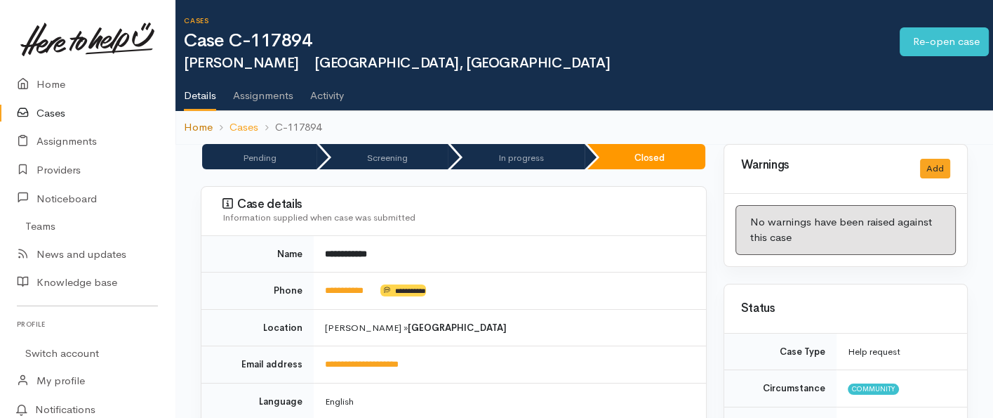
click at [197, 129] on link "Home" at bounding box center [198, 127] width 29 height 16
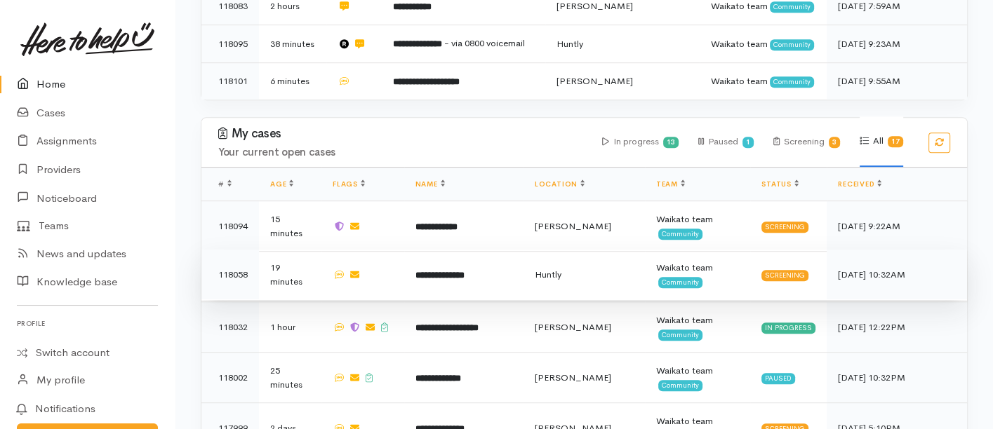
scroll to position [1247, 0]
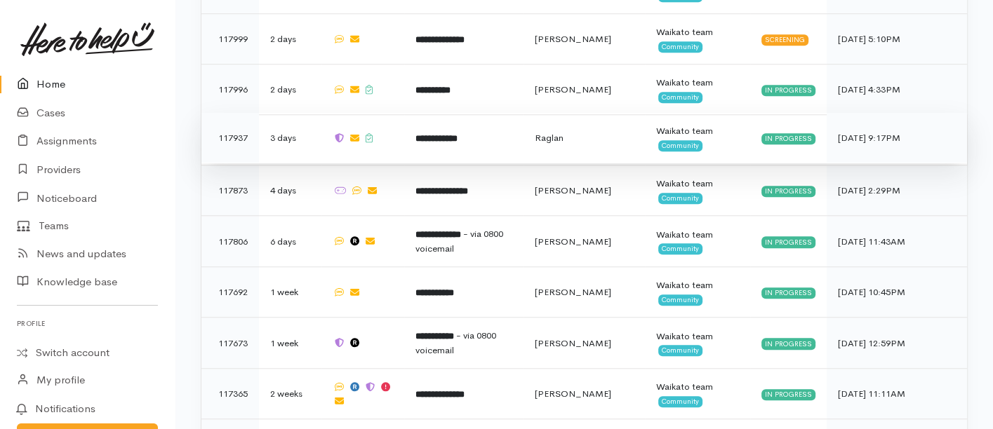
click at [441, 113] on td "**********" at bounding box center [463, 138] width 119 height 51
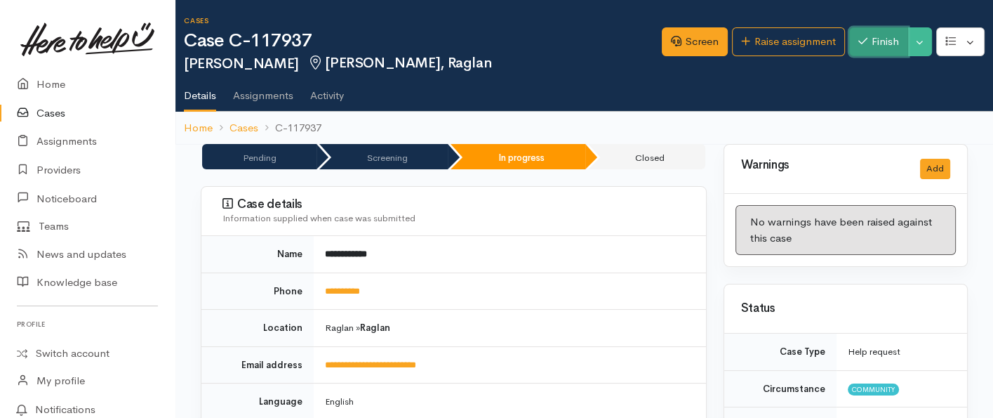
click at [872, 39] on button "Finish" at bounding box center [878, 41] width 59 height 29
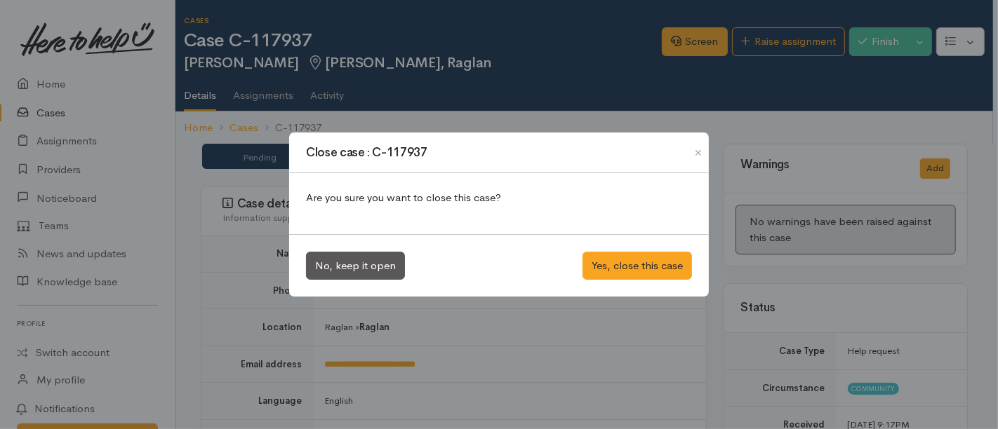
click at [609, 246] on div "No, keep it open Yes, close this case" at bounding box center [499, 265] width 420 height 63
click at [608, 255] on button "Yes, close this case" at bounding box center [636, 266] width 109 height 29
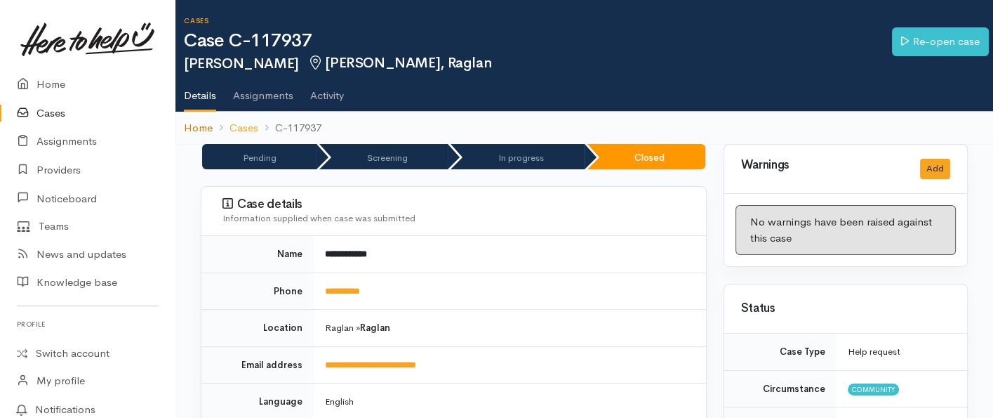
click at [197, 122] on link "Home" at bounding box center [198, 128] width 29 height 16
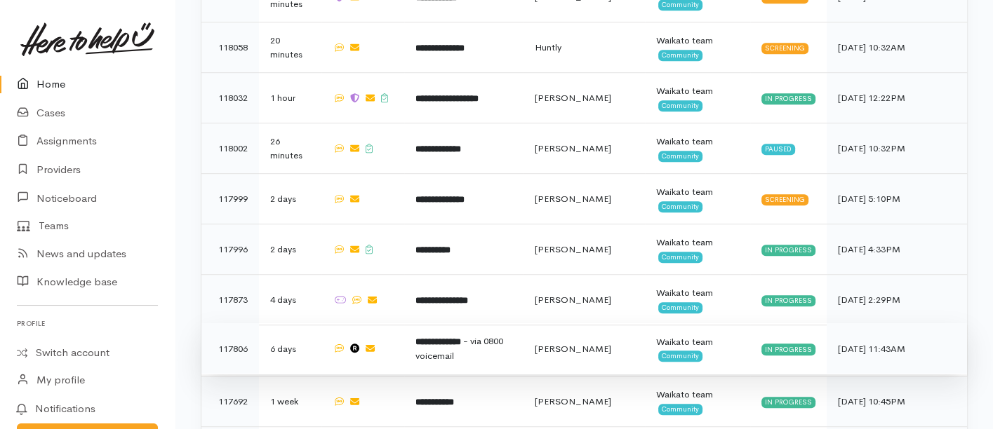
scroll to position [1169, 0]
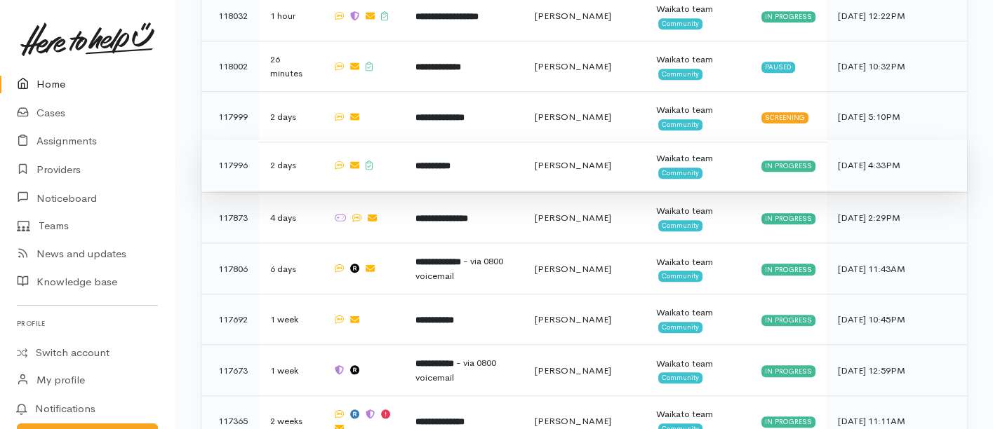
click at [435, 161] on b "**********" at bounding box center [432, 165] width 35 height 9
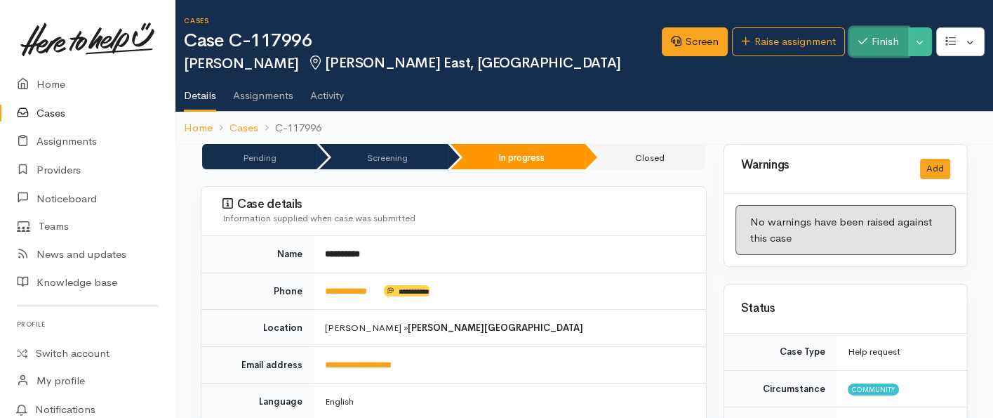
click at [858, 39] on icon "button" at bounding box center [862, 41] width 9 height 11
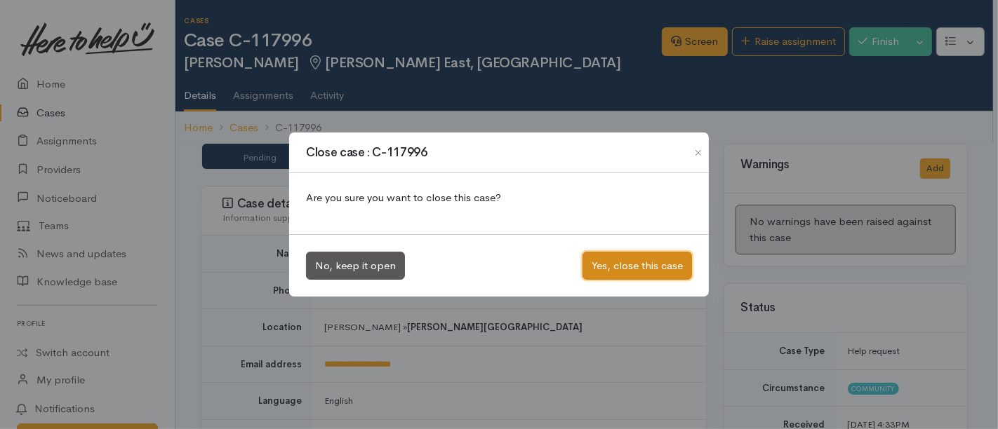
click at [621, 262] on button "Yes, close this case" at bounding box center [636, 266] width 109 height 29
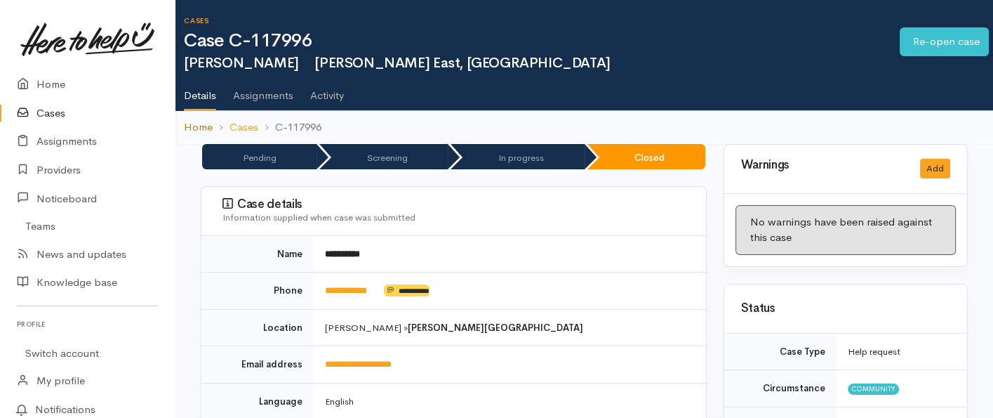
click at [197, 131] on link "Home" at bounding box center [198, 127] width 29 height 16
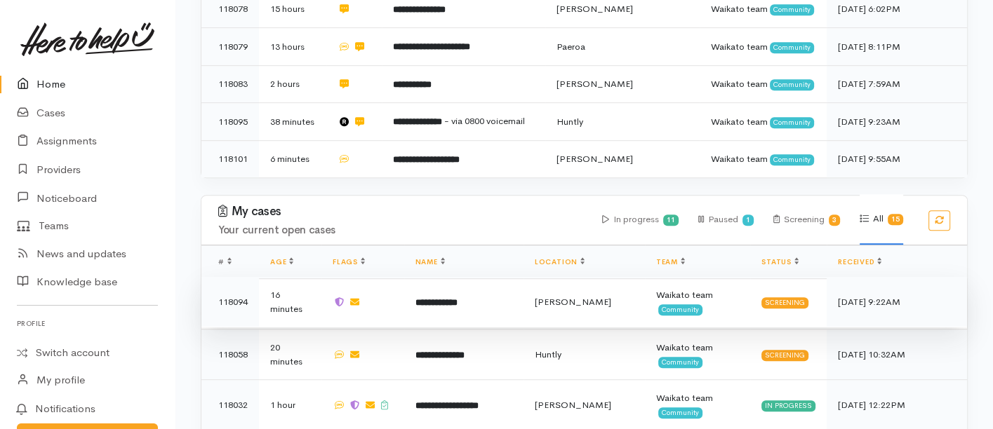
scroll to position [858, 0]
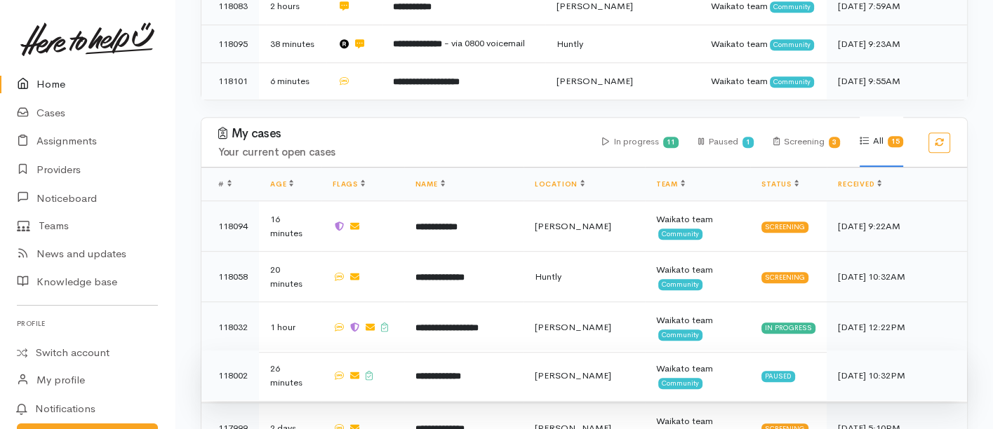
click at [445, 351] on td "**********" at bounding box center [463, 376] width 119 height 51
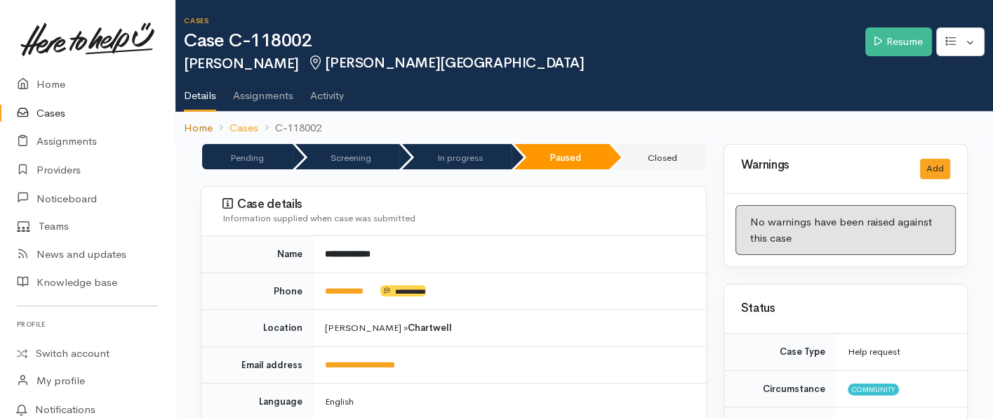
click at [198, 123] on link "Home" at bounding box center [198, 128] width 29 height 16
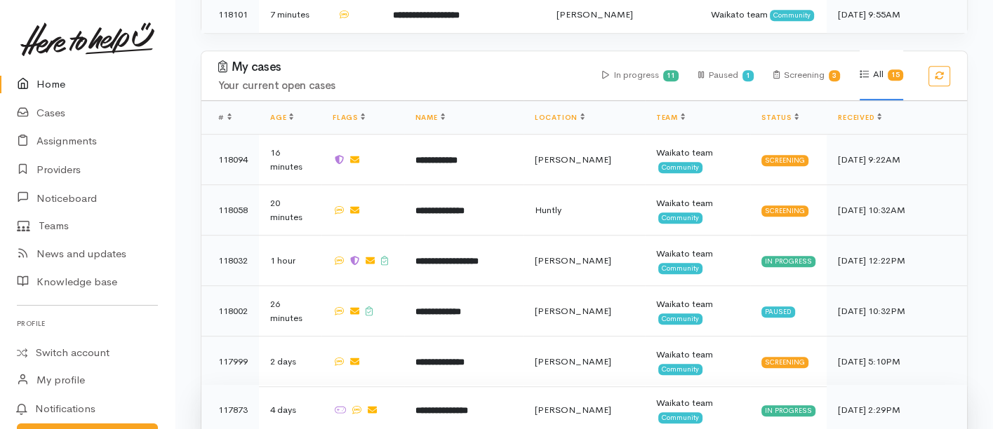
scroll to position [1013, 0]
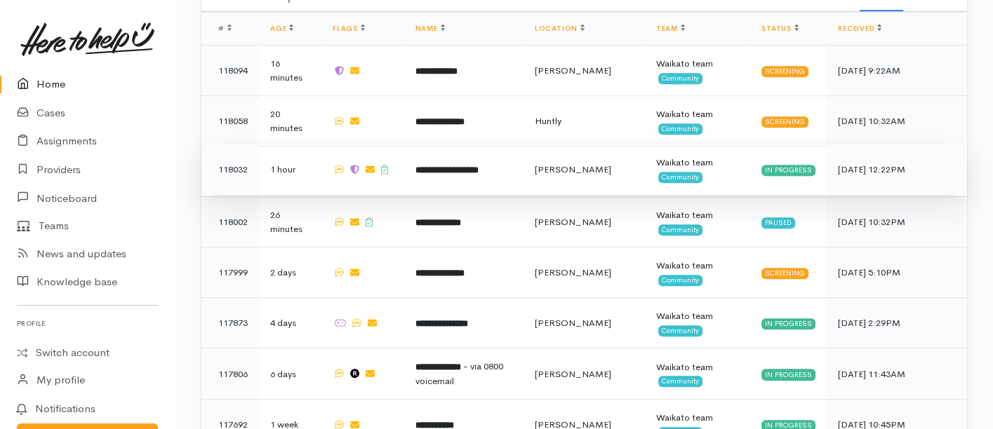
click at [431, 145] on td "**********" at bounding box center [463, 170] width 119 height 51
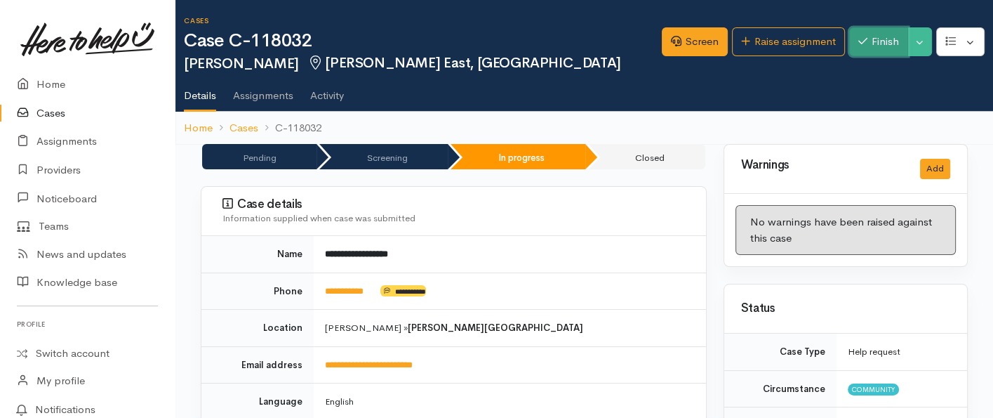
click at [874, 44] on button "Finish" at bounding box center [878, 41] width 59 height 29
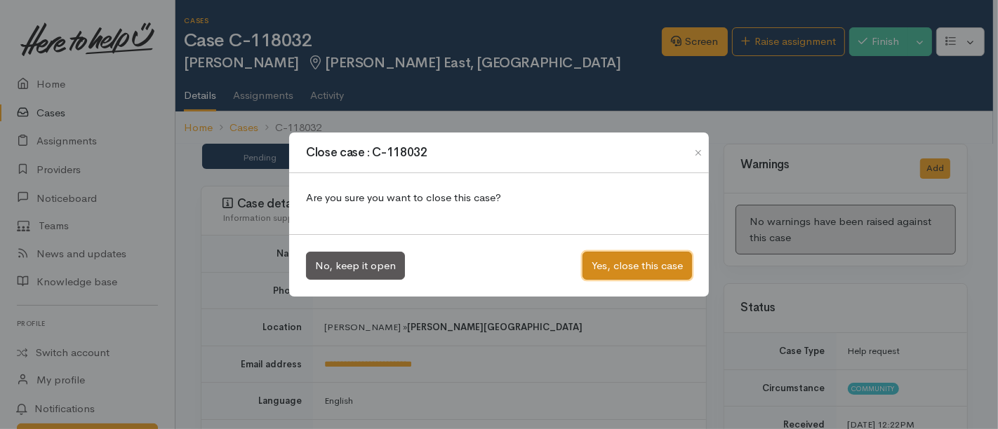
click at [634, 272] on button "Yes, close this case" at bounding box center [636, 266] width 109 height 29
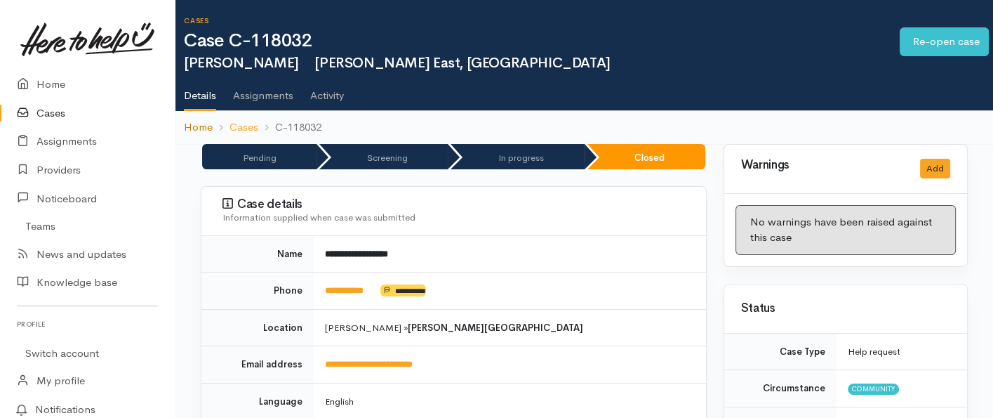
click at [201, 132] on link "Home" at bounding box center [198, 127] width 29 height 16
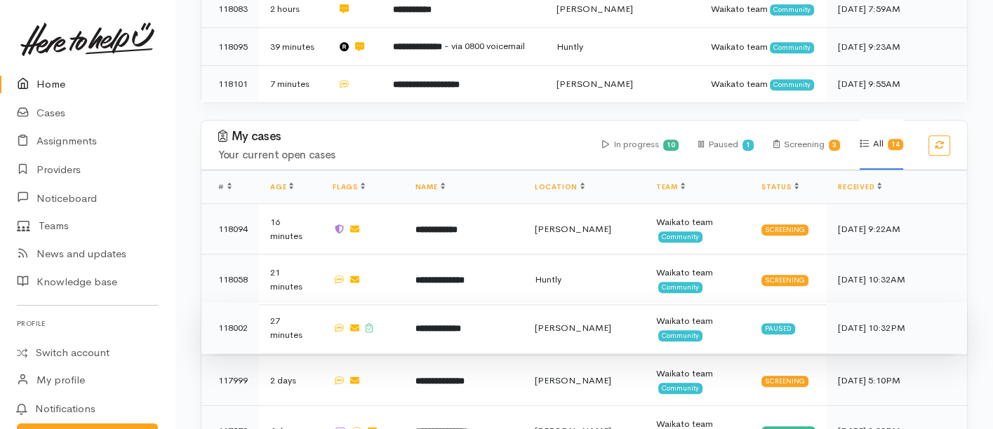
scroll to position [853, 0]
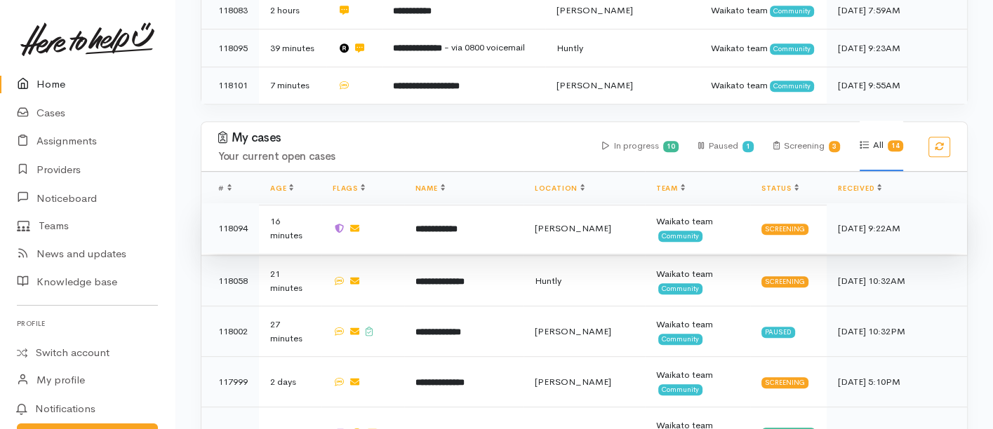
click at [460, 204] on td "**********" at bounding box center [463, 229] width 119 height 51
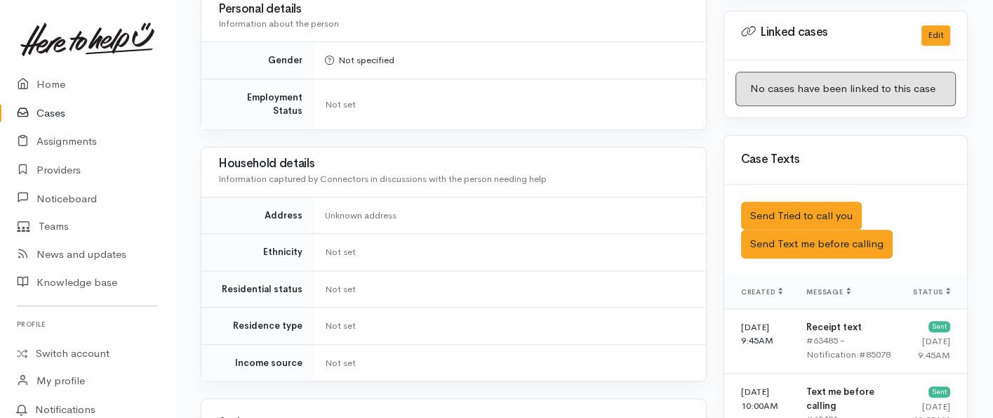
scroll to position [780, 0]
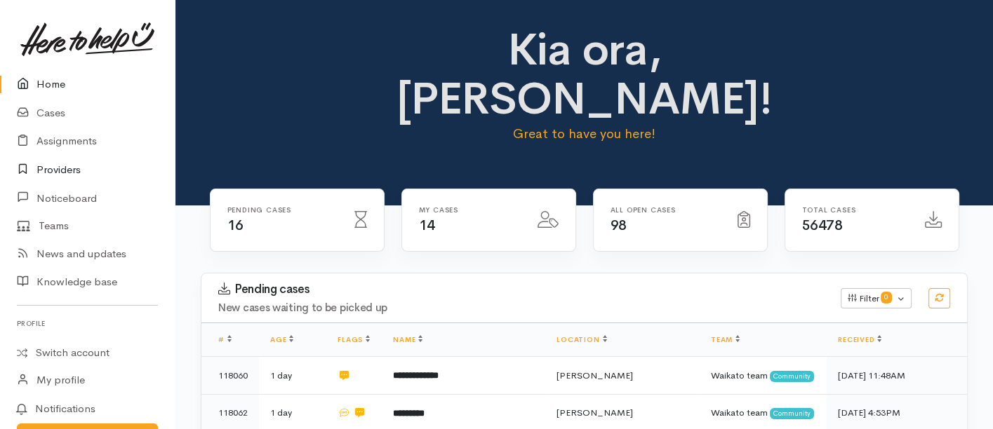
click at [65, 170] on link "Providers" at bounding box center [87, 170] width 175 height 29
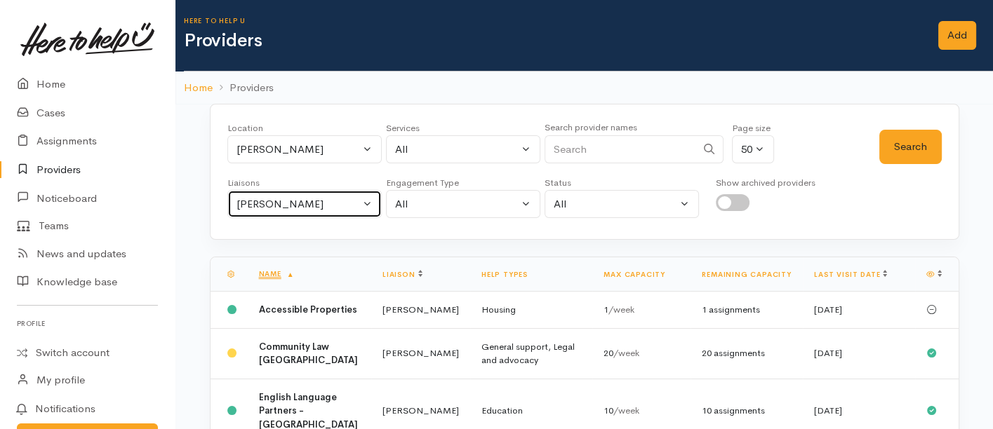
click at [286, 201] on div "Nicole Rusk" at bounding box center [299, 205] width 124 height 16
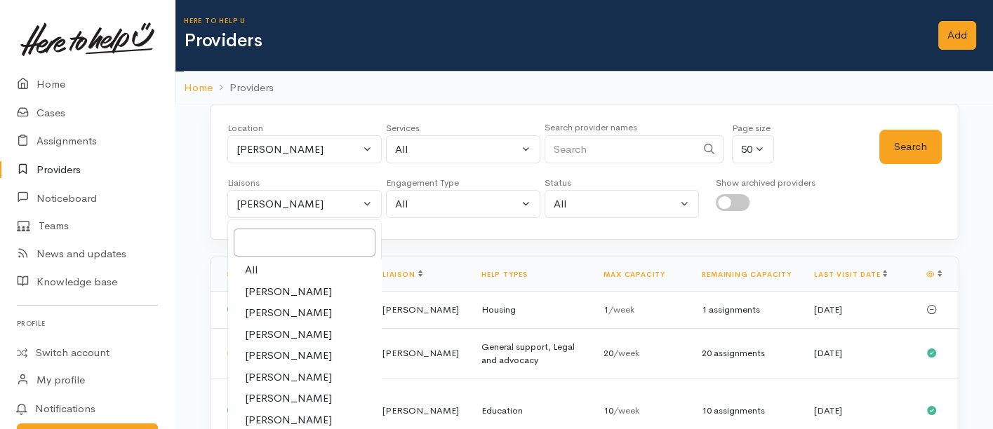
click at [277, 266] on link "All" at bounding box center [304, 271] width 153 height 22
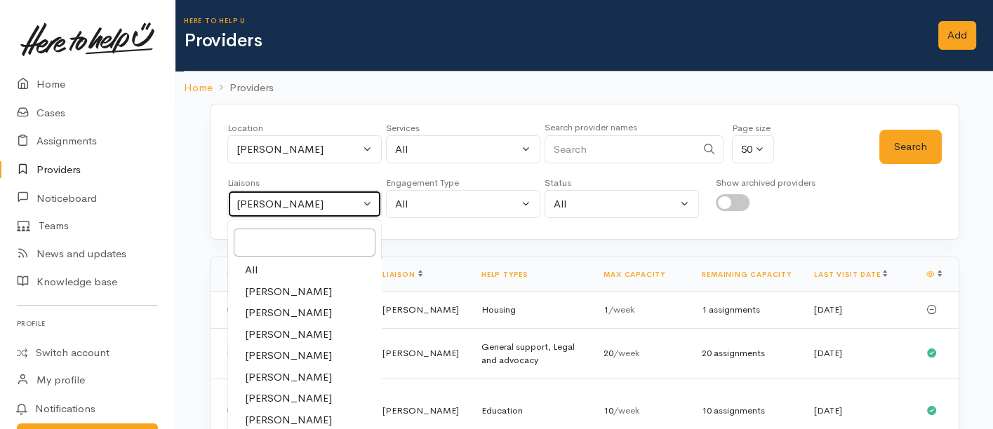
select select "null"
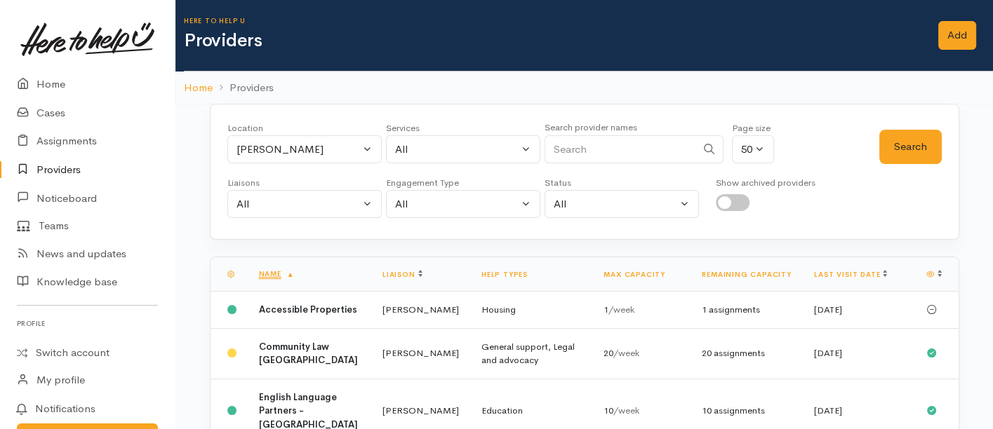
click at [424, 161] on div "Services All Addiction services Cleaning supplies Cultural support Domestic ani…" at bounding box center [463, 146] width 154 height 51
click at [426, 152] on div "All" at bounding box center [457, 150] width 124 height 16
type input "Mental health"
select select "5"
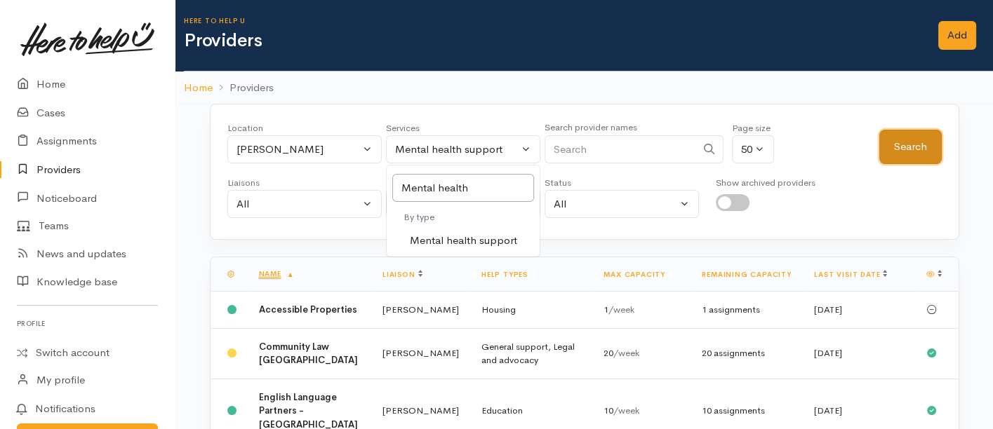
click at [902, 153] on button "Search" at bounding box center [910, 147] width 62 height 34
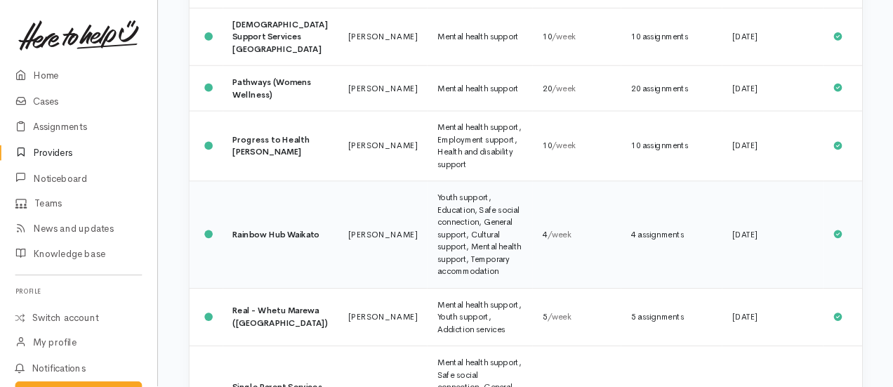
scroll to position [1271, 0]
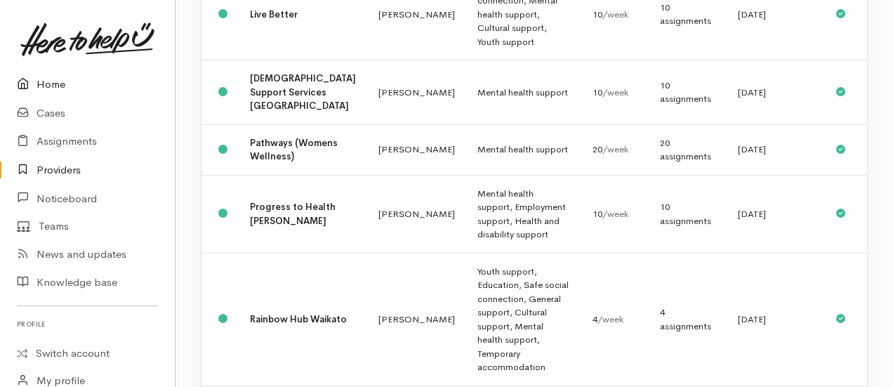
click at [44, 86] on link "Home" at bounding box center [87, 84] width 175 height 29
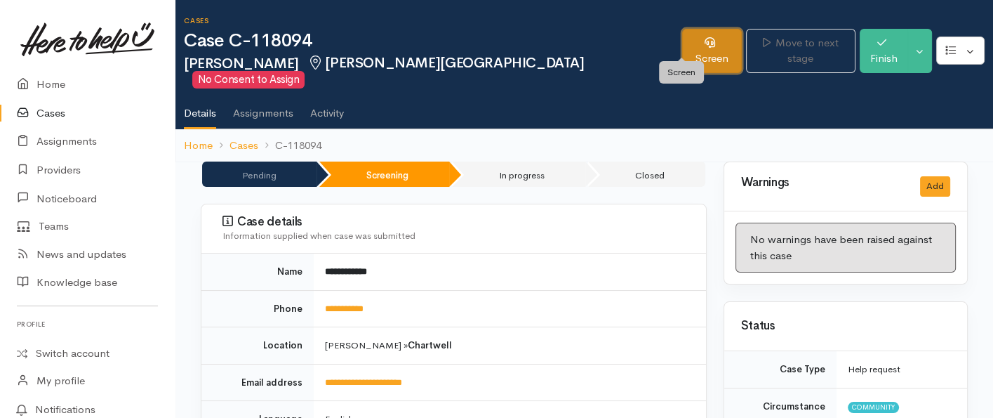
click at [689, 49] on link "Screen" at bounding box center [712, 51] width 60 height 44
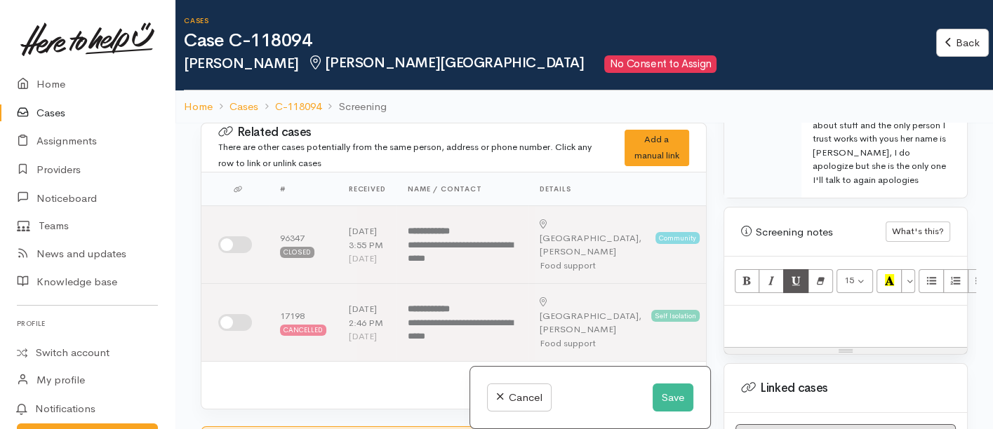
scroll to position [858, 0]
click at [771, 312] on p at bounding box center [845, 320] width 229 height 16
paste div
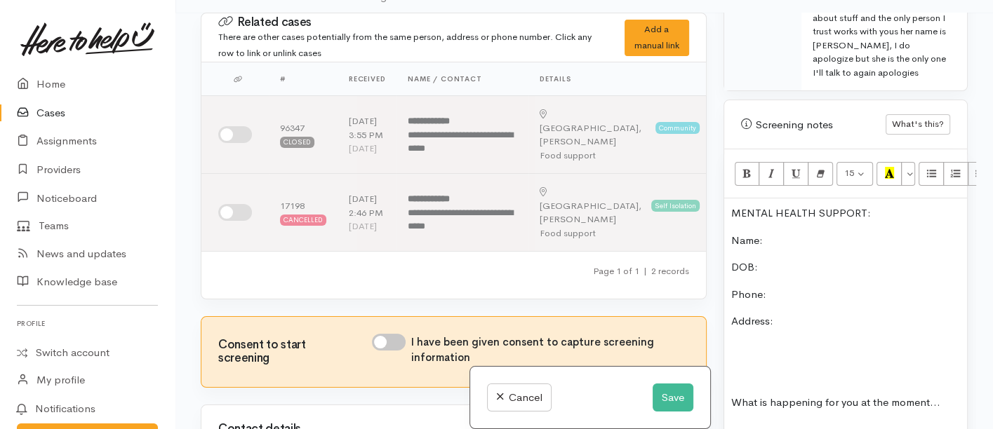
scroll to position [785, 0]
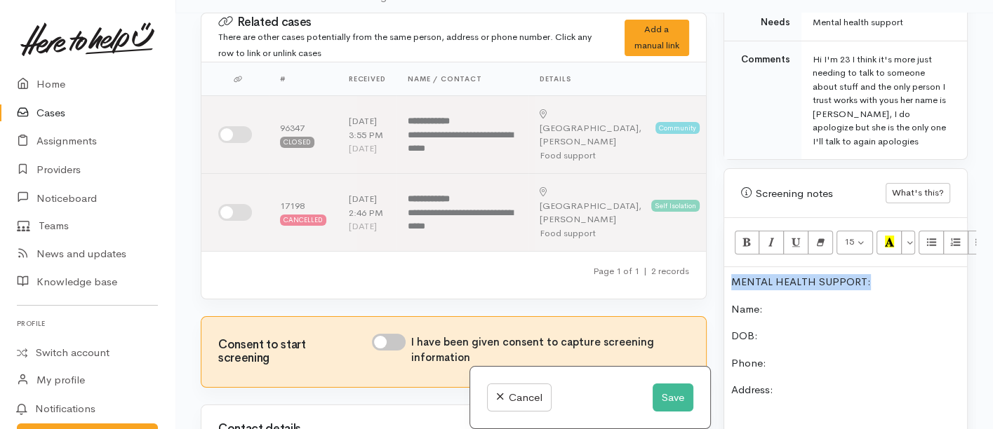
drag, startPoint x: 878, startPoint y: 265, endPoint x: 732, endPoint y: 262, distance: 146.0
click at [732, 274] on p "MENTAL HEALTH SUPPORT:" at bounding box center [845, 282] width 229 height 16
click at [743, 236] on icon "Bold (CTRL+B)" at bounding box center [746, 242] width 9 height 12
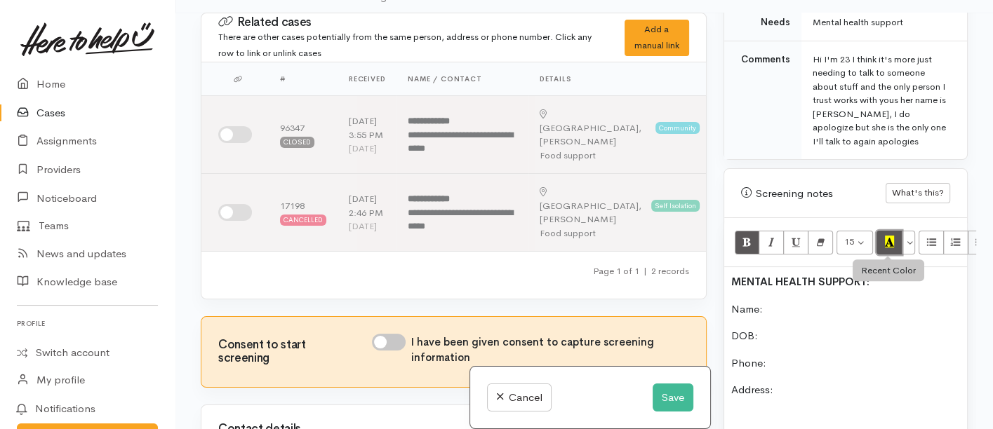
click at [890, 236] on icon "Recent Color" at bounding box center [889, 242] width 9 height 12
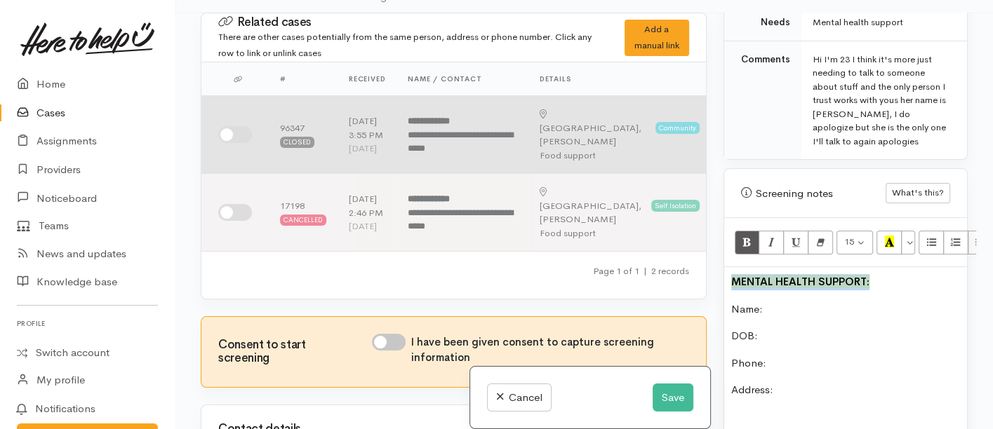
click at [220, 138] on input "checkbox" at bounding box center [235, 134] width 34 height 17
checkbox input "true"
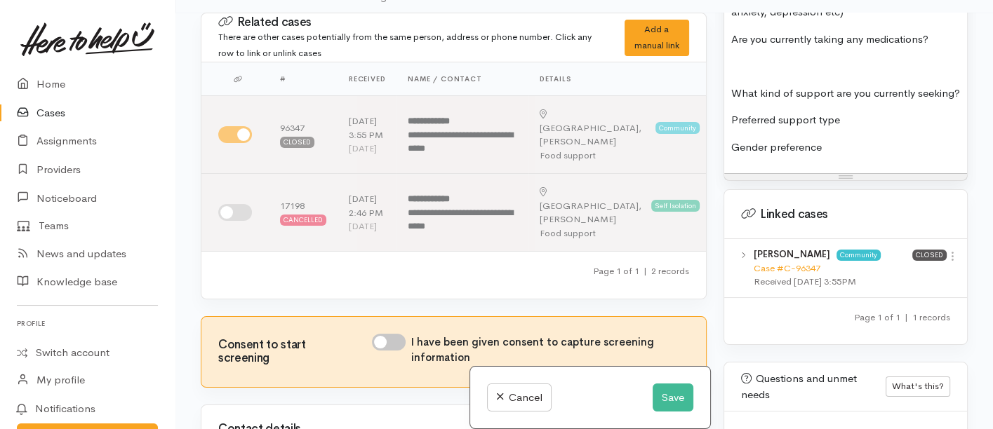
scroll to position [1564, 0]
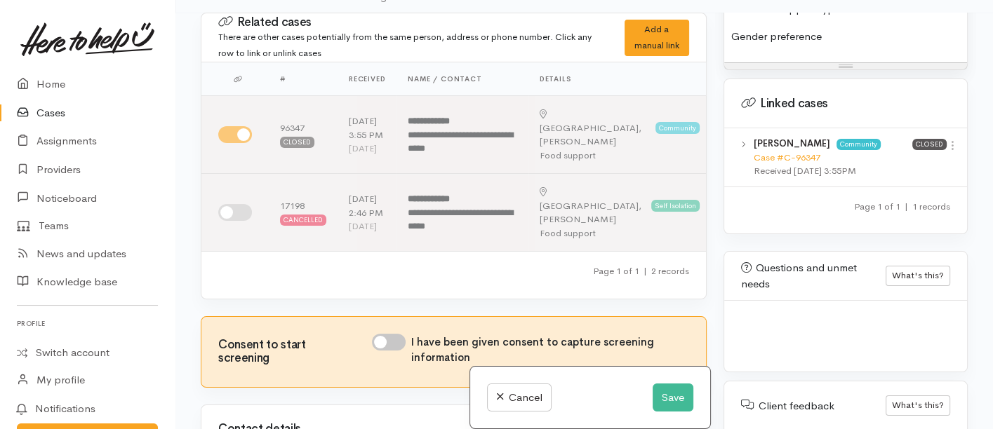
click at [784, 151] on div "Case #C-96347" at bounding box center [833, 158] width 159 height 14
click at [784, 152] on link "Case #C-96347" at bounding box center [787, 158] width 67 height 12
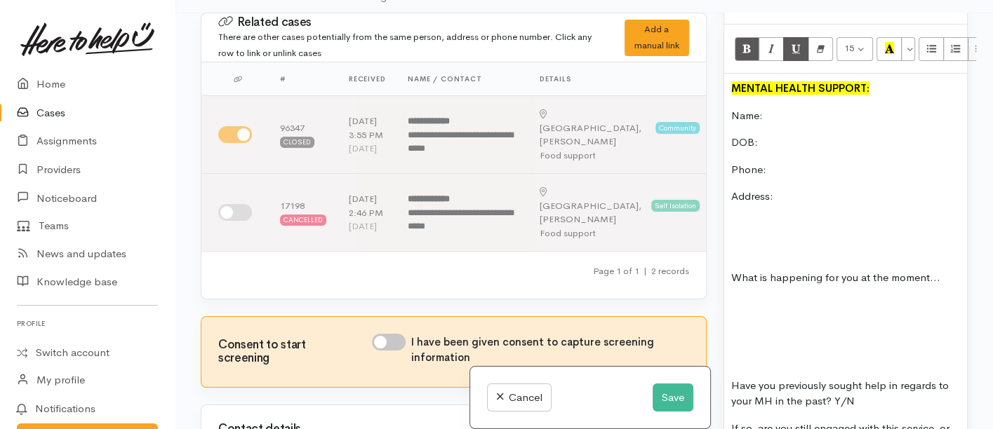
scroll to position [785, 0]
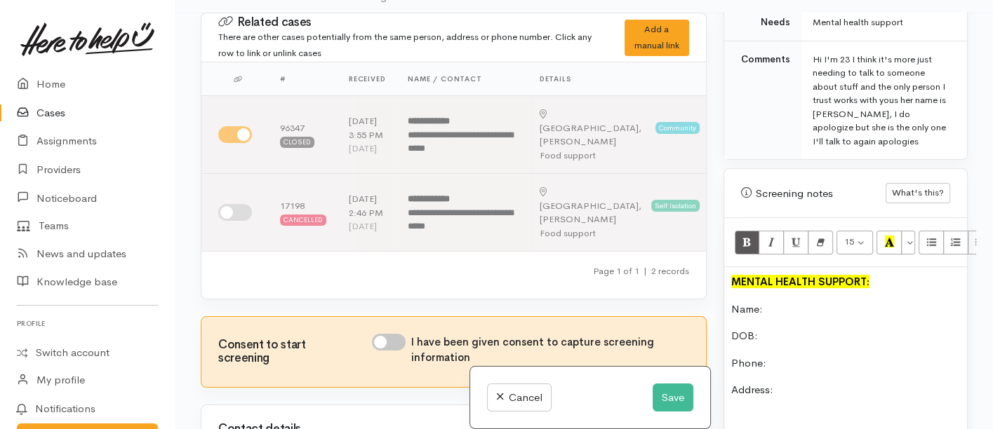
click at [780, 302] on p "Name:" at bounding box center [845, 310] width 229 height 16
click at [784, 356] on p "Phone:" at bounding box center [845, 364] width 229 height 16
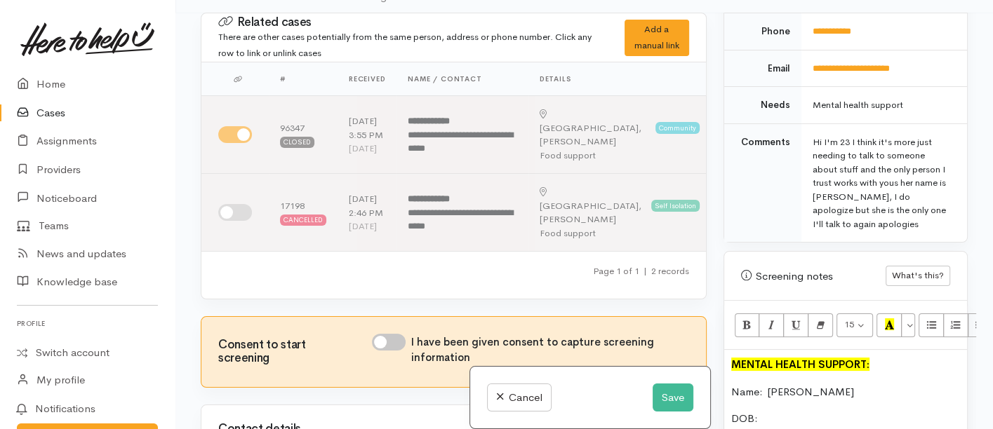
scroll to position [629, 0]
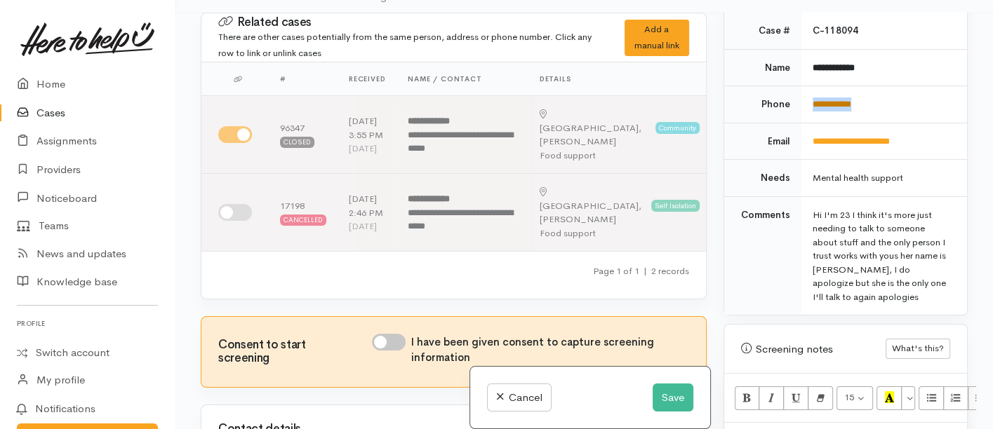
drag, startPoint x: 870, startPoint y: 86, endPoint x: 810, endPoint y: 83, distance: 60.4
click at [810, 86] on td "**********" at bounding box center [884, 104] width 166 height 37
copy link "**********"
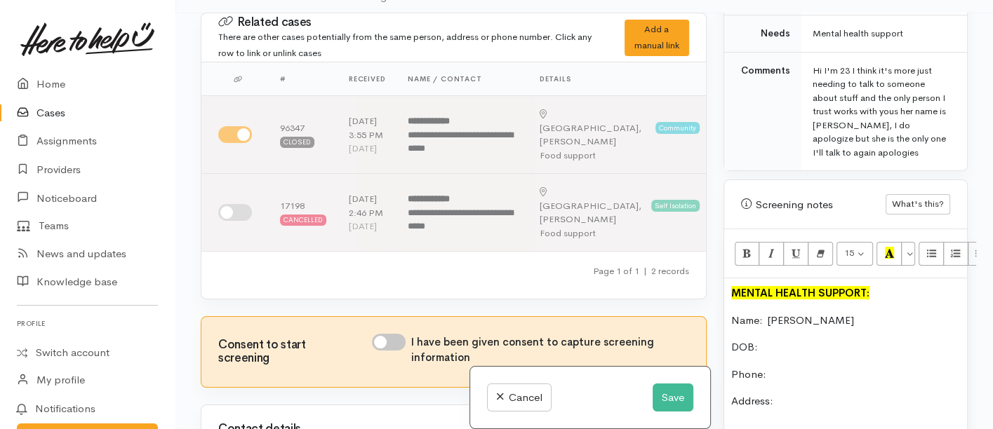
scroll to position [1018, 0]
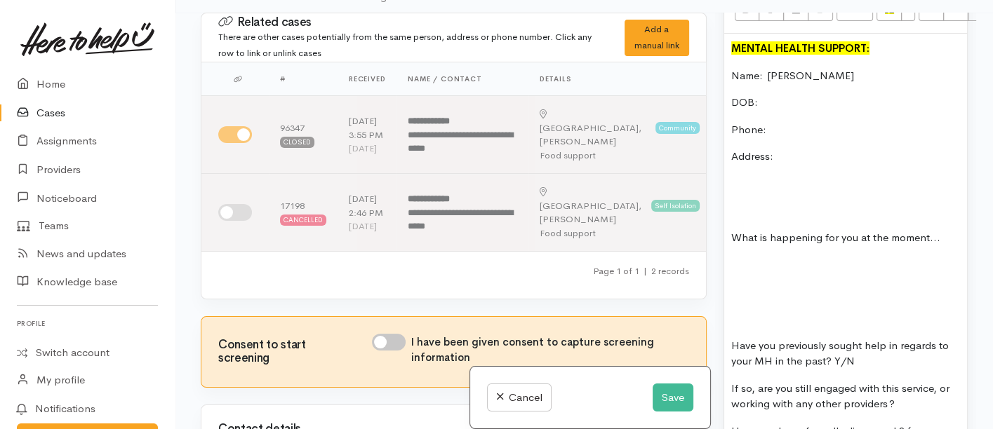
click at [778, 122] on p "Phone:" at bounding box center [845, 130] width 229 height 16
click at [674, 398] on button "Save" at bounding box center [673, 398] width 41 height 29
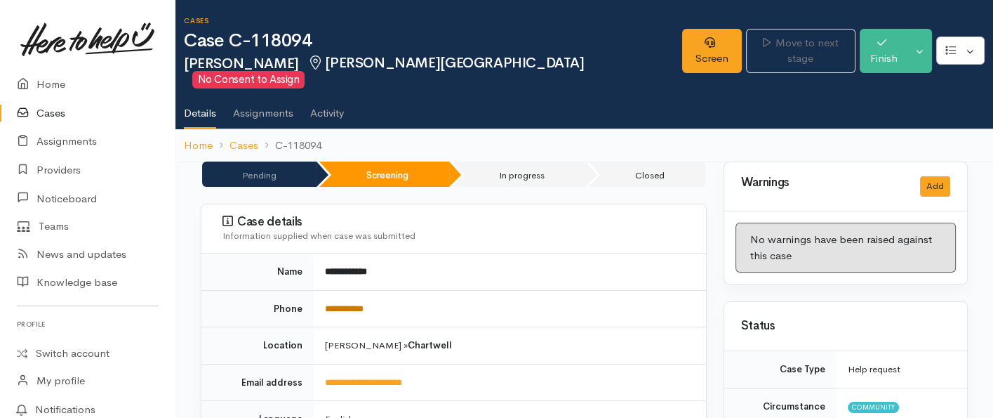
click at [363, 304] on link "**********" at bounding box center [344, 308] width 39 height 9
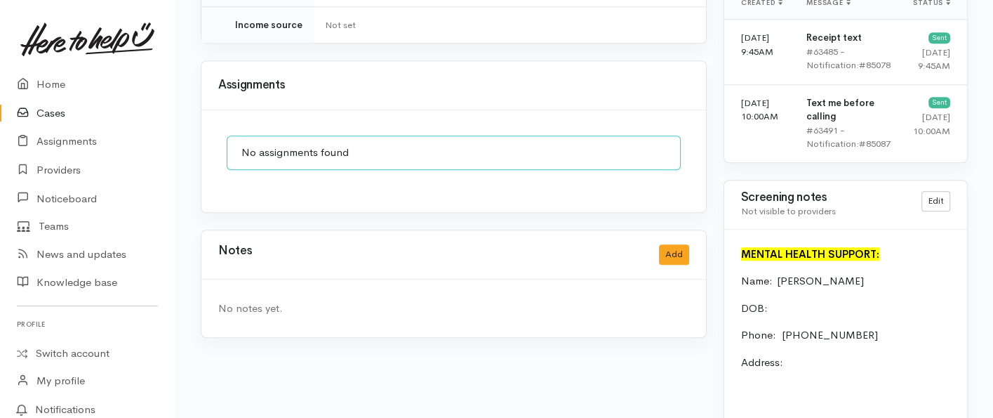
scroll to position [1013, 0]
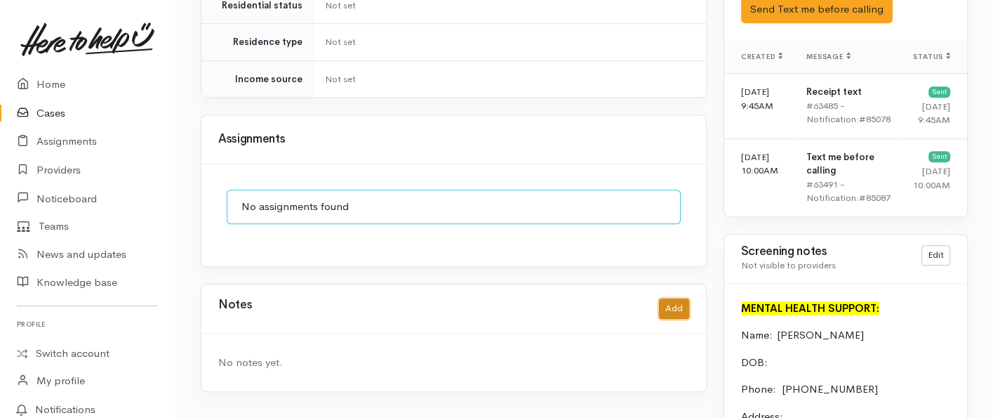
click at [668, 298] on button "Add" at bounding box center [674, 308] width 30 height 20
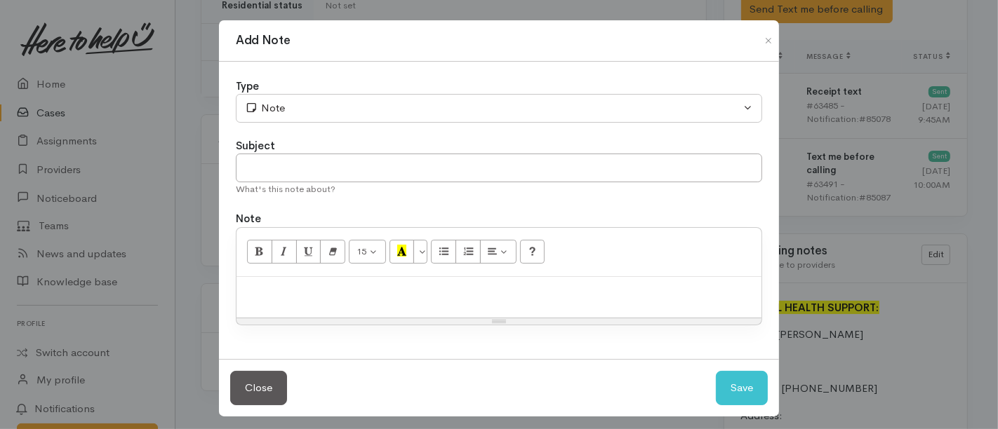
click at [385, 303] on div at bounding box center [499, 297] width 525 height 41
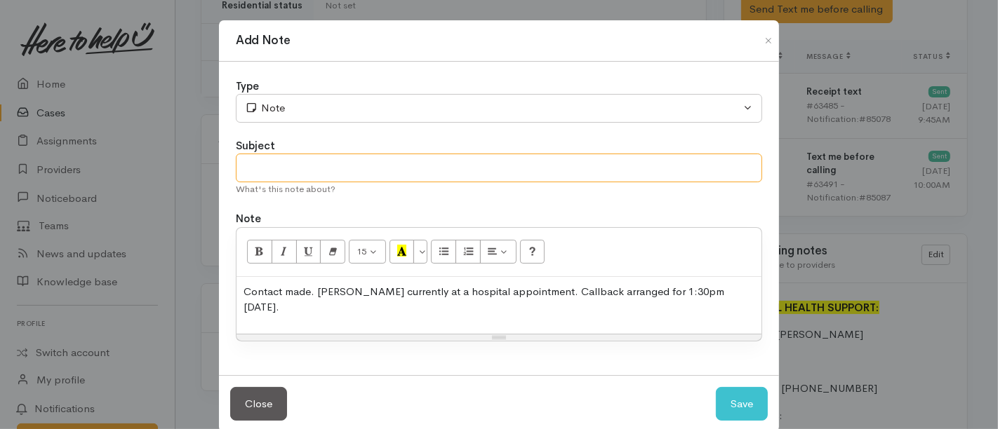
click at [272, 161] on input "text" at bounding box center [499, 168] width 526 height 29
type input "Callback arranged"
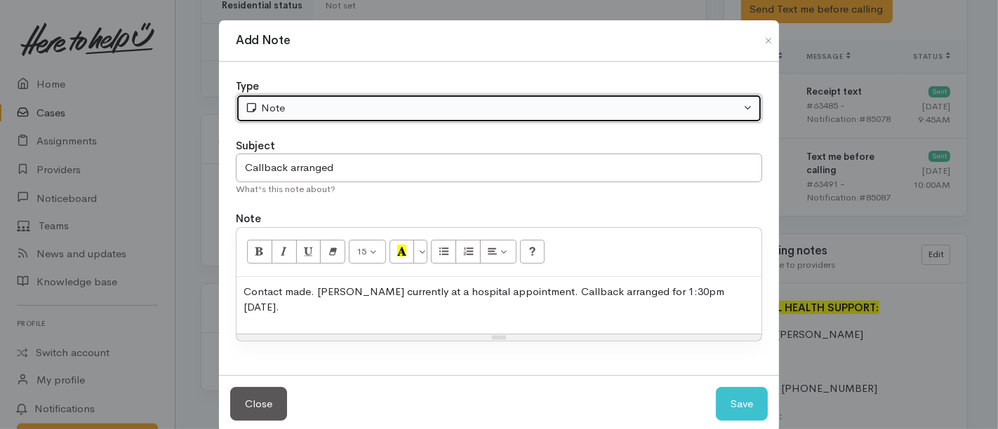
click at [312, 113] on div "Note" at bounding box center [492, 108] width 495 height 16
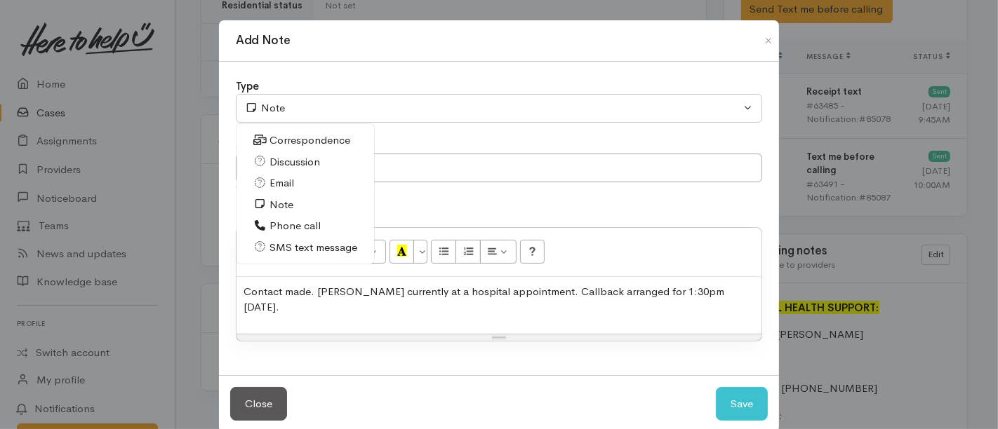
click at [289, 224] on span "Phone call" at bounding box center [294, 226] width 51 height 16
select select "3"
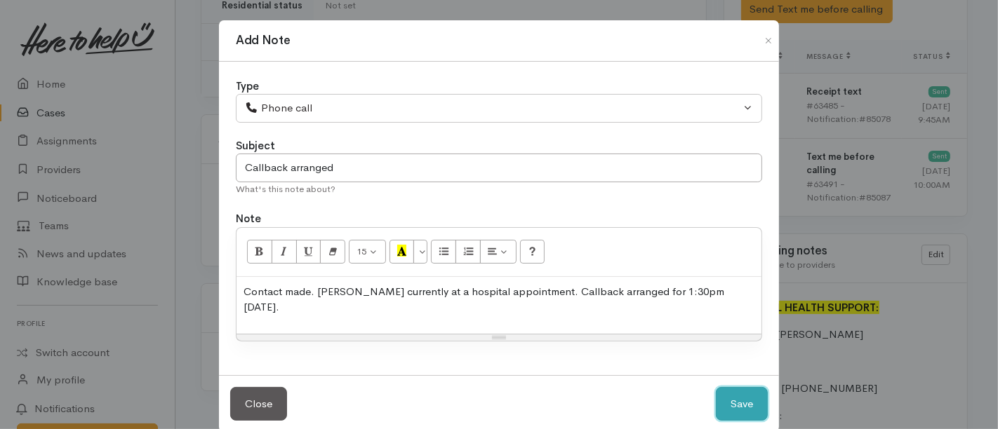
click at [722, 387] on button "Save" at bounding box center [742, 404] width 52 height 34
select select "1"
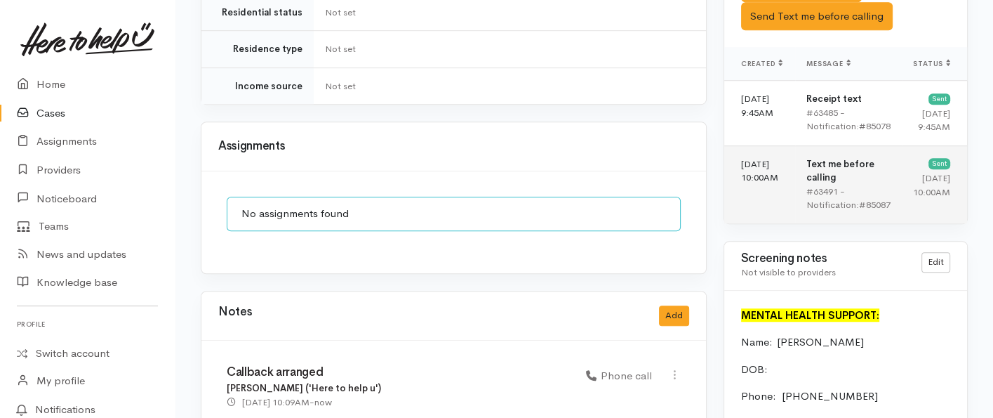
scroll to position [858, 0]
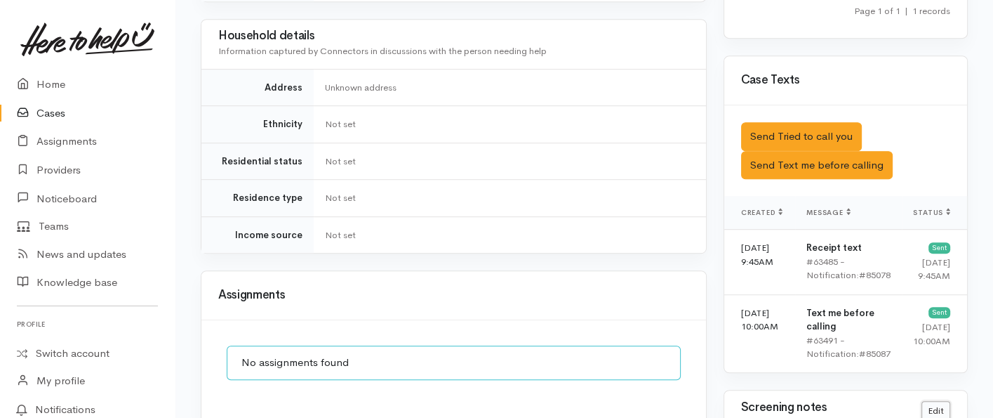
click at [935, 401] on link "Edit" at bounding box center [935, 411] width 29 height 20
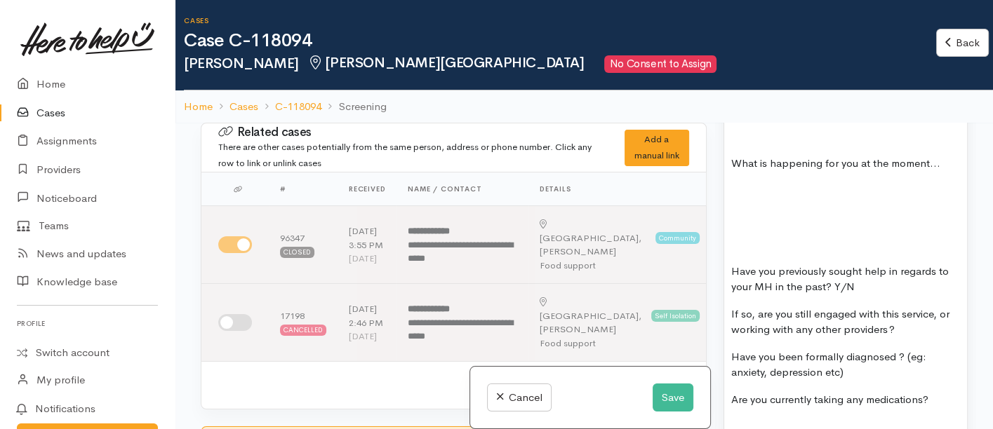
scroll to position [1325, 0]
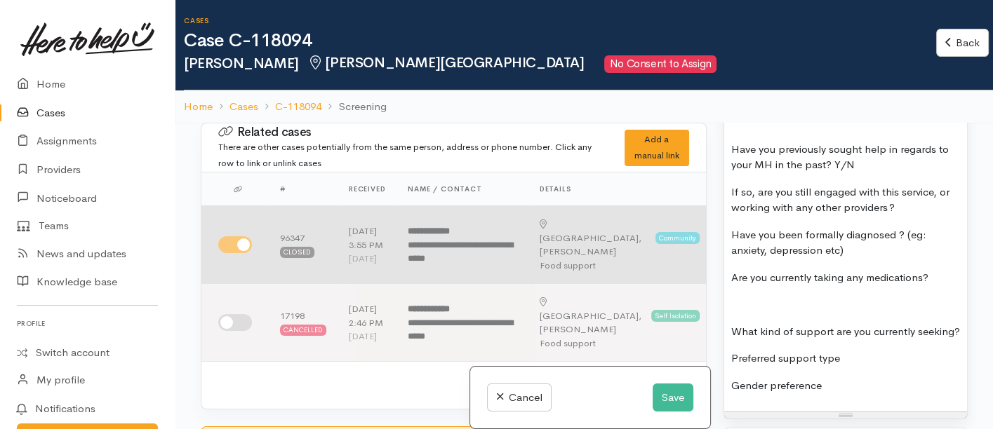
click at [232, 246] on input "checkbox" at bounding box center [235, 245] width 34 height 17
checkbox input "false"
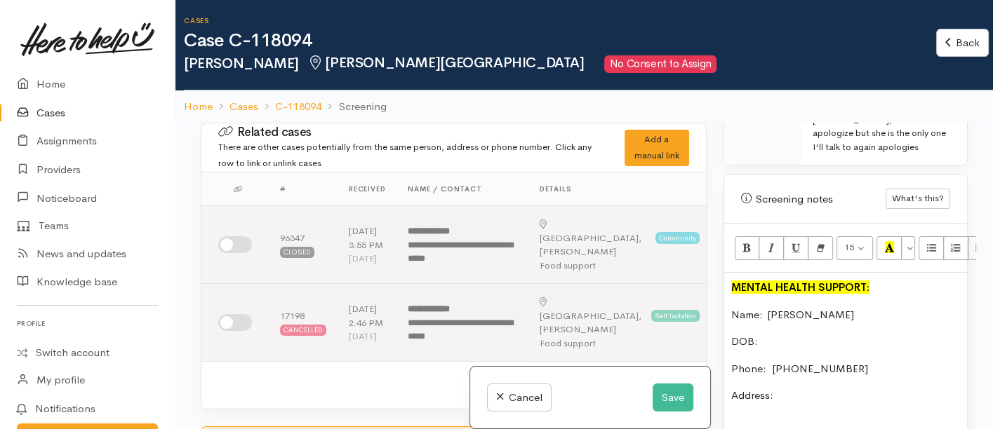
scroll to position [1357, 0]
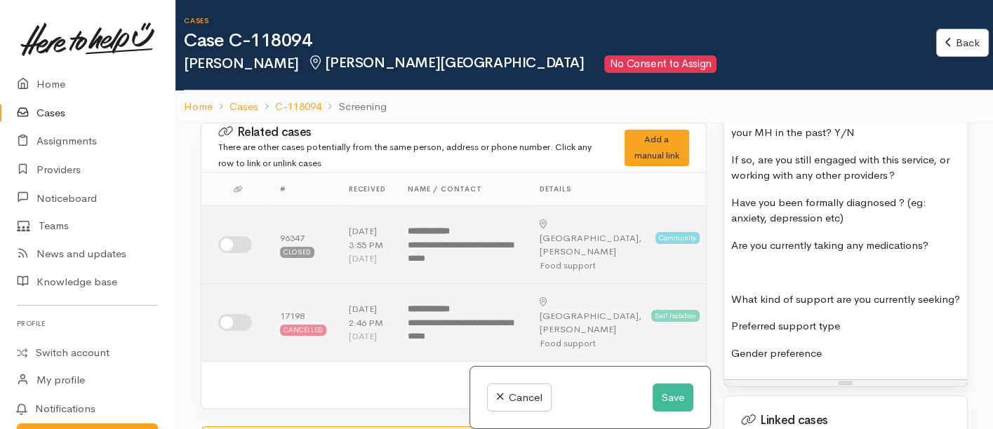
click at [848, 346] on p "Gender preference" at bounding box center [845, 354] width 229 height 16
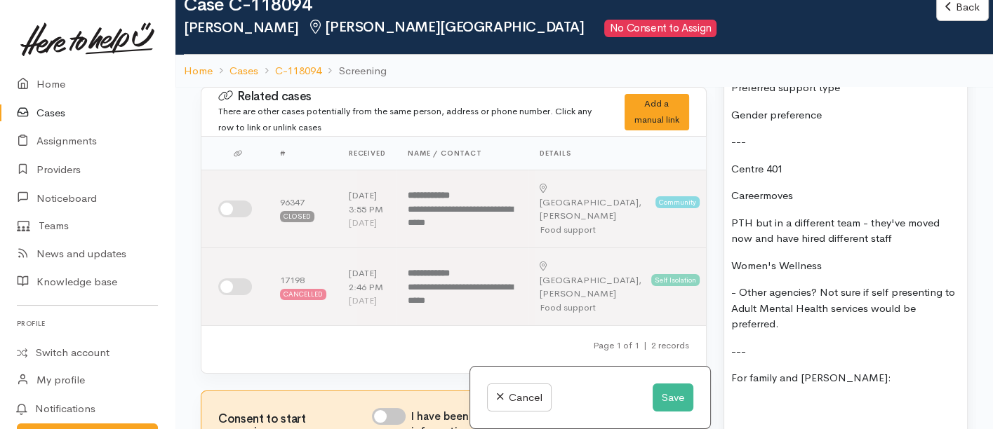
scroll to position [1669, 0]
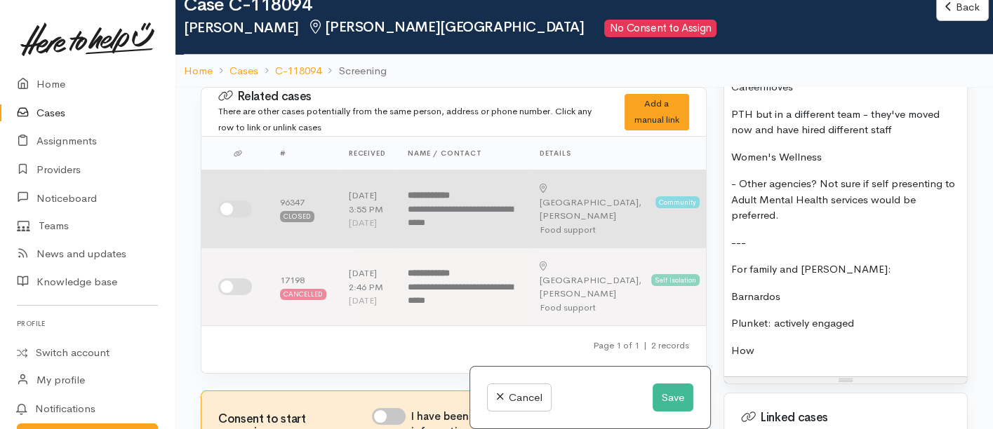
click at [242, 206] on td at bounding box center [234, 210] width 67 height 78
click at [229, 214] on input "checkbox" at bounding box center [235, 209] width 34 height 17
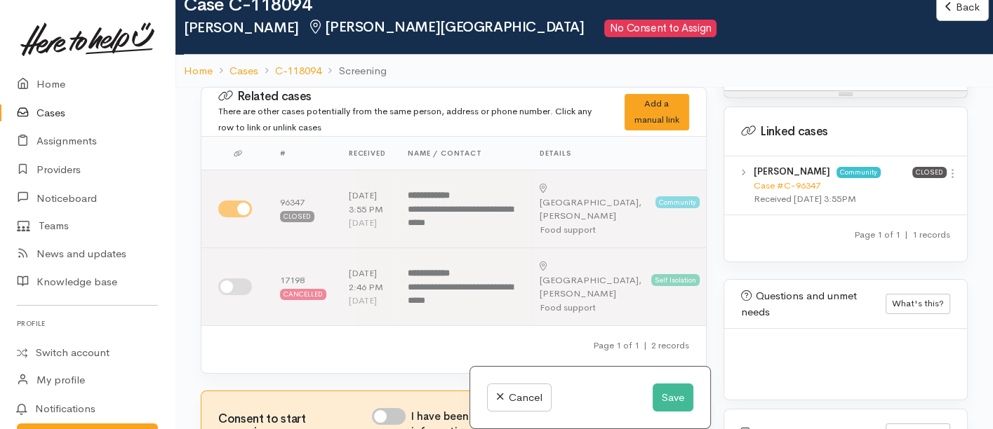
scroll to position [1985, 0]
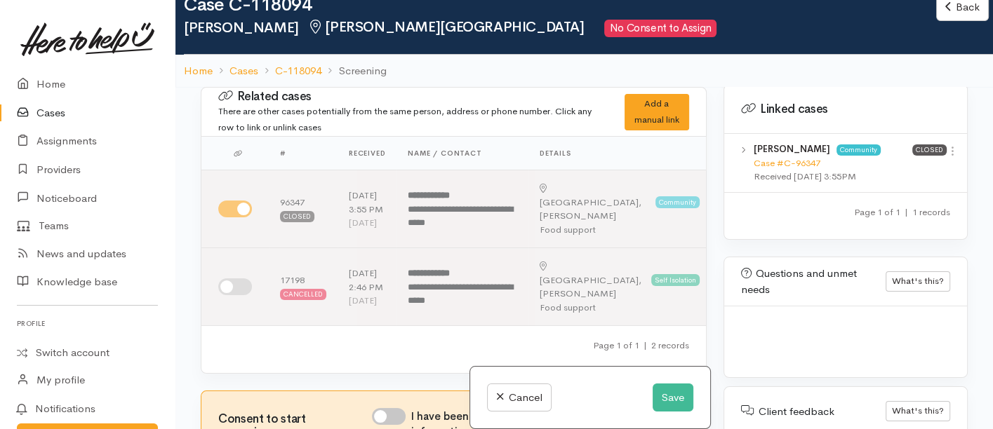
click at [787, 170] on div "Received [DATE] 3:55PM" at bounding box center [833, 177] width 159 height 14
click at [787, 157] on link "Case #C-96347" at bounding box center [787, 163] width 67 height 12
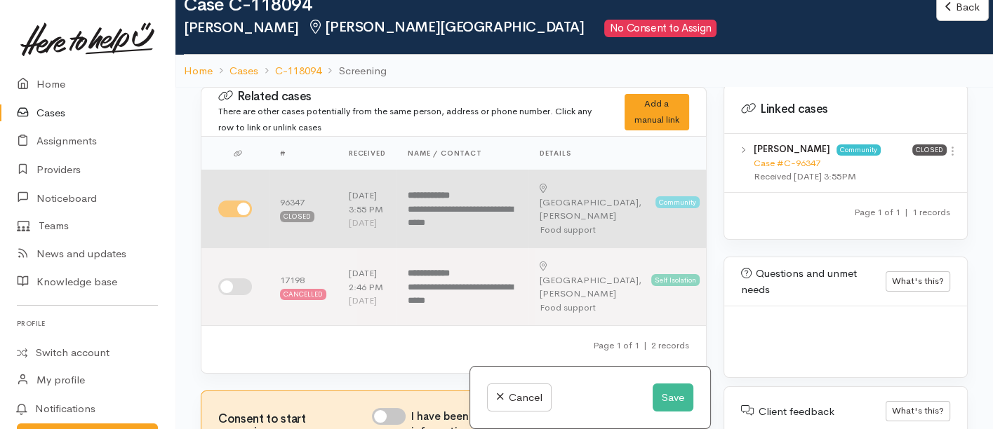
click at [239, 218] on input "checkbox" at bounding box center [235, 209] width 34 height 17
checkbox input "false"
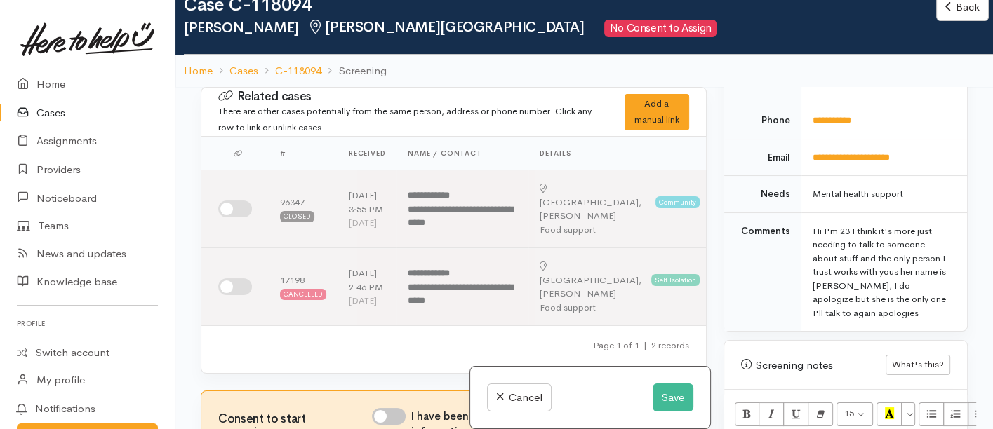
scroll to position [610, 0]
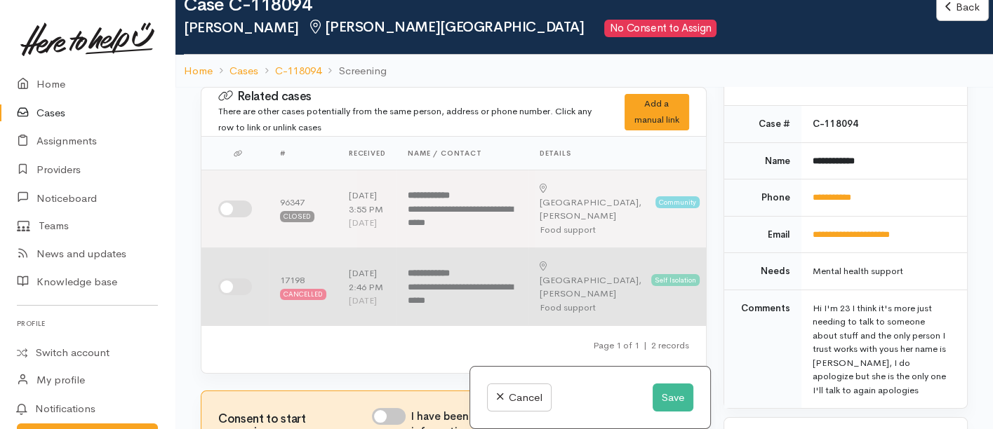
click at [215, 302] on td at bounding box center [234, 287] width 67 height 78
click at [233, 295] on input "checkbox" at bounding box center [235, 287] width 34 height 17
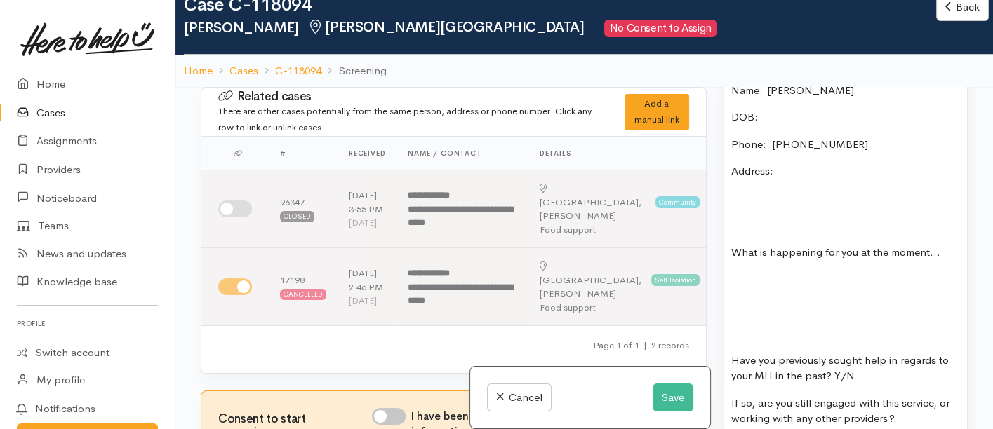
scroll to position [844, 0]
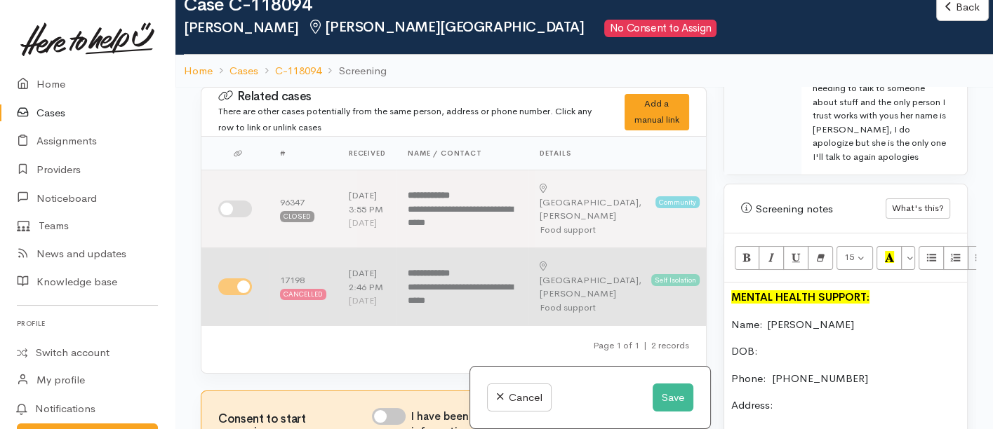
click at [222, 295] on input "checkbox" at bounding box center [235, 287] width 34 height 17
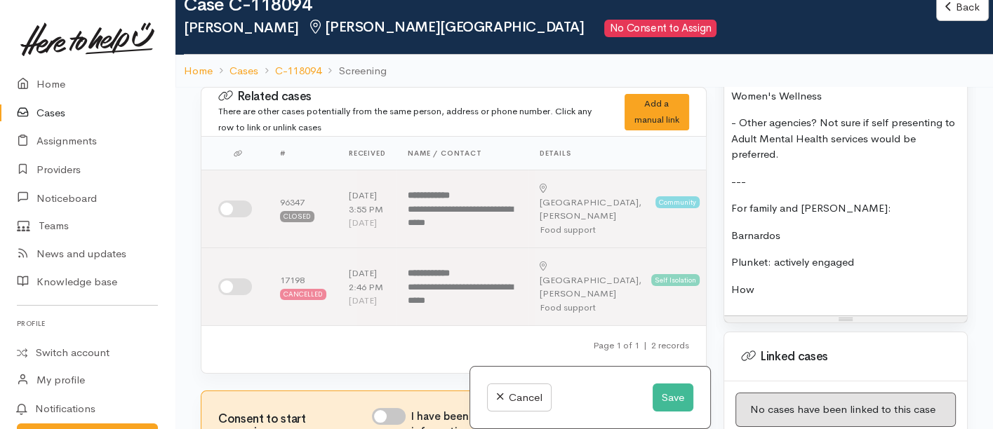
scroll to position [1858, 0]
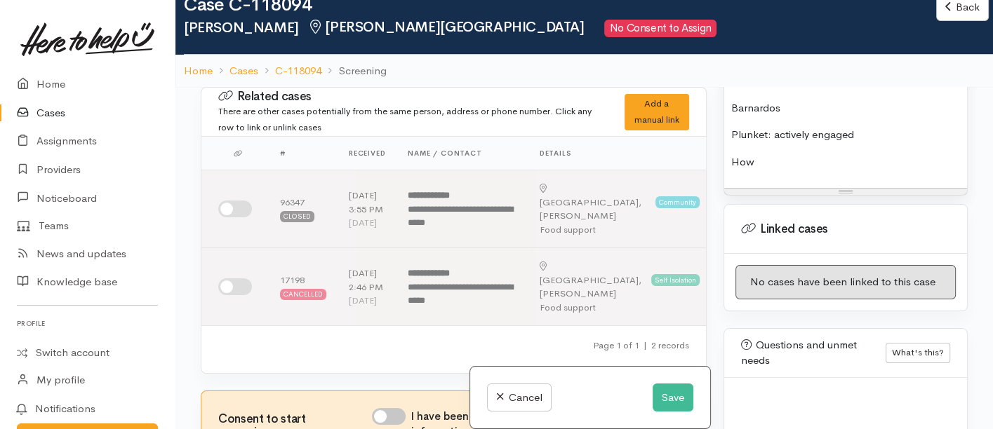
click at [771, 158] on p "How" at bounding box center [845, 162] width 229 height 16
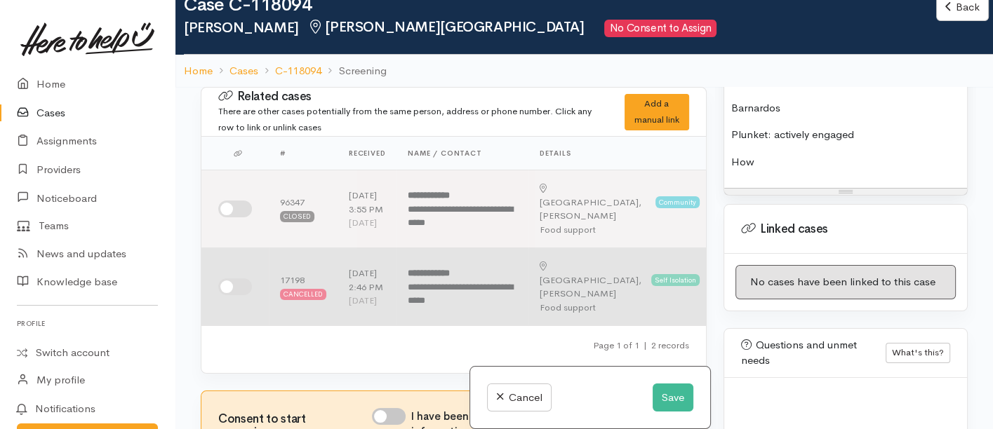
click at [237, 295] on input "checkbox" at bounding box center [235, 287] width 34 height 17
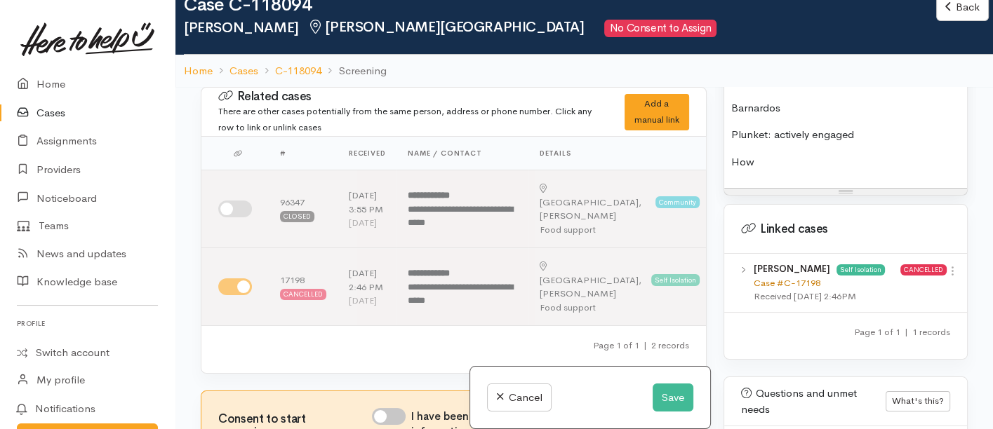
click at [792, 282] on link "Case #C-17198" at bounding box center [787, 283] width 67 height 12
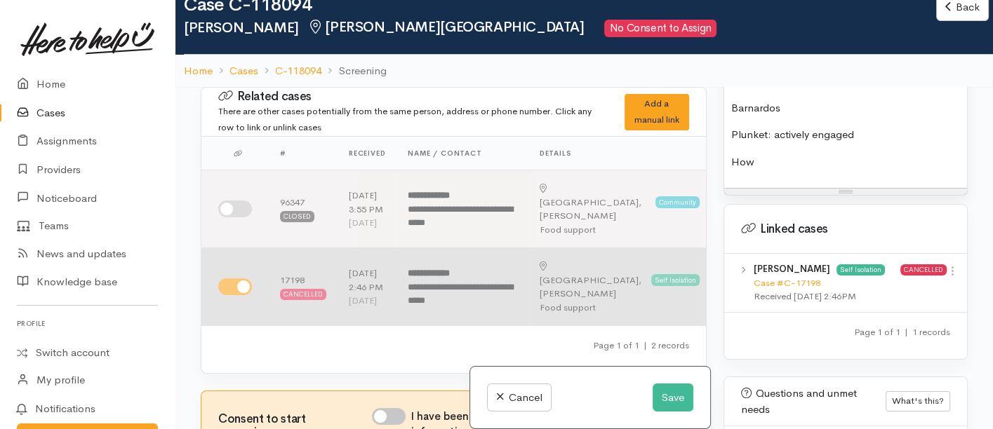
click at [232, 295] on input "checkbox" at bounding box center [235, 287] width 34 height 17
checkbox input "false"
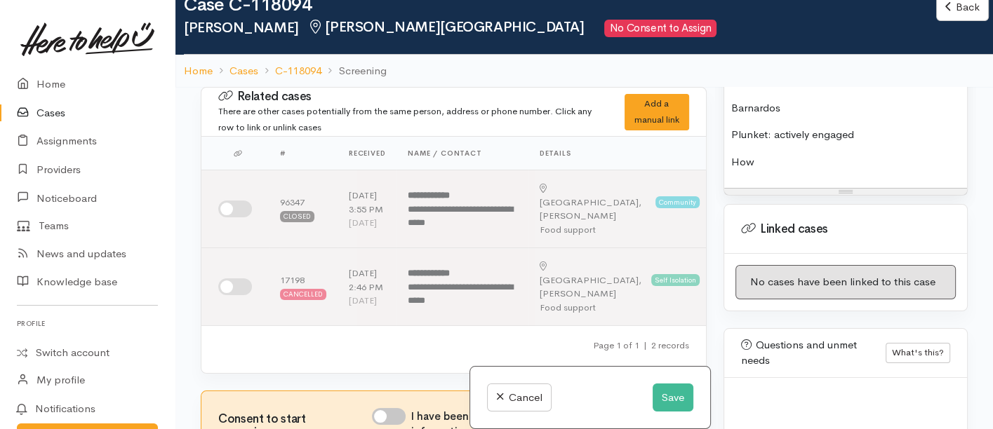
click at [780, 157] on p "How" at bounding box center [845, 162] width 229 height 16
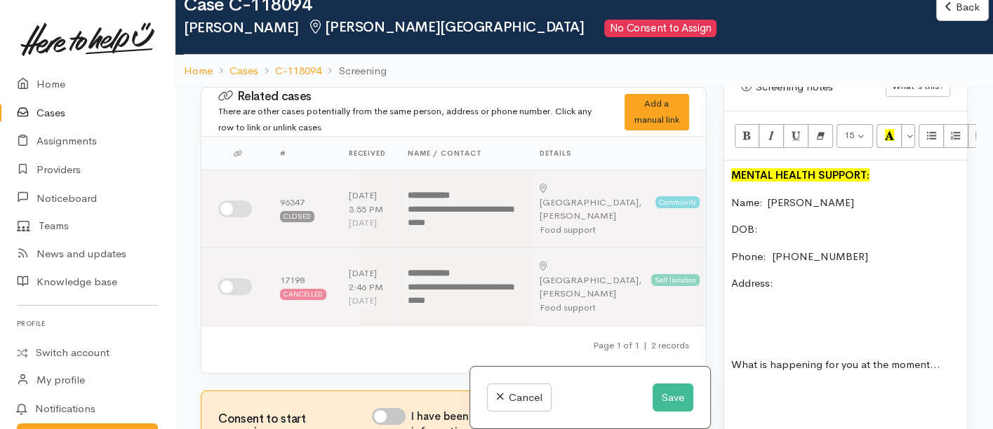
scroll to position [844, 0]
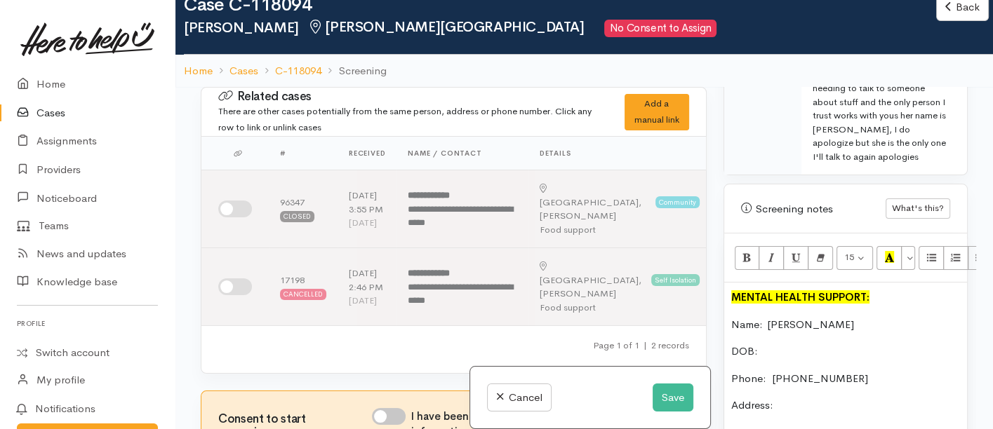
click at [810, 398] on p "Address:" at bounding box center [845, 406] width 229 height 16
click at [658, 399] on button "Save" at bounding box center [673, 398] width 41 height 29
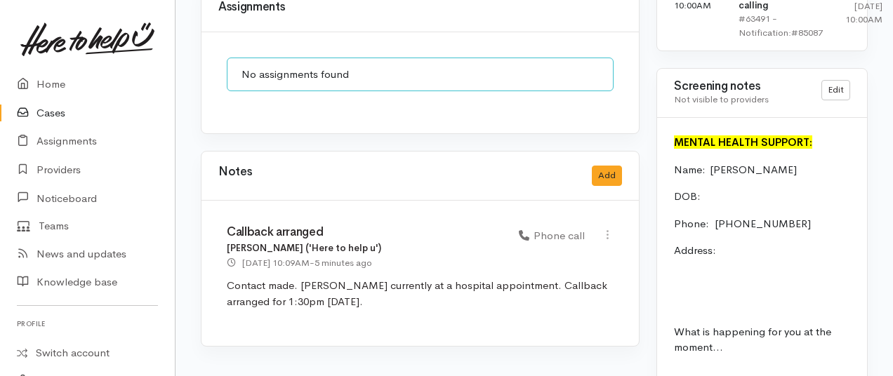
scroll to position [1263, 0]
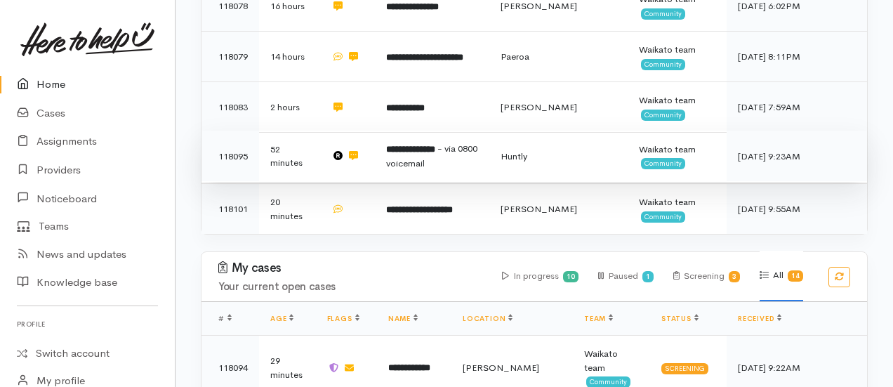
scroll to position [1193, 0]
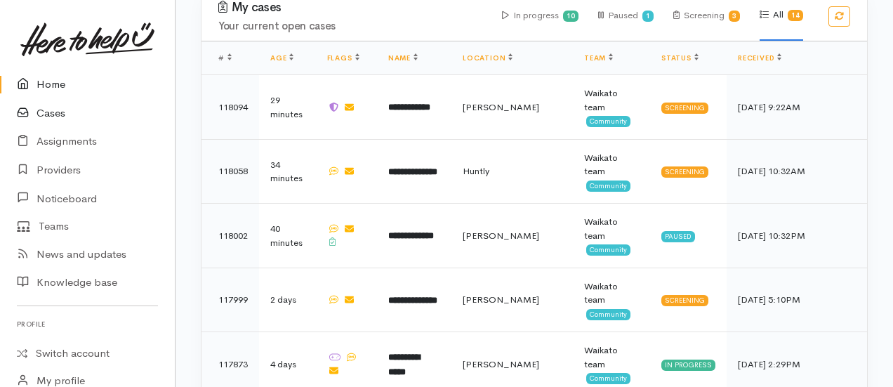
click at [55, 110] on link "Cases" at bounding box center [87, 113] width 175 height 29
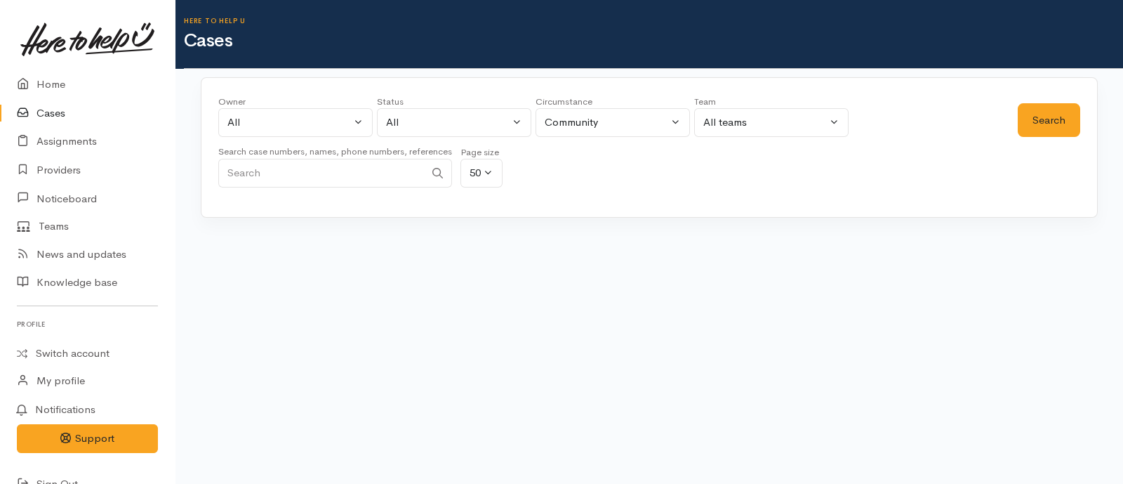
drag, startPoint x: 0, startPoint y: 0, endPoint x: 738, endPoint y: 222, distance: 771.1
click at [738, 222] on div "Owner All My cases [PERSON_NAME] ('Here to help u') [PERSON_NAME] ('Here to hel…" at bounding box center [648, 183] width 947 height 213
click at [272, 109] on button "All" at bounding box center [295, 122] width 154 height 29
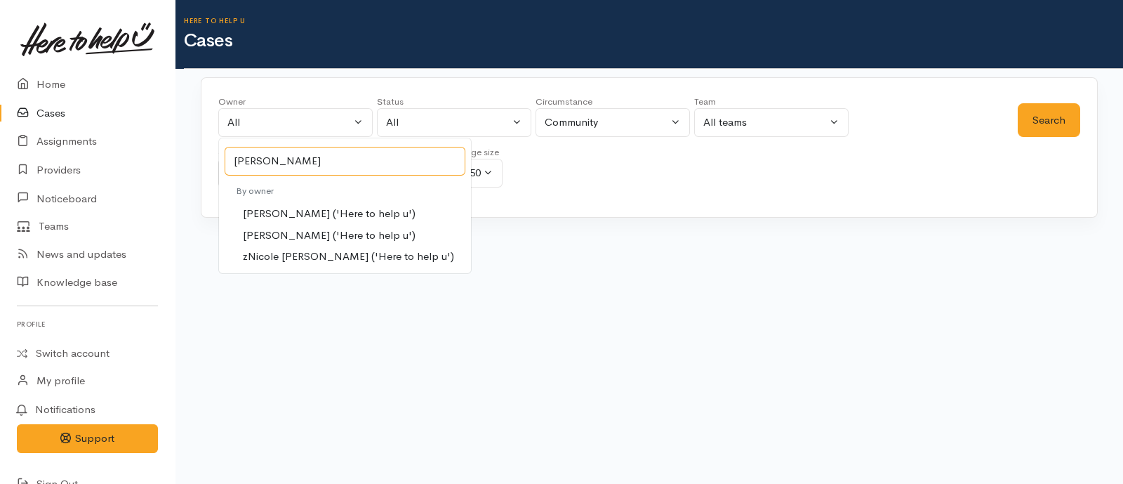
type input "[PERSON_NAME]"
click at [293, 96] on div "Owner All My cases [PERSON_NAME] ('Here to help u') [PERSON_NAME] ('Here to hel…" at bounding box center [649, 147] width 897 height 140
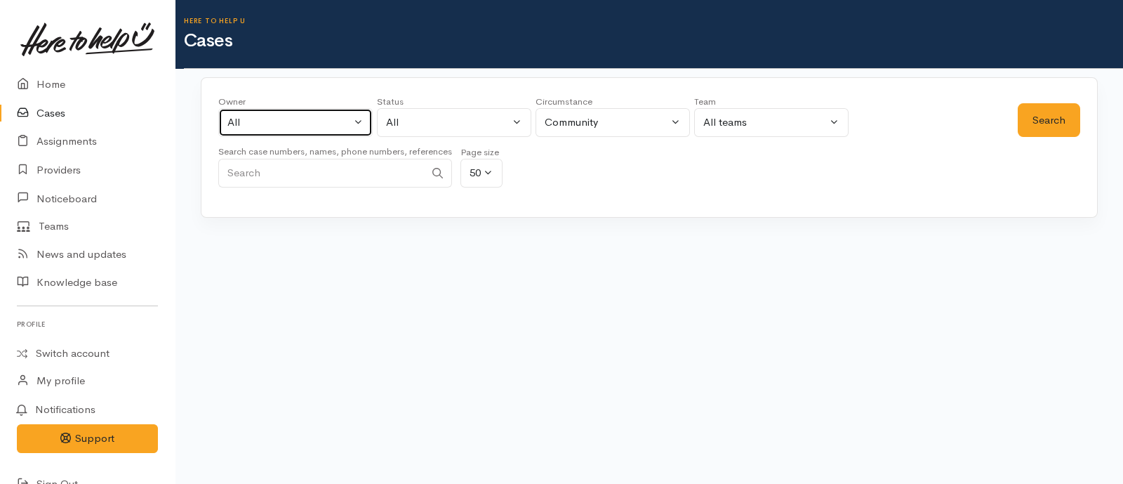
click at [281, 116] on div "All" at bounding box center [289, 122] width 124 height 16
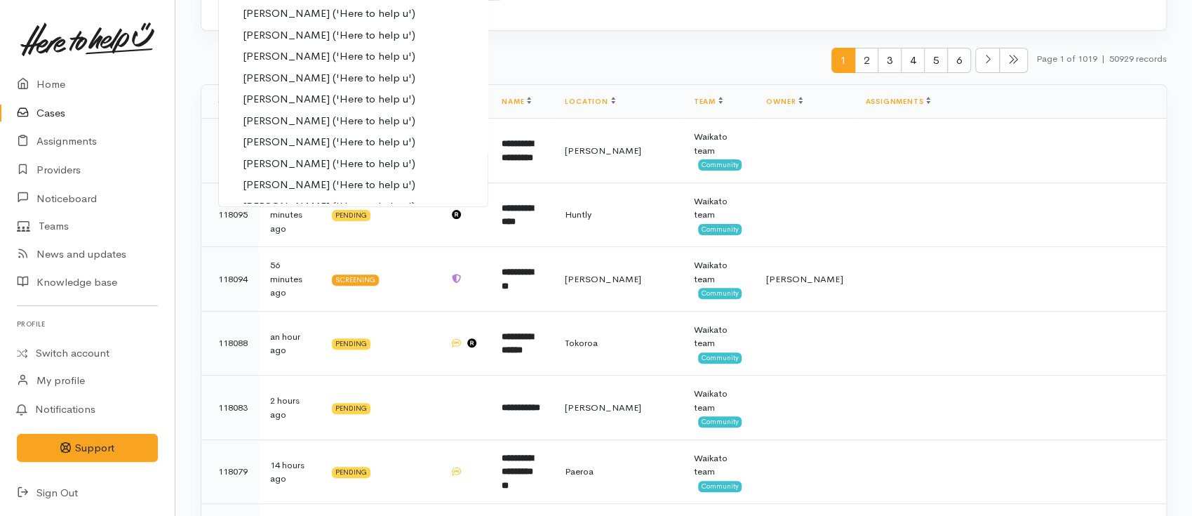
scroll to position [561, 0]
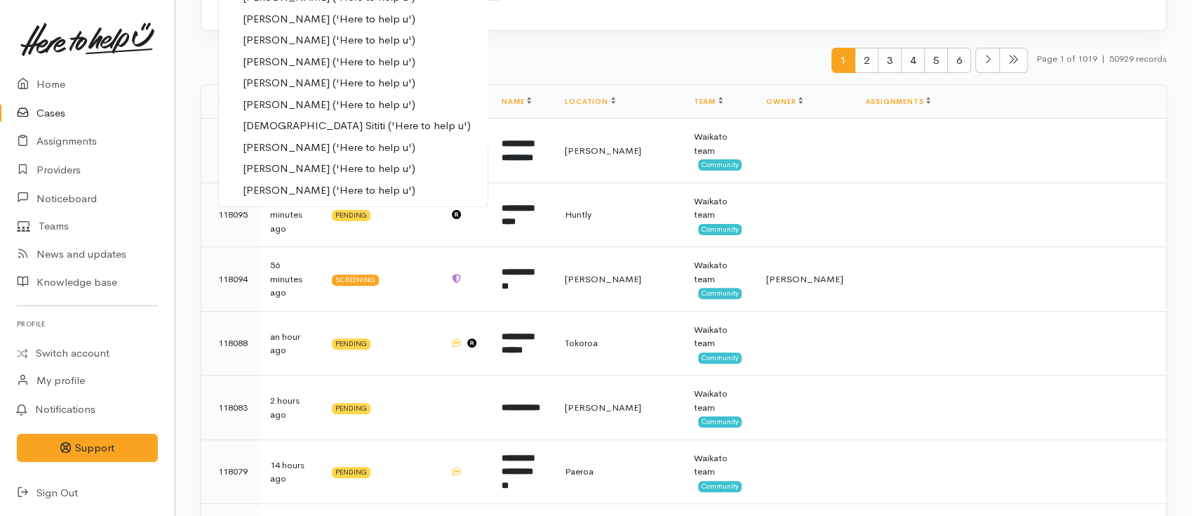
click at [297, 166] on span "[PERSON_NAME] ('Here to help u')" at bounding box center [329, 169] width 173 height 16
select select "2314"
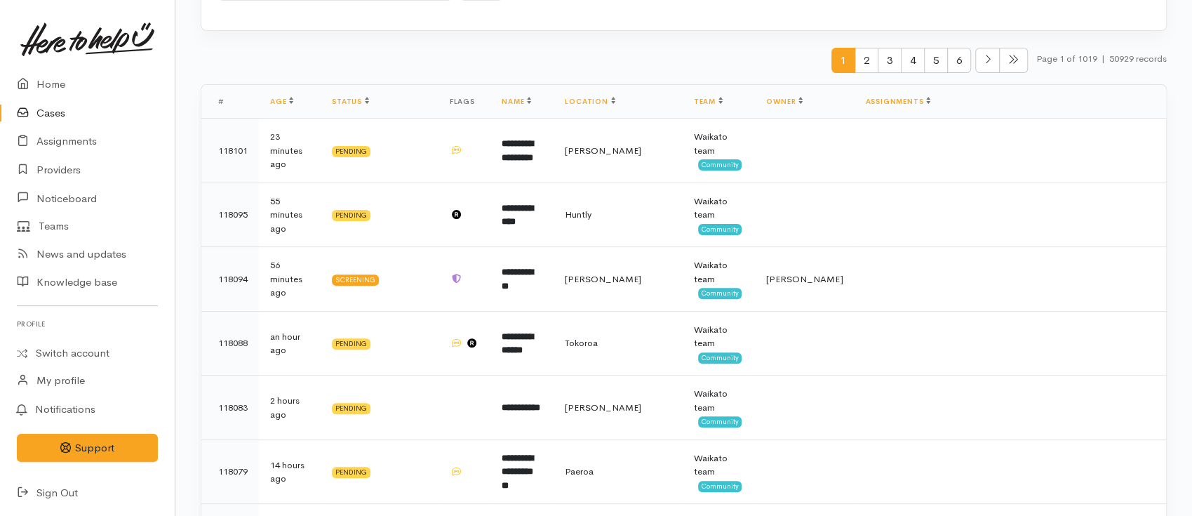
scroll to position [0, 0]
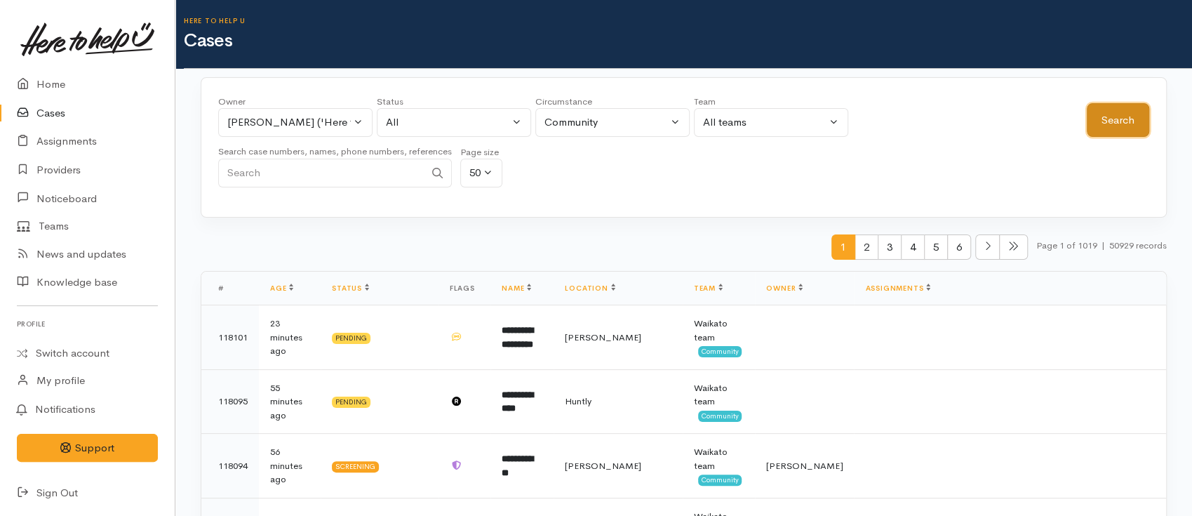
click at [898, 113] on button "Search" at bounding box center [1118, 120] width 62 height 34
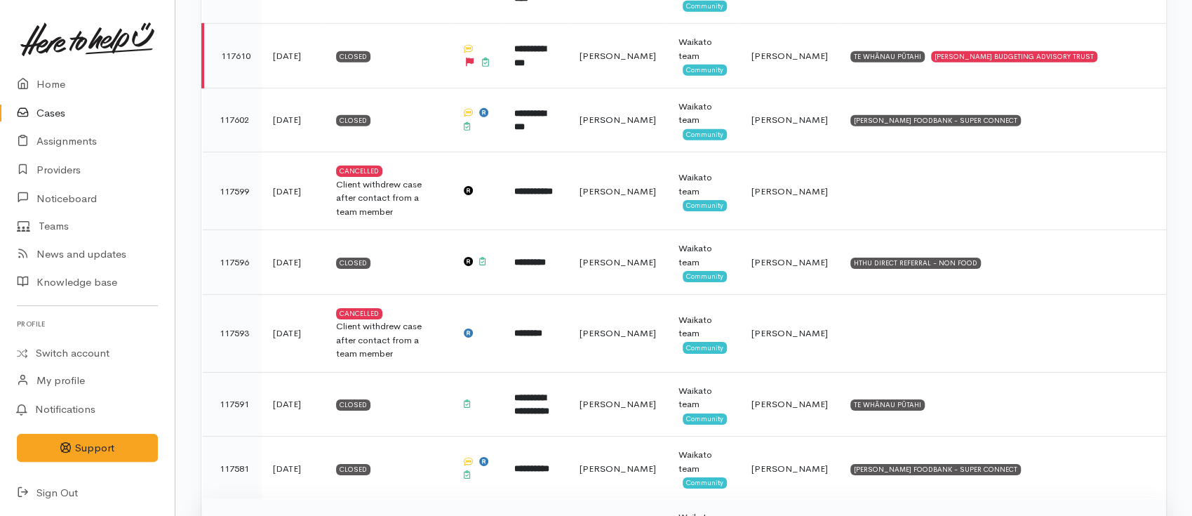
scroll to position [3049, 0]
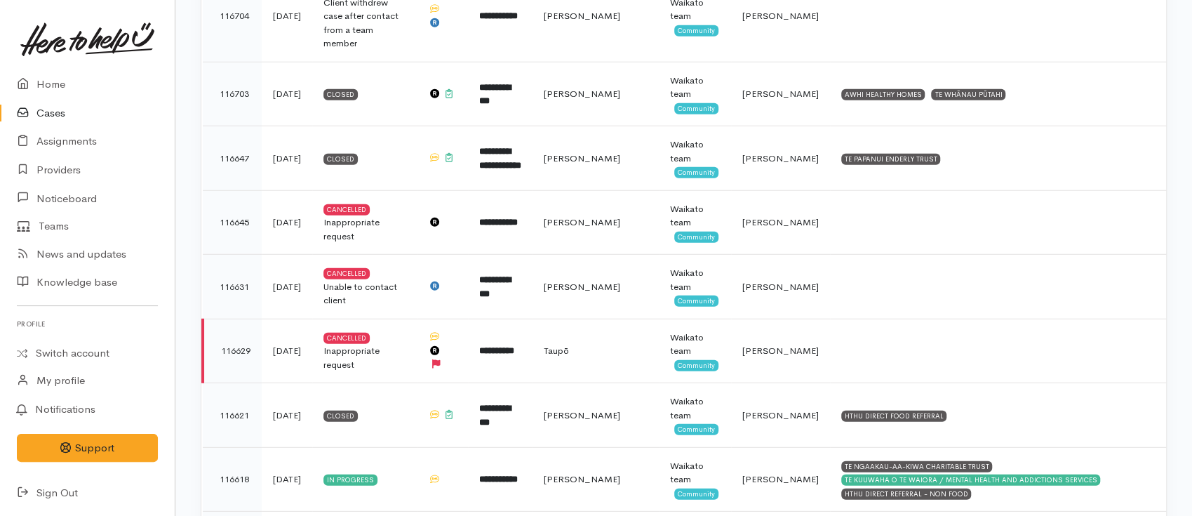
scroll to position [2620, 0]
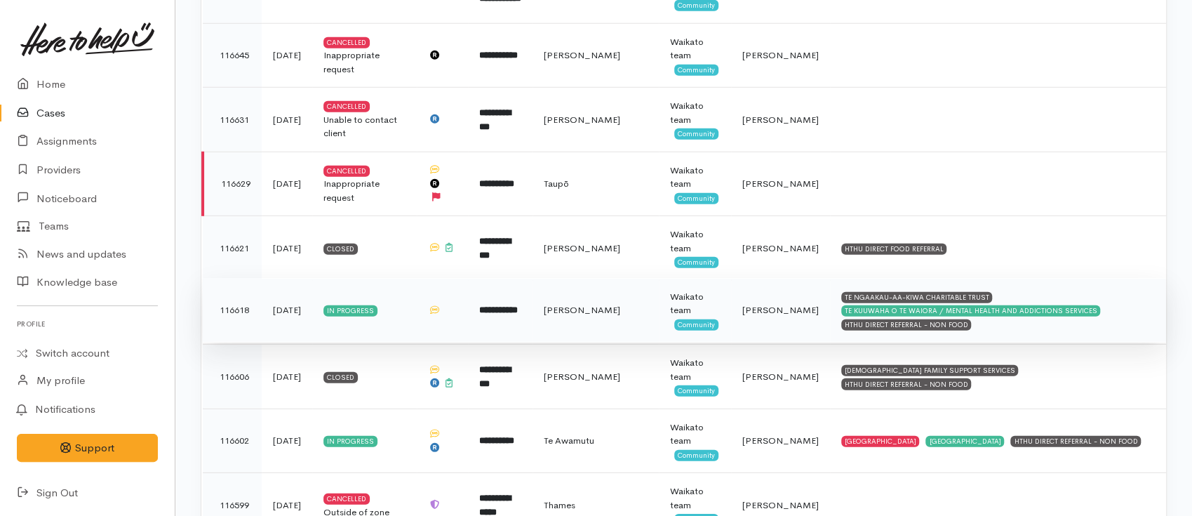
click at [782, 278] on td "[PERSON_NAME]" at bounding box center [780, 310] width 99 height 65
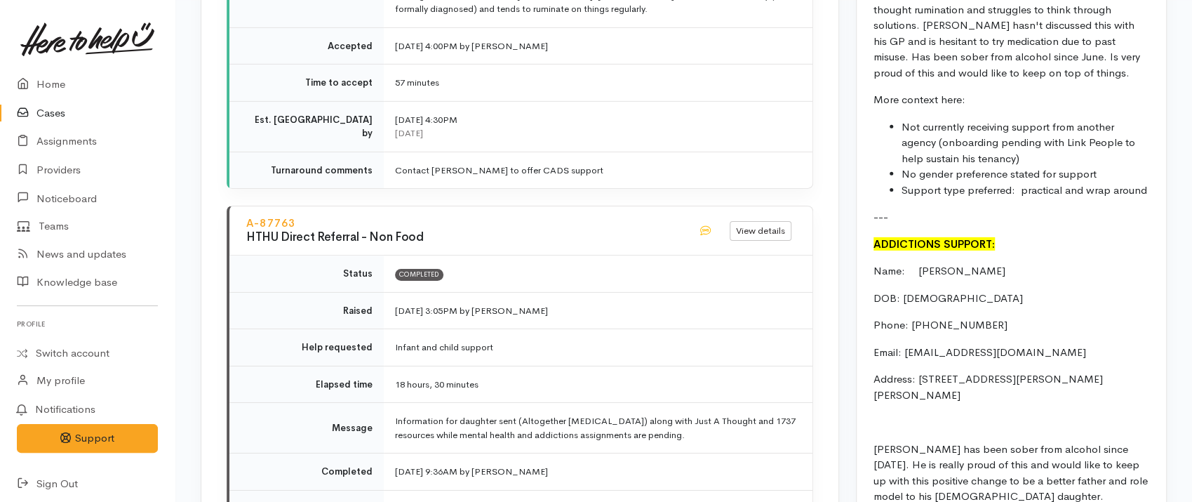
scroll to position [2994, 0]
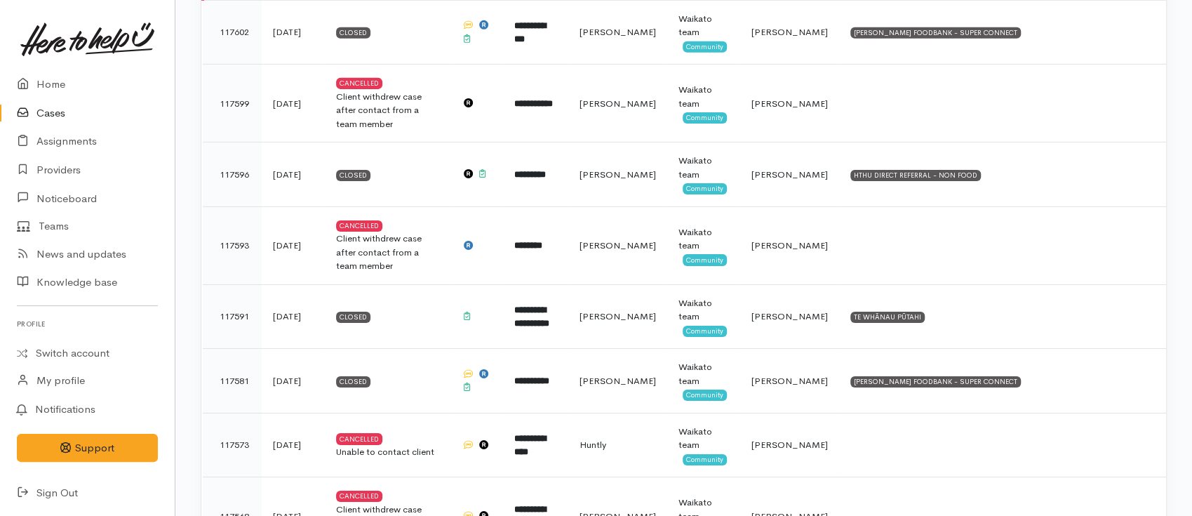
scroll to position [3049, 0]
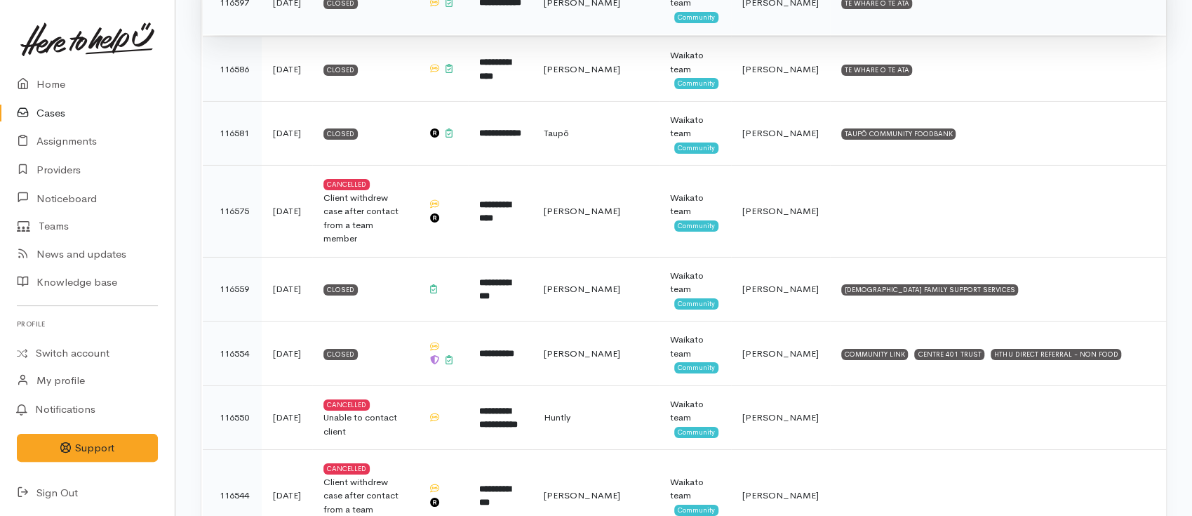
scroll to position [3185, 0]
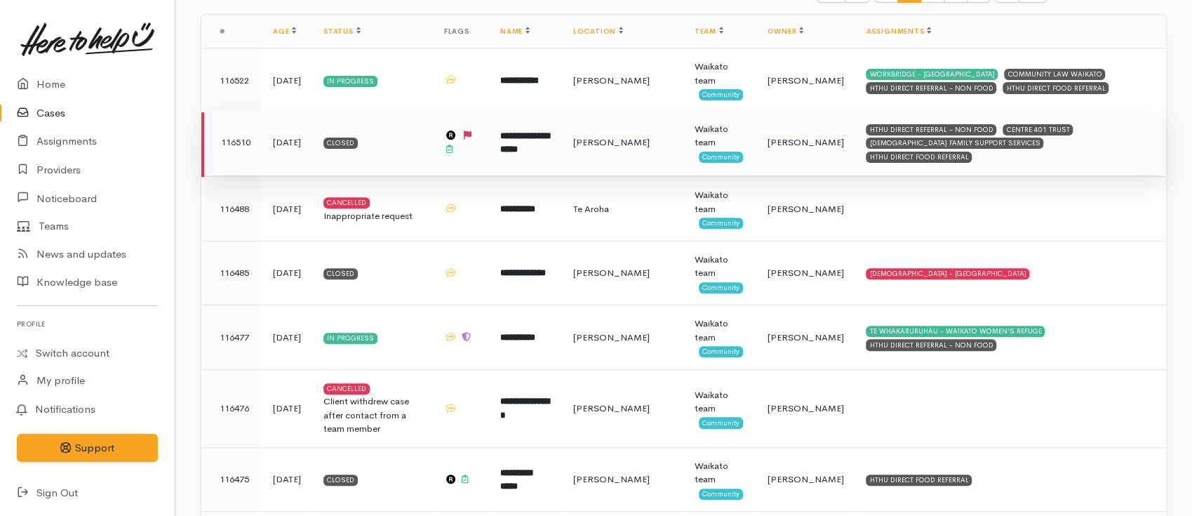
scroll to position [93, 0]
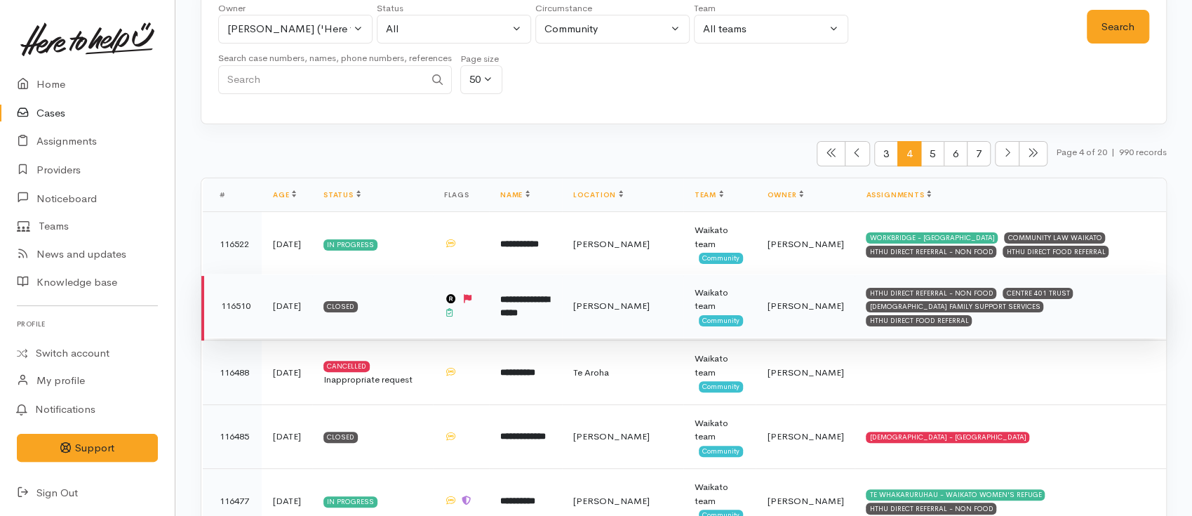
click at [550, 305] on b "**********" at bounding box center [524, 306] width 49 height 23
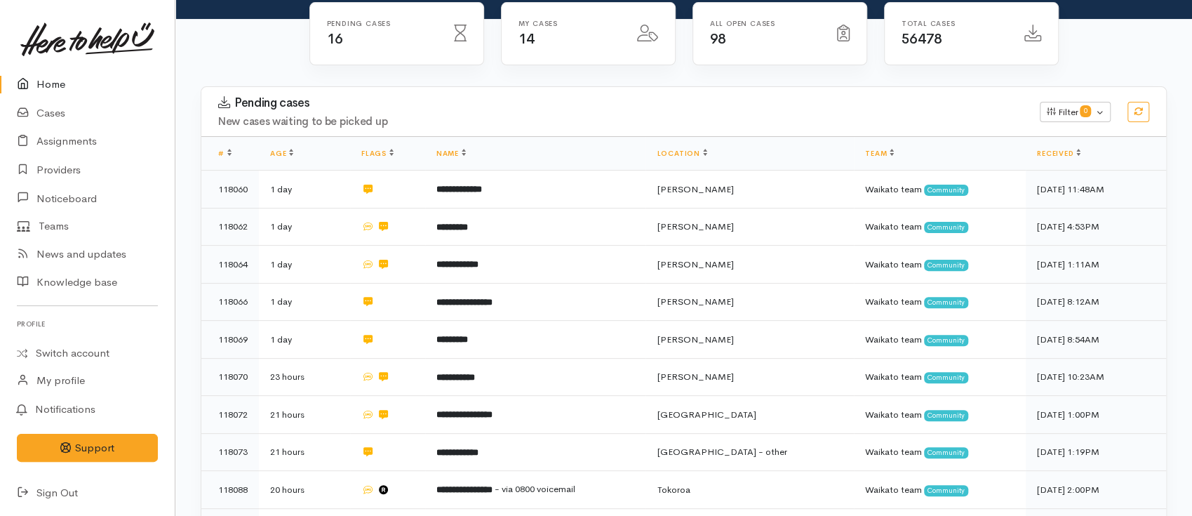
scroll to position [281, 0]
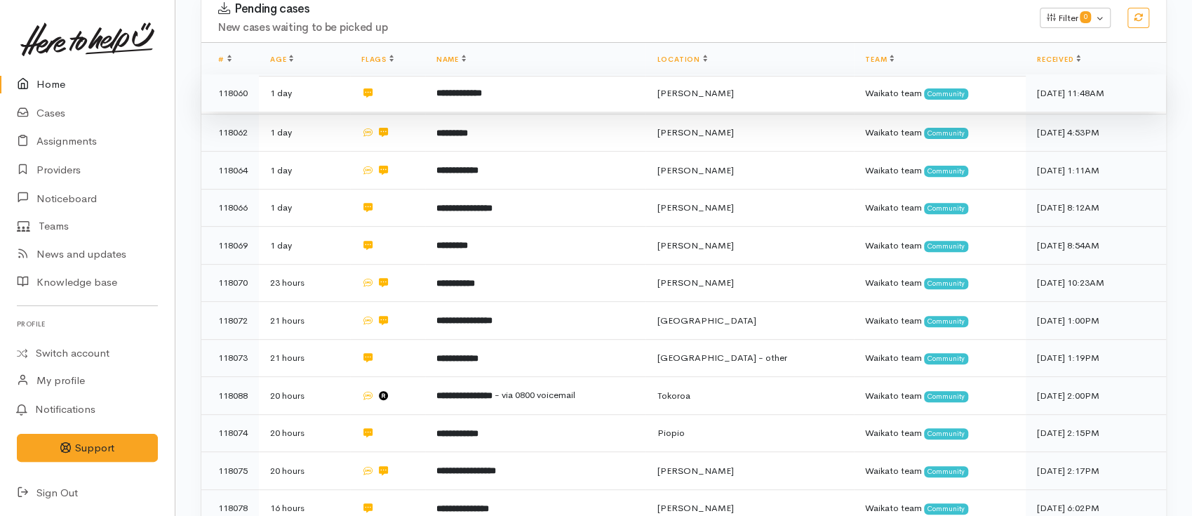
click at [500, 74] on td "**********" at bounding box center [535, 93] width 221 height 38
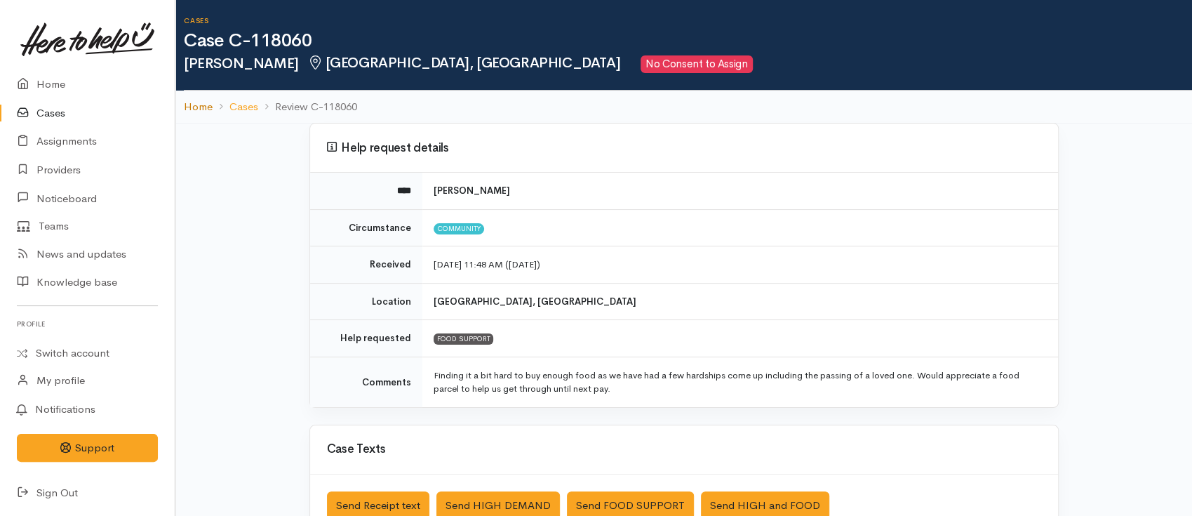
click at [202, 104] on link "Home" at bounding box center [198, 107] width 29 height 16
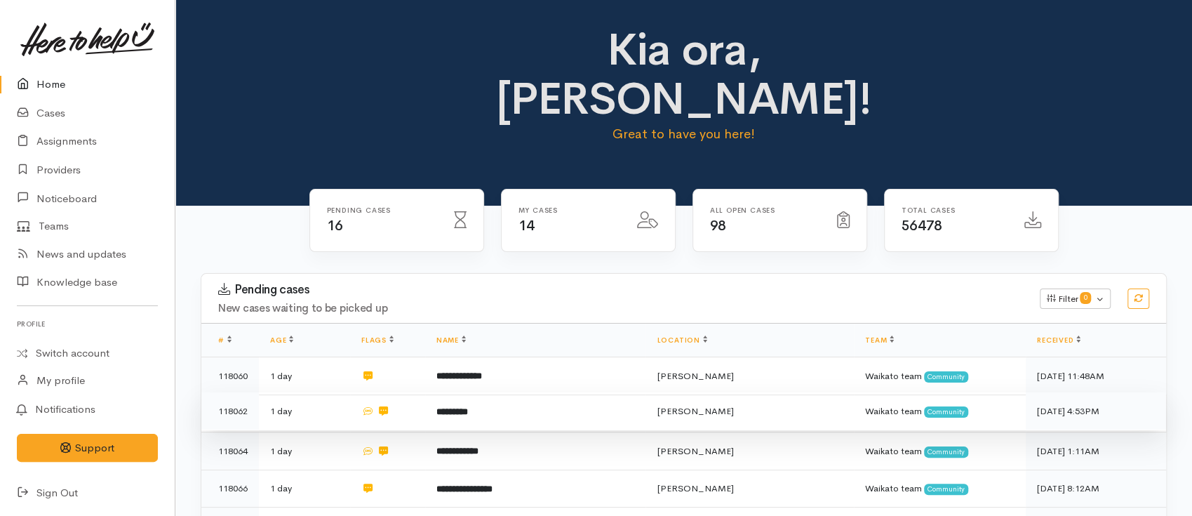
click at [468, 407] on b "*********" at bounding box center [453, 411] width 32 height 9
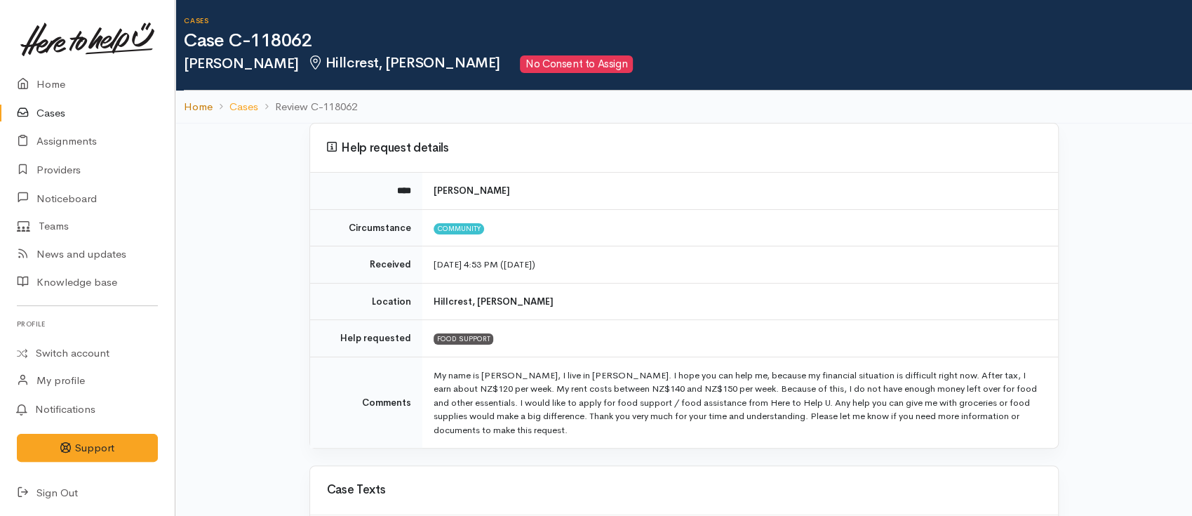
click at [205, 106] on link "Home" at bounding box center [198, 107] width 29 height 16
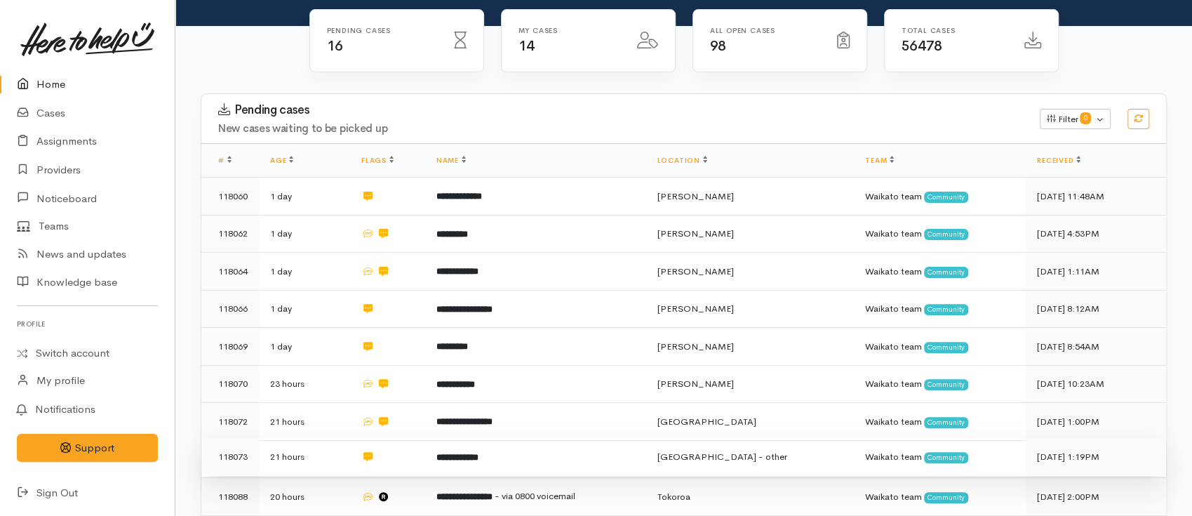
scroll to position [281, 0]
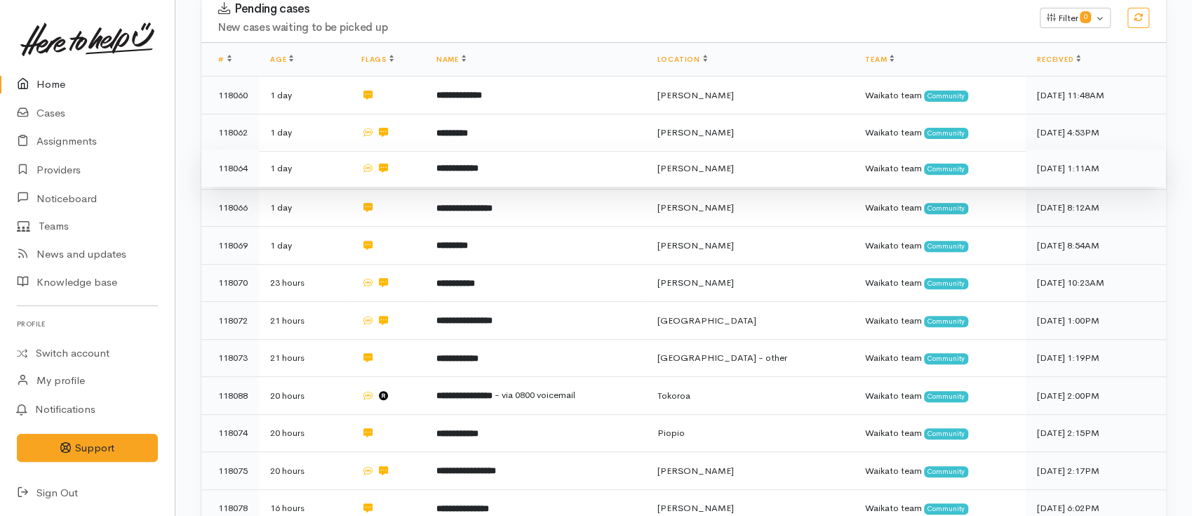
click at [472, 149] on td "**********" at bounding box center [535, 168] width 221 height 38
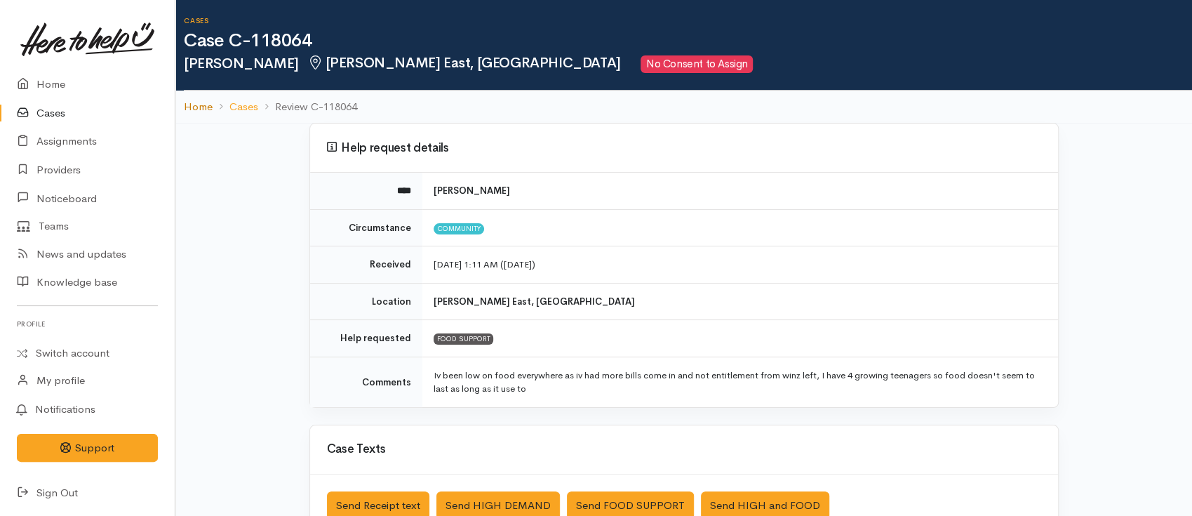
click at [199, 99] on link "Home" at bounding box center [198, 107] width 29 height 16
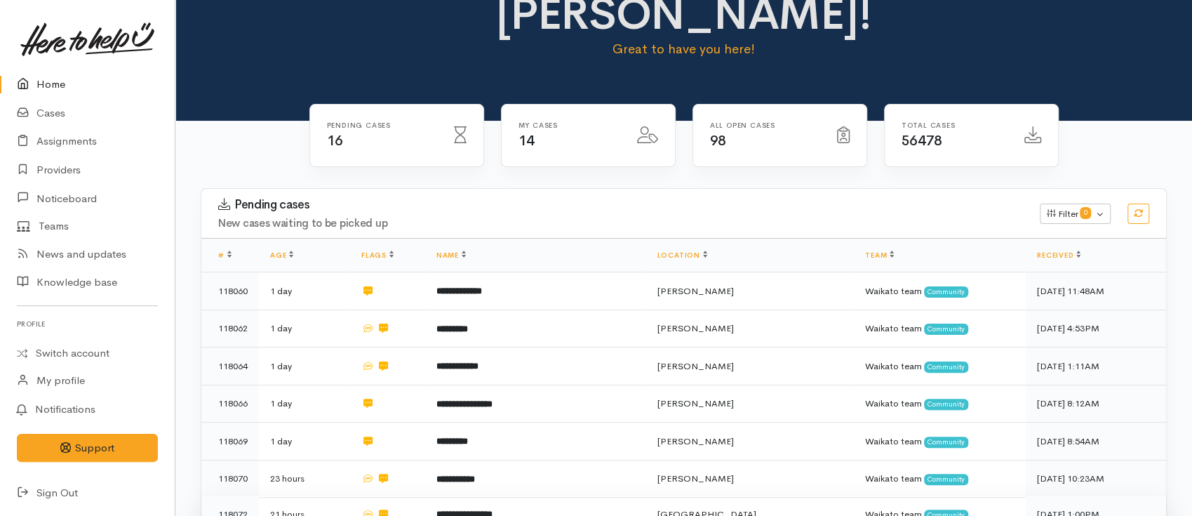
scroll to position [187, 0]
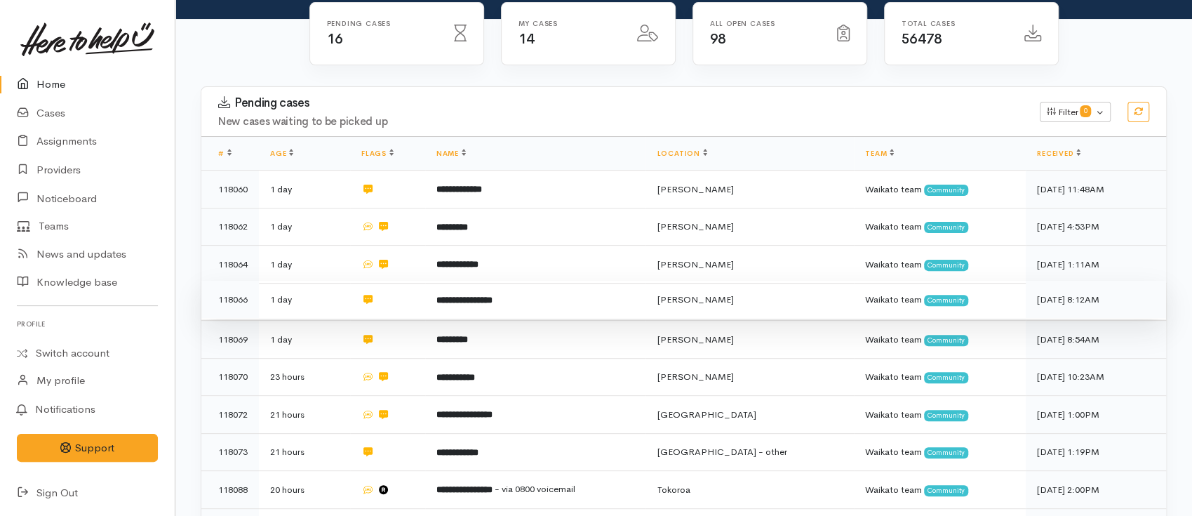
click at [460, 281] on td "**********" at bounding box center [535, 300] width 221 height 38
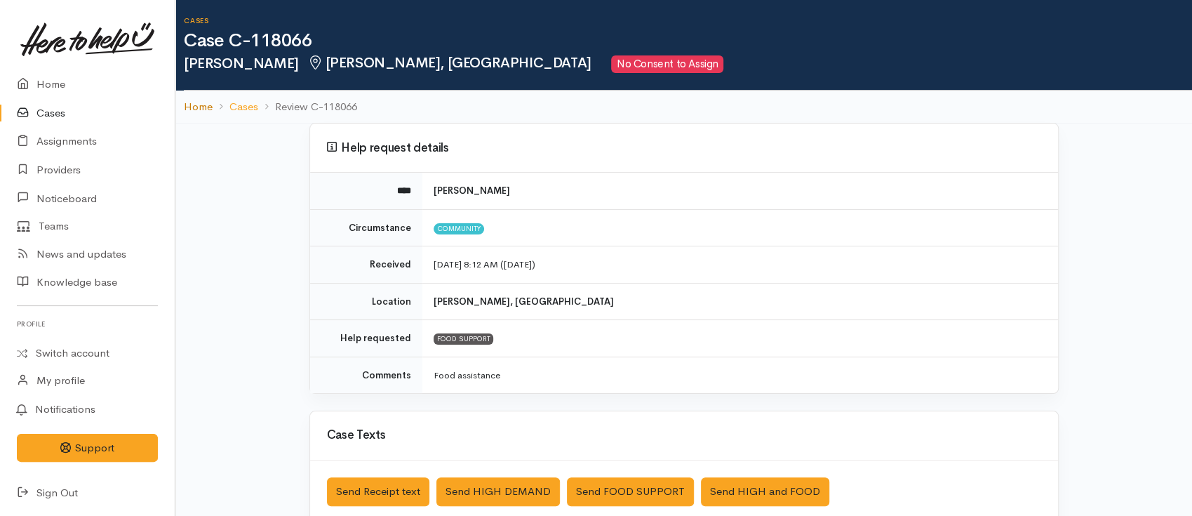
click at [208, 105] on link "Home" at bounding box center [198, 107] width 29 height 16
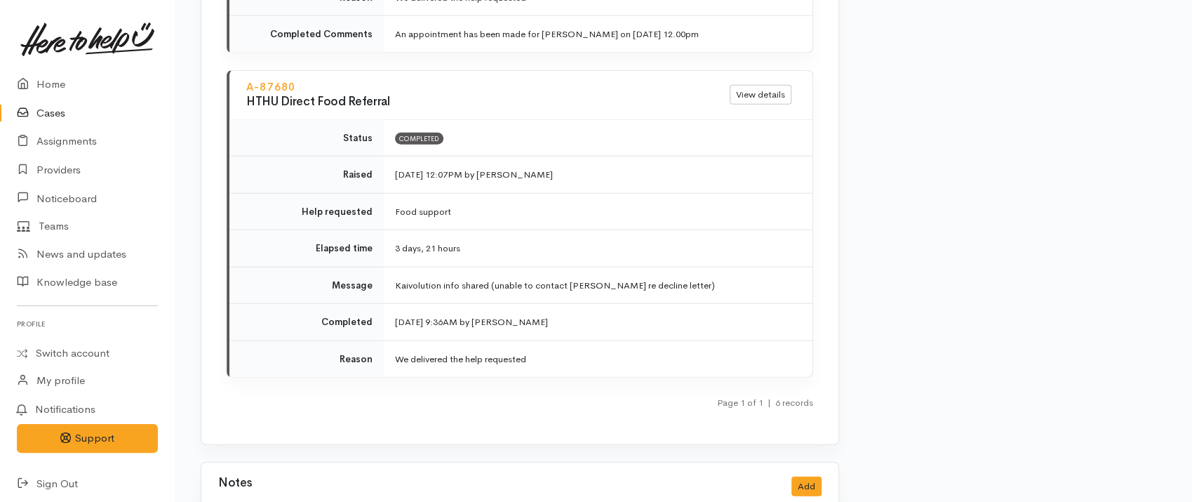
scroll to position [5895, 0]
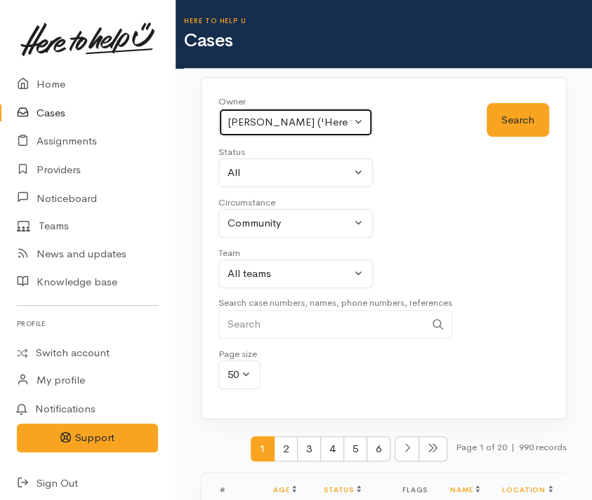
click at [247, 111] on button "[PERSON_NAME] ('Here to help u')" at bounding box center [295, 122] width 154 height 29
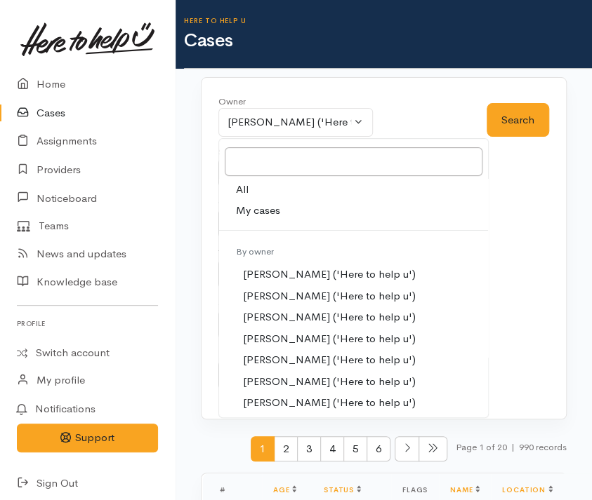
click at [254, 187] on link "All" at bounding box center [353, 190] width 269 height 22
select select "-1"
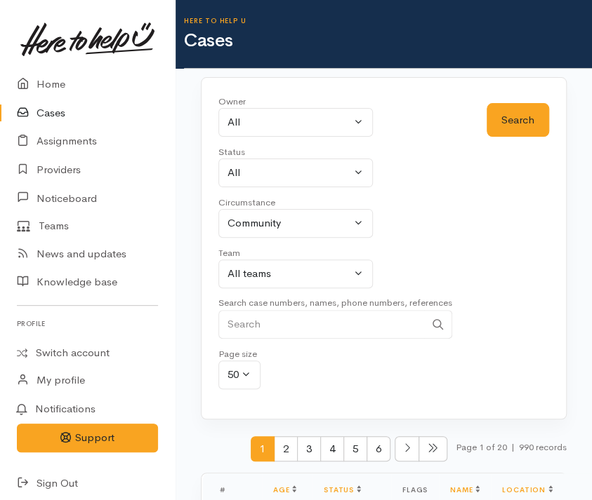
click at [263, 298] on small "Search case numbers, names, phone numbers, references" at bounding box center [335, 303] width 234 height 12
click at [263, 312] on input "Search" at bounding box center [321, 324] width 206 height 29
type input "0273974981"
click at [510, 111] on button "Search" at bounding box center [517, 120] width 62 height 34
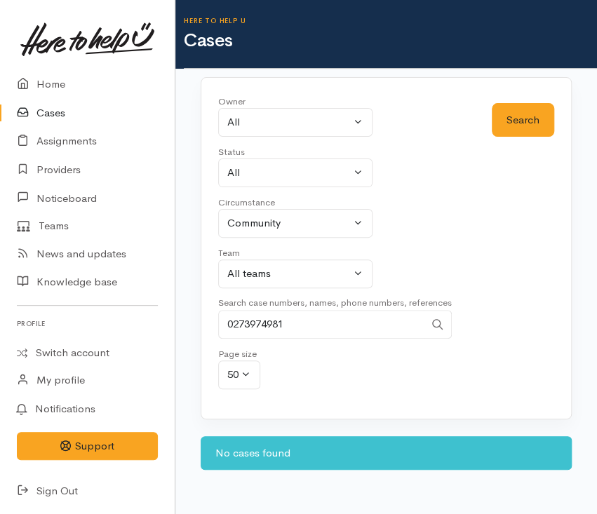
drag, startPoint x: 326, startPoint y: 323, endPoint x: 201, endPoint y: 323, distance: 124.9
click at [201, 323] on div "Owner All My cases Aandrea Murray ('Here to help u') Akash Prakash ('Here to he…" at bounding box center [386, 248] width 371 height 342
type input "0273055972"
click at [505, 110] on button "Search" at bounding box center [523, 120] width 62 height 34
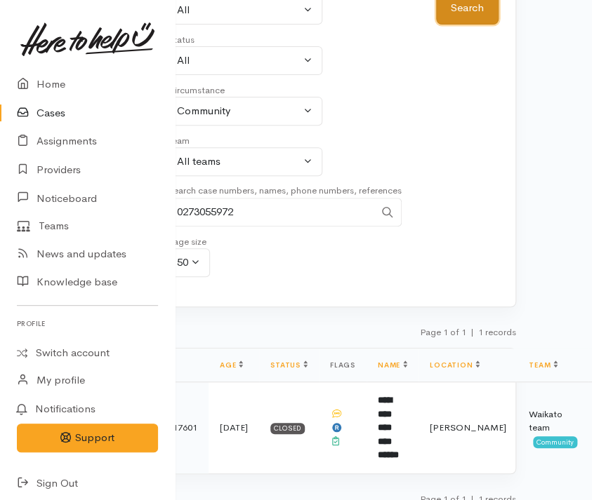
scroll to position [112, 0]
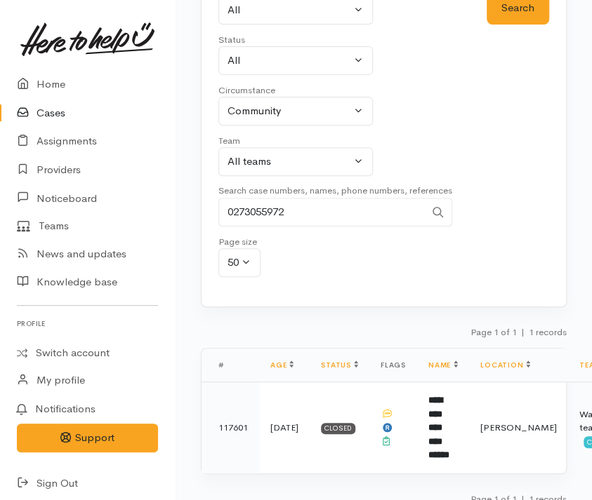
drag, startPoint x: 298, startPoint y: 205, endPoint x: 221, endPoint y: 215, distance: 77.8
click at [225, 215] on input "0273055972" at bounding box center [321, 212] width 206 height 29
type input "0204427307"
click at [517, 13] on button "Search" at bounding box center [517, 8] width 62 height 34
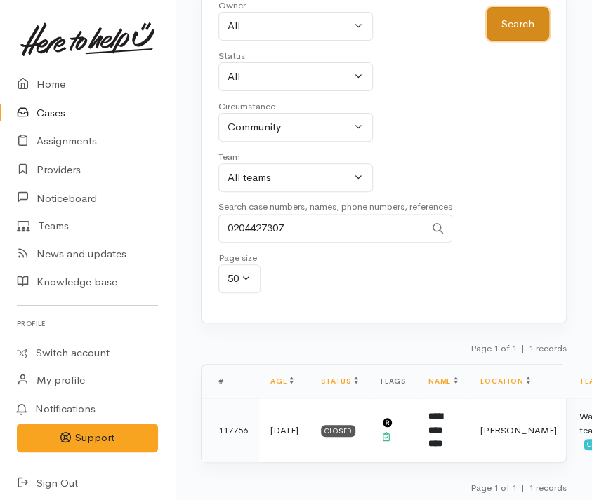
scroll to position [98, 0]
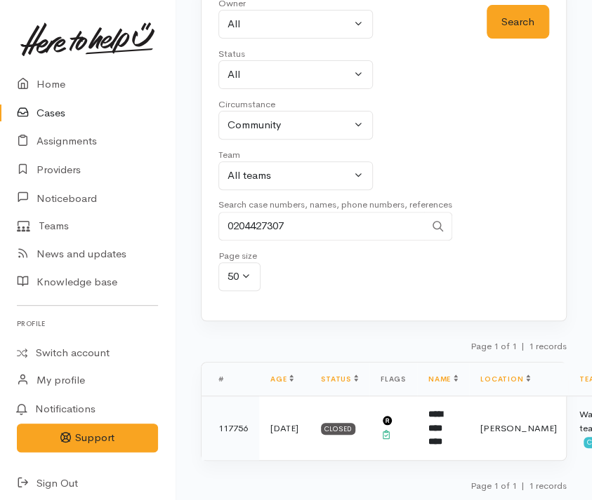
drag, startPoint x: 382, startPoint y: 496, endPoint x: 442, endPoint y: 495, distance: 60.4
click at [444, 495] on div "Page 1 of 1 | 1 records" at bounding box center [384, 490] width 366 height 25
drag, startPoint x: 367, startPoint y: 495, endPoint x: 435, endPoint y: 496, distance: 68.1
click at [435, 496] on div "Page 1 of 1 | 1 records" at bounding box center [384, 490] width 366 height 25
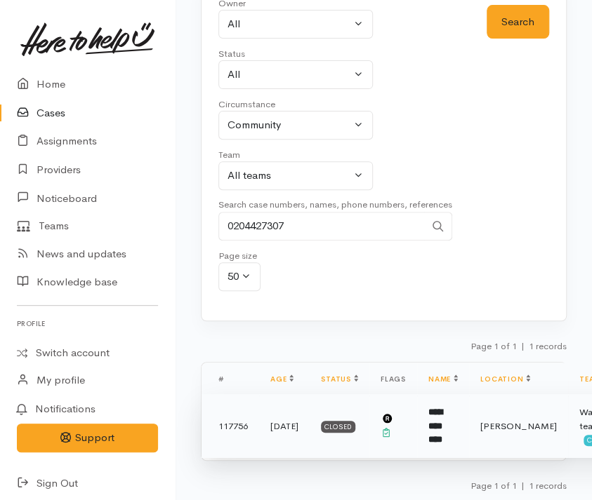
click at [373, 453] on td at bounding box center [393, 426] width 48 height 64
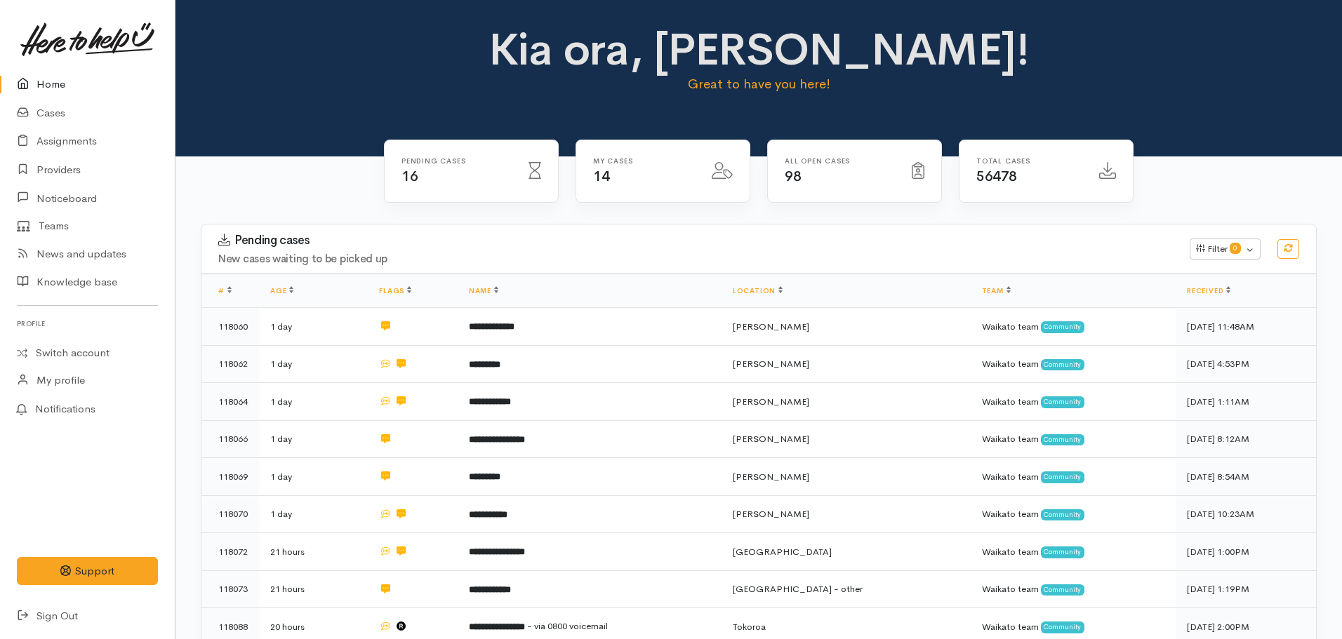
drag, startPoint x: 1637, startPoint y: 1, endPoint x: 268, endPoint y: 117, distance: 1374.1
click at [268, 117] on div "Kia ora, Nicole! Great to have you here!" at bounding box center [758, 78] width 1166 height 156
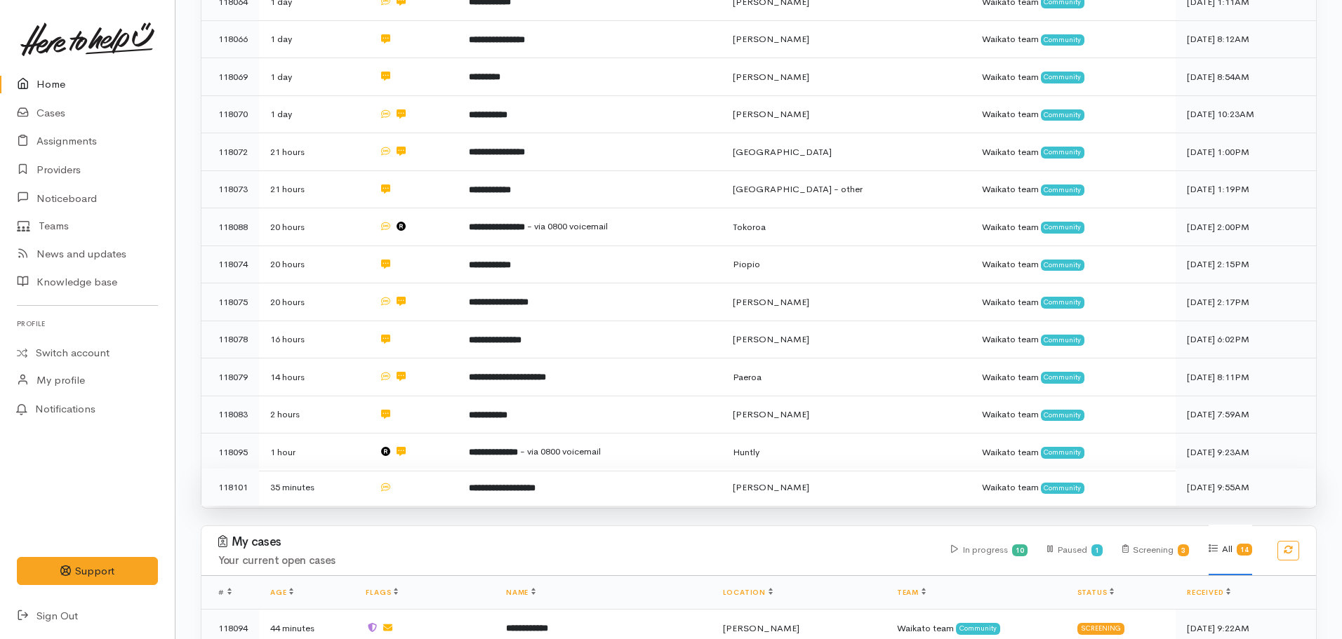
scroll to position [421, 0]
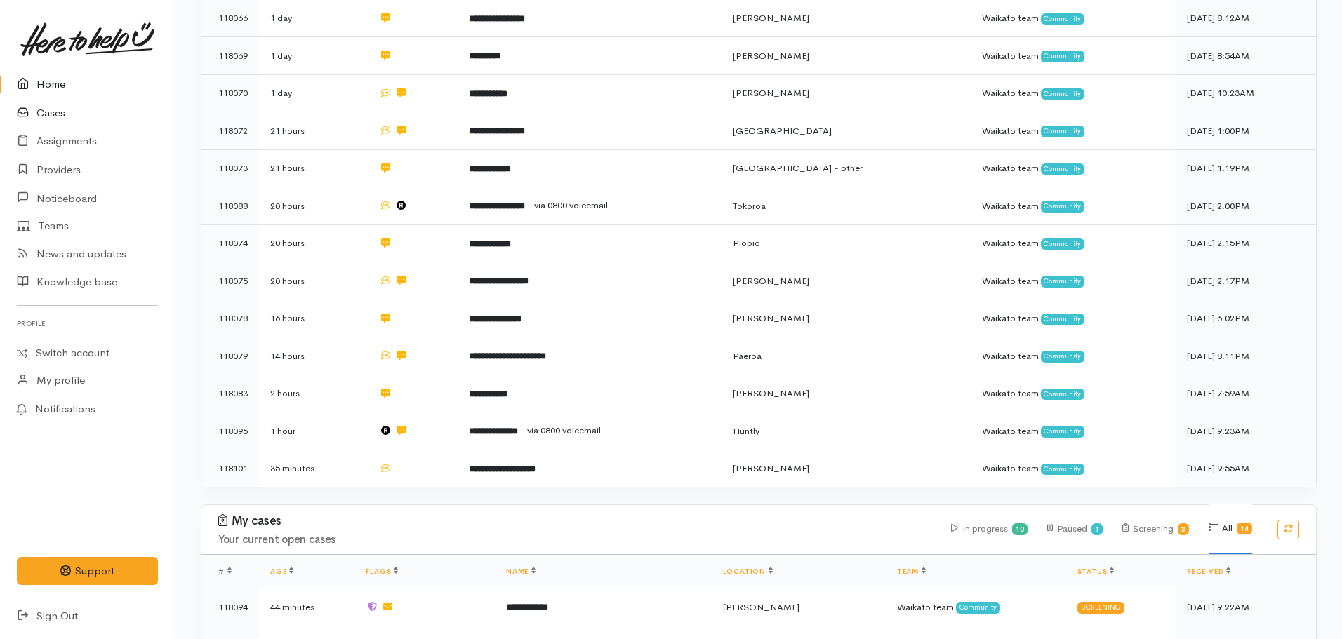
click at [62, 112] on link "Cases" at bounding box center [87, 113] width 175 height 29
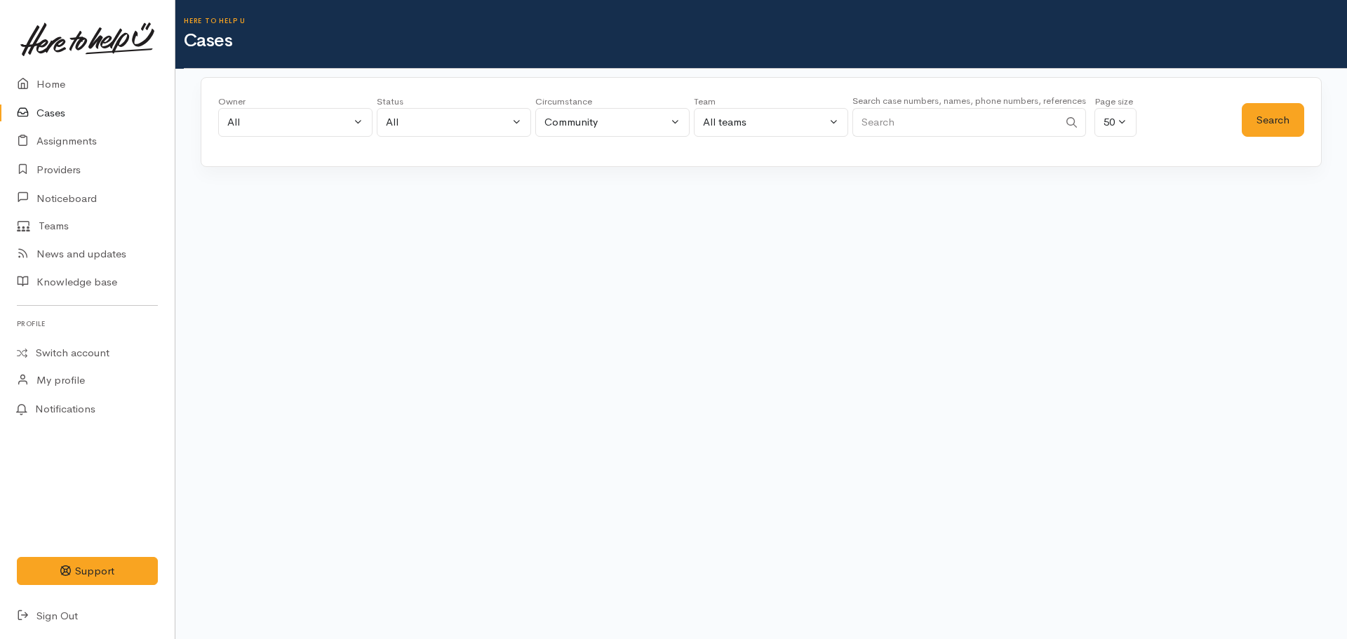
drag, startPoint x: 893, startPoint y: 107, endPoint x: 892, endPoint y: 124, distance: 16.9
click at [892, 119] on div "Search case numbers, names, phone numbers, references" at bounding box center [970, 119] width 234 height 53
click at [892, 124] on input "Search" at bounding box center [956, 122] width 206 height 29
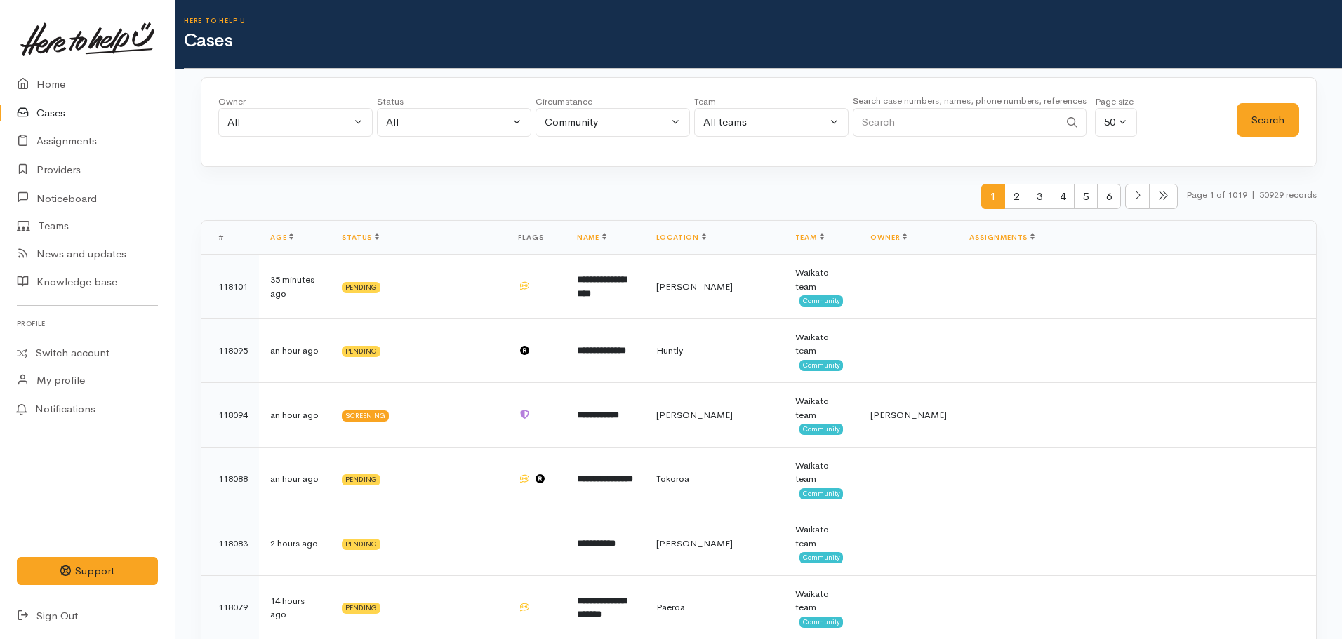
click at [909, 124] on input "Search" at bounding box center [956, 122] width 206 height 29
paste input "64275241643"
type input "64275241643"
click at [1271, 112] on button "Search" at bounding box center [1268, 120] width 62 height 34
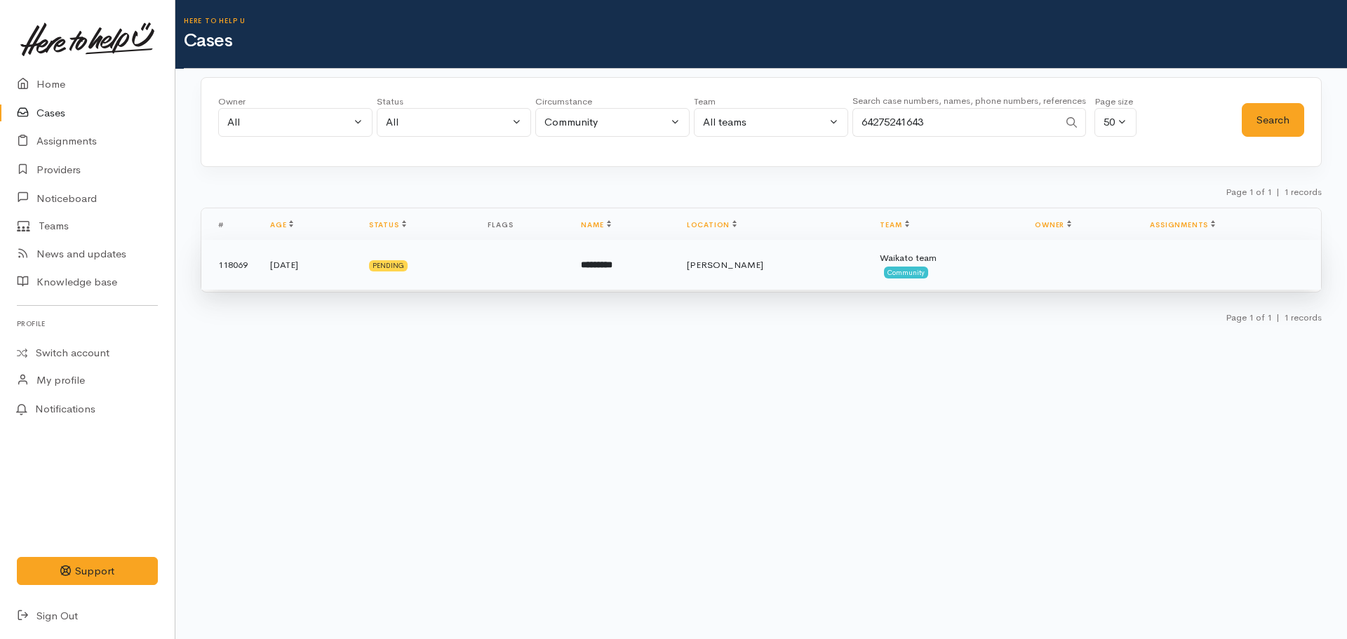
click at [656, 277] on td "*********" at bounding box center [622, 265] width 105 height 51
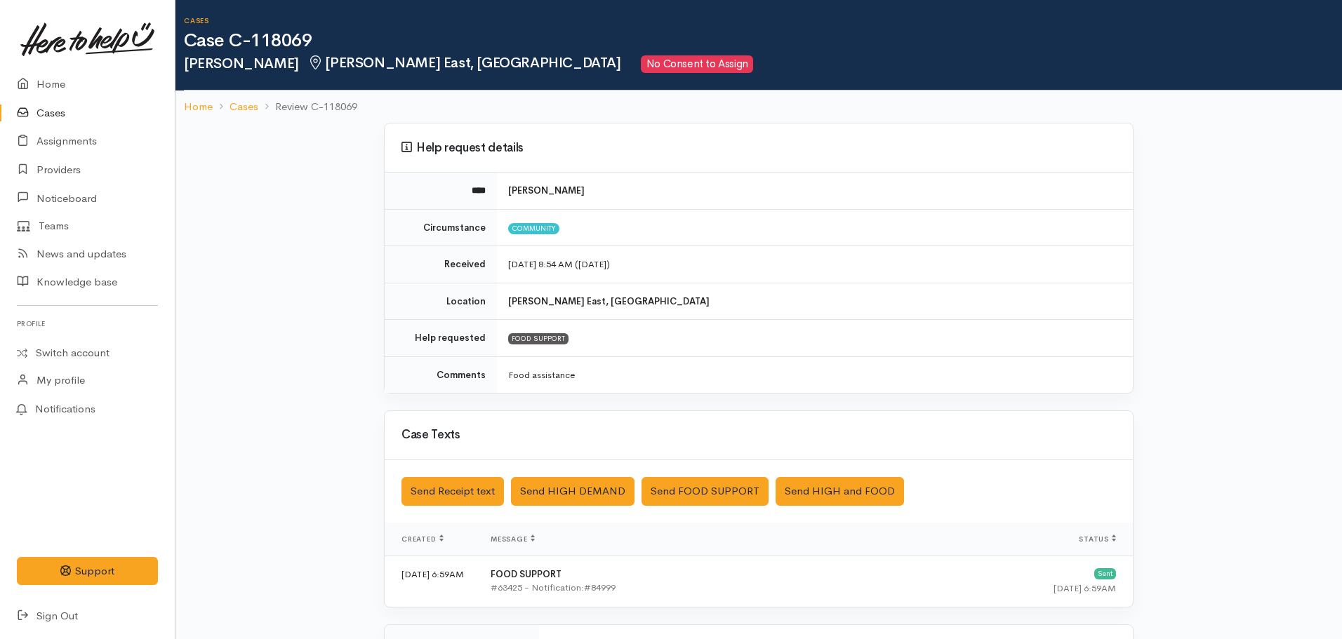
click at [39, 116] on link "Cases" at bounding box center [87, 113] width 175 height 29
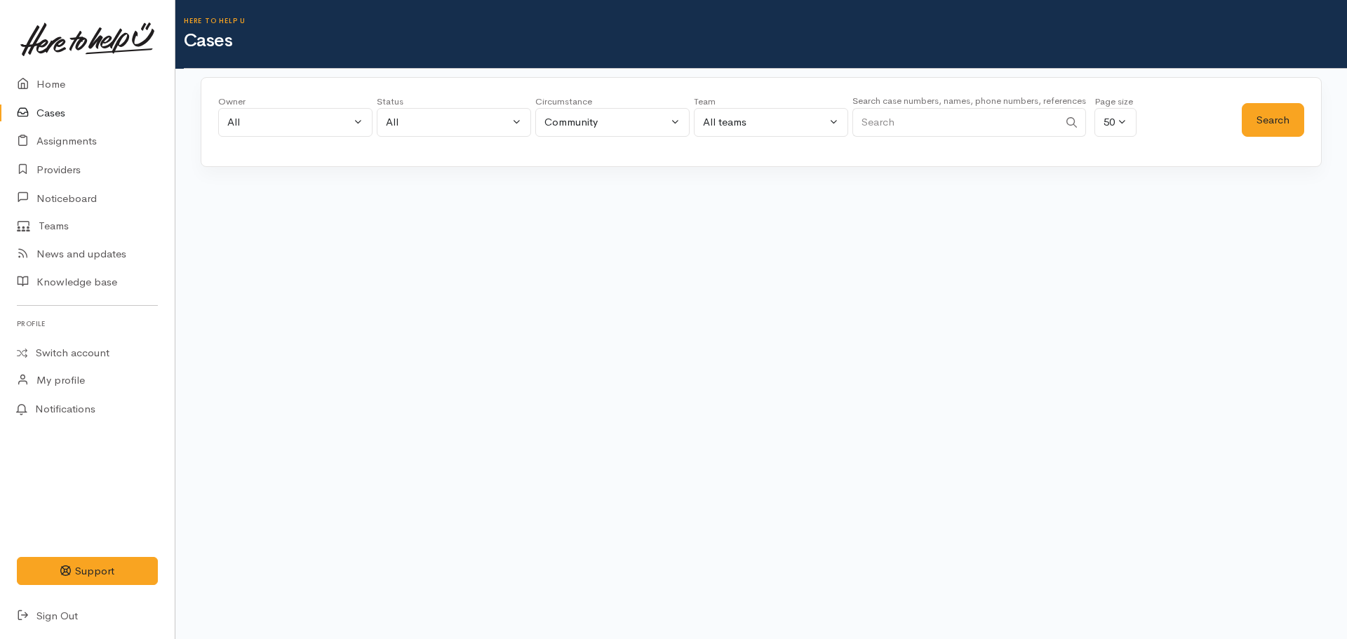
click at [915, 120] on input "Search" at bounding box center [956, 122] width 206 height 29
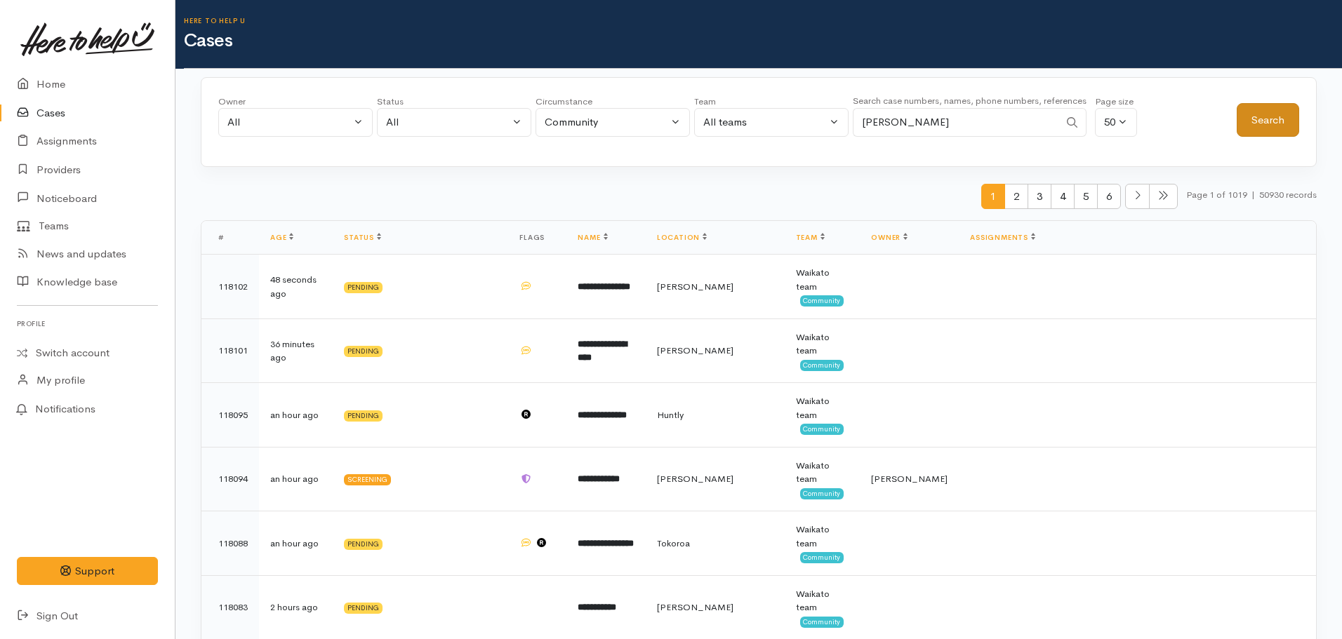
type input "James Gilbert"
click at [1283, 123] on button "Search" at bounding box center [1268, 120] width 62 height 34
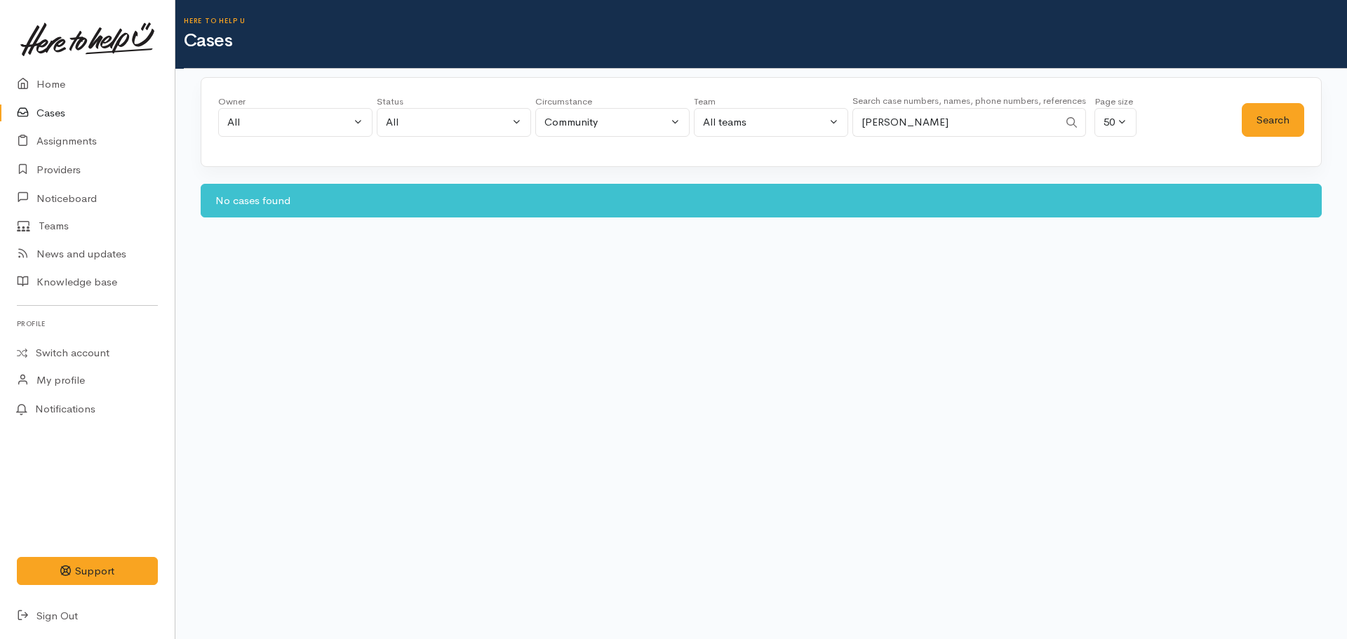
drag, startPoint x: 951, startPoint y: 124, endPoint x: 839, endPoint y: 122, distance: 111.6
click at [849, 124] on div "Owner All My cases Aandrea Murray ('Here to help u') Akash Prakash ('Here to he…" at bounding box center [730, 120] width 1024 height 51
paste input "64211402647."
click at [1268, 109] on button "Search" at bounding box center [1273, 120] width 62 height 34
drag, startPoint x: 952, startPoint y: 128, endPoint x: 950, endPoint y: 121, distance: 8.2
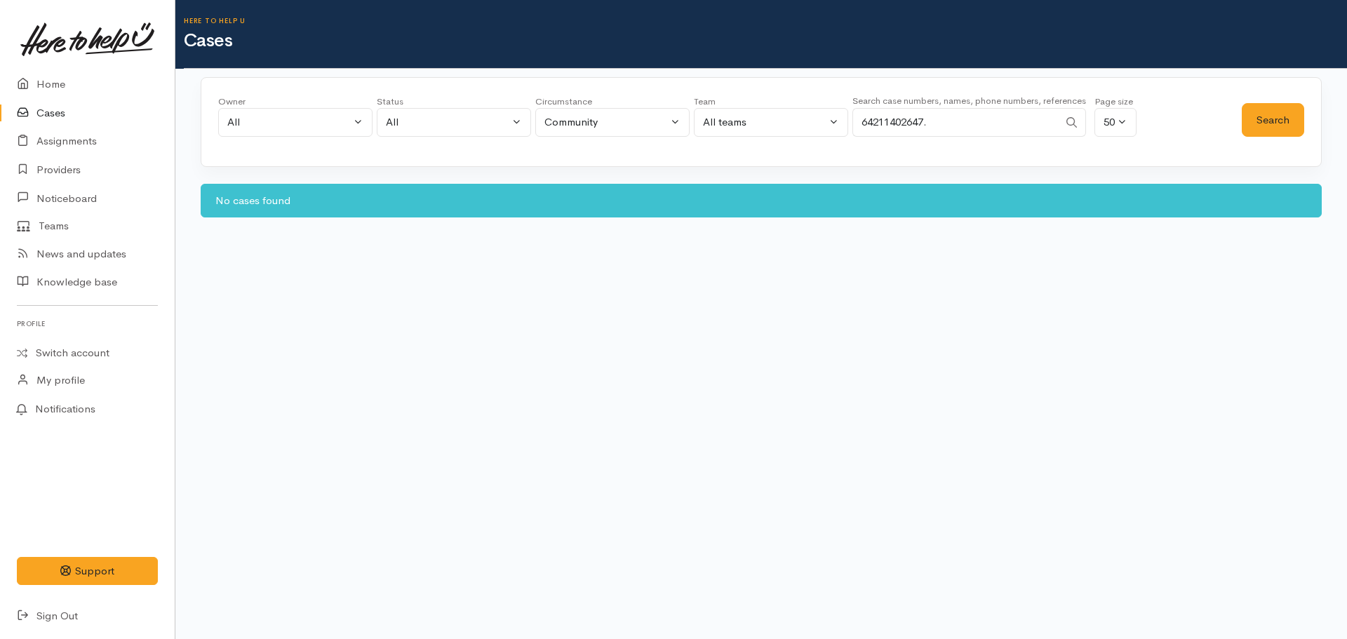
click at [952, 127] on input "64211402647." at bounding box center [956, 122] width 206 height 29
type input "64211402647"
click at [1270, 125] on button "Search" at bounding box center [1273, 120] width 62 height 34
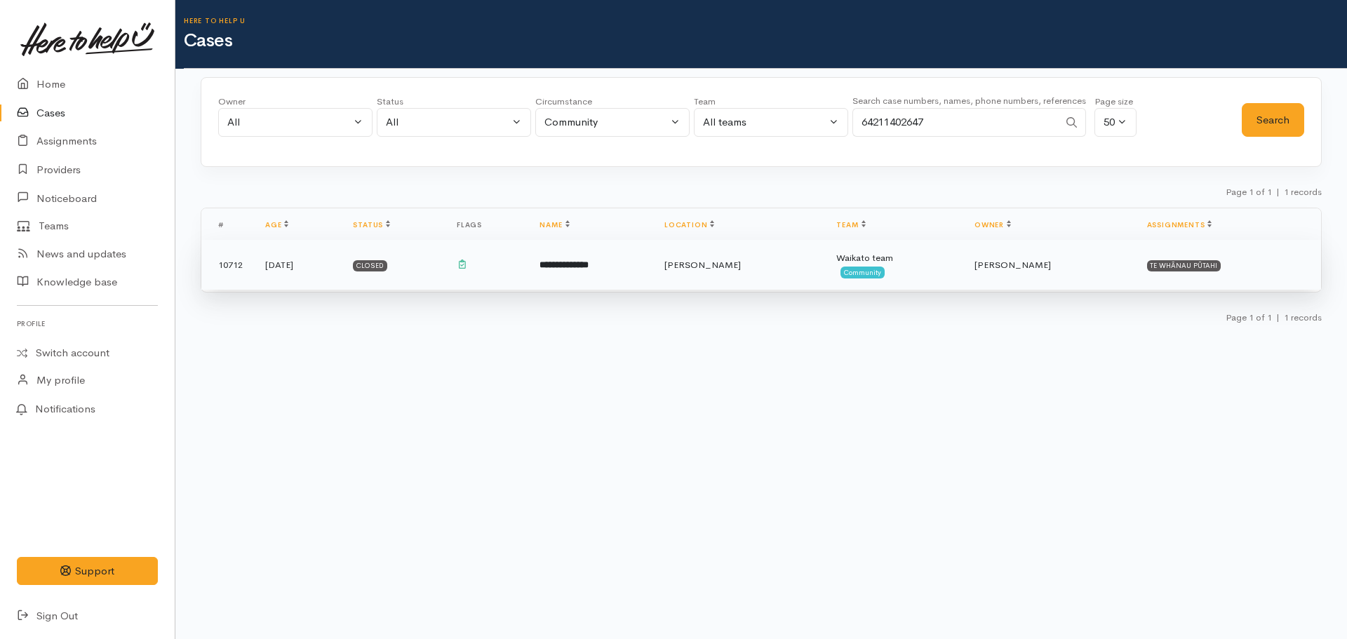
click at [653, 261] on td "**********" at bounding box center [590, 265] width 125 height 51
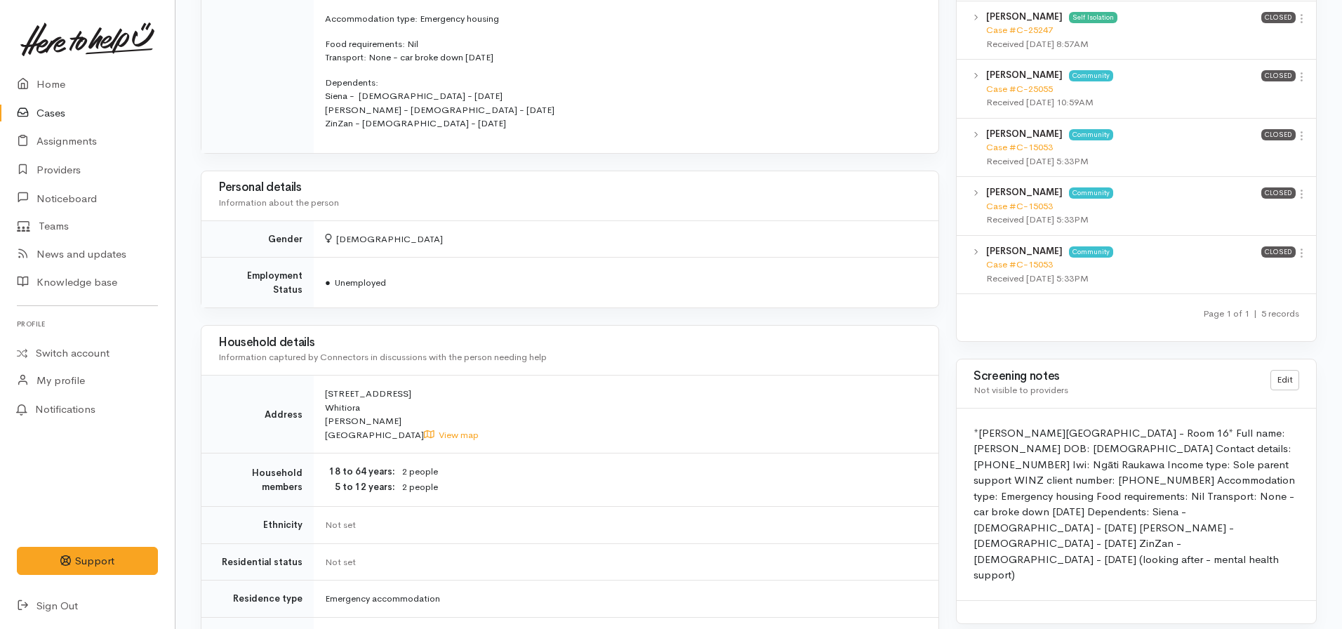
scroll to position [772, 0]
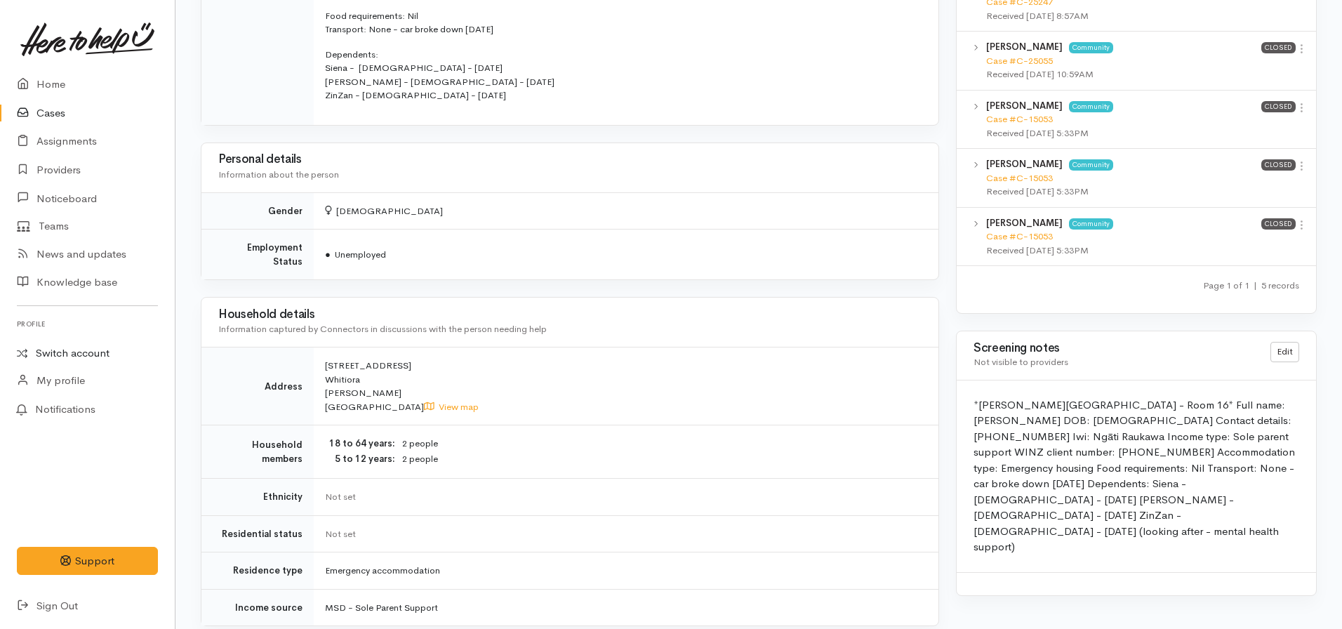
click at [78, 347] on link "Switch account" at bounding box center [87, 353] width 175 height 27
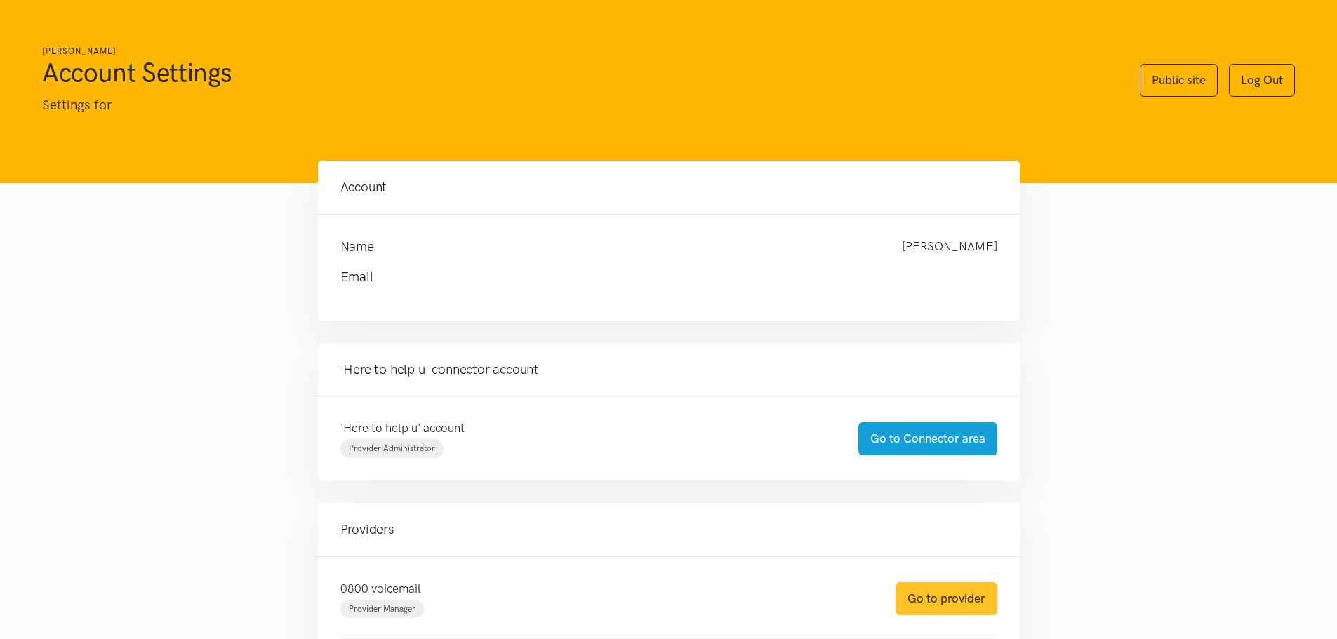
click at [960, 614] on link "Go to provider" at bounding box center [946, 598] width 102 height 33
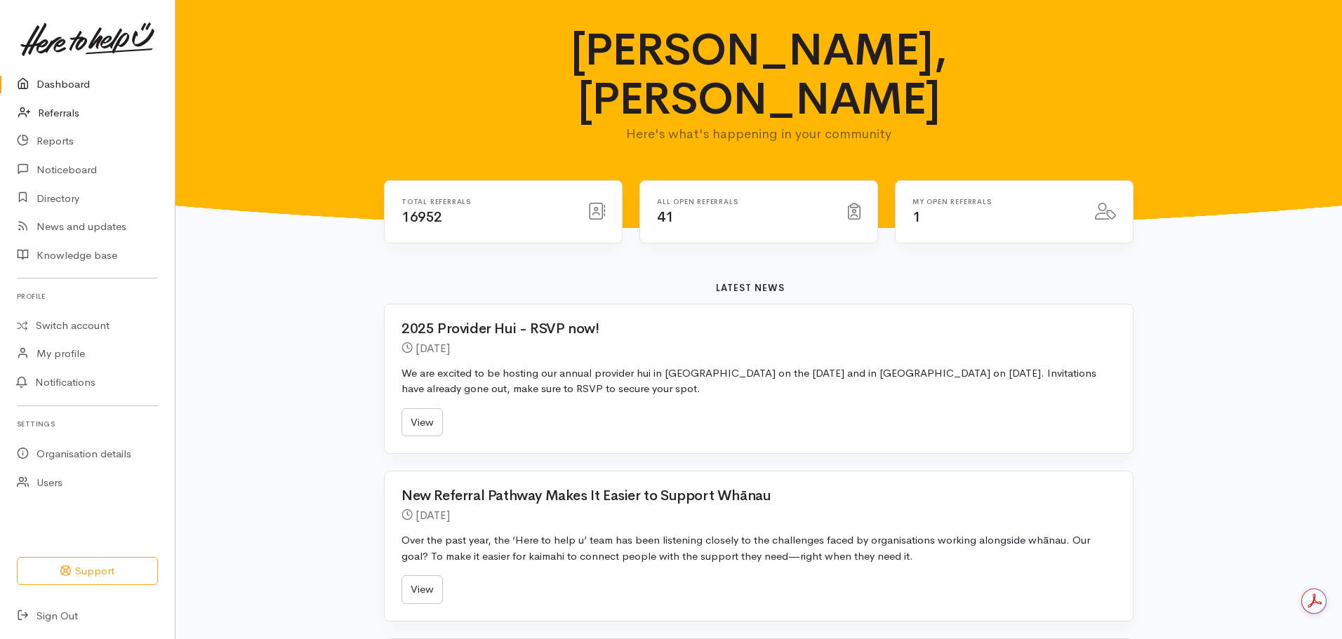
click at [68, 115] on link "Referrals" at bounding box center [87, 113] width 175 height 29
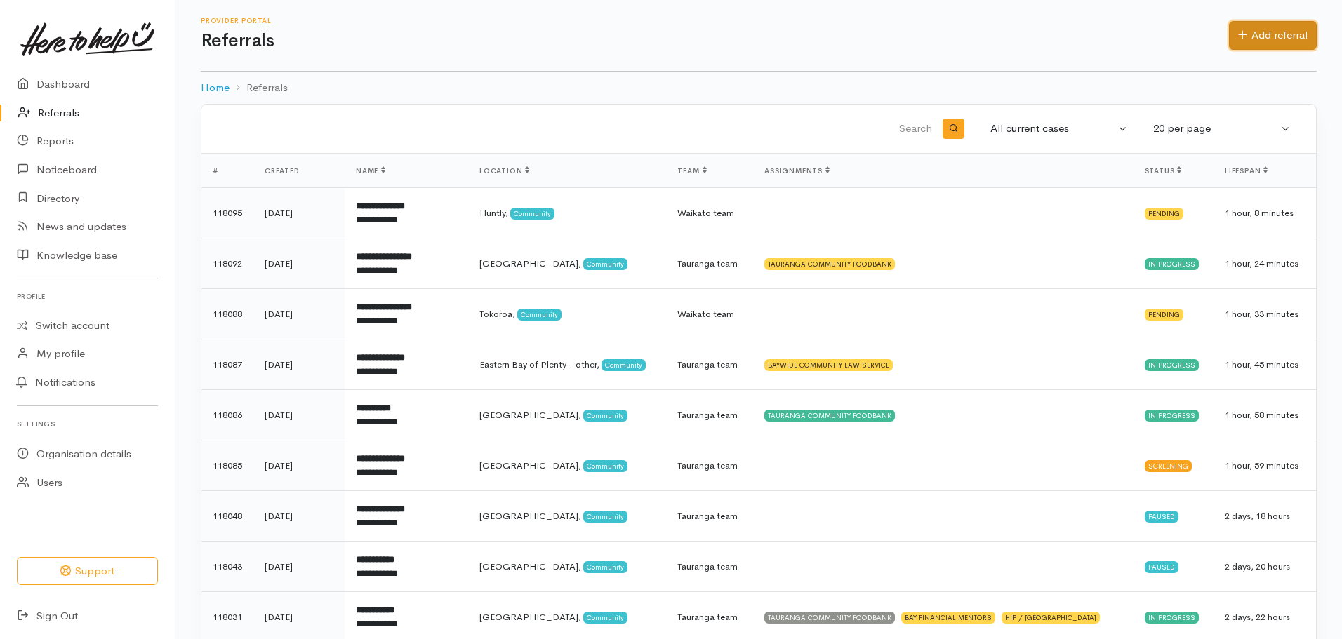
click at [1277, 36] on link "Add referral" at bounding box center [1273, 35] width 88 height 29
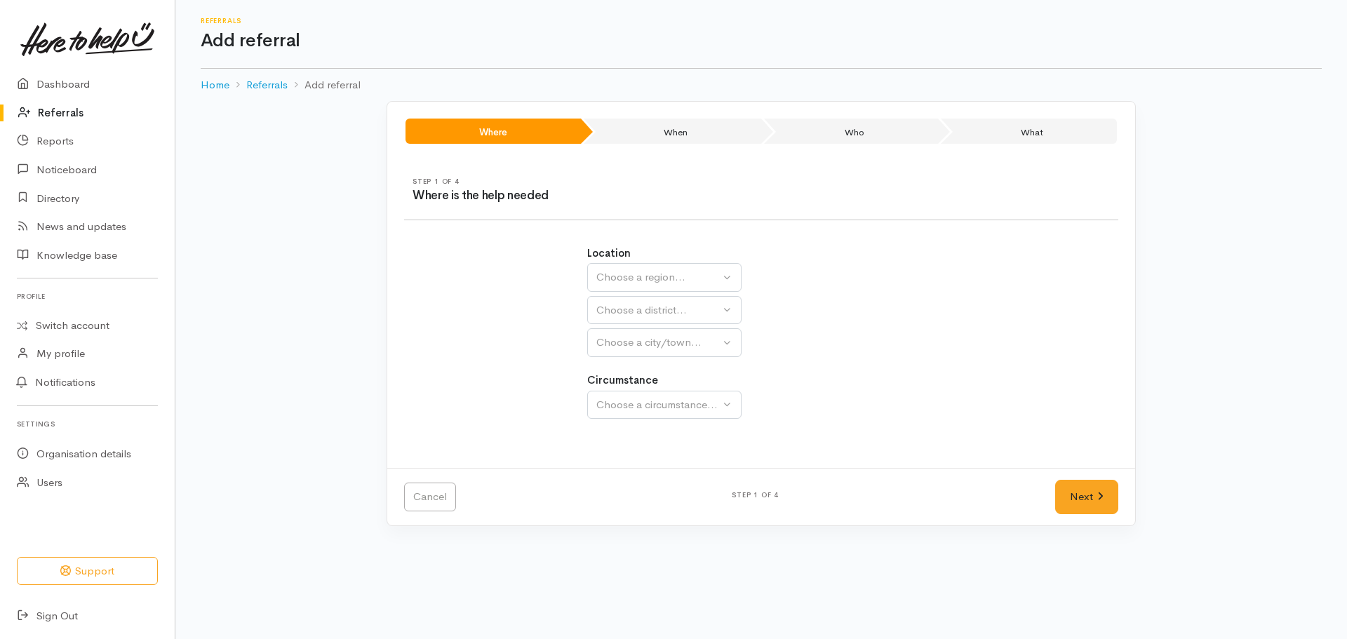
drag, startPoint x: 697, startPoint y: 255, endPoint x: 696, endPoint y: 267, distance: 12.7
click at [697, 259] on div "Location Auckland Waikato Bay of Plenty Choose a region... Choose a district...…" at bounding box center [761, 302] width 349 height 112
click at [693, 274] on div "Choose a region..." at bounding box center [659, 277] width 124 height 16
click at [637, 366] on span "Waikato" at bounding box center [660, 366] width 111 height 16
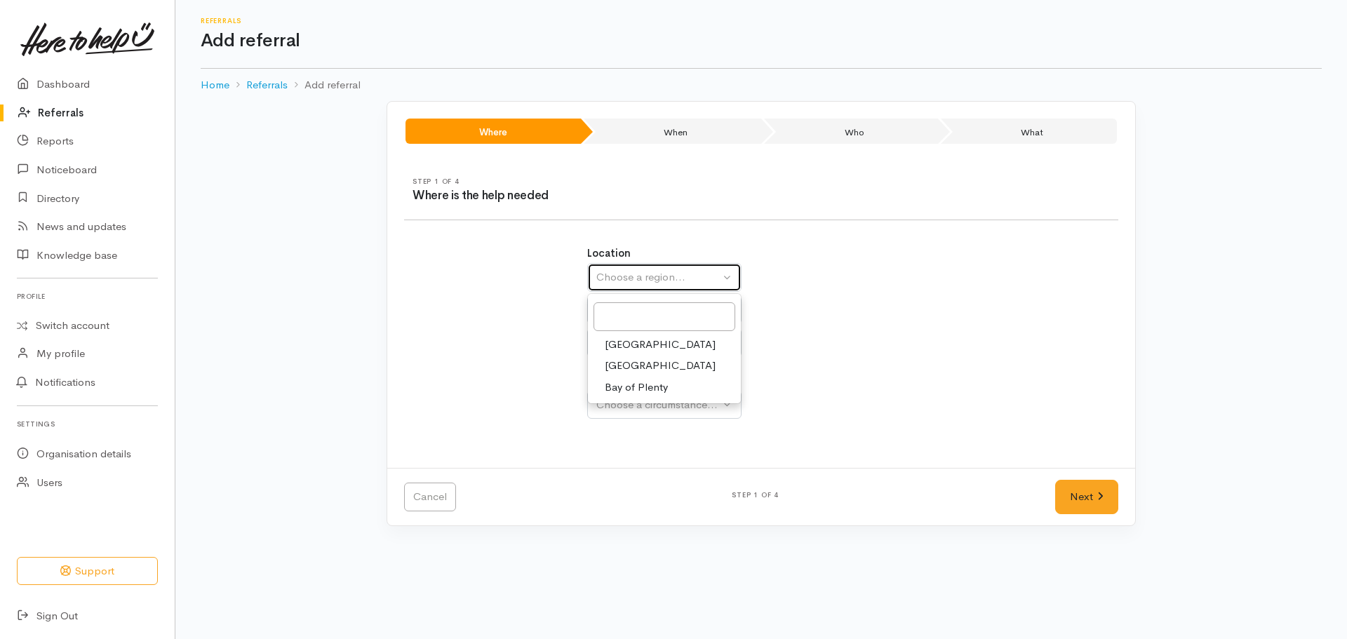
select select "3"
select select
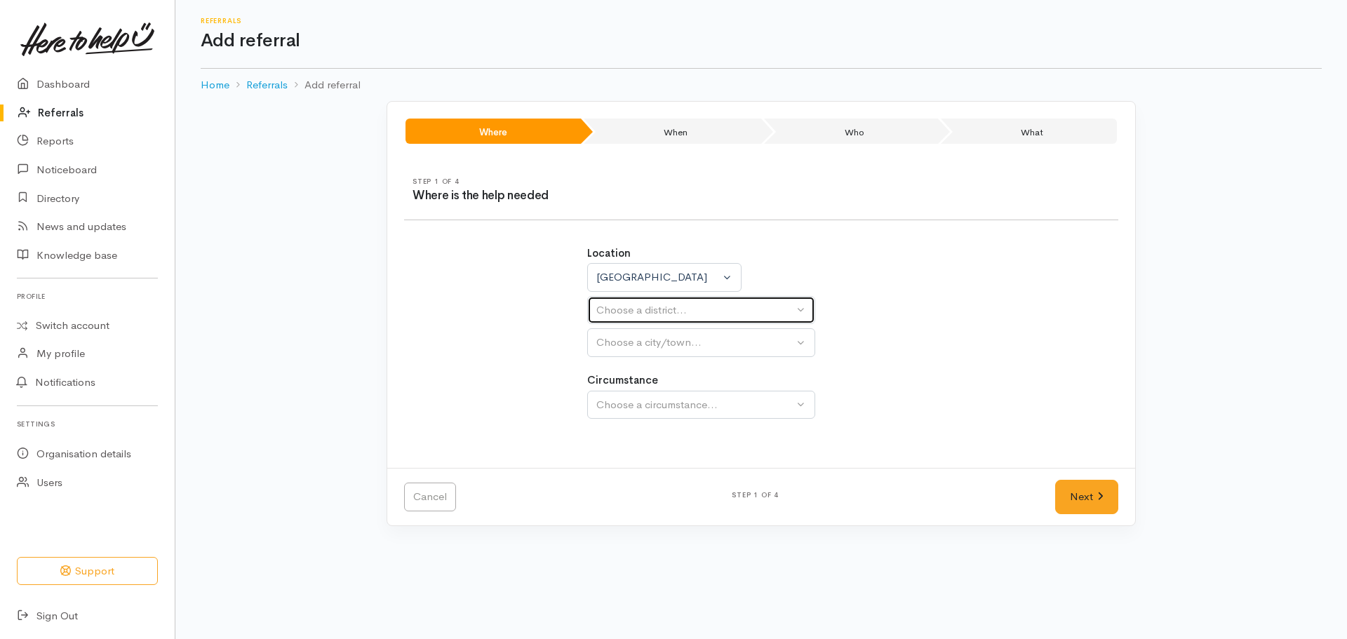
click at [637, 309] on div "Choose a district..." at bounding box center [695, 310] width 197 height 16
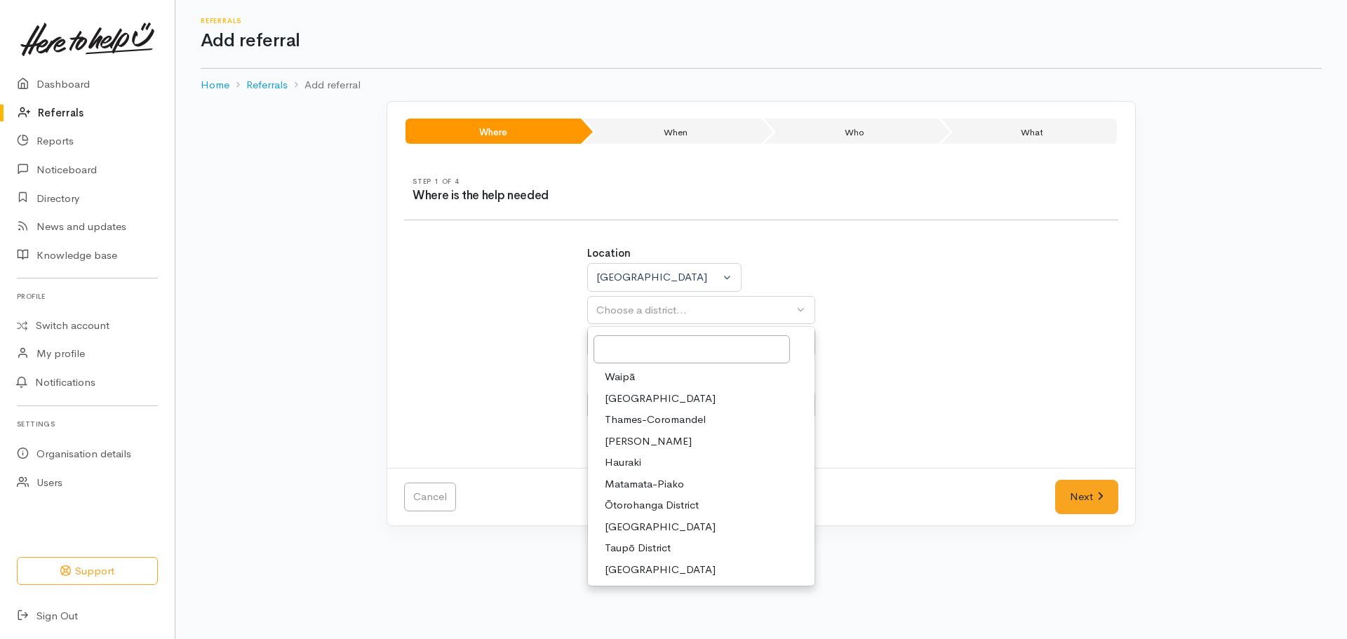
click at [632, 439] on span "Hamilton" at bounding box center [648, 442] width 87 height 16
select select "4"
select select
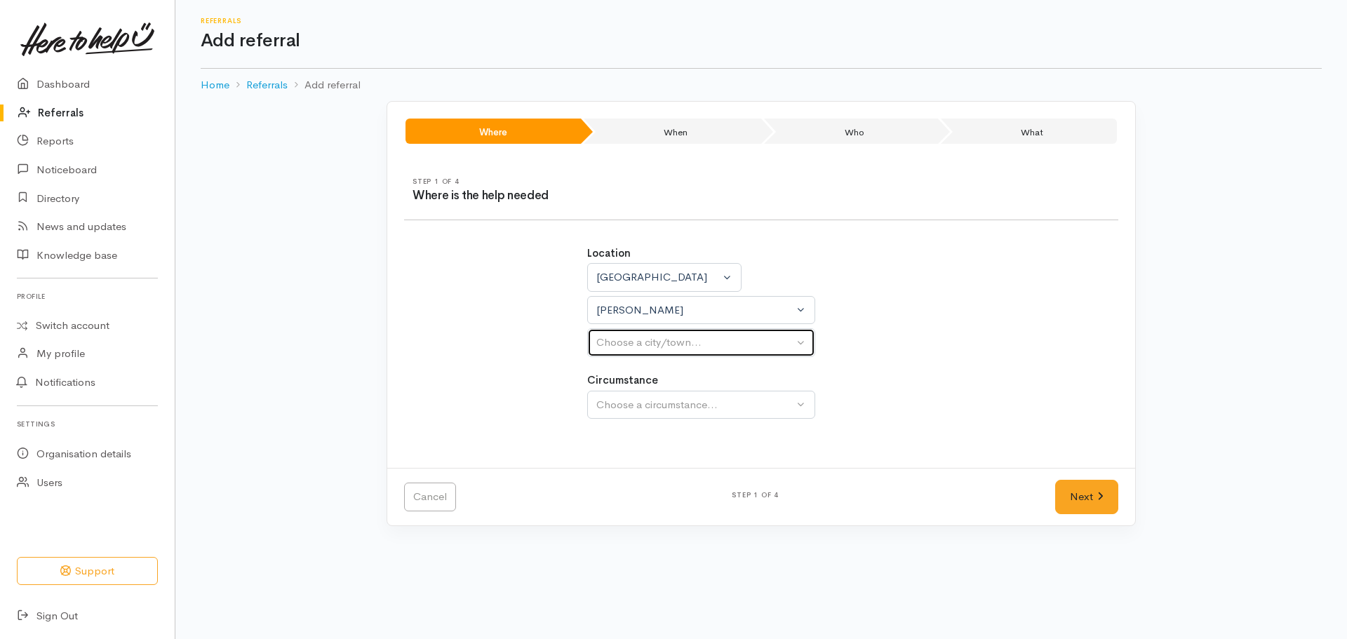
click at [645, 330] on button "Choose a city/town..." at bounding box center [701, 342] width 228 height 29
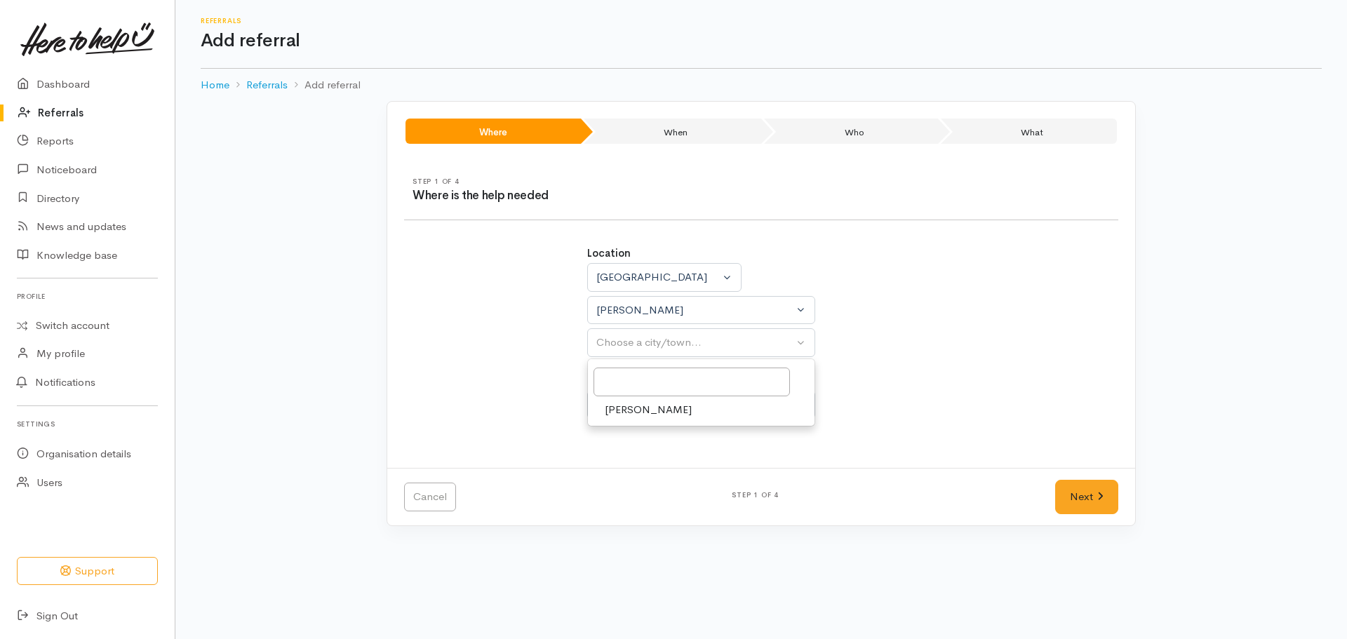
click at [645, 411] on span "[PERSON_NAME]" at bounding box center [648, 410] width 87 height 16
select select "1"
click at [653, 396] on button "Choose a circumstance..." at bounding box center [701, 405] width 228 height 29
drag, startPoint x: 647, startPoint y: 473, endPoint x: 973, endPoint y: 463, distance: 325.8
click at [651, 474] on span "Community" at bounding box center [631, 472] width 53 height 16
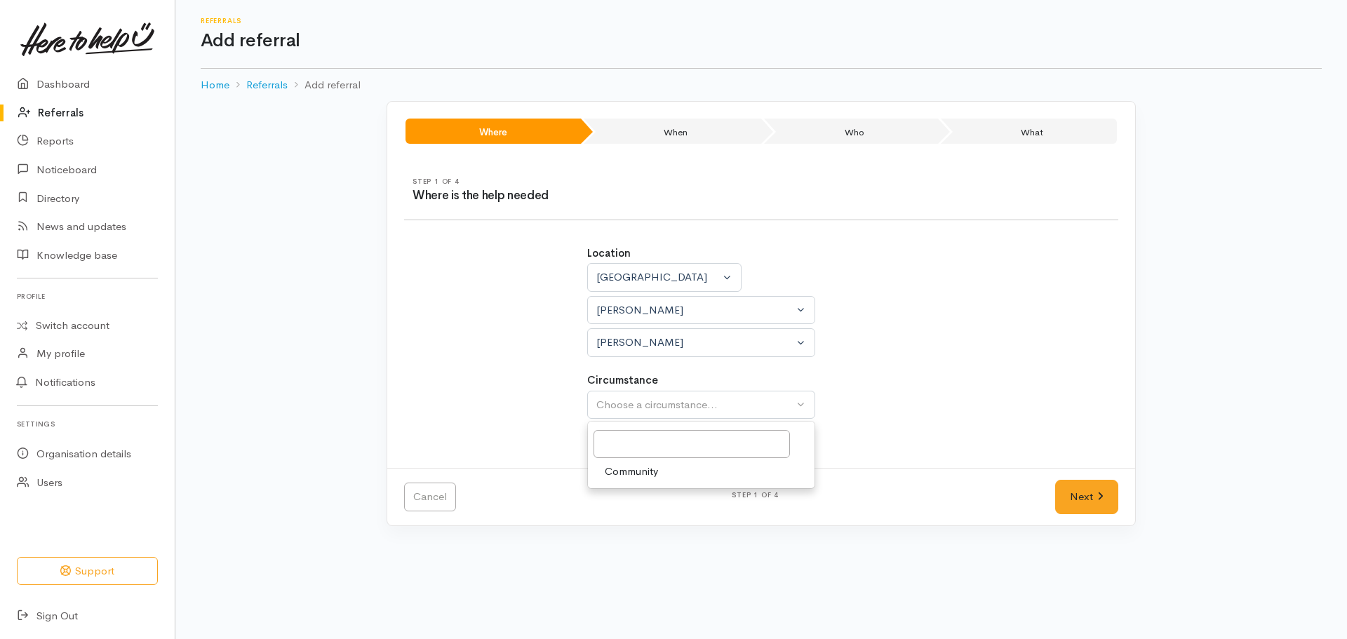
select select "2"
click at [1070, 495] on link "Next" at bounding box center [1086, 497] width 63 height 34
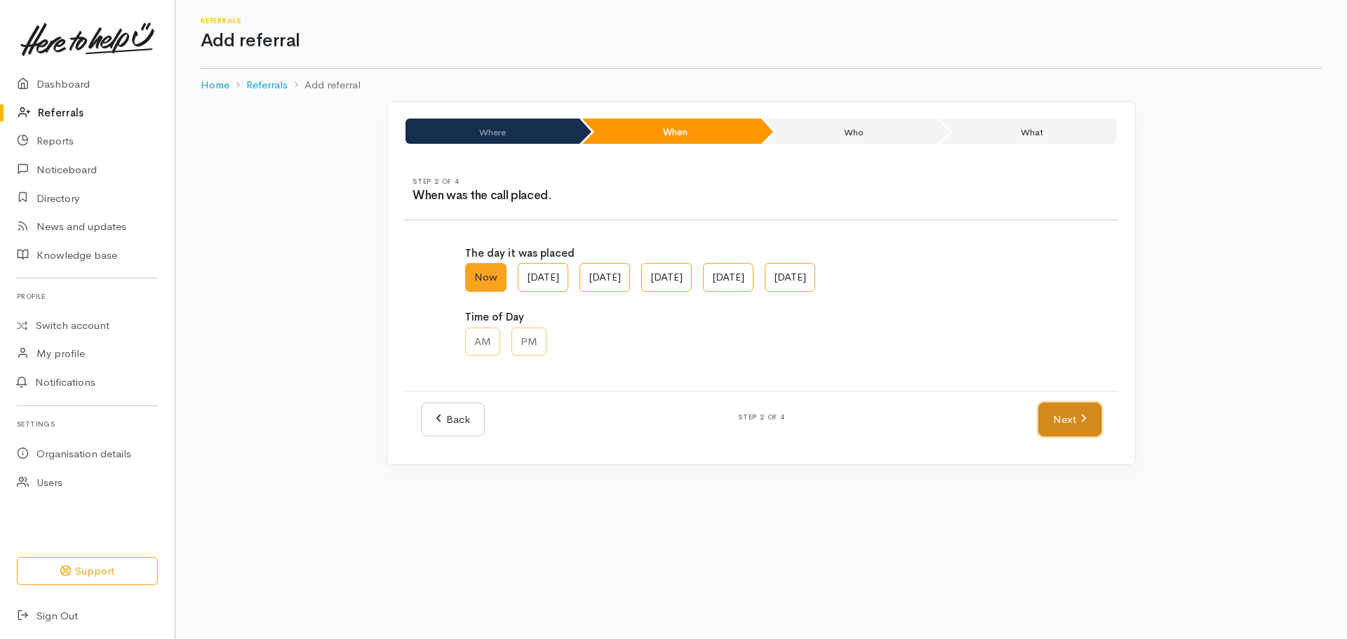
click at [1055, 423] on link "Next" at bounding box center [1070, 420] width 63 height 34
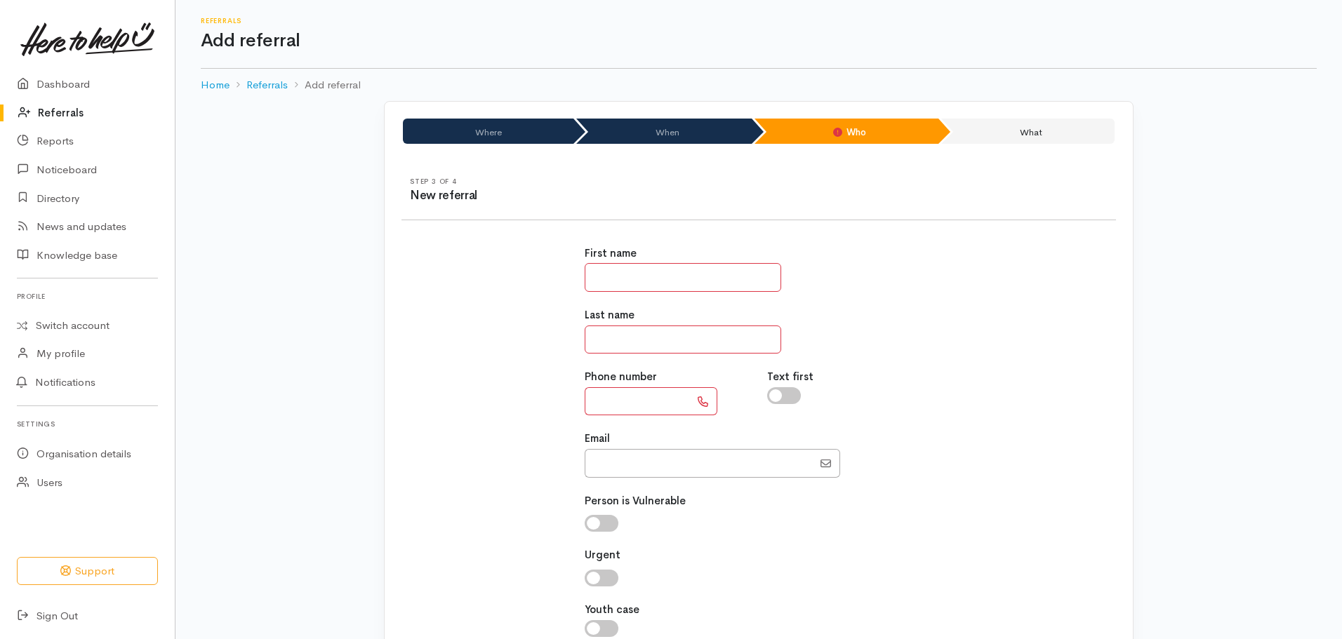
click at [679, 277] on input "text" at bounding box center [683, 277] width 197 height 29
type input "*****"
click at [657, 338] on input "********" at bounding box center [683, 340] width 197 height 29
type input "*******"
click at [634, 398] on input "text" at bounding box center [637, 401] width 105 height 29
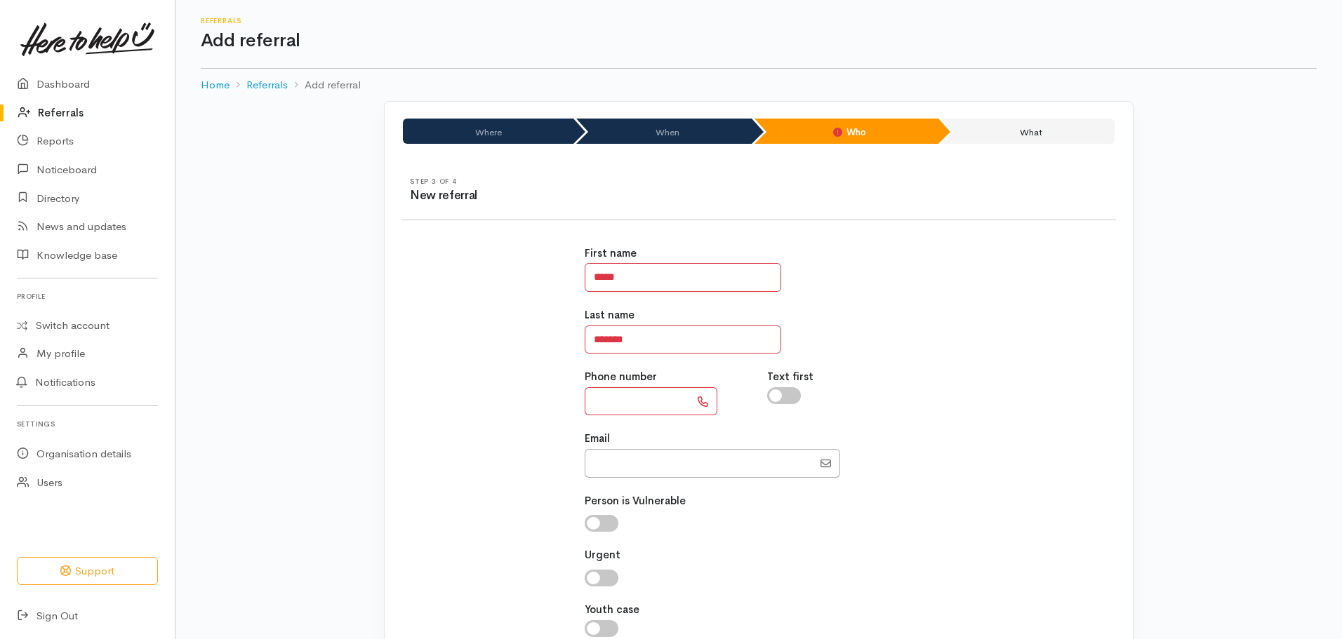
paste input "**********"
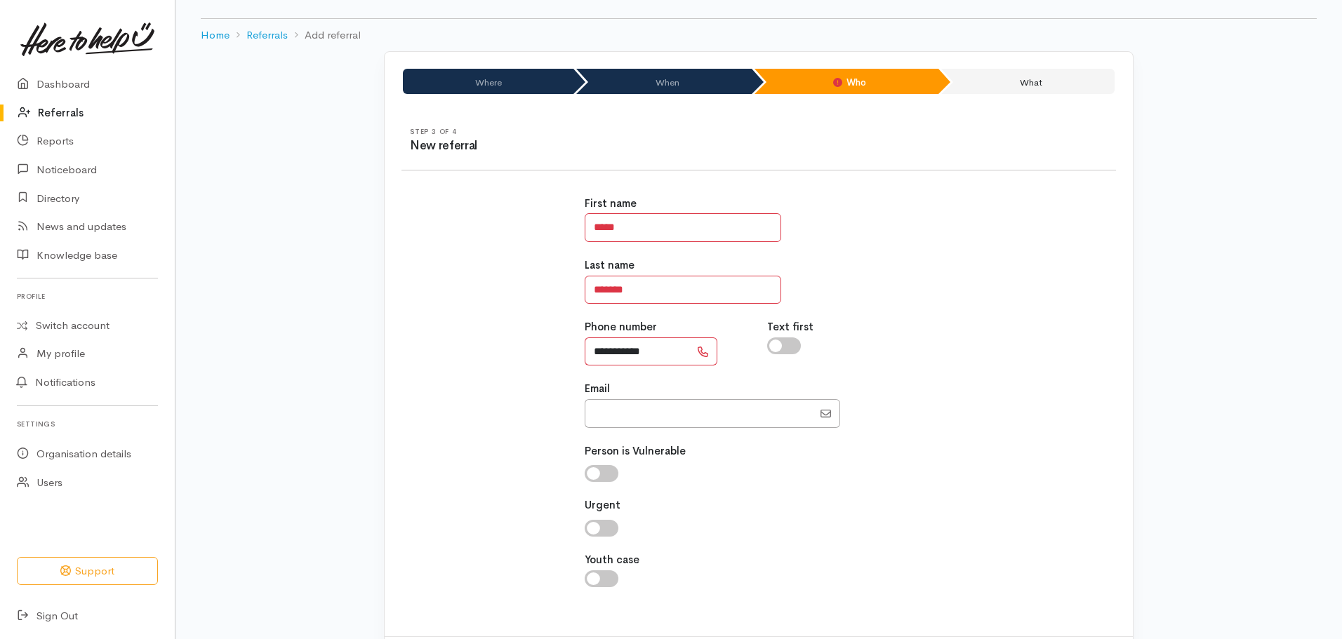
scroll to position [121, 0]
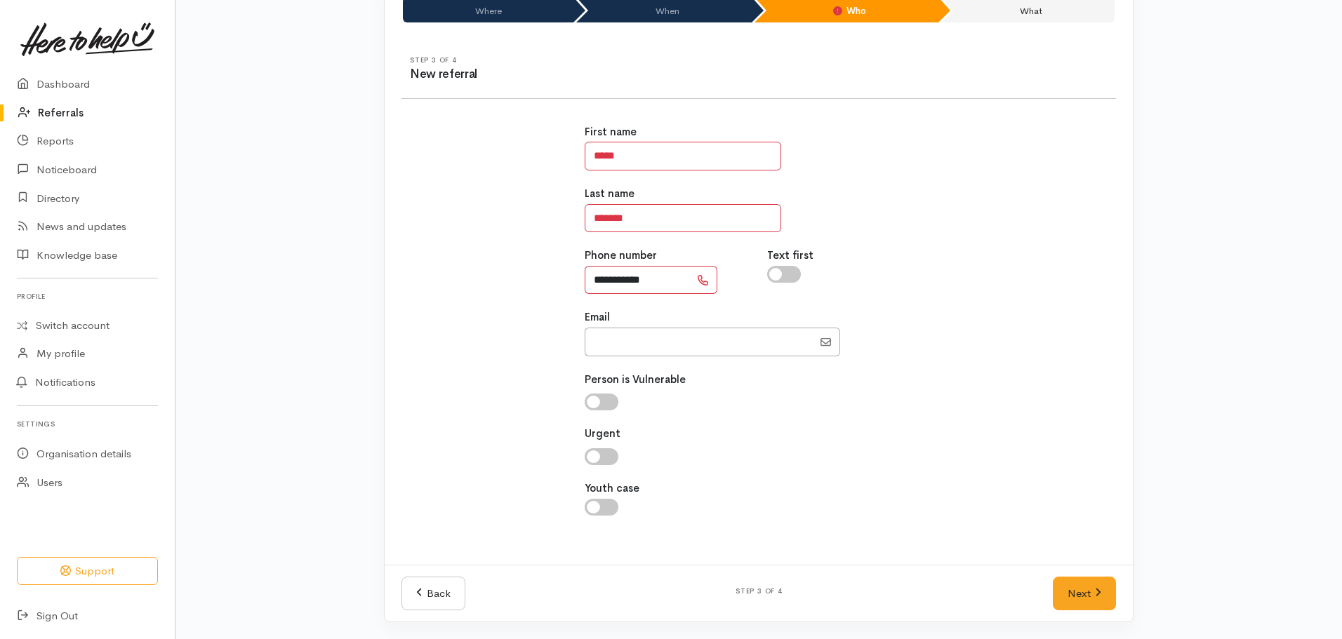
type input "**********"
click at [1045, 578] on div "Next" at bounding box center [1084, 594] width 80 height 34
click at [1100, 600] on link "Next" at bounding box center [1084, 594] width 63 height 34
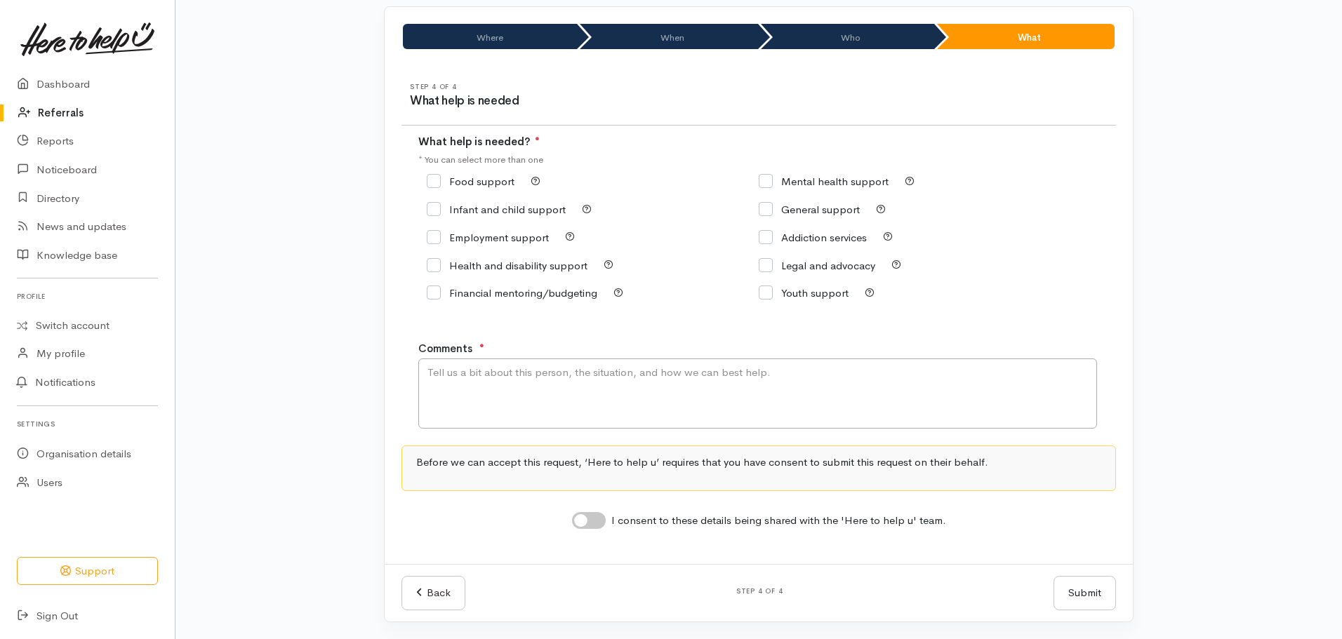
scroll to position [95, 0]
click at [429, 180] on input "Food support" at bounding box center [471, 181] width 88 height 11
checkbox input "true"
click at [481, 400] on textarea "Comments" at bounding box center [757, 394] width 679 height 70
type textarea "Food support please"
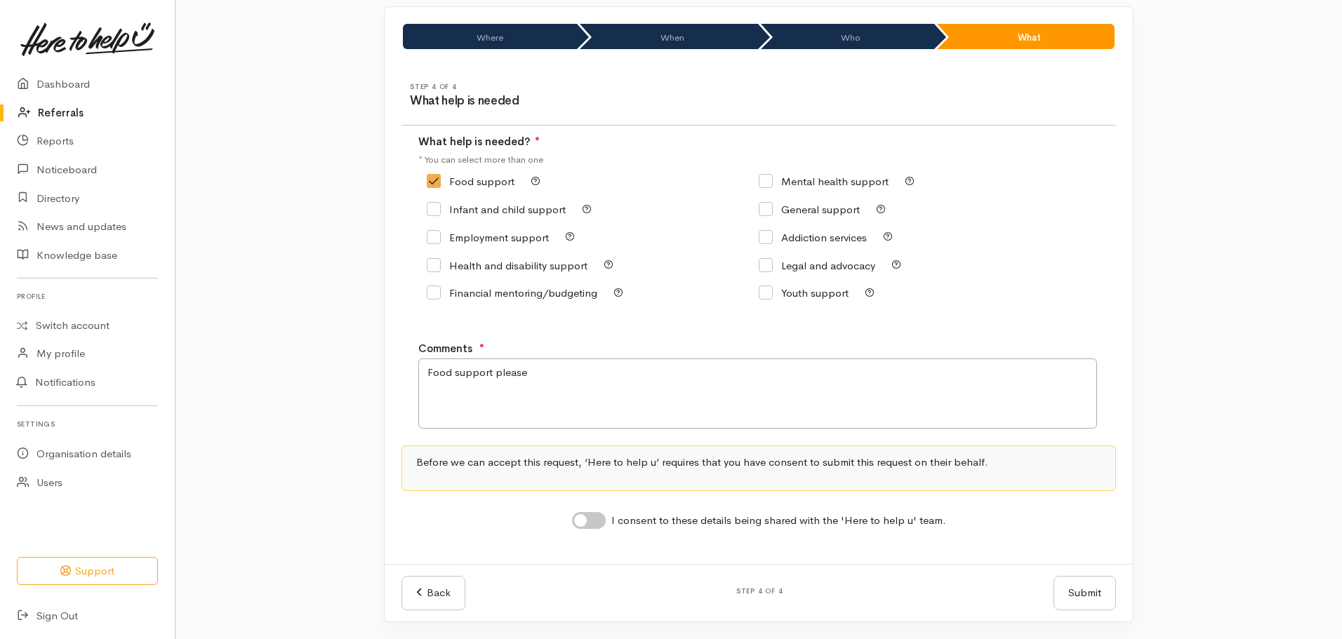
click at [587, 518] on input "I consent to these details being shared with the 'Here to help u' team." at bounding box center [589, 520] width 34 height 17
checkbox input "true"
click at [1065, 580] on button "Submit" at bounding box center [1084, 593] width 62 height 34
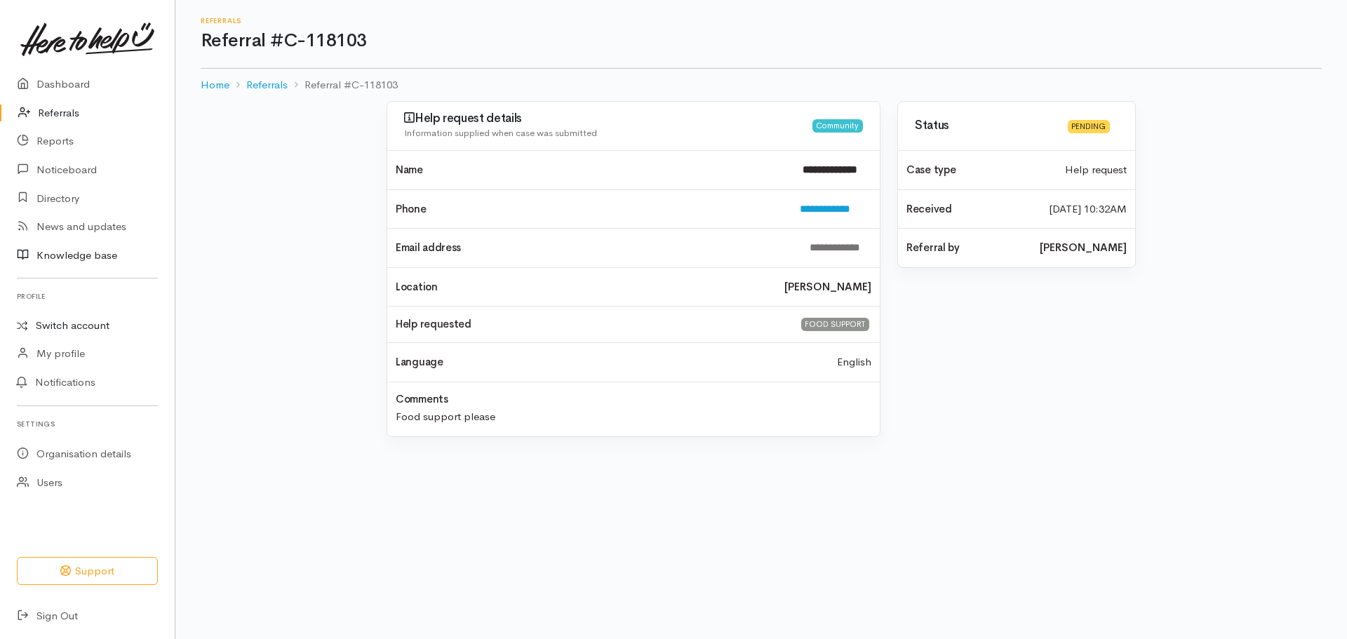
drag, startPoint x: 65, startPoint y: 331, endPoint x: 140, endPoint y: 268, distance: 97.6
click at [65, 330] on link "Switch account" at bounding box center [87, 325] width 175 height 27
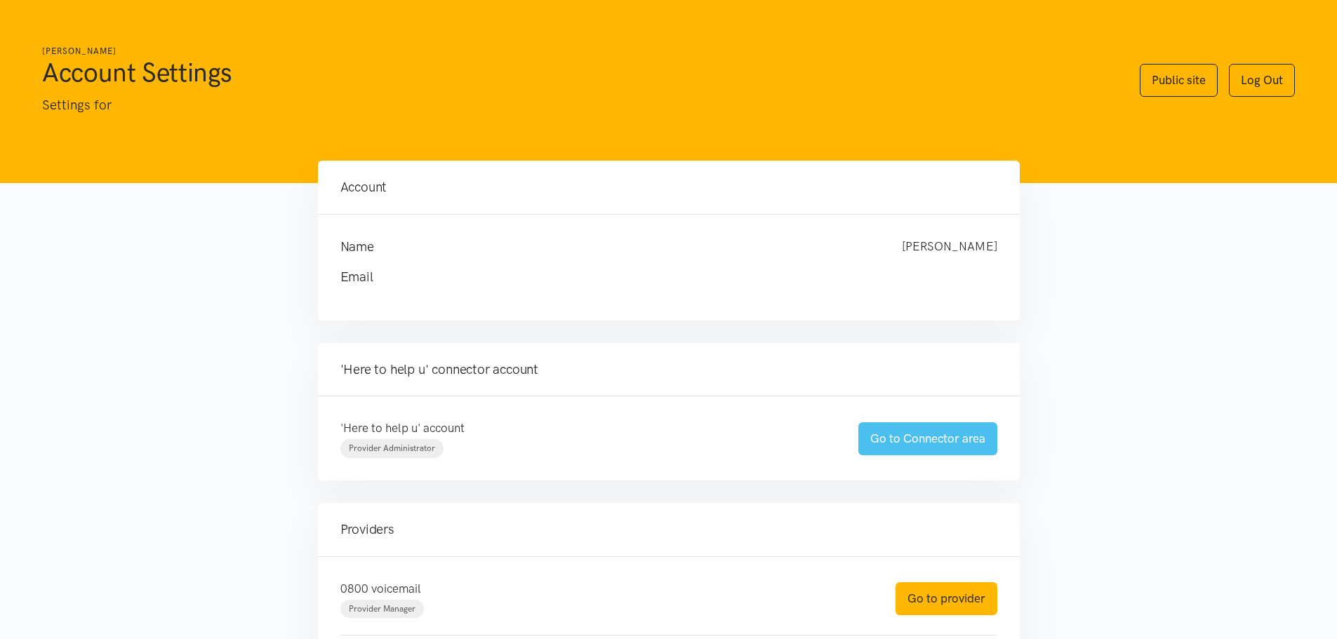
click at [935, 434] on link "Go to Connector area" at bounding box center [927, 438] width 139 height 33
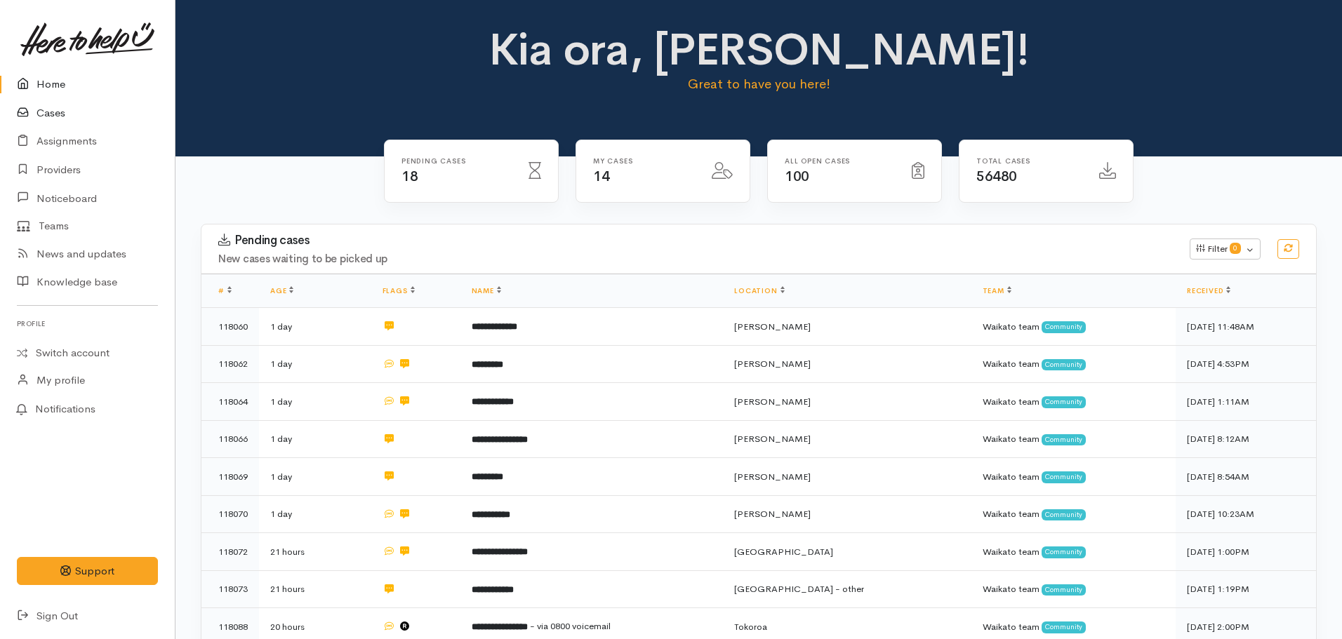
click at [64, 115] on link "Cases" at bounding box center [87, 113] width 175 height 29
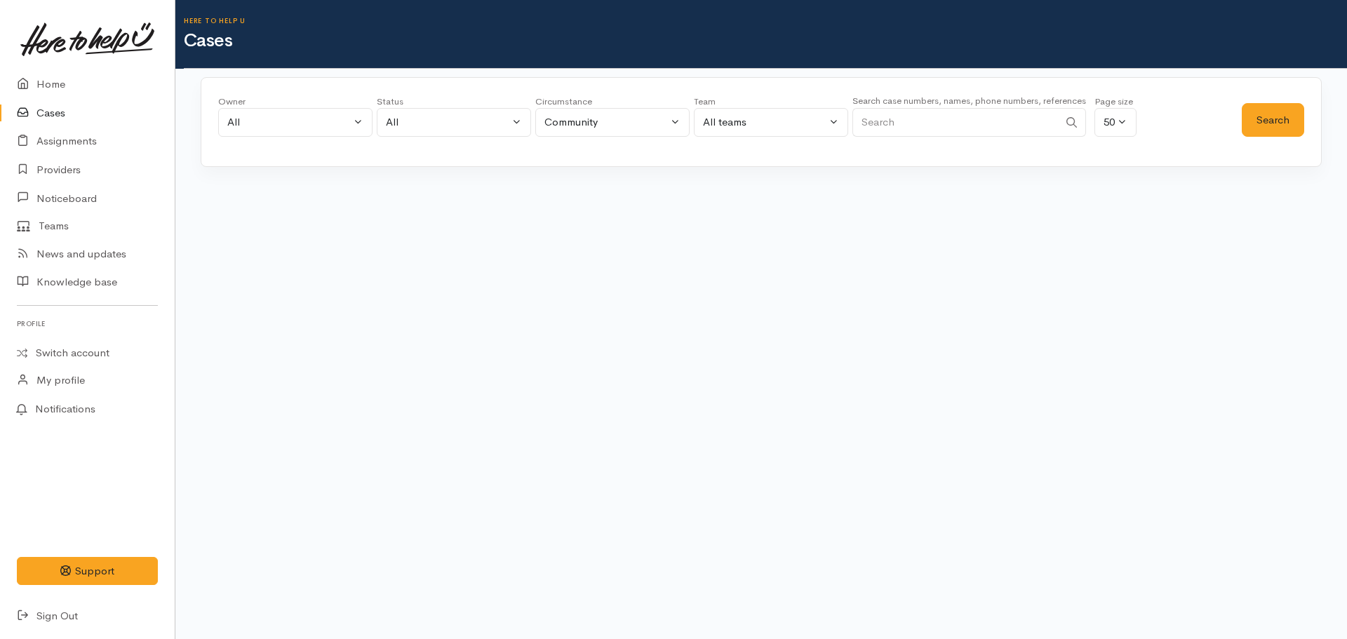
click at [886, 113] on input "Search" at bounding box center [956, 122] width 206 height 29
paste input "+64224341844"
type input "+64224341844"
click at [1271, 119] on button "Search" at bounding box center [1273, 120] width 62 height 34
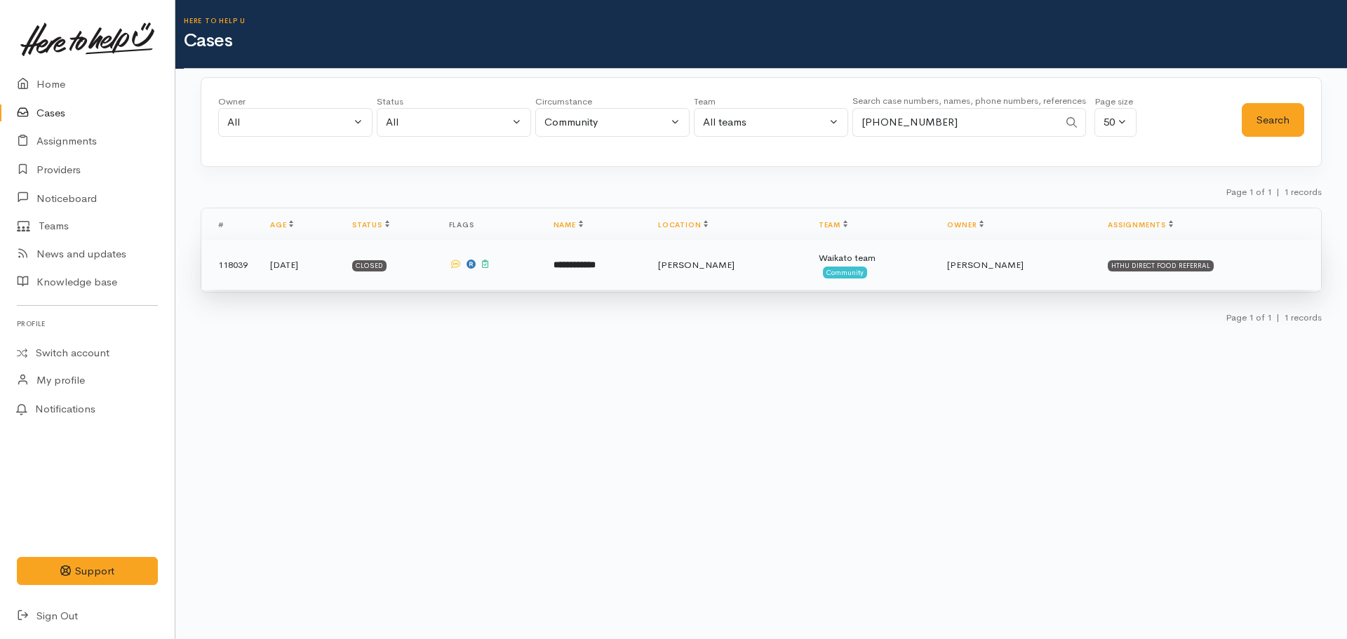
click at [630, 255] on td "**********" at bounding box center [594, 265] width 105 height 51
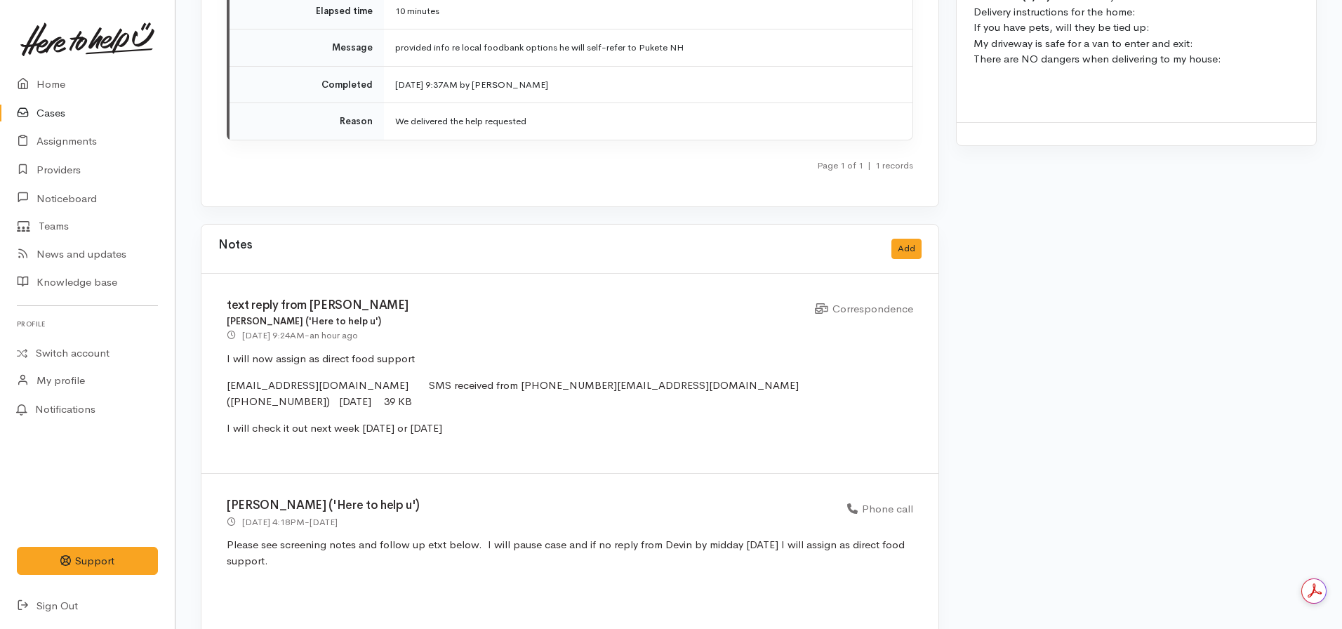
scroll to position [1754, 0]
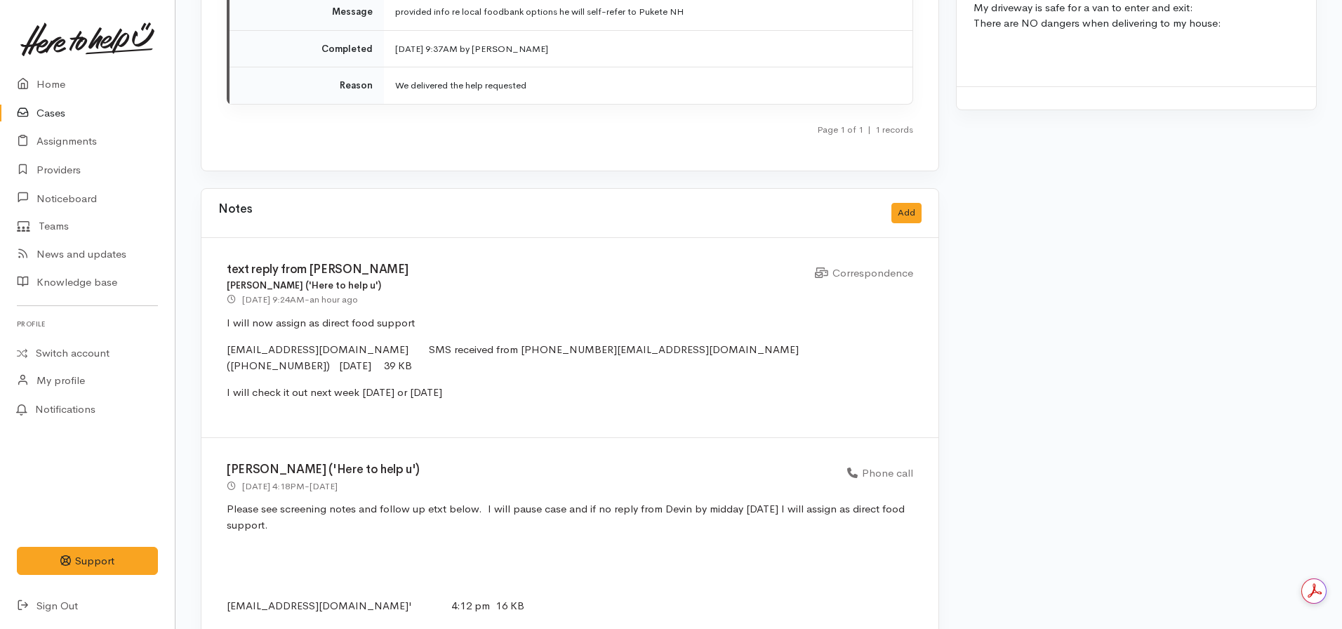
click at [81, 112] on link "Cases" at bounding box center [87, 113] width 175 height 29
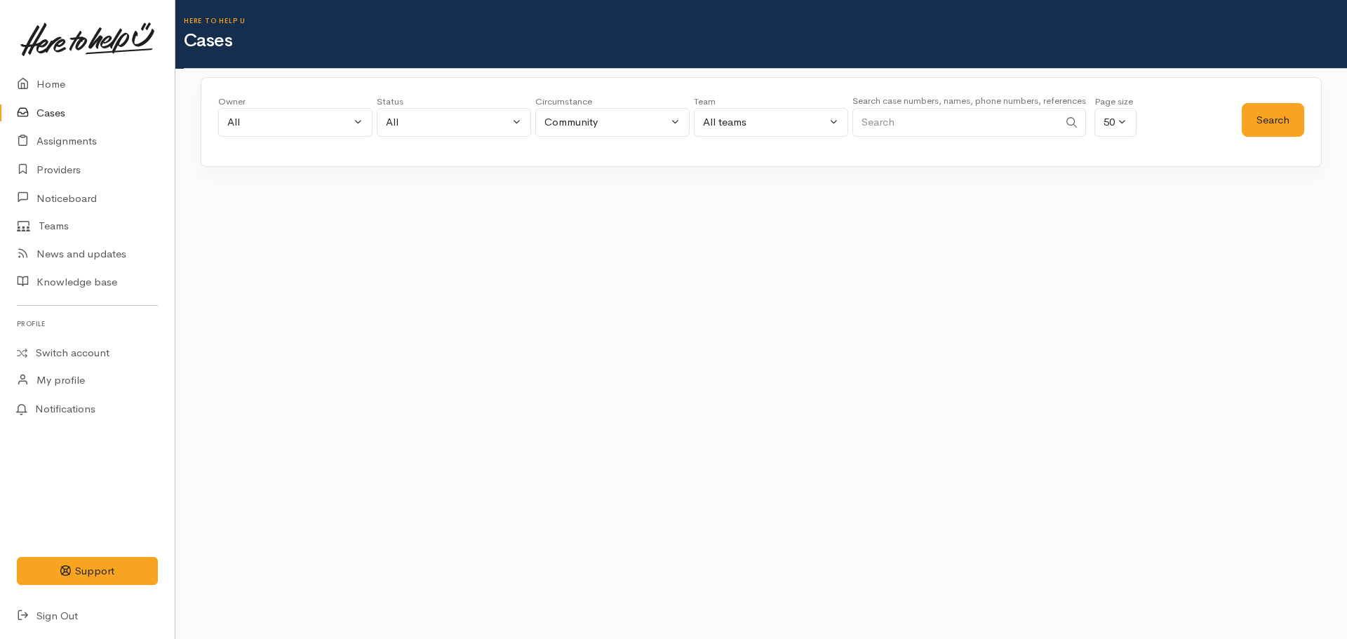
click at [914, 133] on input "Search" at bounding box center [956, 122] width 206 height 29
paste input "+6421435395"
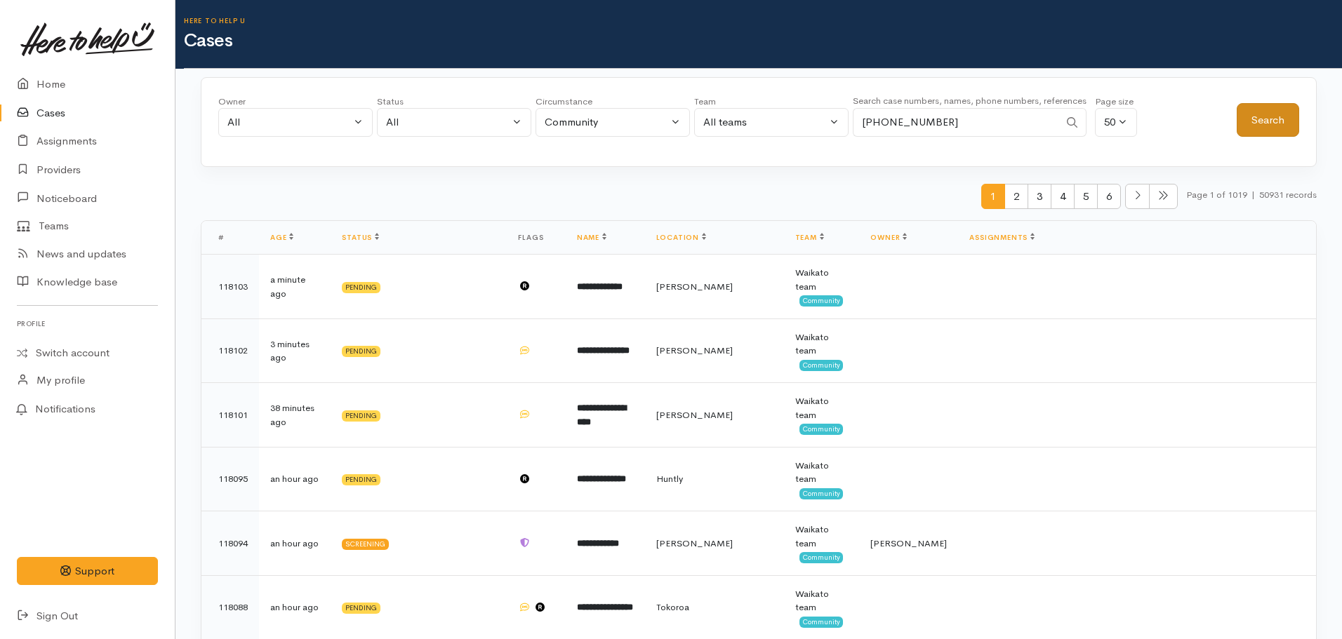
type input "+6421435395"
click at [1263, 120] on button "Search" at bounding box center [1268, 120] width 62 height 34
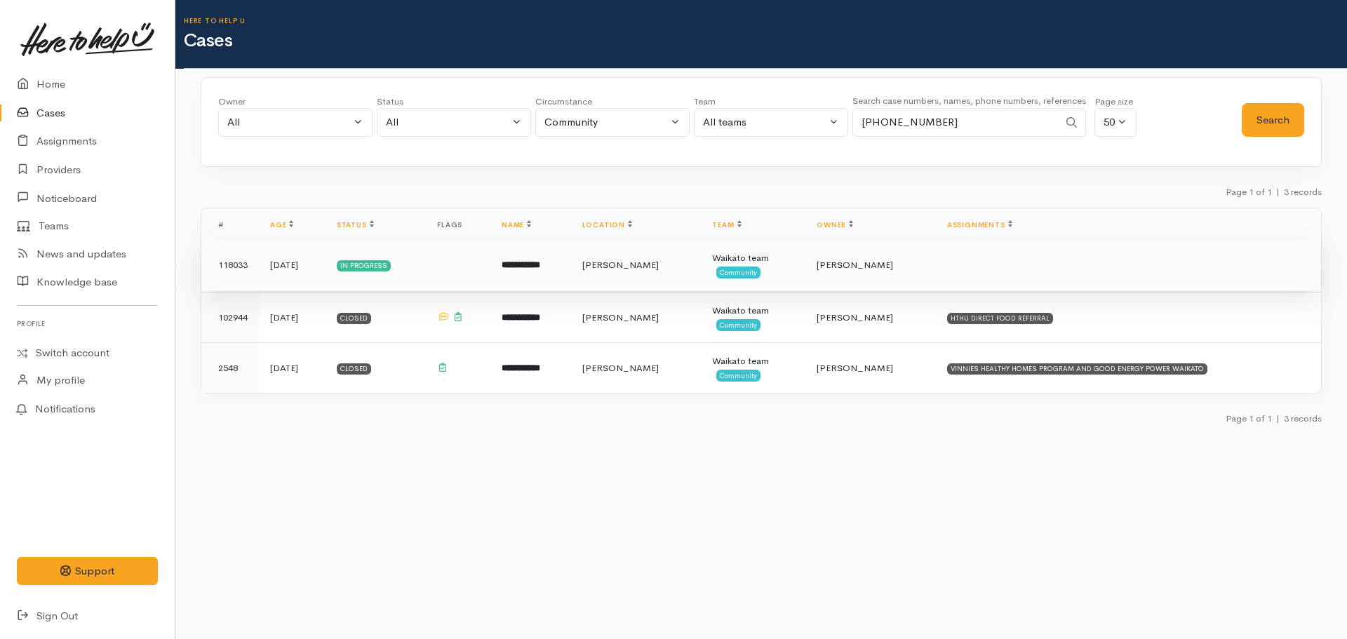
click at [571, 278] on td "**********" at bounding box center [531, 265] width 81 height 51
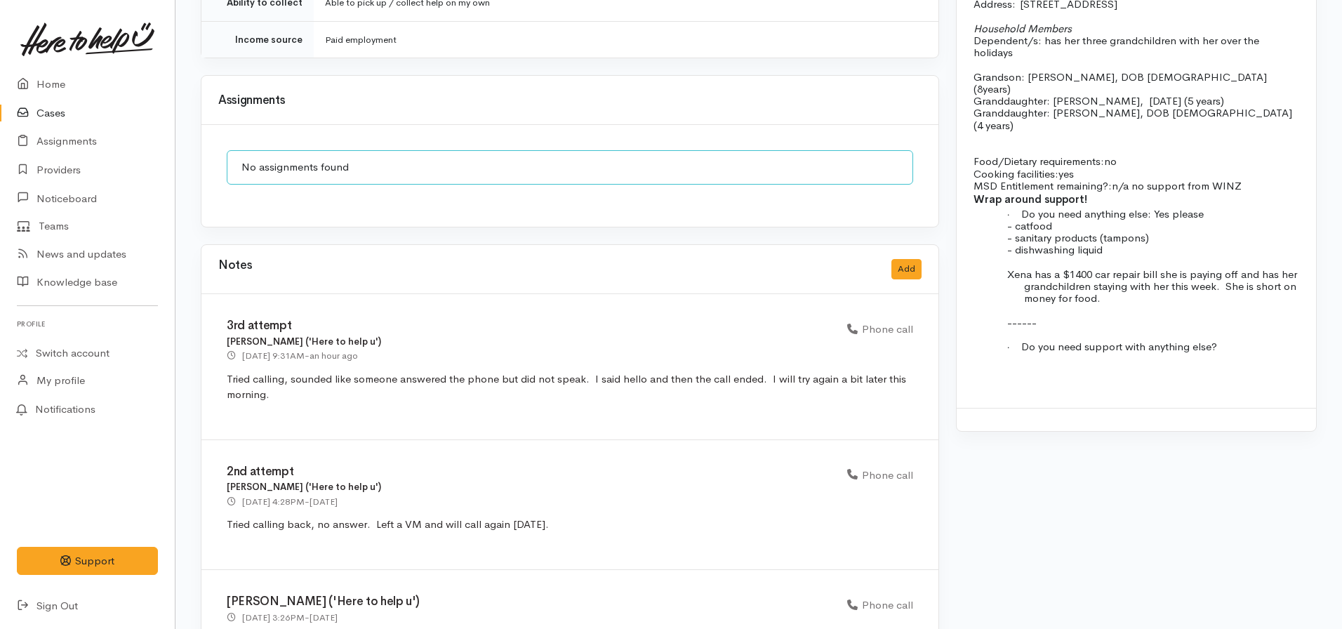
scroll to position [1462, 0]
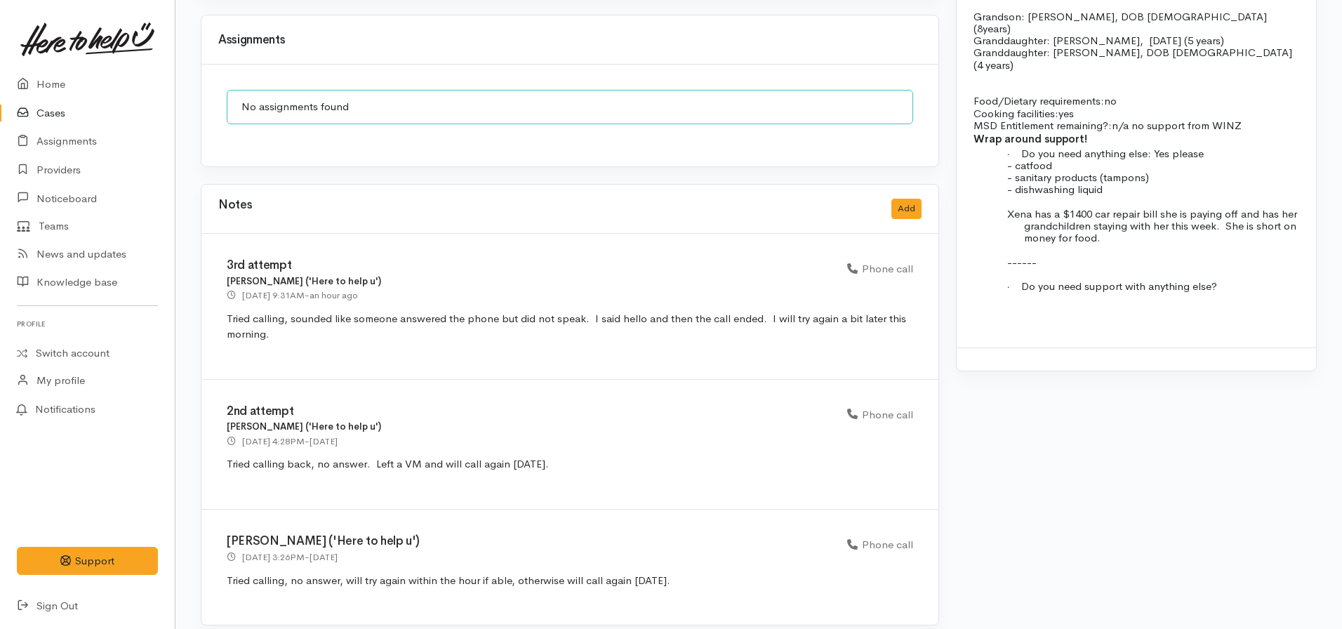
click at [72, 114] on link "Cases" at bounding box center [87, 113] width 175 height 29
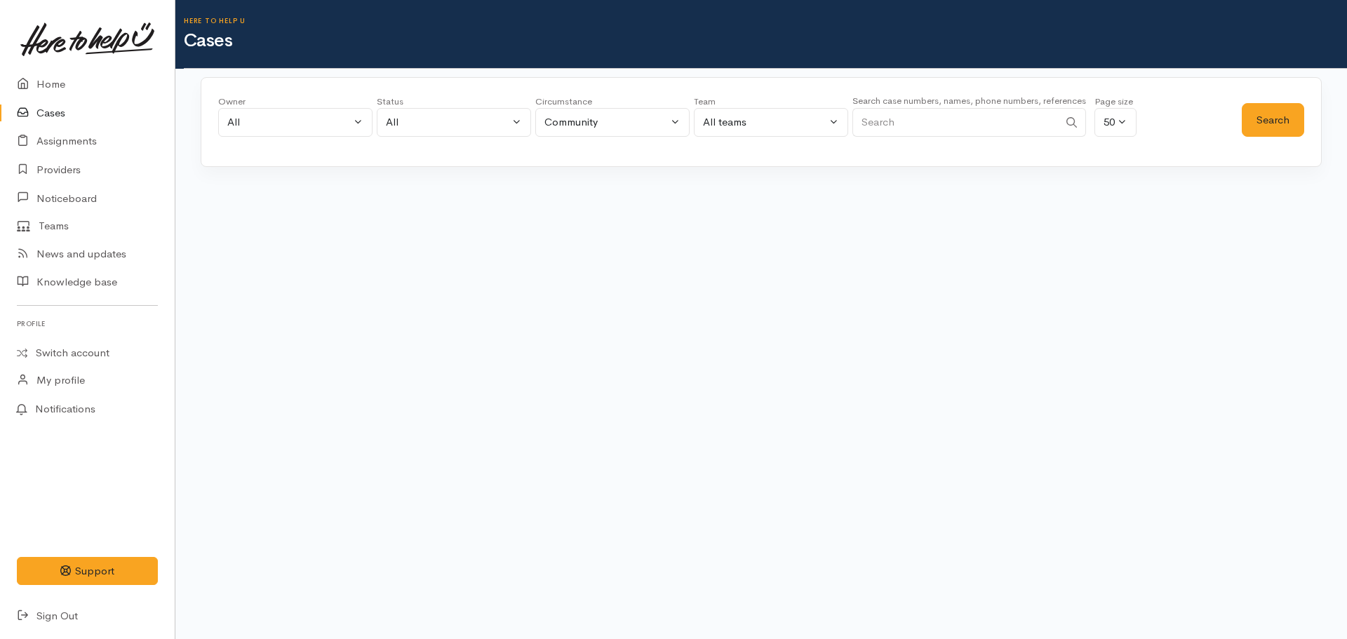
click at [979, 128] on input "Search" at bounding box center [956, 122] width 206 height 29
paste input "[PHONE_NUMBER]"
type input "[PHONE_NUMBER]"
click at [1274, 106] on button "Search" at bounding box center [1273, 120] width 62 height 34
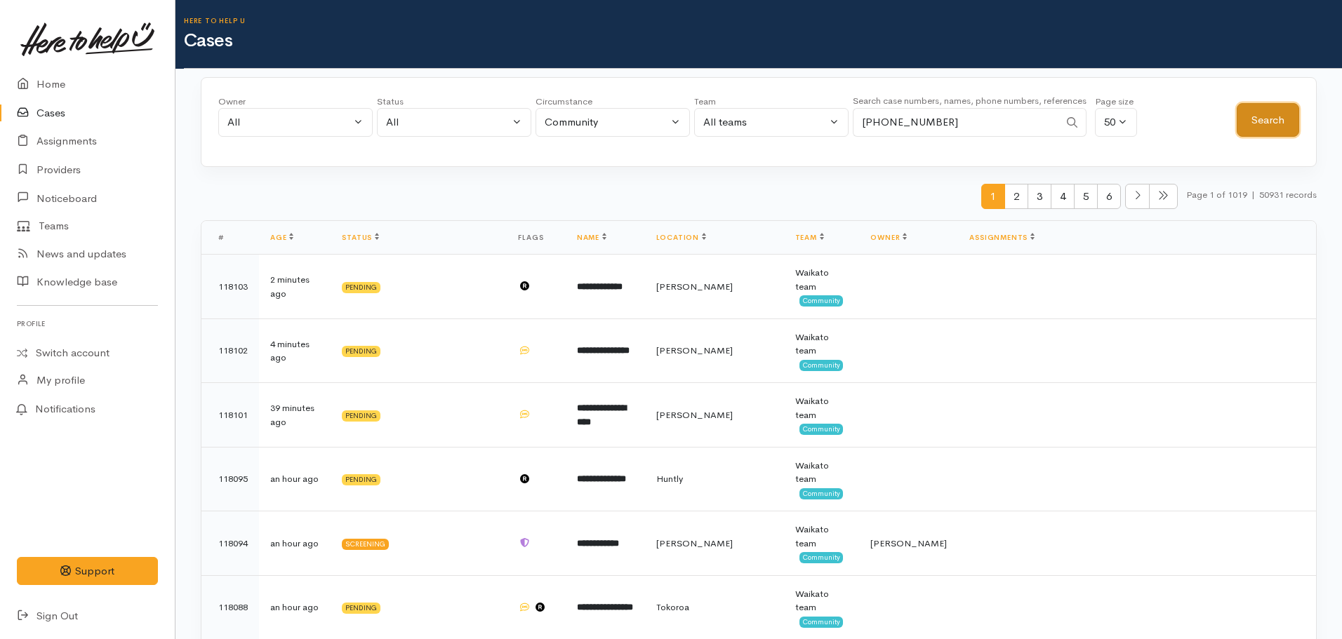
click at [1277, 119] on button "Search" at bounding box center [1268, 120] width 62 height 34
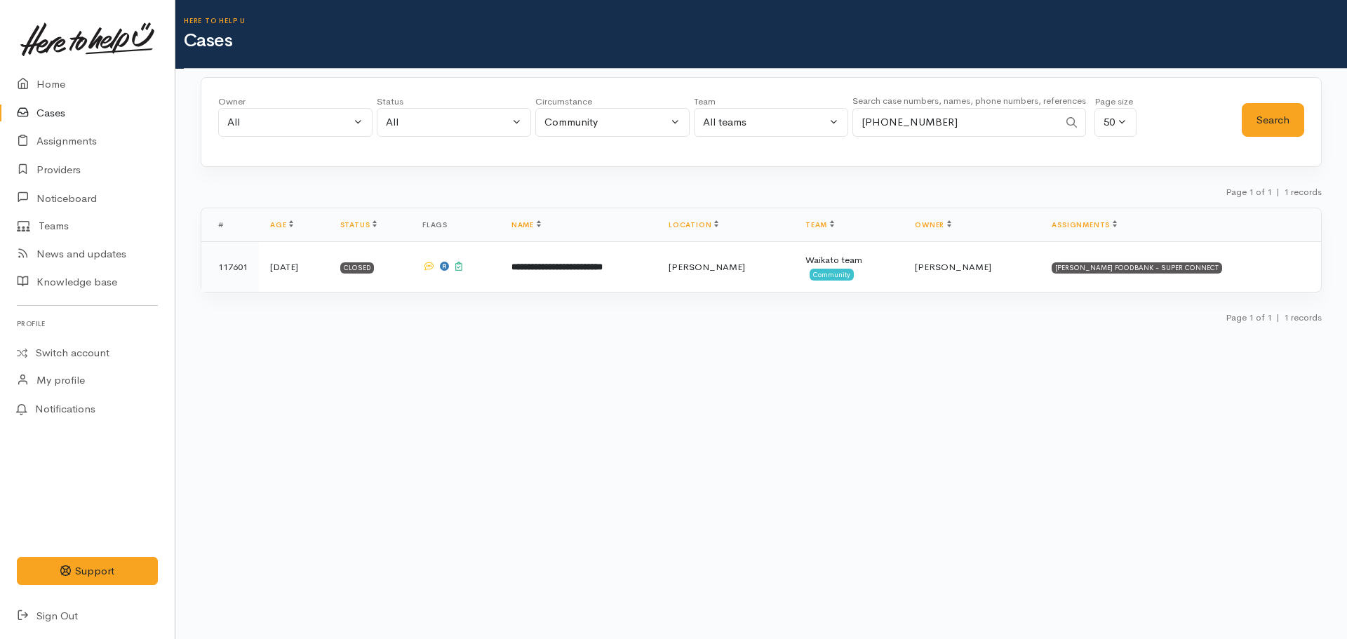
drag, startPoint x: 905, startPoint y: 113, endPoint x: 786, endPoint y: 99, distance: 119.4
click at [786, 99] on div "Owner All My cases [PERSON_NAME] ('Here to help u') [PERSON_NAME] ('Here to hel…" at bounding box center [730, 120] width 1024 height 51
paste input "[PHONE_NUMBER]"
type input "[PHONE_NUMBER]"
click at [1263, 117] on button "Search" at bounding box center [1273, 120] width 62 height 34
